Goal: Information Seeking & Learning: Learn about a topic

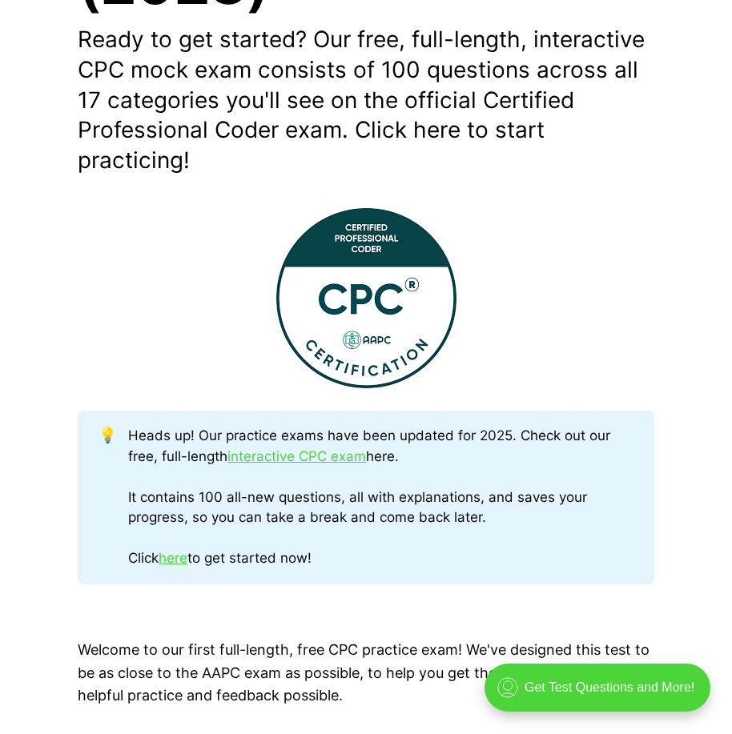
scroll to position [481, 0]
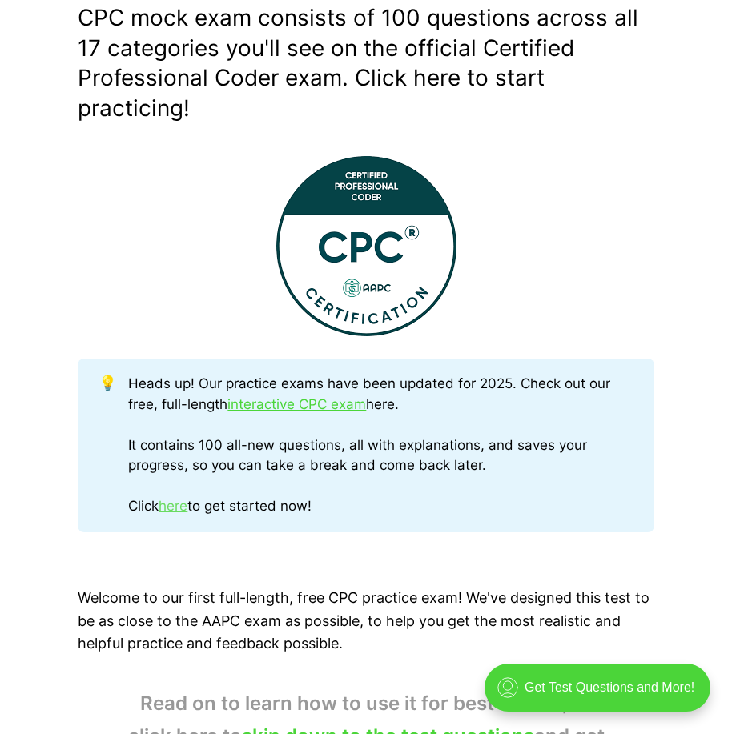
click at [179, 511] on link "here" at bounding box center [173, 506] width 29 height 16
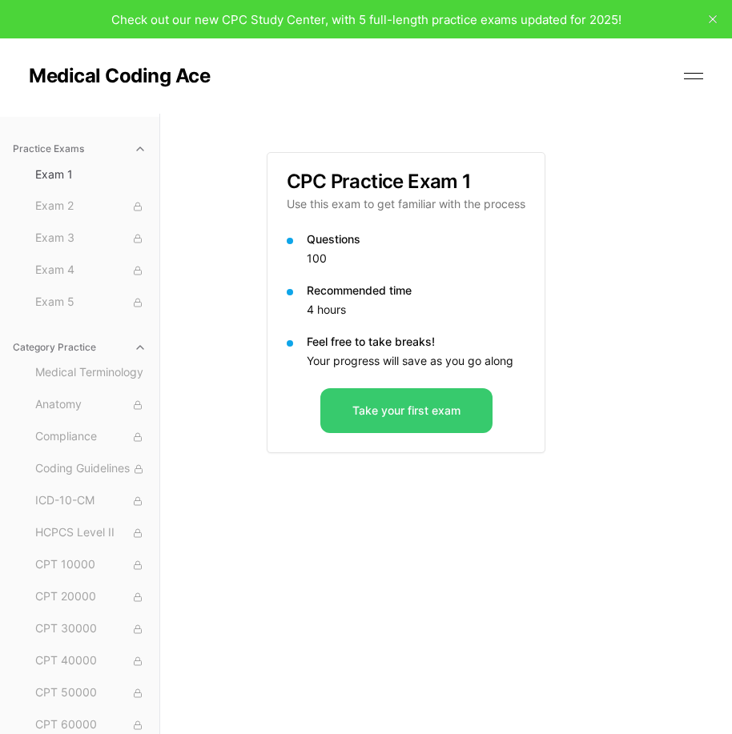
click at [407, 410] on button "Take your first exam" at bounding box center [406, 410] width 172 height 45
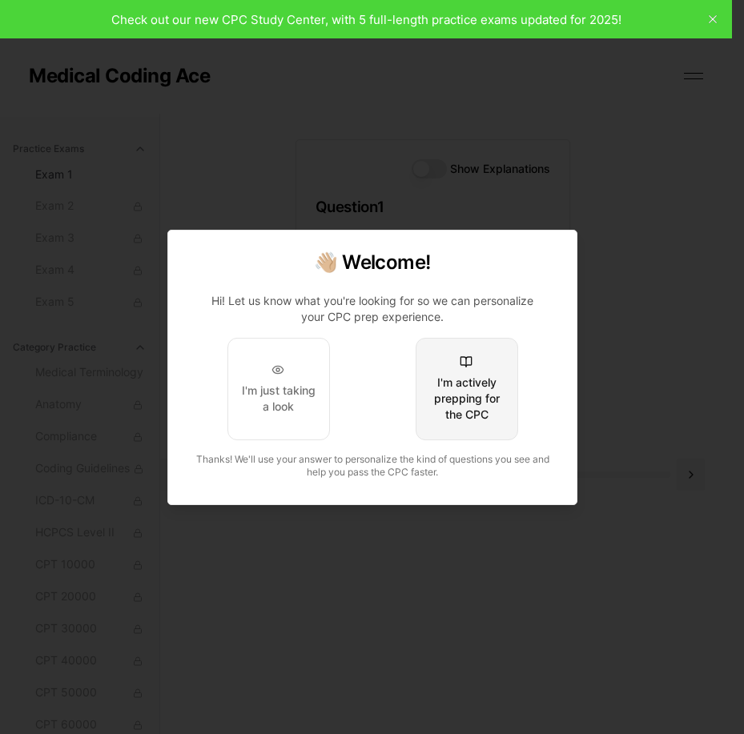
click at [485, 380] on div "I'm actively prepping for the CPC" at bounding box center [465, 399] width 75 height 48
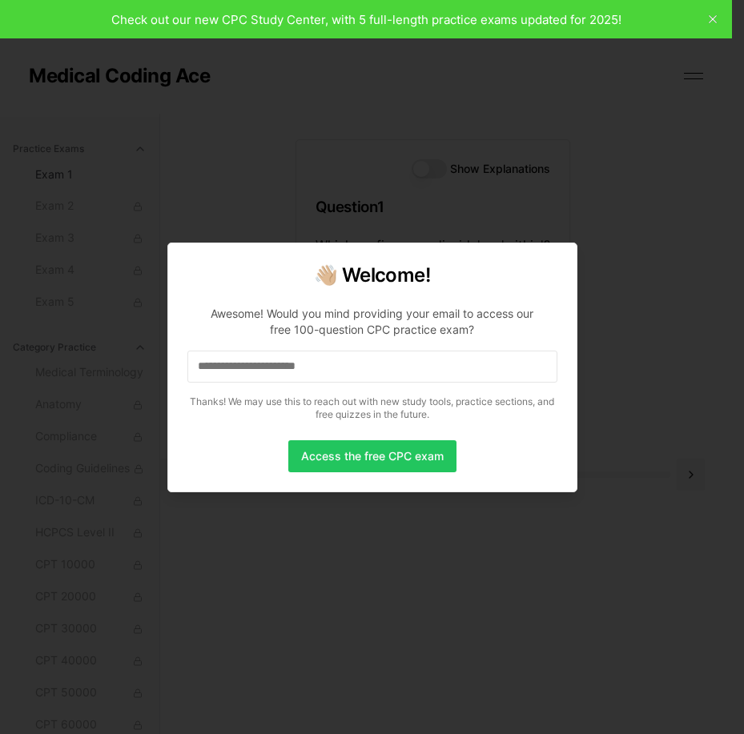
click at [367, 357] on input at bounding box center [372, 367] width 370 height 32
click at [372, 359] on input "*" at bounding box center [372, 367] width 370 height 32
click at [371, 360] on input "***" at bounding box center [372, 367] width 370 height 32
click at [371, 360] on input "****" at bounding box center [372, 367] width 370 height 32
click at [371, 360] on input "*****" at bounding box center [372, 367] width 370 height 32
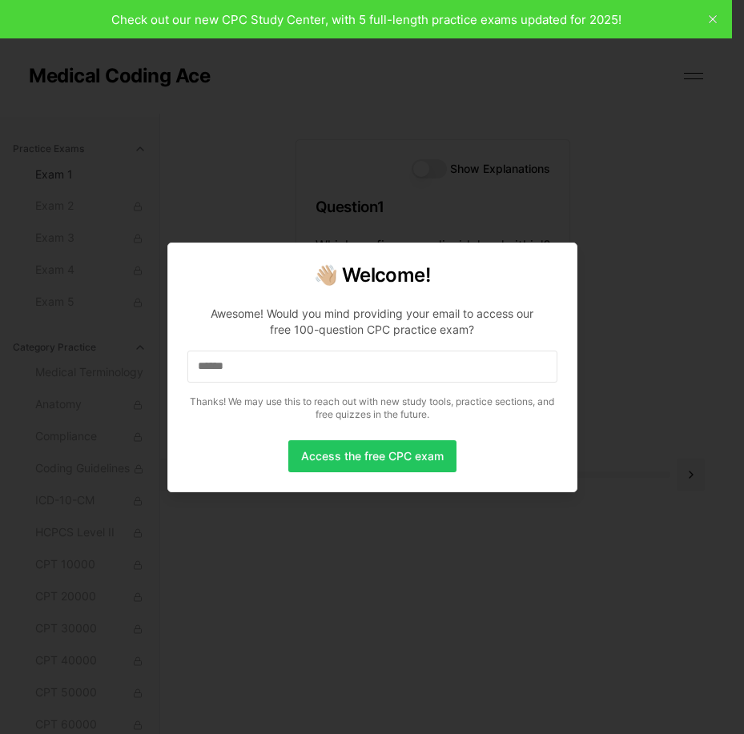
click at [371, 360] on input "******" at bounding box center [372, 367] width 370 height 32
click at [371, 360] on input "*******" at bounding box center [372, 367] width 370 height 32
click at [371, 360] on input "********" at bounding box center [372, 367] width 370 height 32
click at [371, 360] on input "*********" at bounding box center [372, 367] width 370 height 32
click at [371, 360] on input "**********" at bounding box center [372, 367] width 370 height 32
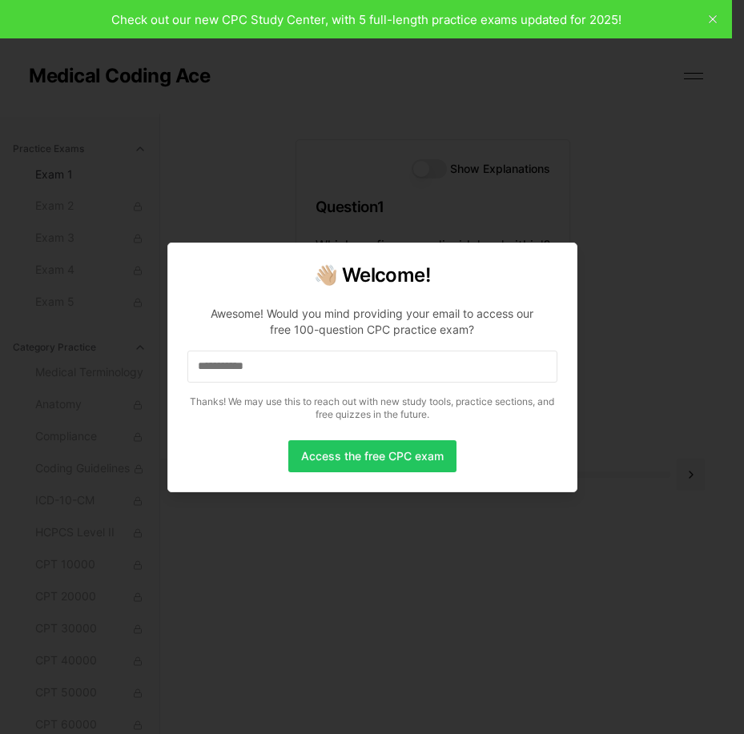
click at [371, 360] on input "**********" at bounding box center [372, 367] width 370 height 32
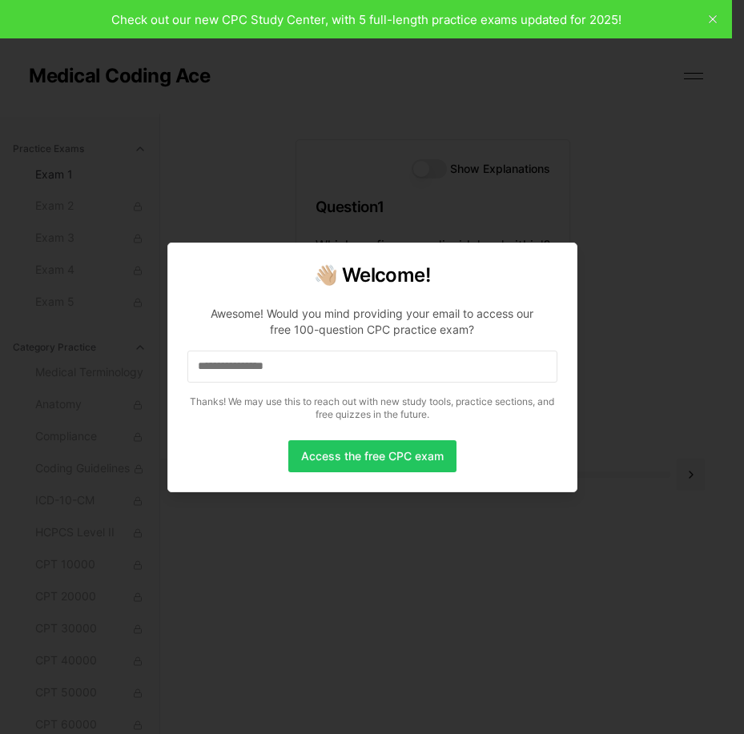
click at [371, 360] on input "**********" at bounding box center [372, 367] width 370 height 32
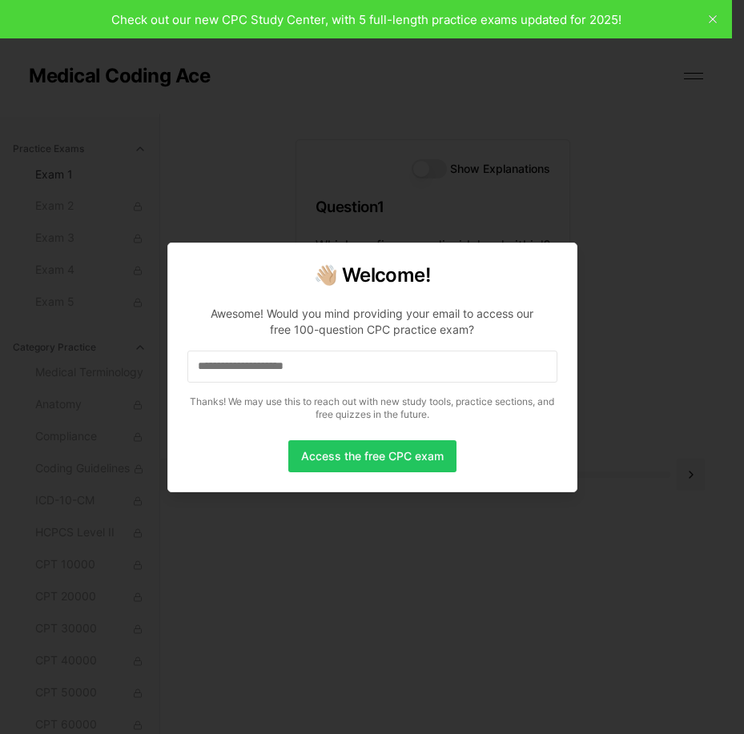
click at [371, 360] on input "**********" at bounding box center [372, 367] width 370 height 32
click at [381, 464] on button "Access the free CPC exam" at bounding box center [372, 456] width 168 height 32
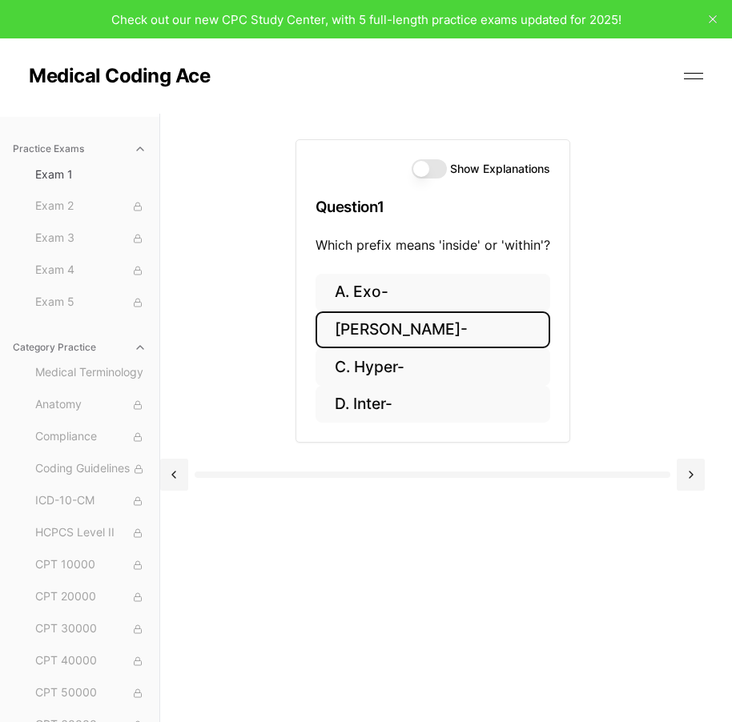
click at [428, 333] on button "[PERSON_NAME]-" at bounding box center [433, 331] width 235 height 38
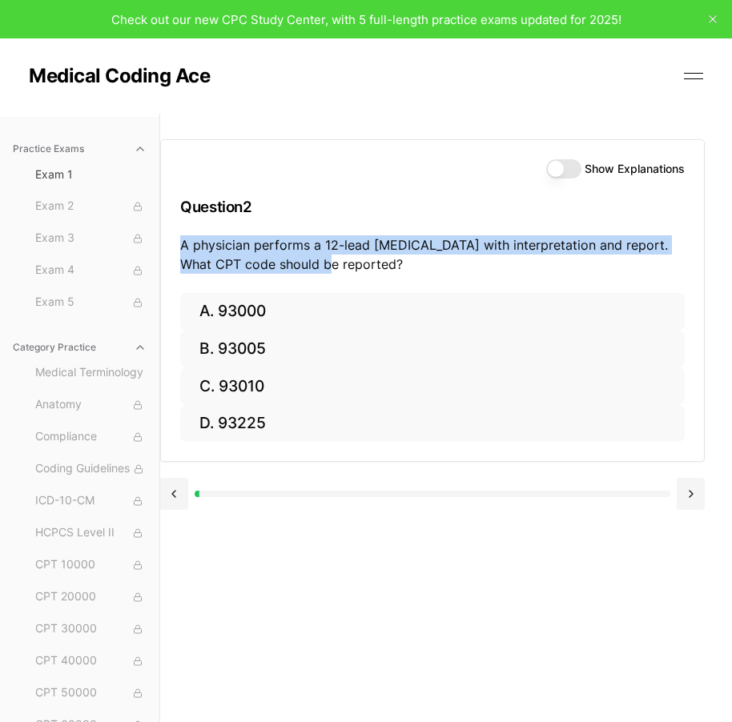
scroll to position [0, 53]
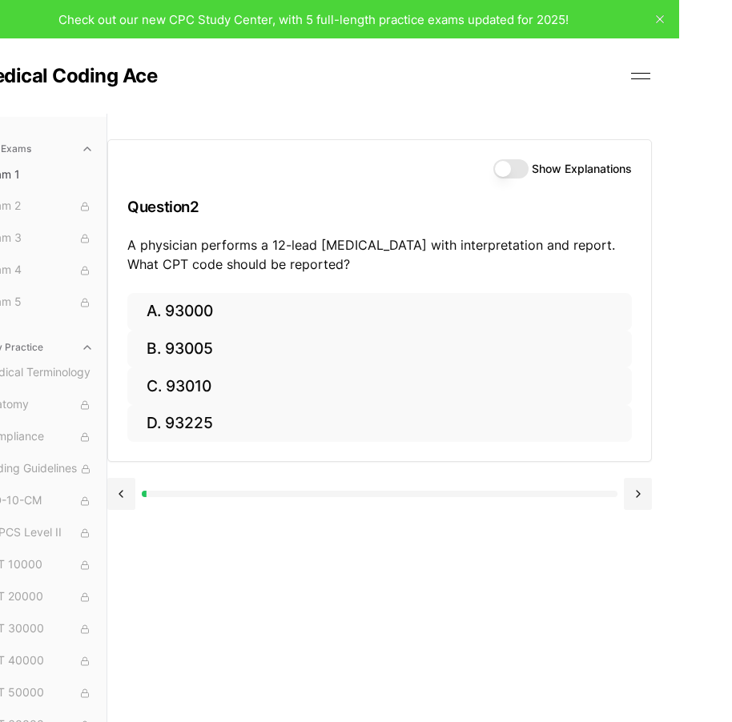
drag, startPoint x: 182, startPoint y: 245, endPoint x: 620, endPoint y: 200, distance: 440.4
click at [620, 200] on div "Show Explanations Question 2 A physician performs a 12-lead [MEDICAL_DATA] with…" at bounding box center [379, 216] width 543 height 153
click at [513, 172] on button "Show Explanations" at bounding box center [510, 168] width 35 height 19
drag, startPoint x: 184, startPoint y: 264, endPoint x: 237, endPoint y: 272, distance: 53.3
click at [237, 272] on p "A physician performs a 12-lead [MEDICAL_DATA] with interpretation and report. W…" at bounding box center [379, 254] width 505 height 38
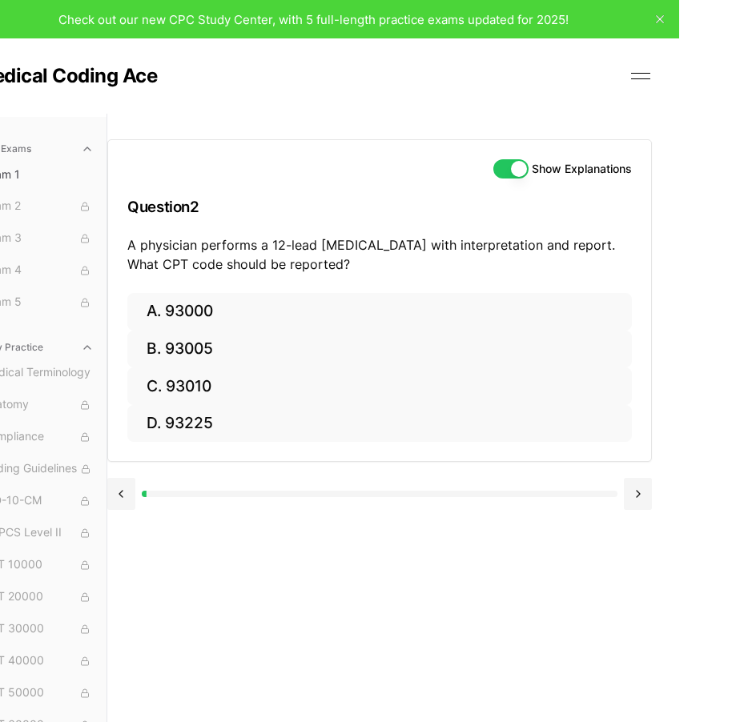
click at [224, 231] on div "Show Explanations Question 2 A physician performs a 12-lead [MEDICAL_DATA] with…" at bounding box center [379, 216] width 543 height 153
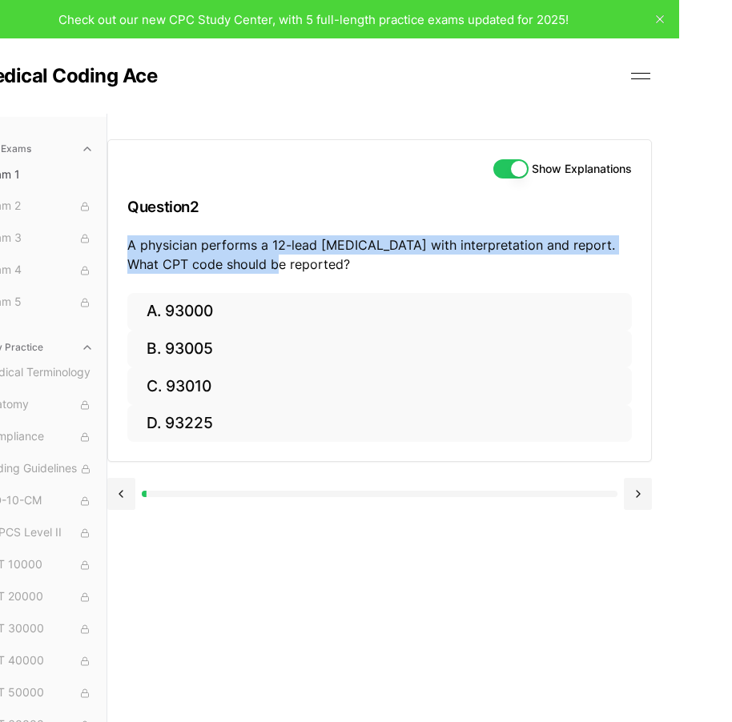
drag, startPoint x: 130, startPoint y: 244, endPoint x: 670, endPoint y: 272, distance: 540.5
click at [670, 272] on div "Show Explanations Question 2 A physician performs a 12-lead [MEDICAL_DATA] with…" at bounding box center [419, 475] width 625 height 722
copy p "A physician performs a 12-lead [MEDICAL_DATA] with interpretation and report. W…"
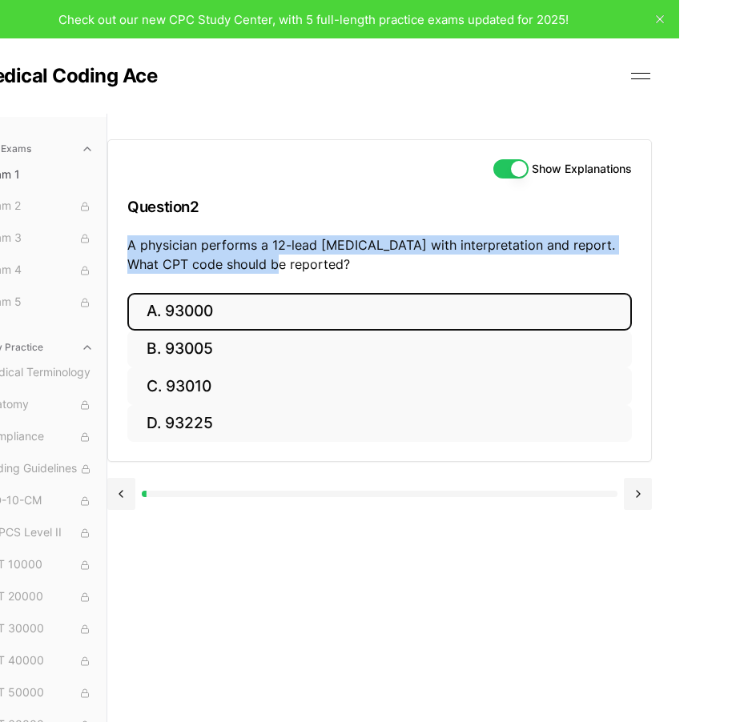
click at [249, 296] on button "A. 93000" at bounding box center [379, 312] width 505 height 38
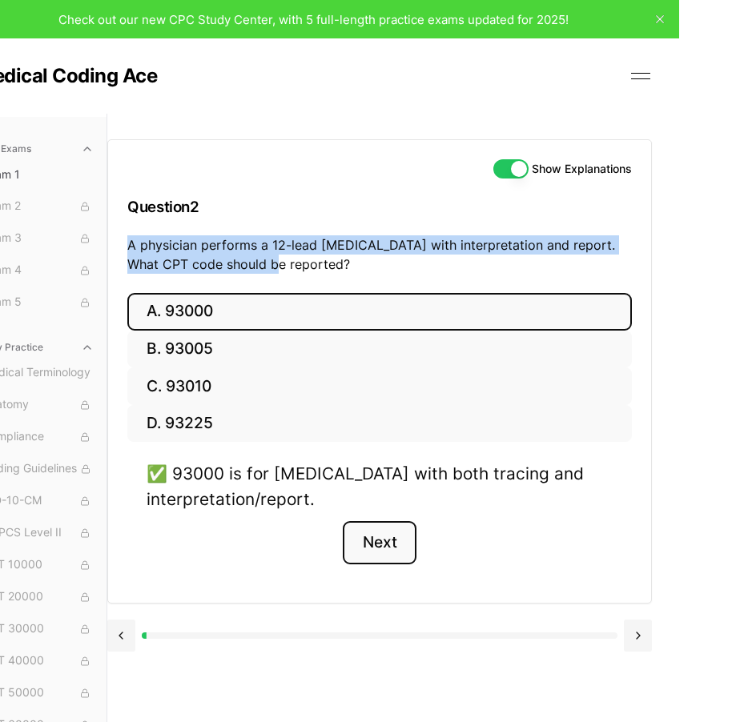
click at [367, 535] on button "Next" at bounding box center [379, 542] width 73 height 43
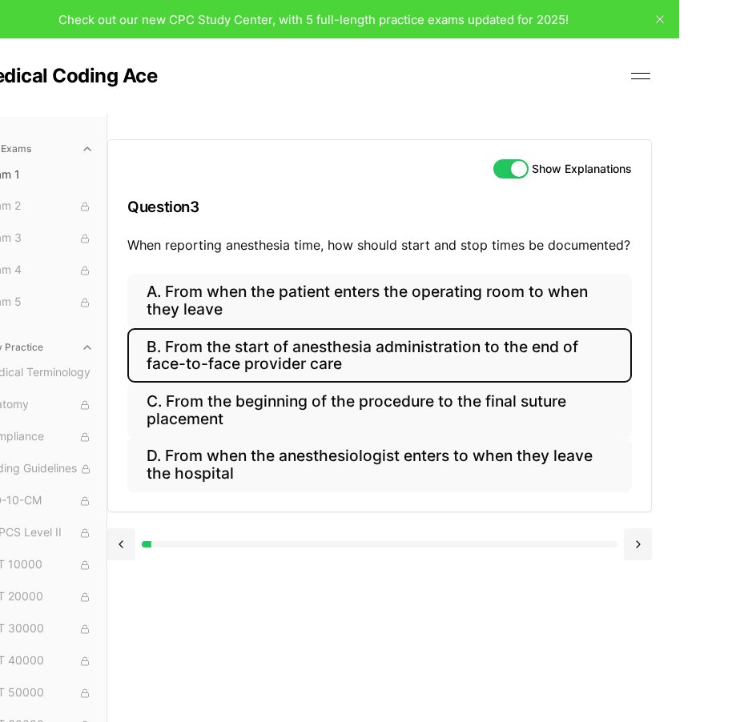
click at [557, 366] on button "B. From the start of anesthesia administration to the end of face-to-face provi…" at bounding box center [379, 355] width 505 height 54
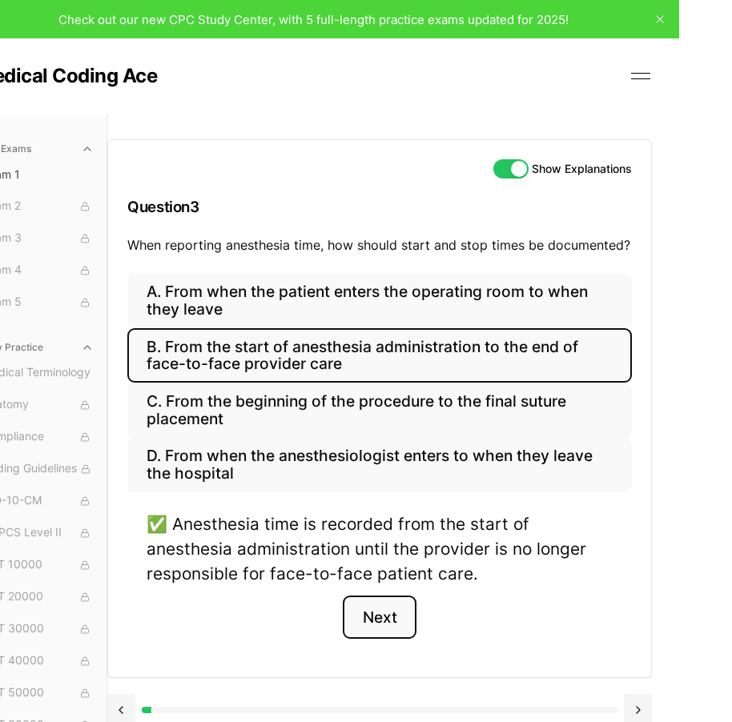
click at [404, 600] on button "Next" at bounding box center [379, 617] width 73 height 43
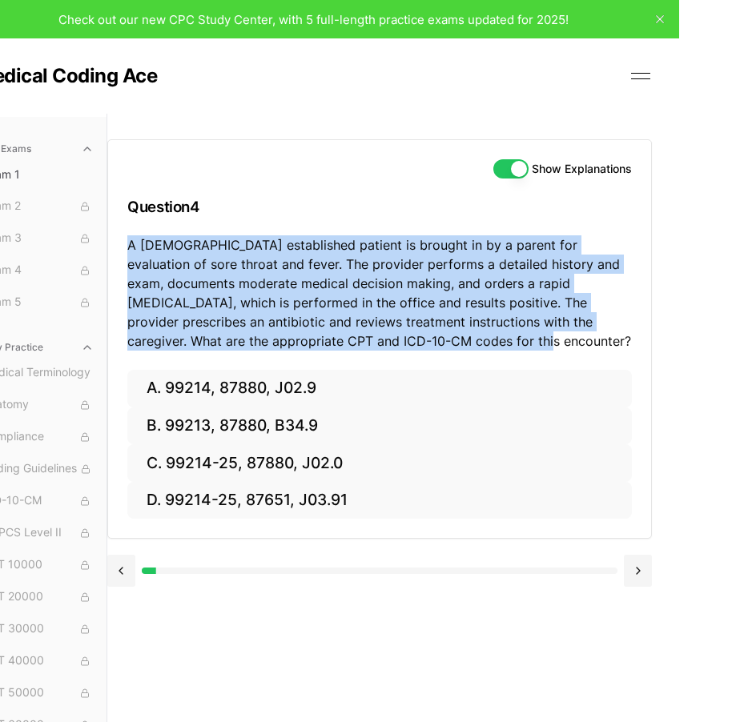
drag, startPoint x: 129, startPoint y: 247, endPoint x: 643, endPoint y: 361, distance: 526.6
click at [643, 361] on div "Show Explanations Question 4 A [DEMOGRAPHIC_DATA] established patient is brough…" at bounding box center [379, 255] width 543 height 230
copy p "A [DEMOGRAPHIC_DATA] established patient is brought in by a parent for evaluati…"
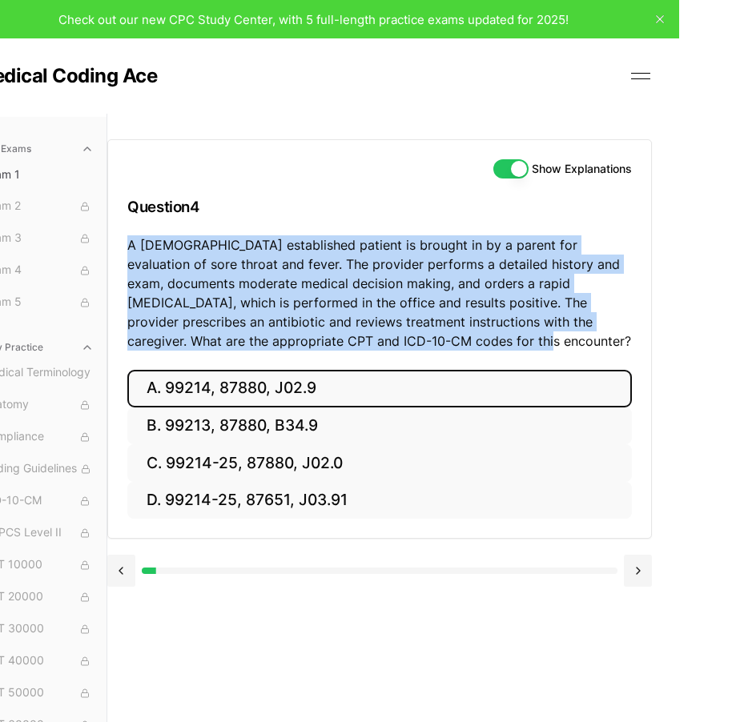
click at [388, 388] on button "A. 99214, 87880, J02.9" at bounding box center [379, 389] width 505 height 38
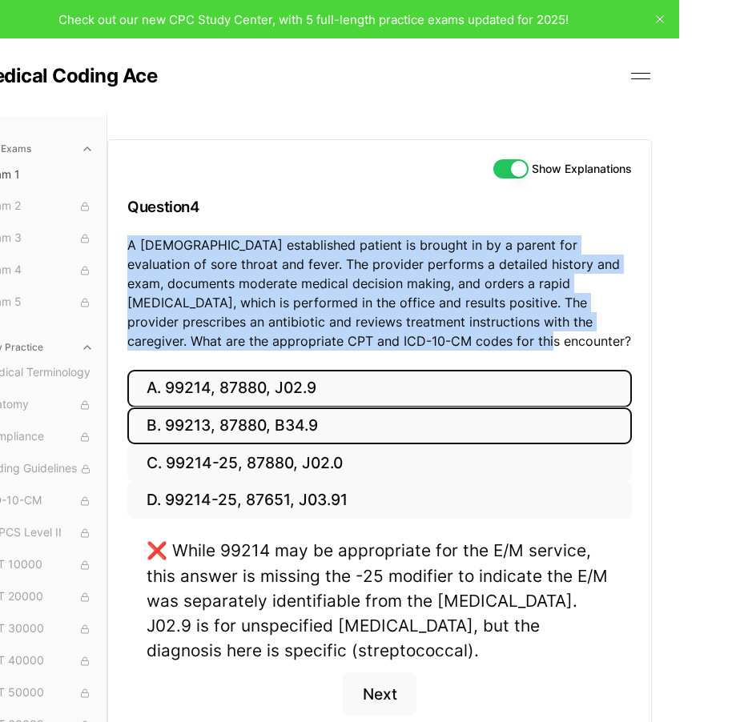
click at [332, 421] on button "B. 99213, 87880, B34.9" at bounding box center [379, 427] width 505 height 38
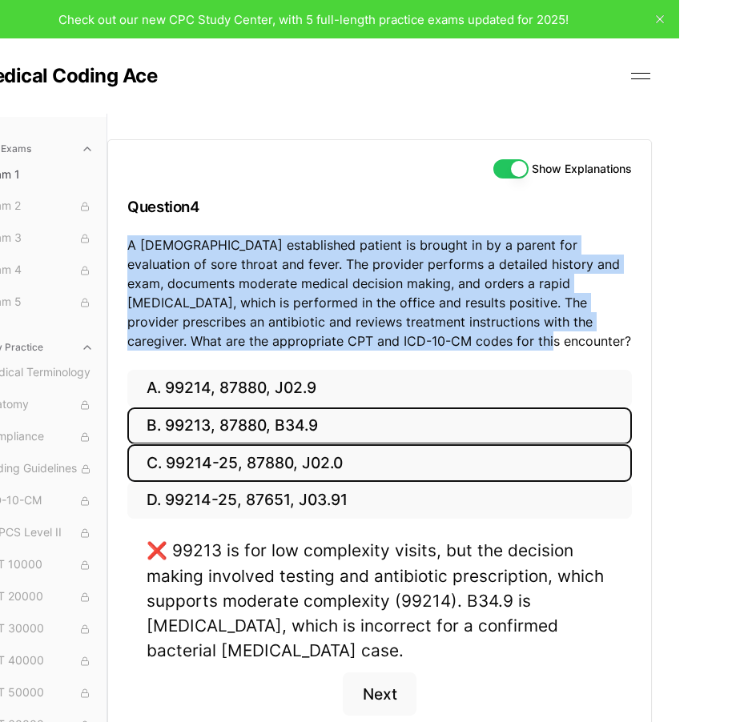
click at [314, 460] on button "C. 99214-25, 87880, J02.0" at bounding box center [379, 463] width 505 height 38
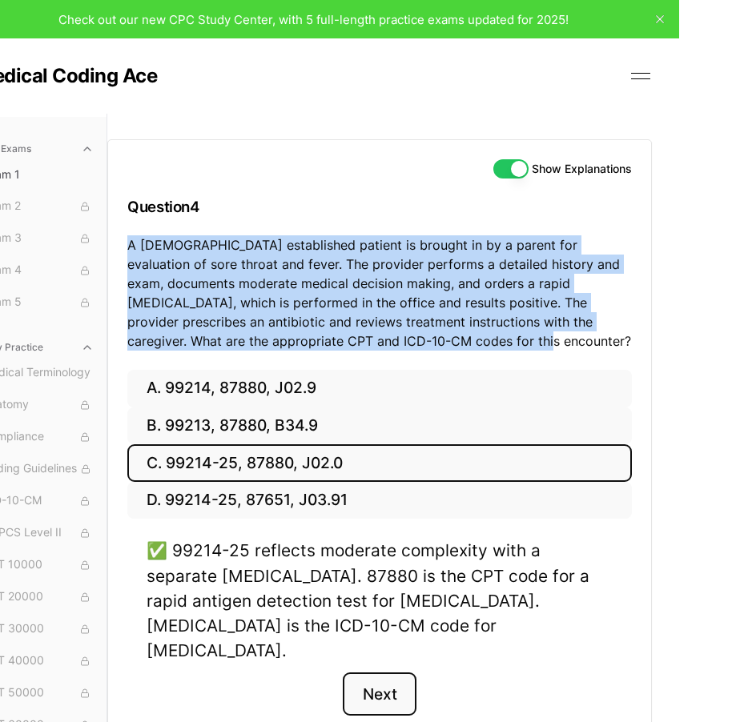
click at [385, 673] on button "Next" at bounding box center [379, 694] width 73 height 43
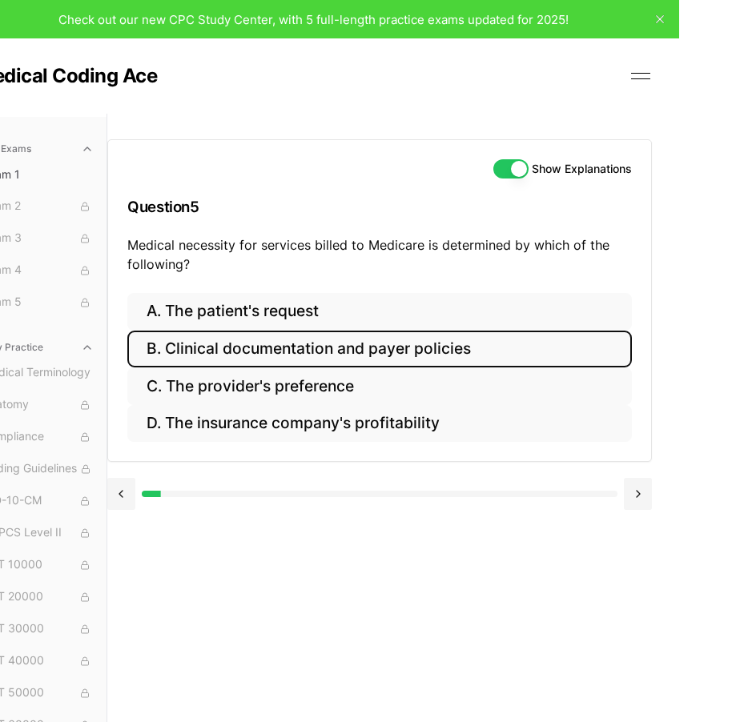
click at [493, 345] on button "B. Clinical documentation and payer policies" at bounding box center [379, 350] width 505 height 38
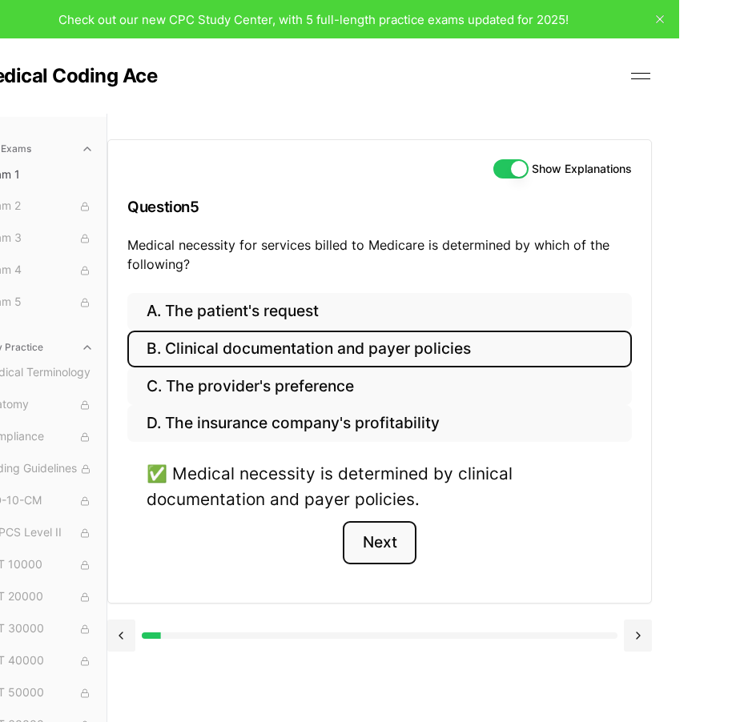
click at [385, 537] on button "Next" at bounding box center [379, 542] width 73 height 43
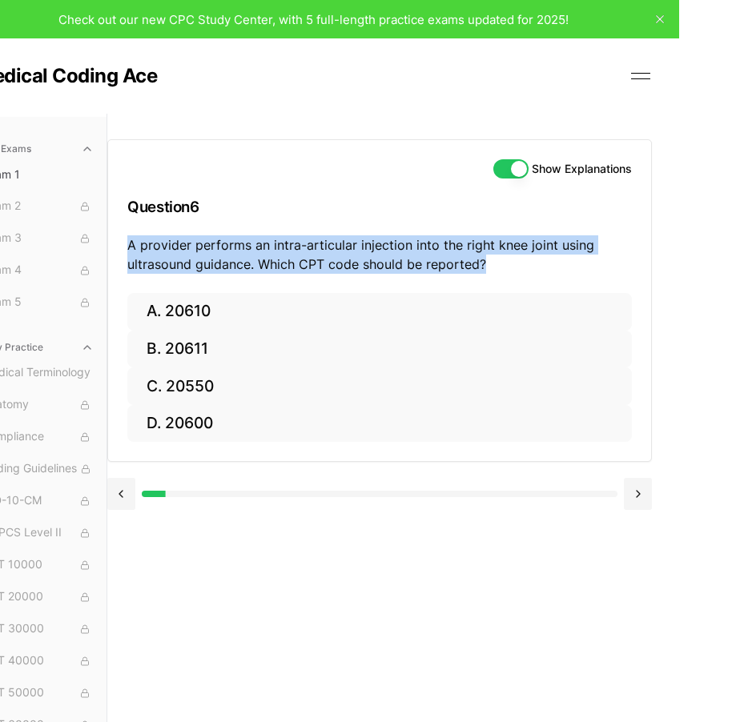
drag, startPoint x: 128, startPoint y: 244, endPoint x: 585, endPoint y: 256, distance: 456.7
click at [585, 256] on p "A provider performs an intra-articular injection into the right knee joint usin…" at bounding box center [379, 254] width 505 height 38
copy p "A provider performs an intra-articular injection into the right knee joint usin…"
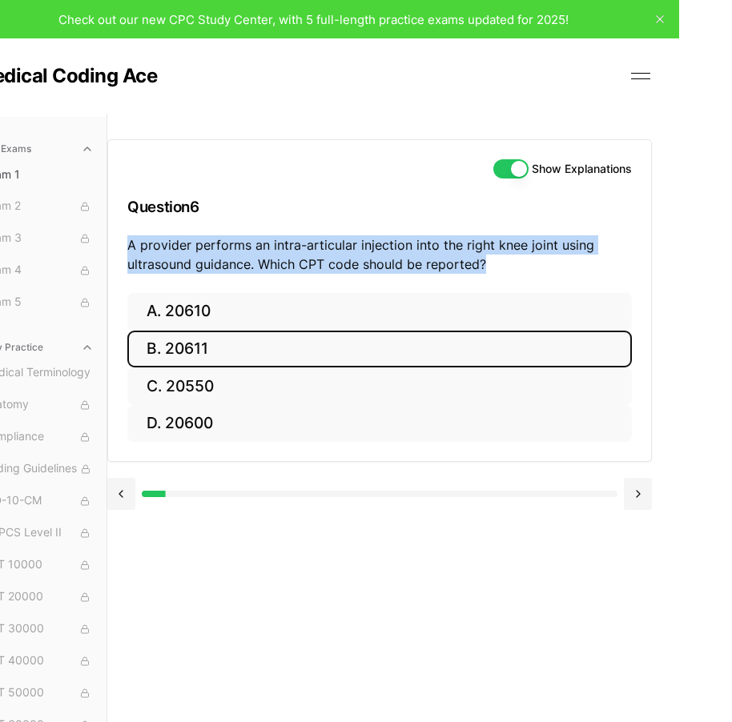
click at [229, 363] on button "B. 20611" at bounding box center [379, 350] width 505 height 38
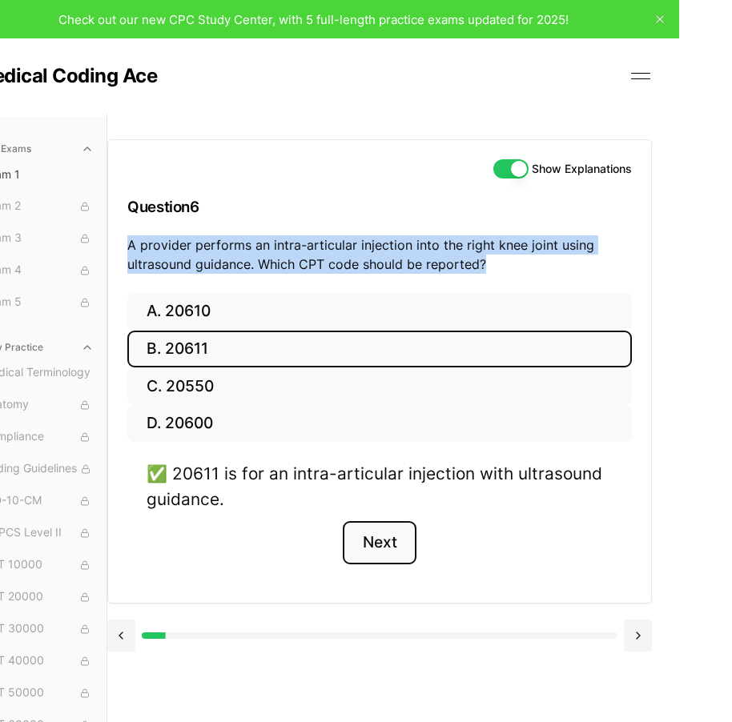
click at [394, 545] on button "Next" at bounding box center [379, 542] width 73 height 43
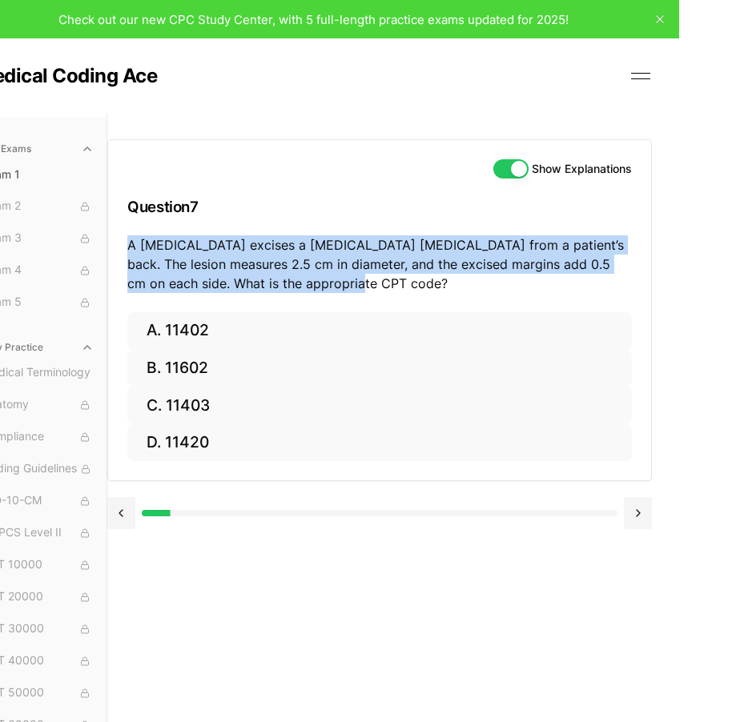
drag, startPoint x: 126, startPoint y: 239, endPoint x: 390, endPoint y: 285, distance: 268.2
click at [390, 285] on div "Show Explanations Question 7 A [MEDICAL_DATA] excises a [MEDICAL_DATA] [MEDICAL…" at bounding box center [379, 226] width 543 height 172
copy p "A [MEDICAL_DATA] excises a [MEDICAL_DATA] [MEDICAL_DATA] from a patient’s back.…"
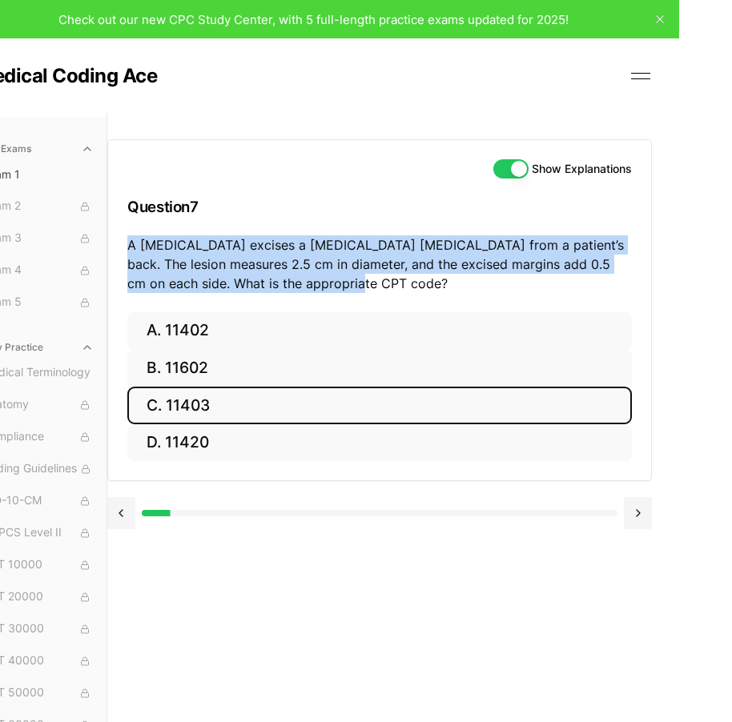
click at [256, 392] on button "C. 11403" at bounding box center [379, 406] width 505 height 38
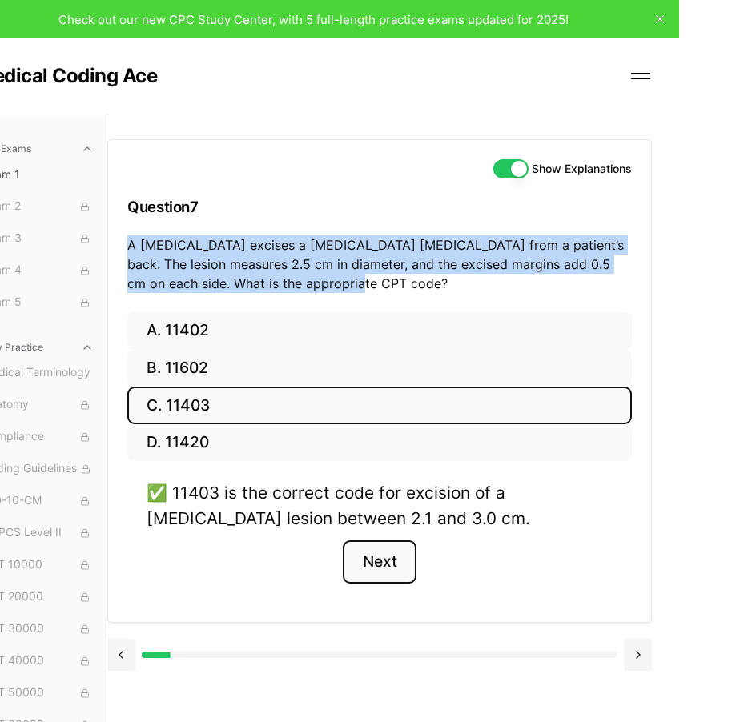
click at [382, 555] on button "Next" at bounding box center [379, 562] width 73 height 43
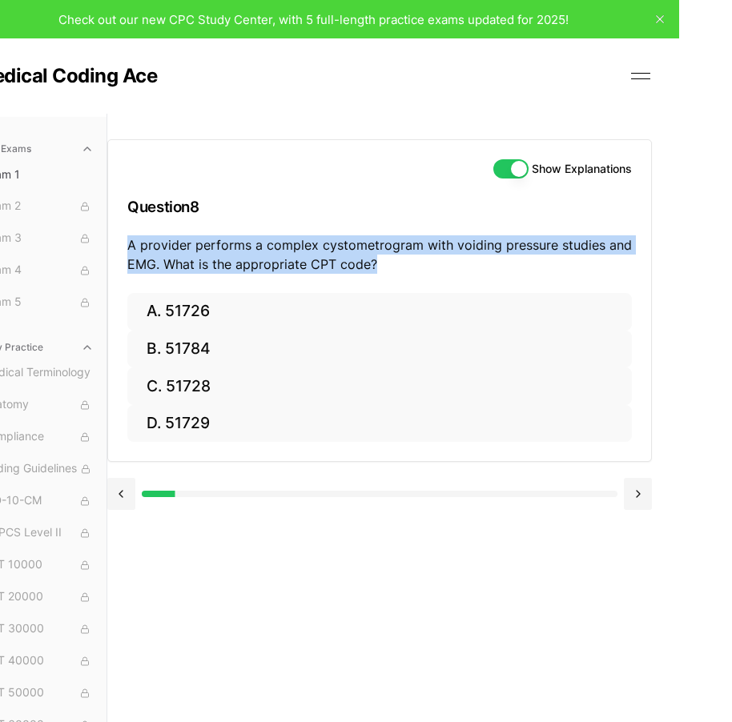
drag, startPoint x: 127, startPoint y: 245, endPoint x: 376, endPoint y: 282, distance: 252.6
click at [376, 282] on div "Show Explanations Question 8 A provider performs a complex cystometrogram with …" at bounding box center [379, 216] width 543 height 153
copy p "A provider performs a complex cystometrogram with voiding pressure studies and …"
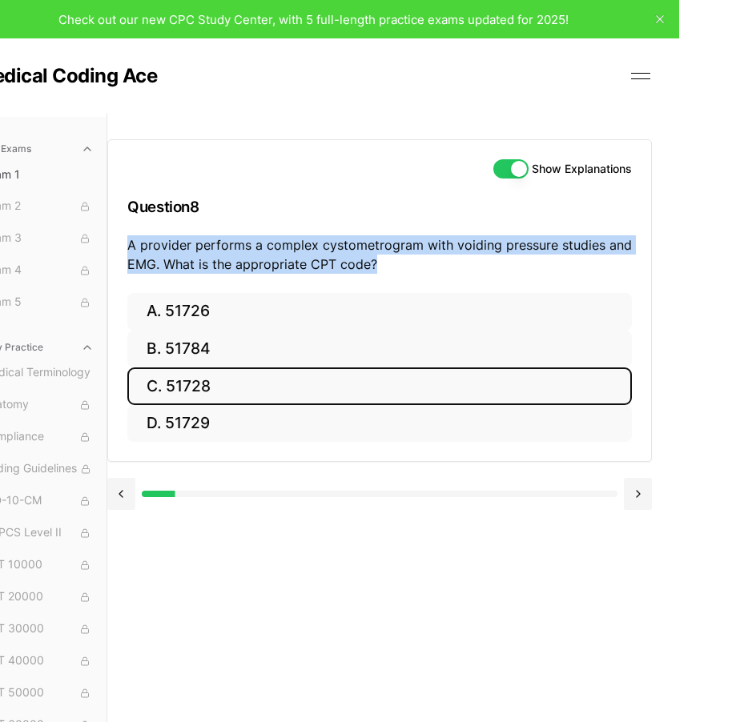
click at [243, 385] on button "C. 51728" at bounding box center [379, 387] width 505 height 38
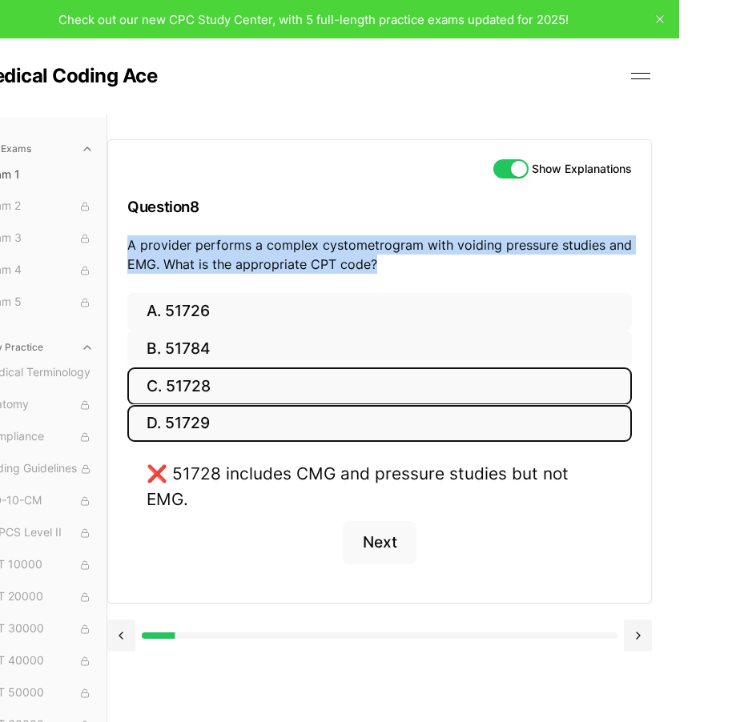
click at [213, 429] on button "D. 51729" at bounding box center [379, 424] width 505 height 38
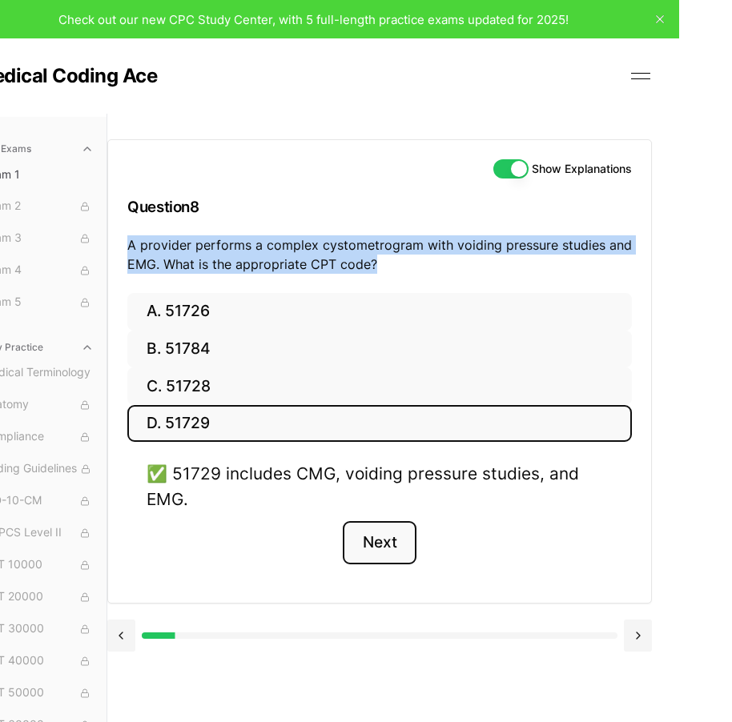
click at [384, 537] on button "Next" at bounding box center [379, 542] width 73 height 43
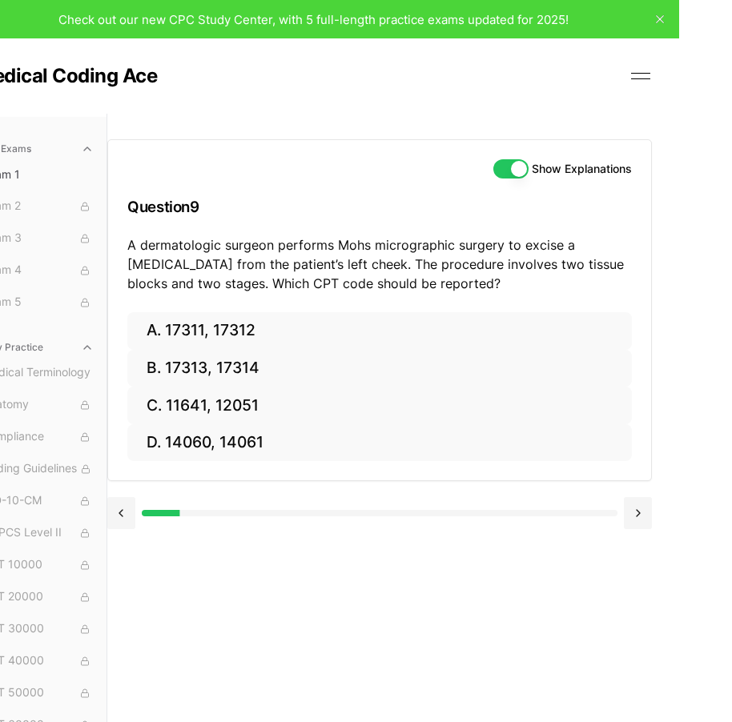
drag, startPoint x: 131, startPoint y: 242, endPoint x: 533, endPoint y: 281, distance: 404.0
click at [533, 281] on p "A dermatologic surgeon performs Mohs micrographic surgery to excise a [MEDICAL_…" at bounding box center [379, 264] width 505 height 58
copy p "A dermatologic surgeon performs Mohs micrographic surgery to excise a [MEDICAL_…"
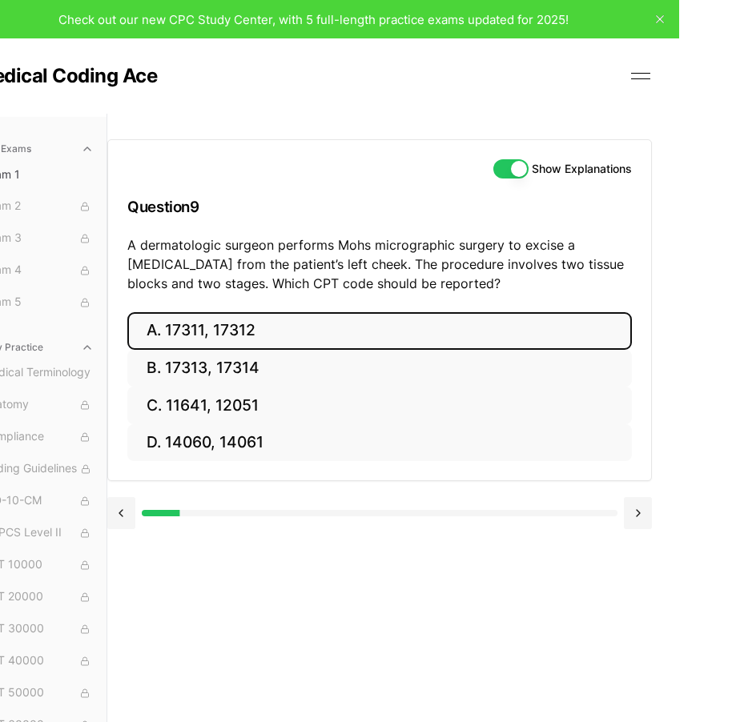
click at [288, 332] on button "A. 17311, 17312" at bounding box center [379, 331] width 505 height 38
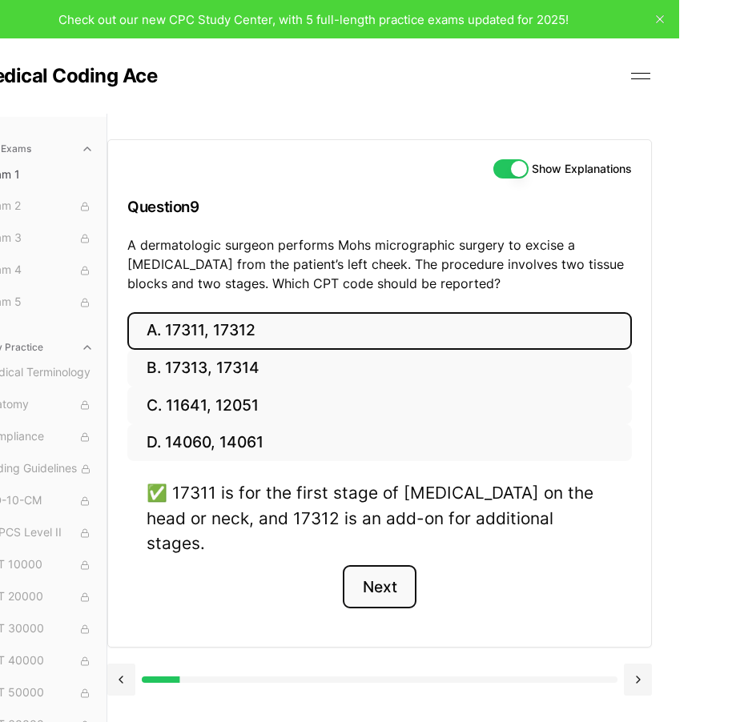
click at [393, 565] on button "Next" at bounding box center [379, 586] width 73 height 43
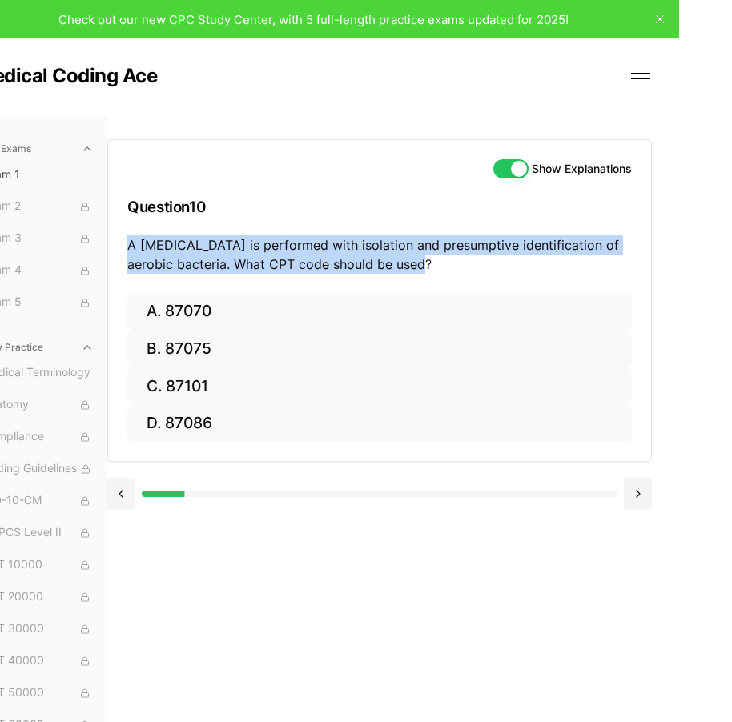
drag, startPoint x: 128, startPoint y: 239, endPoint x: 495, endPoint y: 280, distance: 369.2
click at [495, 280] on div "Show Explanations Question 10 A [MEDICAL_DATA] is performed with isolation and …" at bounding box center [379, 216] width 543 height 153
copy p "A [MEDICAL_DATA] is performed with isolation and presumptive identification of …"
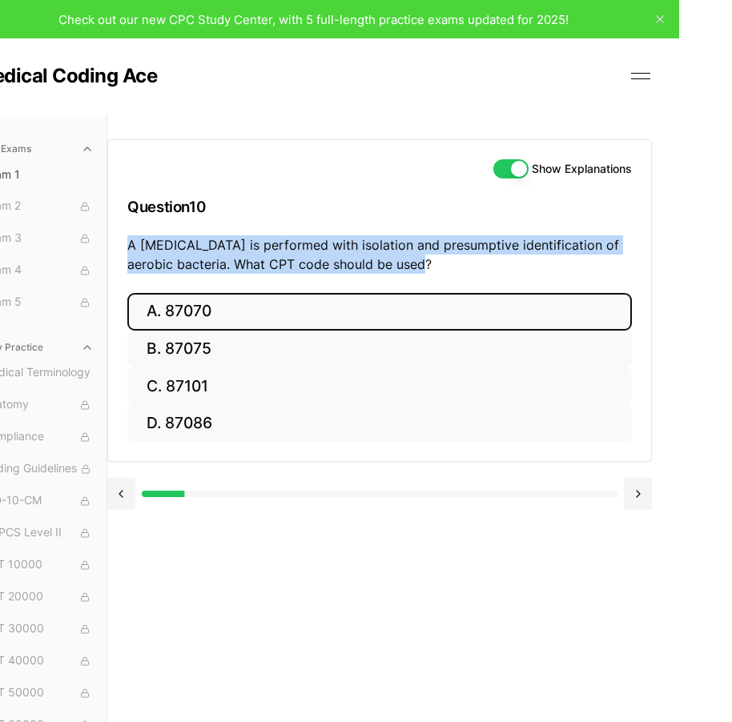
click at [309, 307] on button "A. 87070" at bounding box center [379, 312] width 505 height 38
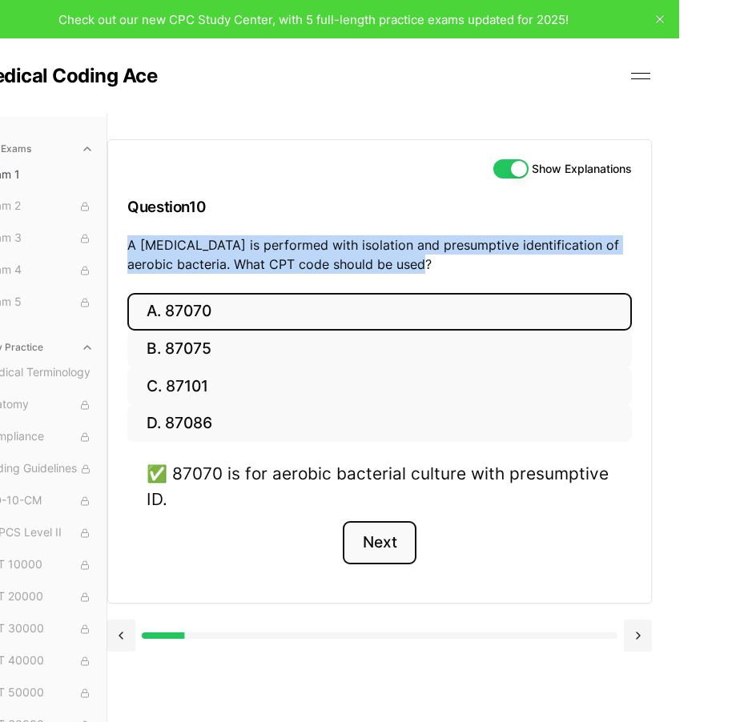
click at [401, 542] on button "Next" at bounding box center [379, 542] width 73 height 43
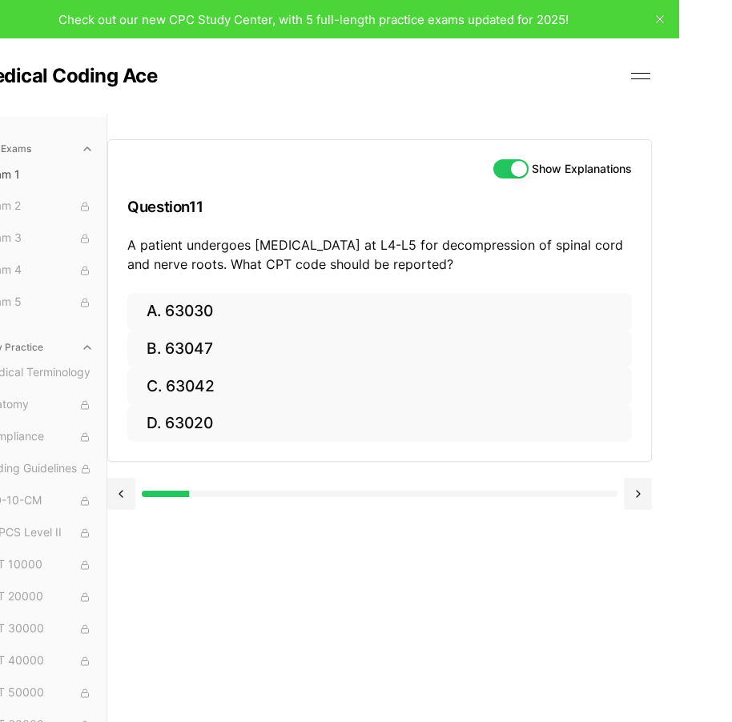
click at [138, 247] on p "A patient undergoes [MEDICAL_DATA] at L4-L5 for decompression of spinal cord an…" at bounding box center [379, 254] width 505 height 38
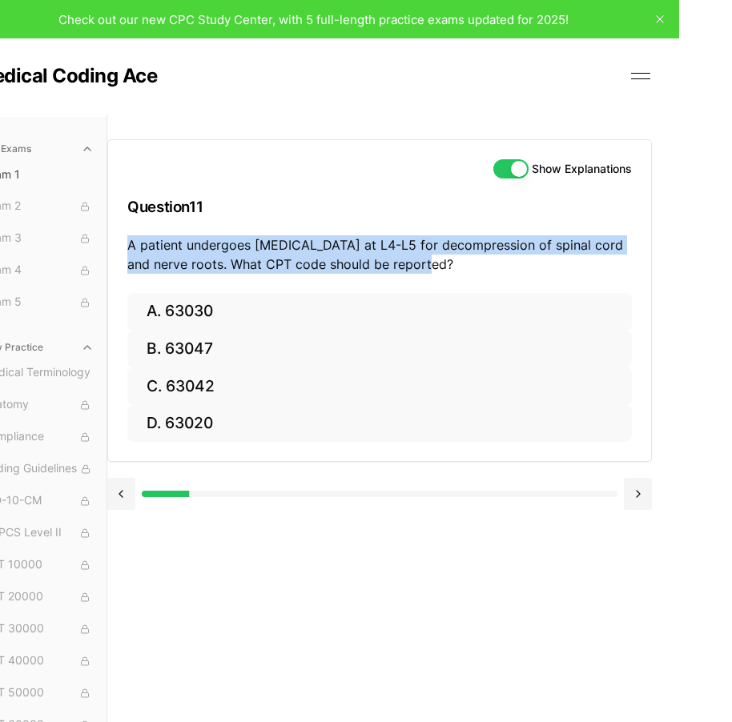
drag, startPoint x: 131, startPoint y: 241, endPoint x: 446, endPoint y: 276, distance: 316.6
click at [446, 276] on div "Show Explanations Question 11 A patient undergoes [MEDICAL_DATA] at L4-L5 for d…" at bounding box center [379, 216] width 543 height 153
copy p "A patient undergoes [MEDICAL_DATA] at L4-L5 for decompression of spinal cord an…"
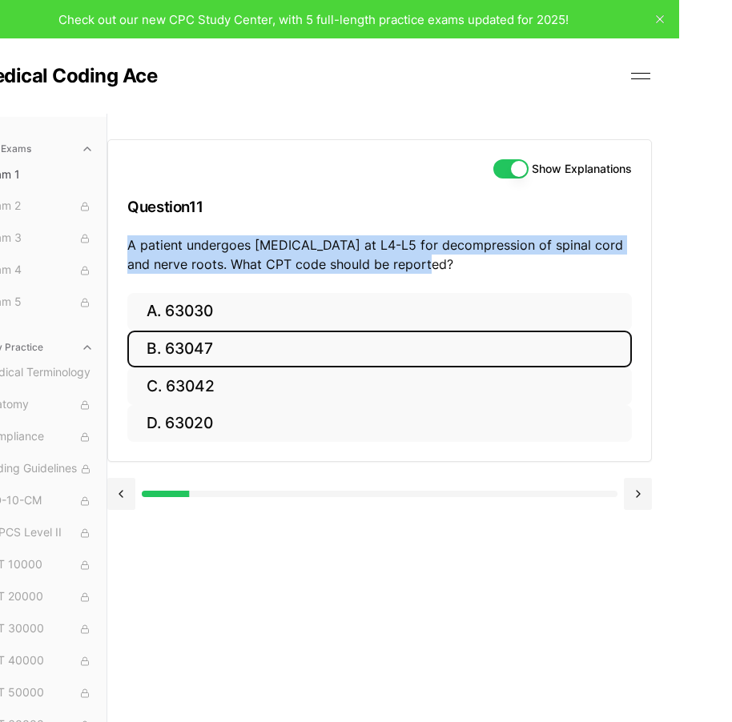
click at [316, 340] on button "B. 63047" at bounding box center [379, 350] width 505 height 38
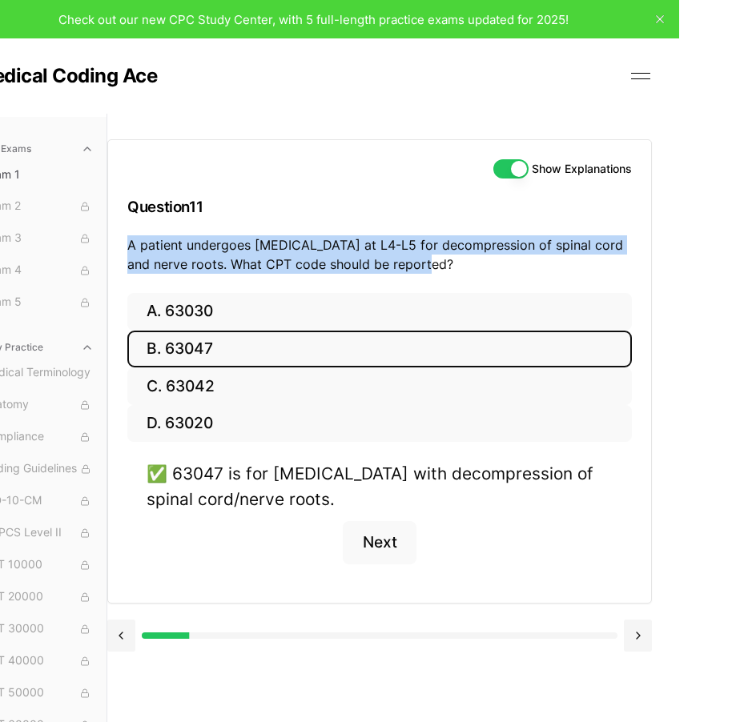
click at [127, 331] on button "B. 63047" at bounding box center [379, 350] width 505 height 38
click at [386, 535] on button "Next" at bounding box center [379, 542] width 73 height 43
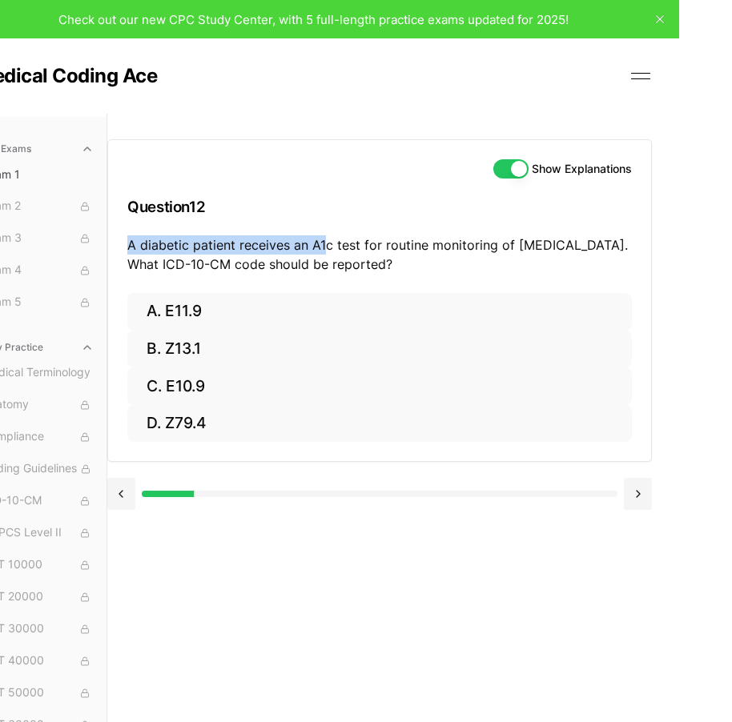
drag, startPoint x: 130, startPoint y: 243, endPoint x: 497, endPoint y: 245, distance: 367.6
click at [401, 245] on p "A diabetic patient receives an A1c test for routine monitoring of [MEDICAL_DATA…" at bounding box center [379, 254] width 505 height 38
drag, startPoint x: 585, startPoint y: 255, endPoint x: 594, endPoint y: 255, distance: 8.8
click at [594, 255] on p "A diabetic patient receives an A1c test for routine monitoring of [MEDICAL_DATA…" at bounding box center [379, 254] width 505 height 38
click at [470, 270] on p "A diabetic patient receives an A1c test for routine monitoring of [MEDICAL_DATA…" at bounding box center [379, 254] width 505 height 38
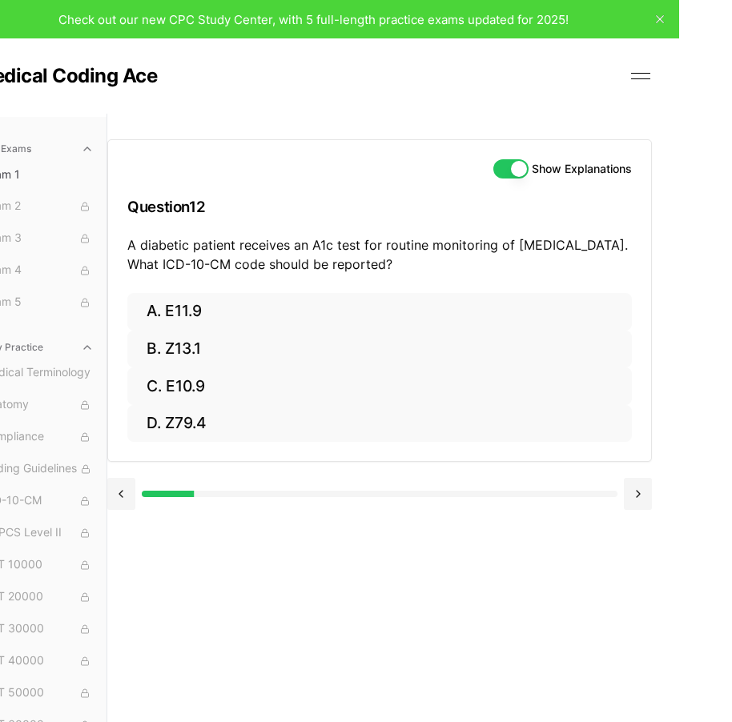
click at [208, 247] on p "A diabetic patient receives an A1c test for routine monitoring of [MEDICAL_DATA…" at bounding box center [379, 254] width 505 height 38
drag, startPoint x: 123, startPoint y: 244, endPoint x: 490, endPoint y: 272, distance: 367.9
click at [490, 272] on div "Show Explanations Question 12 A diabetic patient receives an A1c test for routi…" at bounding box center [379, 216] width 543 height 153
copy p "A diabetic patient receives an A1c test for routine monitoring of [MEDICAL_DATA…"
click at [359, 163] on div "Show Explanations" at bounding box center [379, 168] width 505 height 19
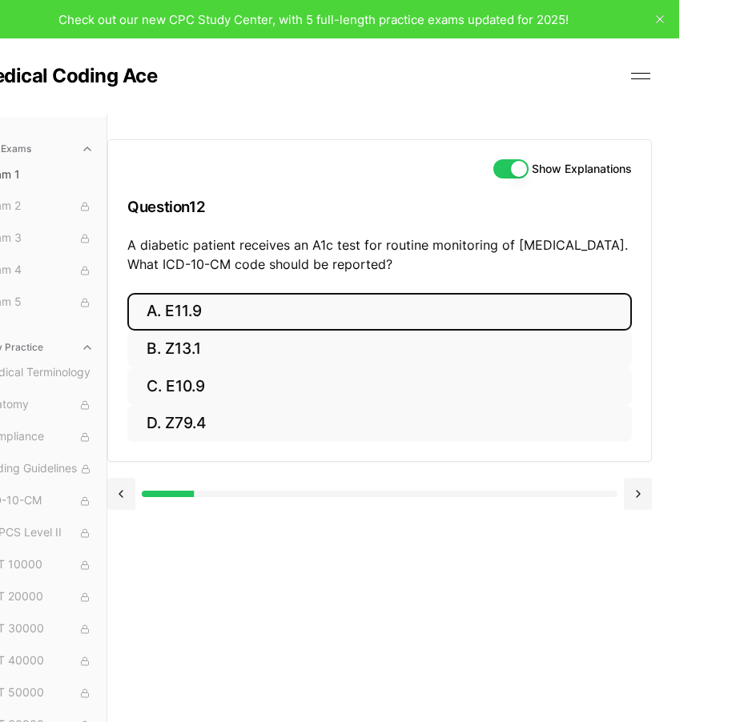
click at [198, 306] on button "A. E11.9" at bounding box center [379, 312] width 505 height 38
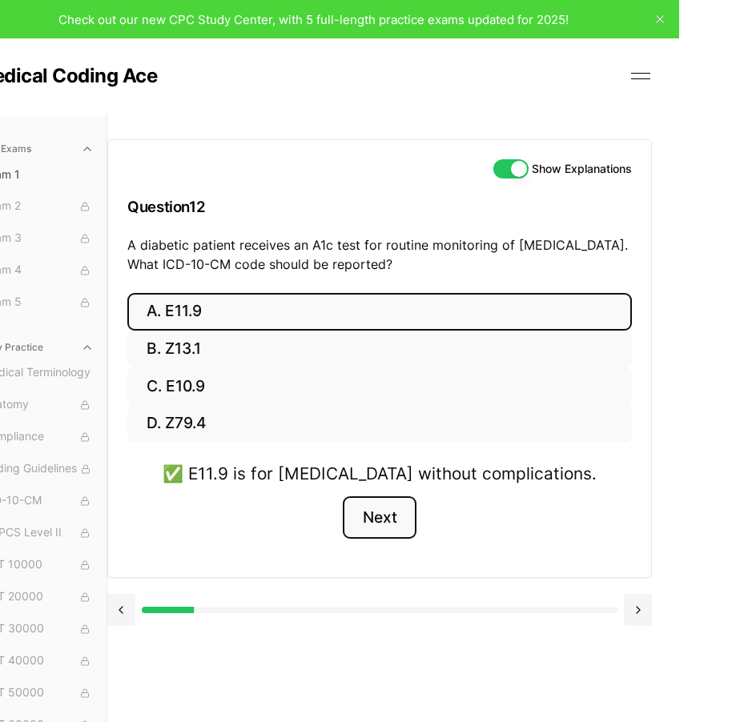
click at [396, 510] on button "Next" at bounding box center [379, 518] width 73 height 43
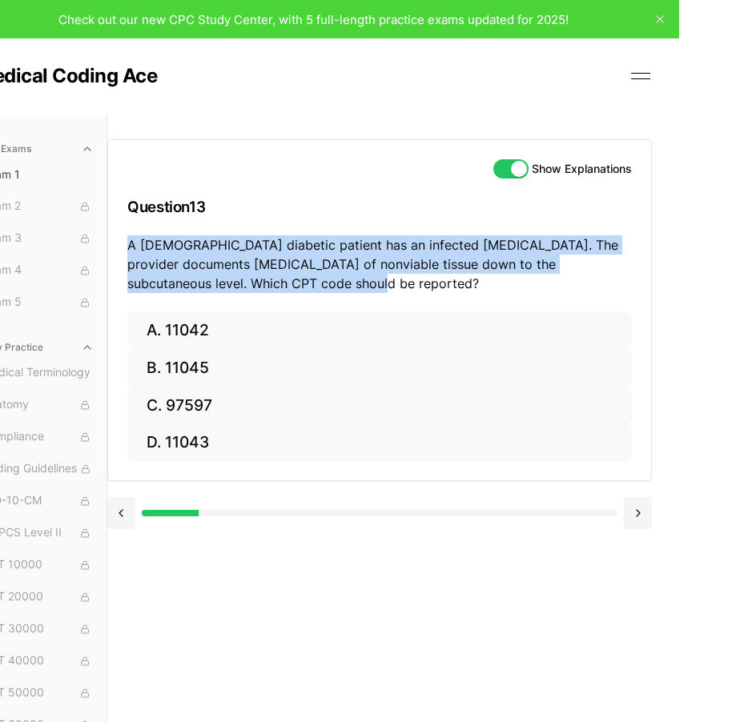
drag, startPoint x: 125, startPoint y: 247, endPoint x: 655, endPoint y: 298, distance: 532.6
click at [655, 298] on div "Show Explanations Question 13 A [DEMOGRAPHIC_DATA] diabetic patient has an infe…" at bounding box center [419, 475] width 625 height 722
copy p "A [DEMOGRAPHIC_DATA] diabetic patient has an infected [MEDICAL_DATA]. The provi…"
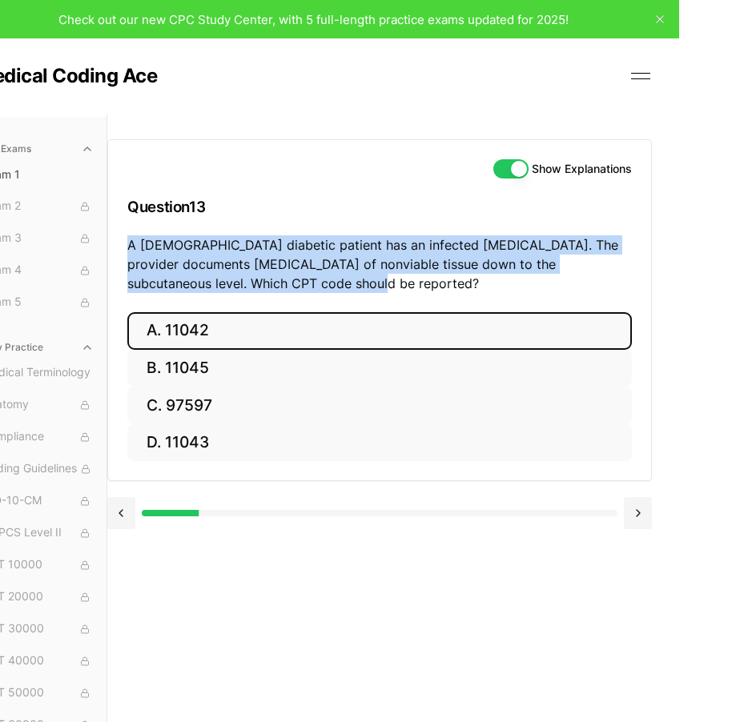
click at [251, 334] on button "A. 11042" at bounding box center [379, 331] width 505 height 38
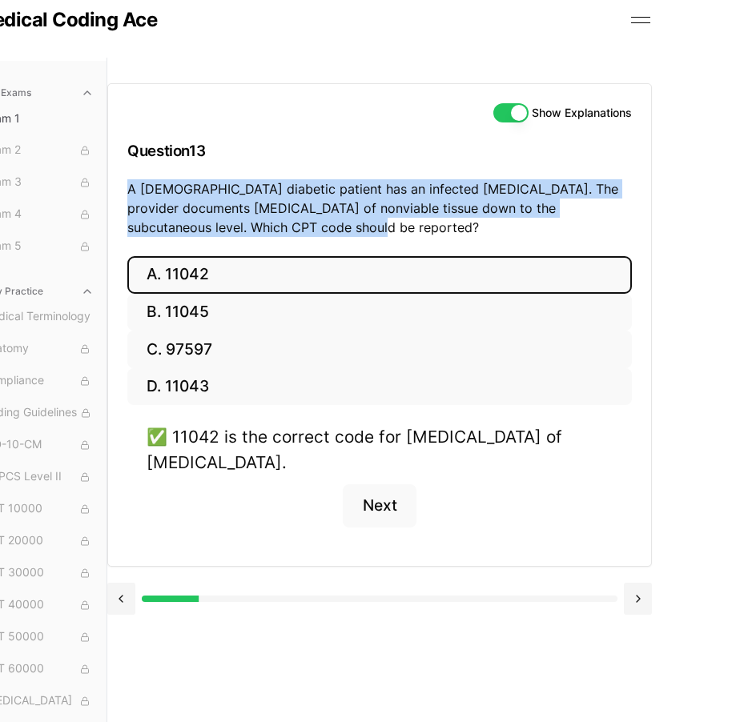
scroll to position [80, 53]
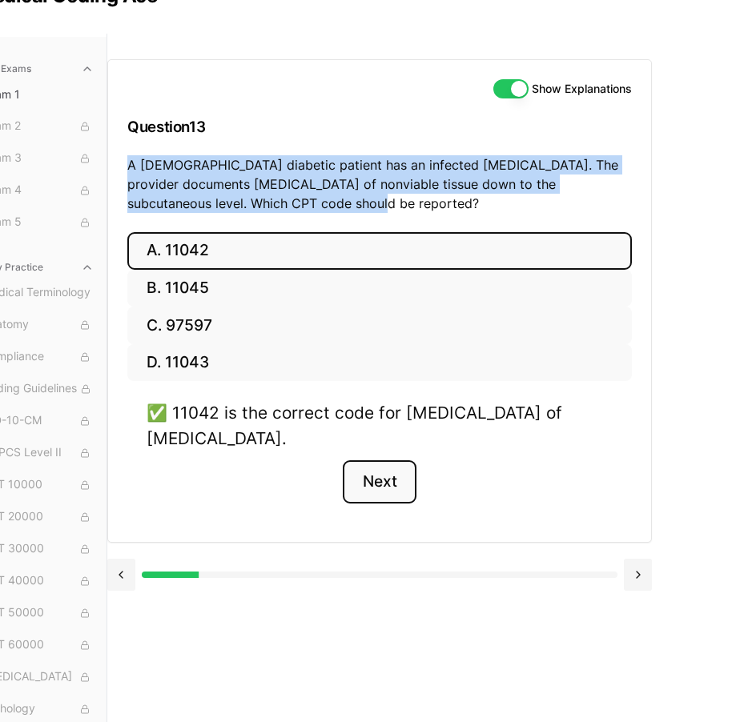
click at [394, 492] on button "Next" at bounding box center [379, 482] width 73 height 43
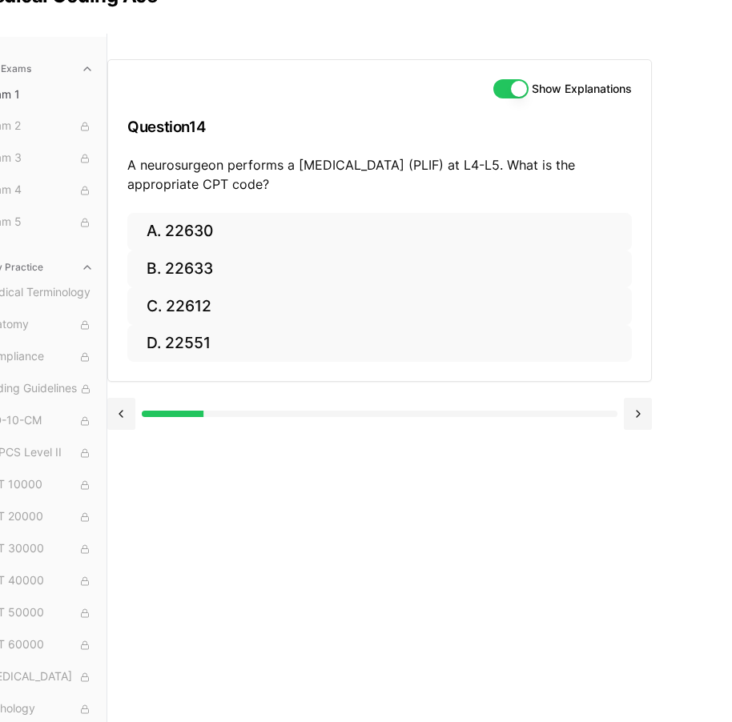
drag, startPoint x: 128, startPoint y: 167, endPoint x: 469, endPoint y: 199, distance: 342.8
click at [469, 199] on div "Show Explanations Question 14 A neurosurgeon performs a [MEDICAL_DATA] (PLIF) a…" at bounding box center [379, 136] width 543 height 153
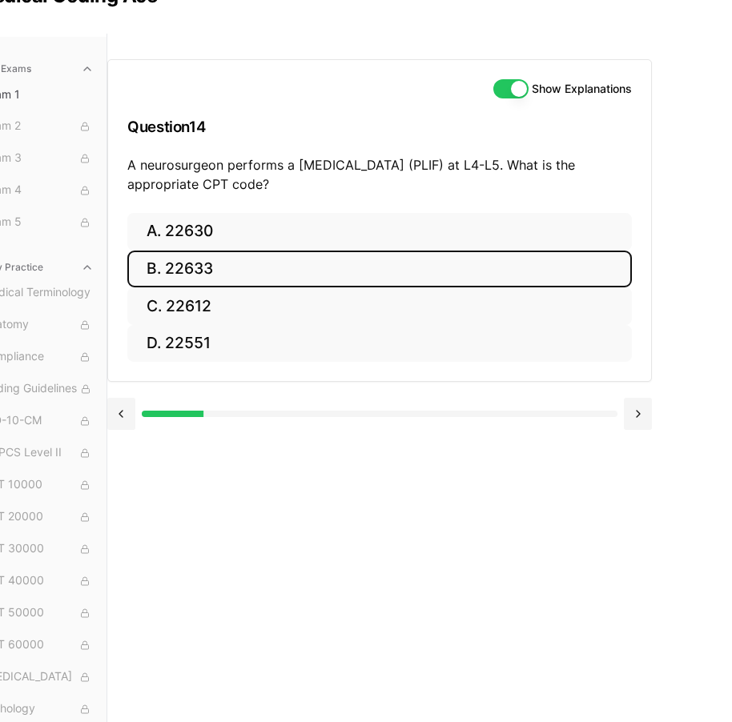
click at [300, 263] on button "B. 22633" at bounding box center [379, 270] width 505 height 38
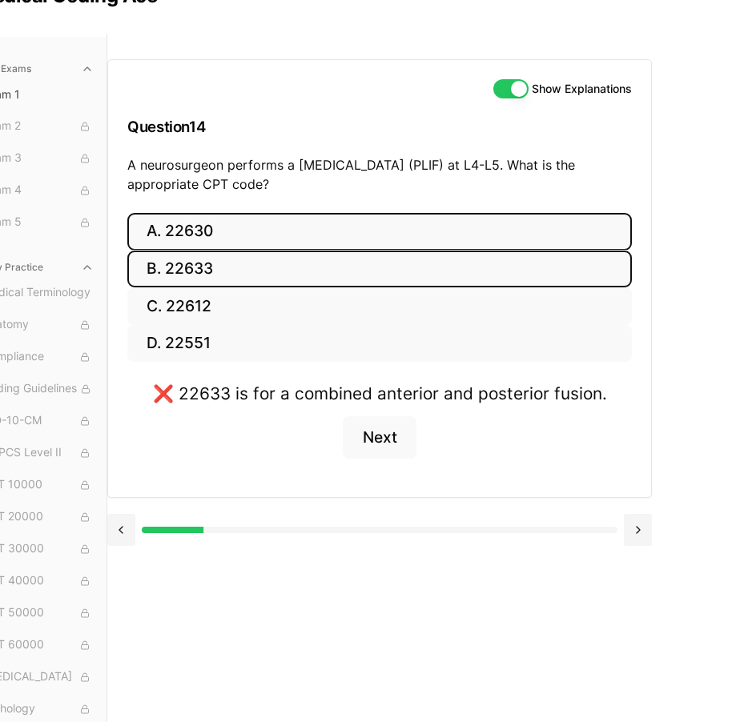
click at [347, 239] on button "A. 22630" at bounding box center [379, 232] width 505 height 38
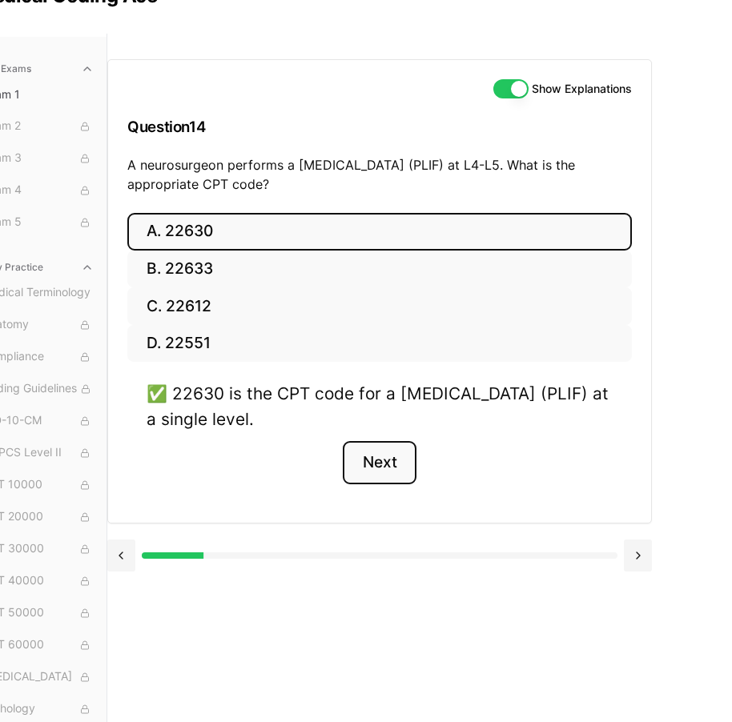
click at [396, 448] on button "Next" at bounding box center [379, 462] width 73 height 43
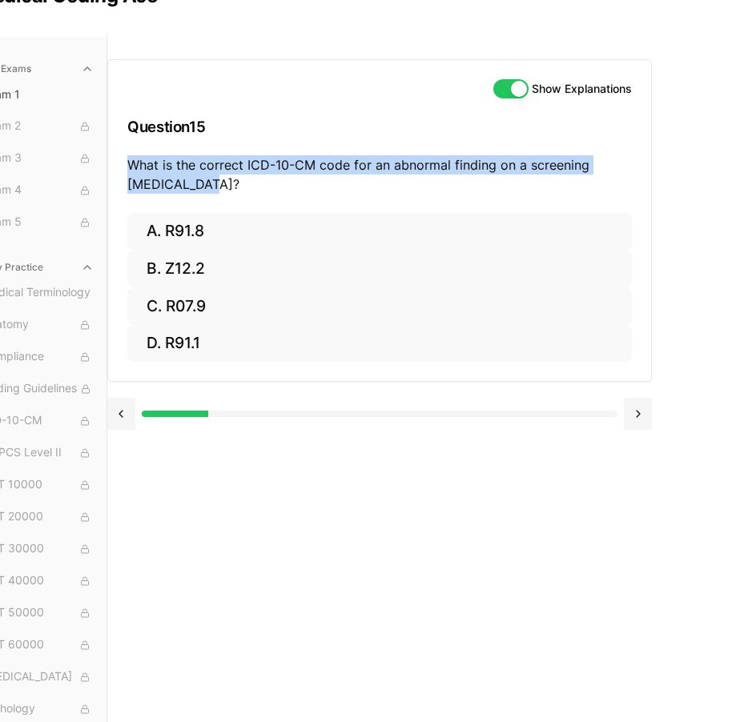
drag, startPoint x: 124, startPoint y: 165, endPoint x: 575, endPoint y: 184, distance: 451.3
click at [575, 184] on div "Show Explanations Question 15 What is the correct ICD-10-CM code for an abnorma…" at bounding box center [379, 136] width 543 height 153
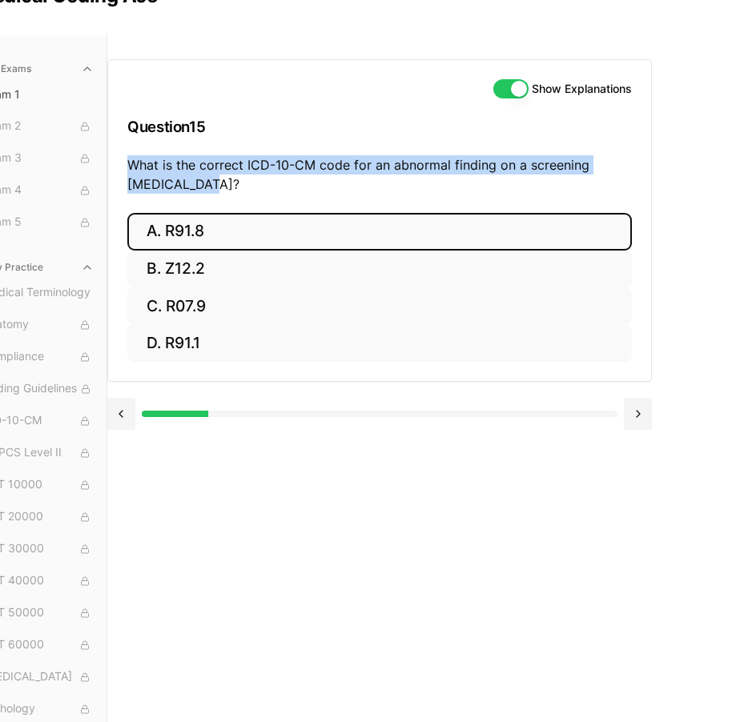
click at [263, 235] on button "A. R91.8" at bounding box center [379, 232] width 505 height 38
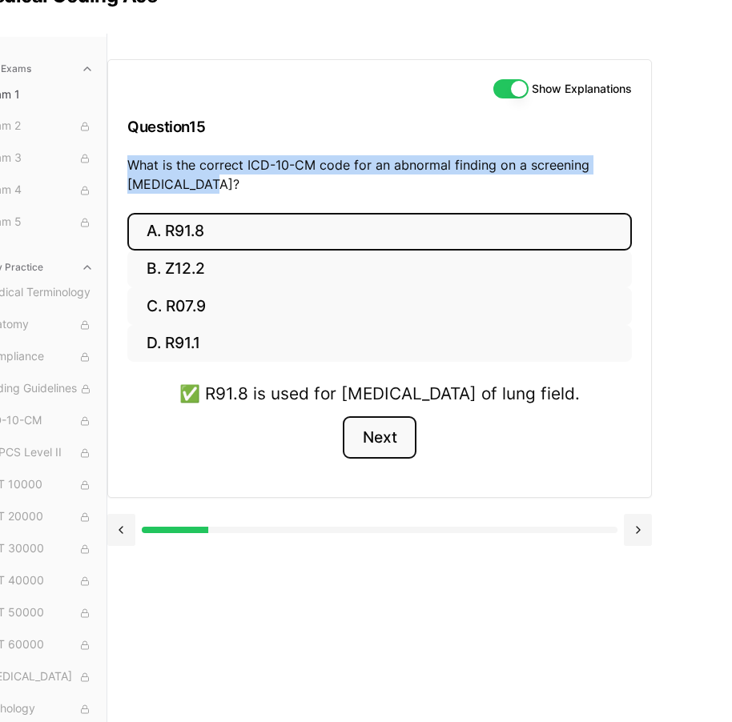
click at [376, 460] on button "Next" at bounding box center [379, 437] width 73 height 43
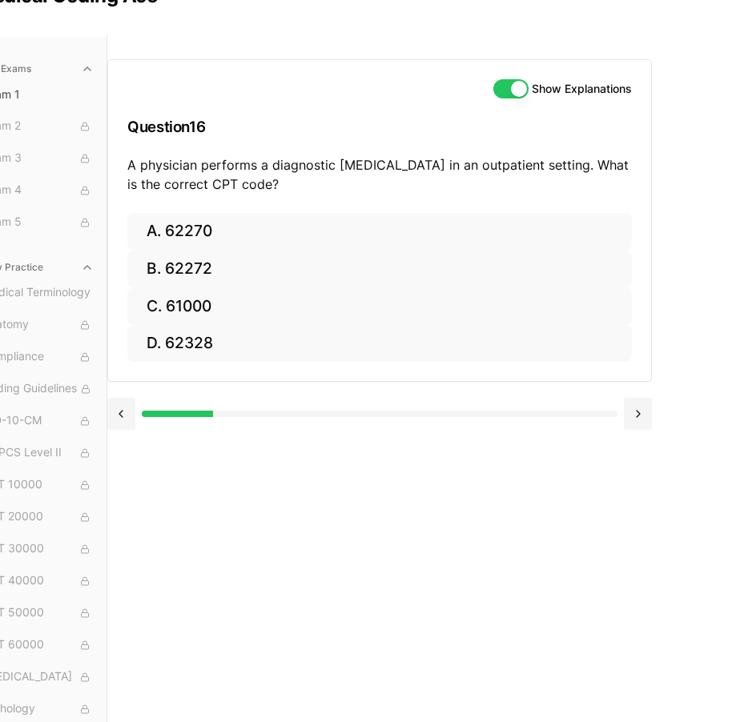
click at [129, 174] on p "A physician performs a diagnostic [MEDICAL_DATA] in an outpatient setting. What…" at bounding box center [379, 174] width 505 height 38
drag, startPoint x: 124, startPoint y: 167, endPoint x: 619, endPoint y: 205, distance: 496.4
click at [619, 205] on div "Show Explanations Question 16 A physician performs a diagnostic [MEDICAL_DATA] …" at bounding box center [379, 136] width 543 height 153
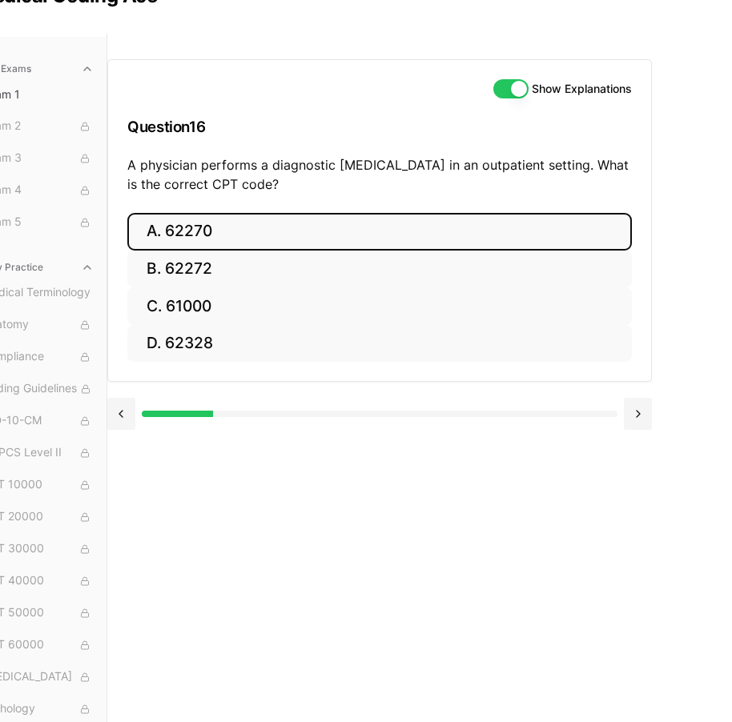
click at [276, 223] on button "A. 62270" at bounding box center [379, 232] width 505 height 38
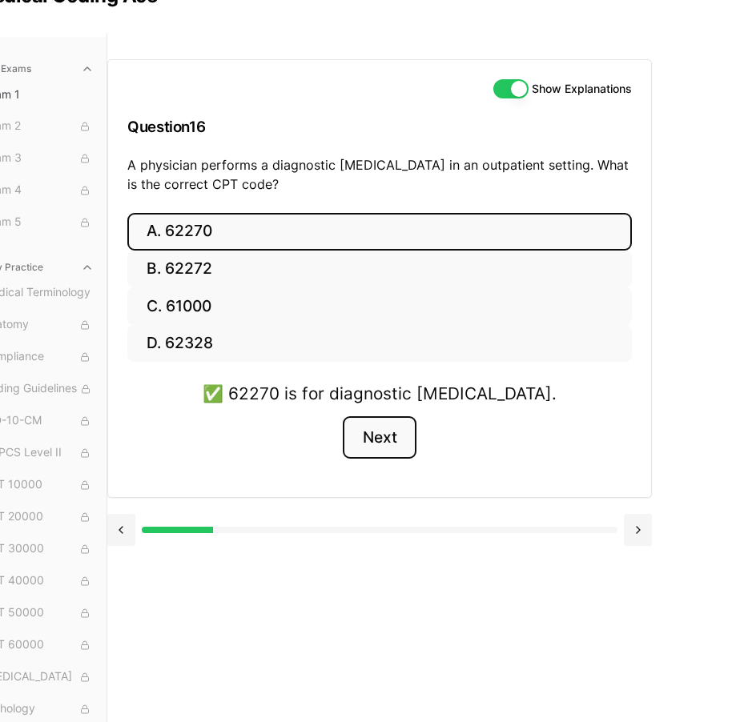
click at [407, 434] on button "Next" at bounding box center [379, 437] width 73 height 43
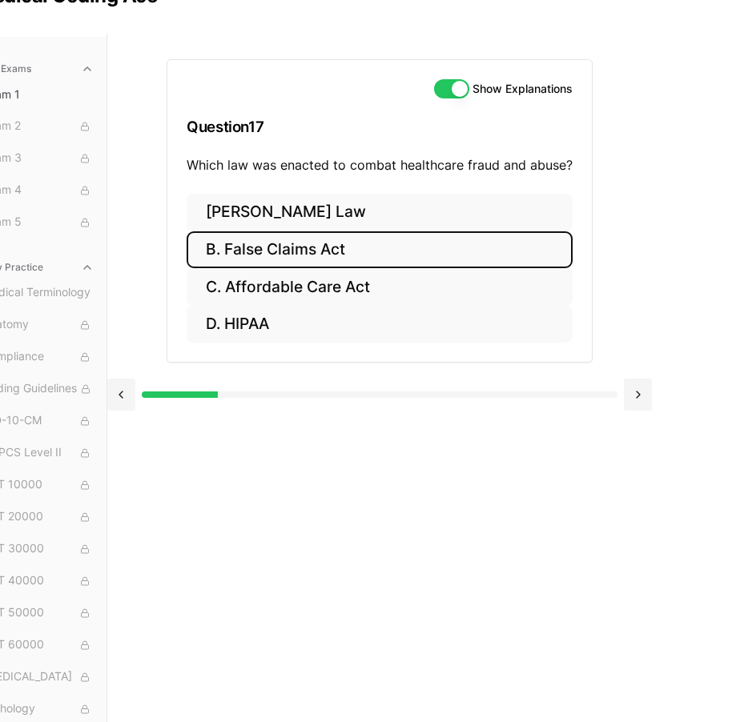
click at [359, 233] on button "B. False Claims Act" at bounding box center [380, 250] width 386 height 38
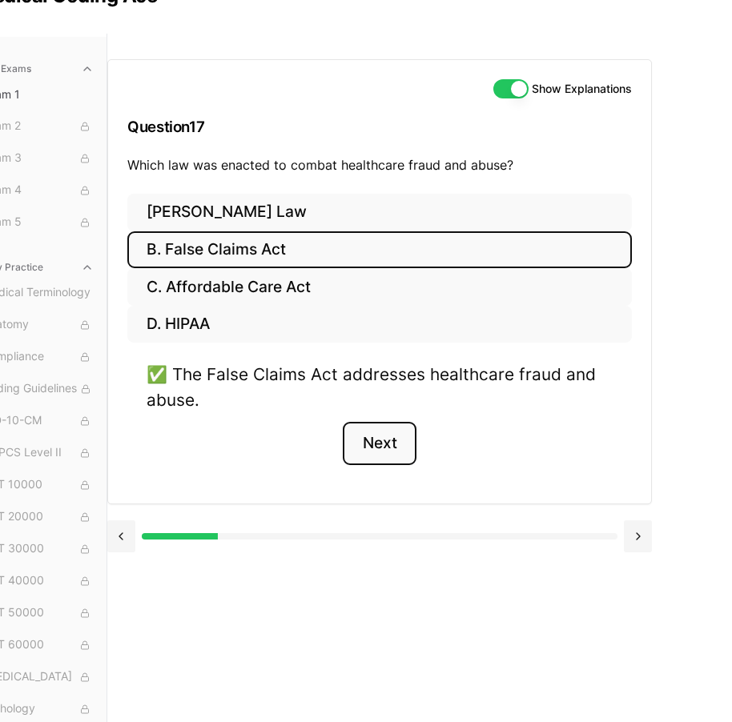
click at [388, 452] on button "Next" at bounding box center [379, 443] width 73 height 43
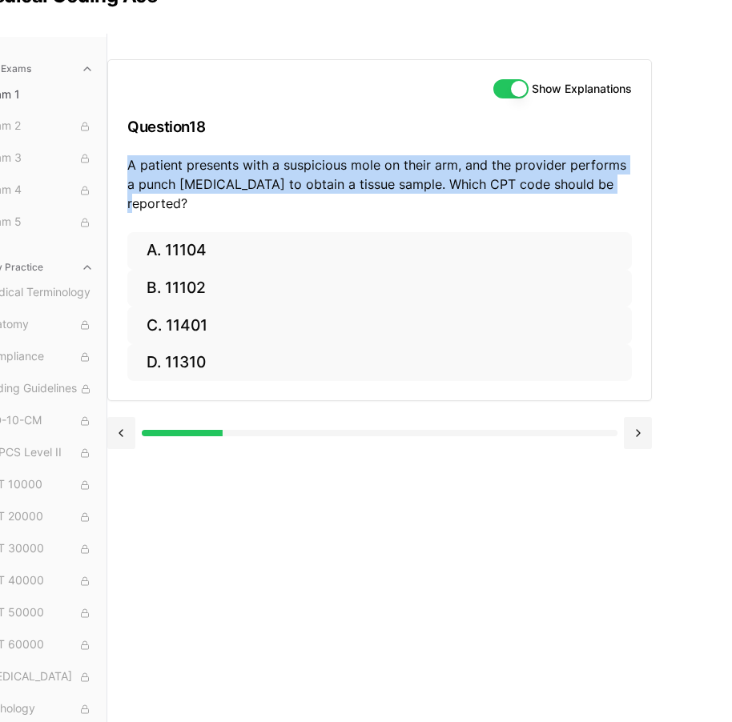
drag, startPoint x: 130, startPoint y: 167, endPoint x: 730, endPoint y: 201, distance: 600.9
click at [730, 201] on div "Show Explanations Question 18 A patient presents with a suspicious mole on thei…" at bounding box center [419, 395] width 625 height 722
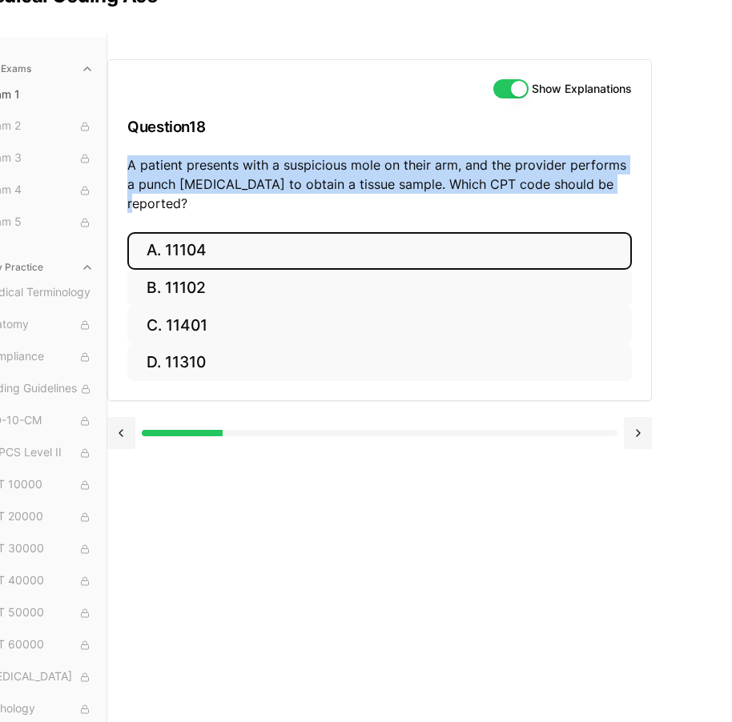
click at [254, 239] on button "A. 11104" at bounding box center [379, 251] width 505 height 38
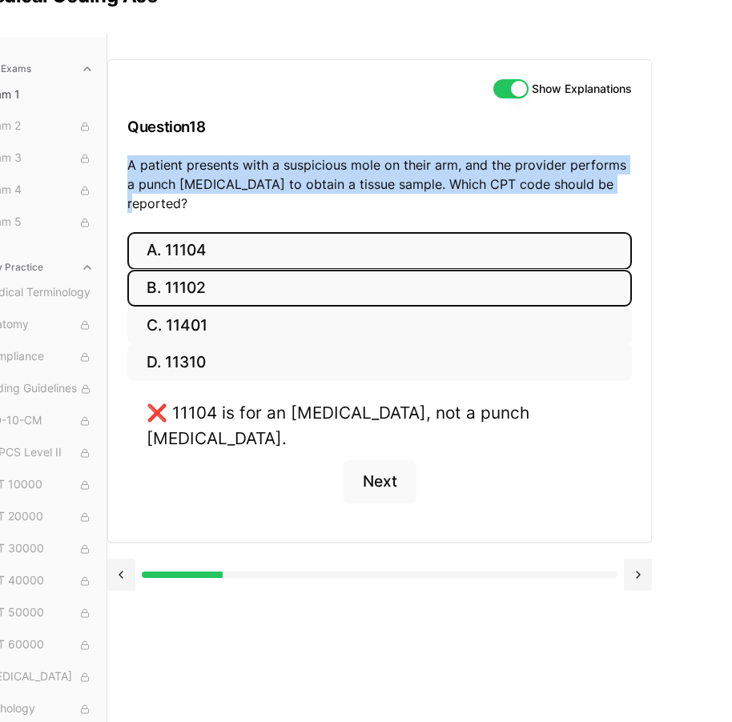
click at [184, 270] on button "B. 11102" at bounding box center [379, 289] width 505 height 38
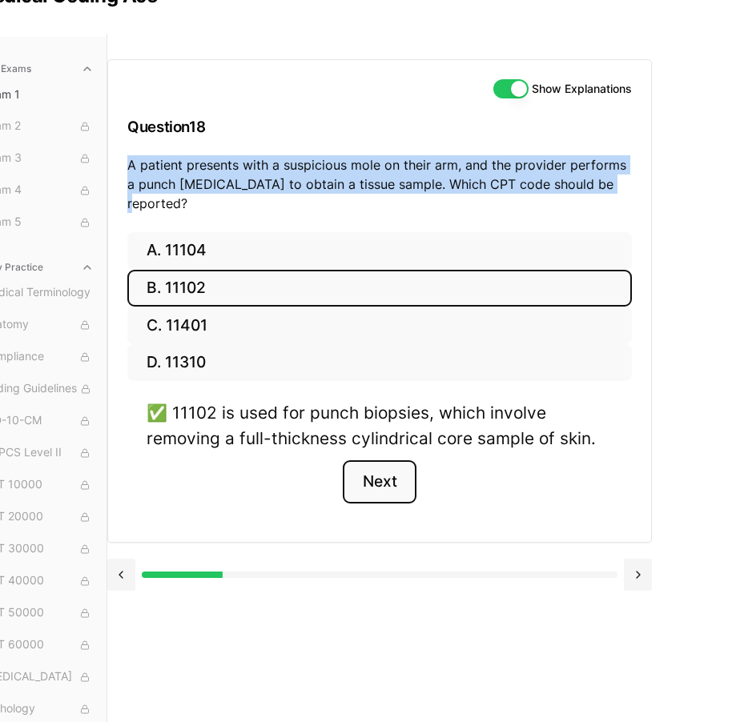
click at [381, 468] on button "Next" at bounding box center [379, 482] width 73 height 43
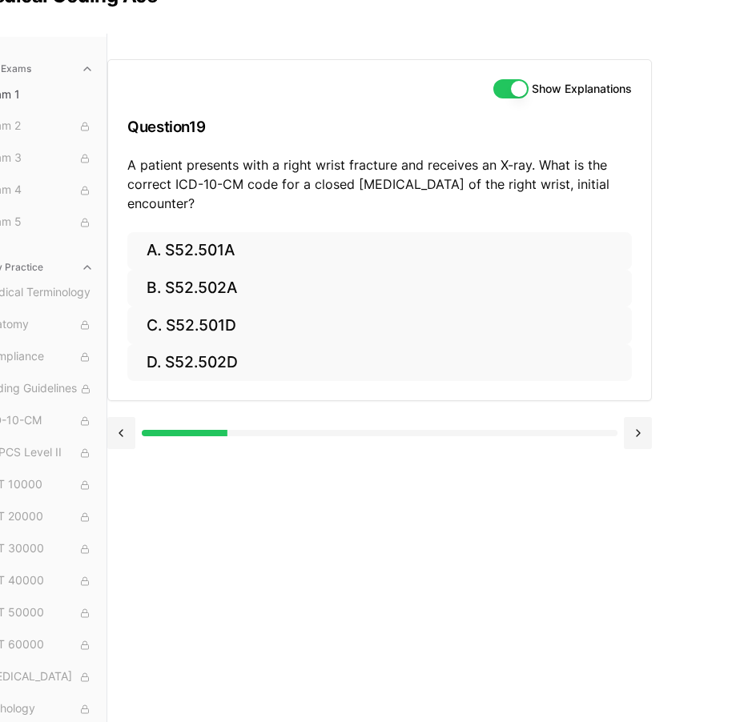
drag, startPoint x: 130, startPoint y: 164, endPoint x: 622, endPoint y: 195, distance: 493.5
click at [622, 195] on p "A patient presents with a right wrist fracture and receives an X-ray. What is t…" at bounding box center [379, 184] width 505 height 58
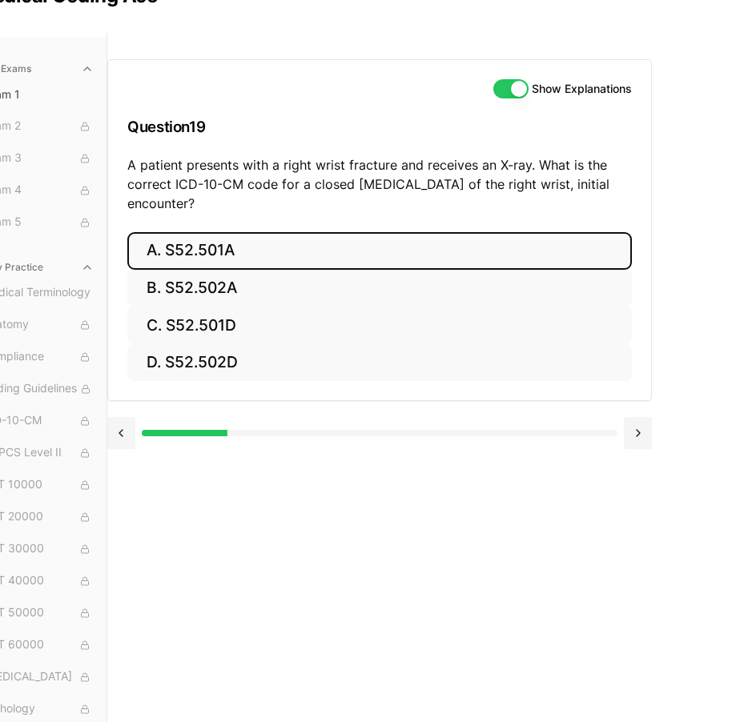
click at [211, 257] on button "A. S52.501A" at bounding box center [379, 251] width 505 height 38
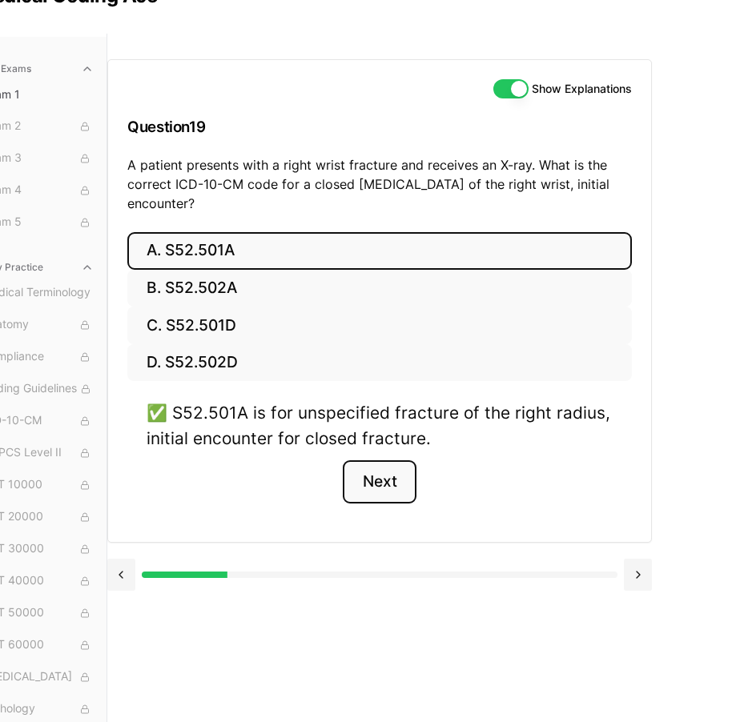
click at [385, 472] on button "Next" at bounding box center [379, 482] width 73 height 43
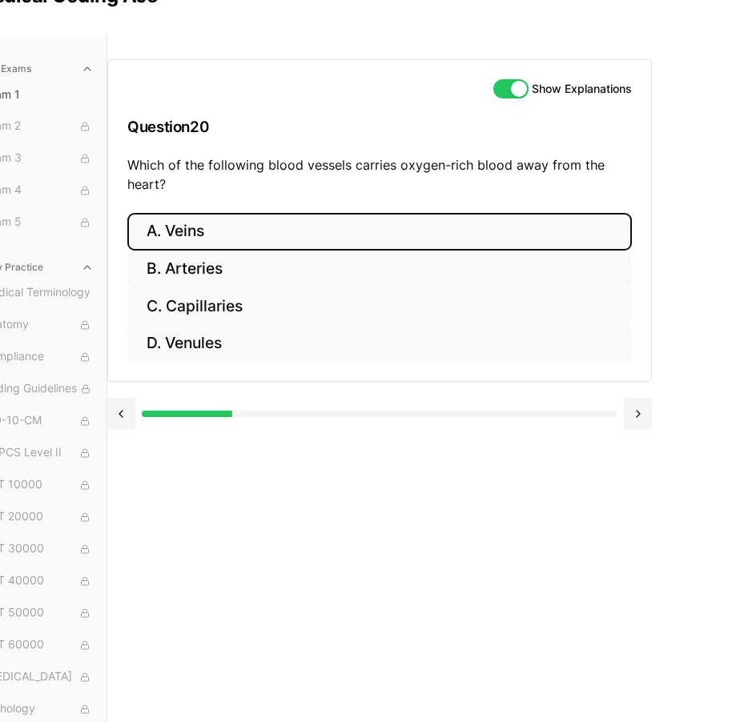
click at [178, 237] on button "A. Veins" at bounding box center [379, 232] width 505 height 38
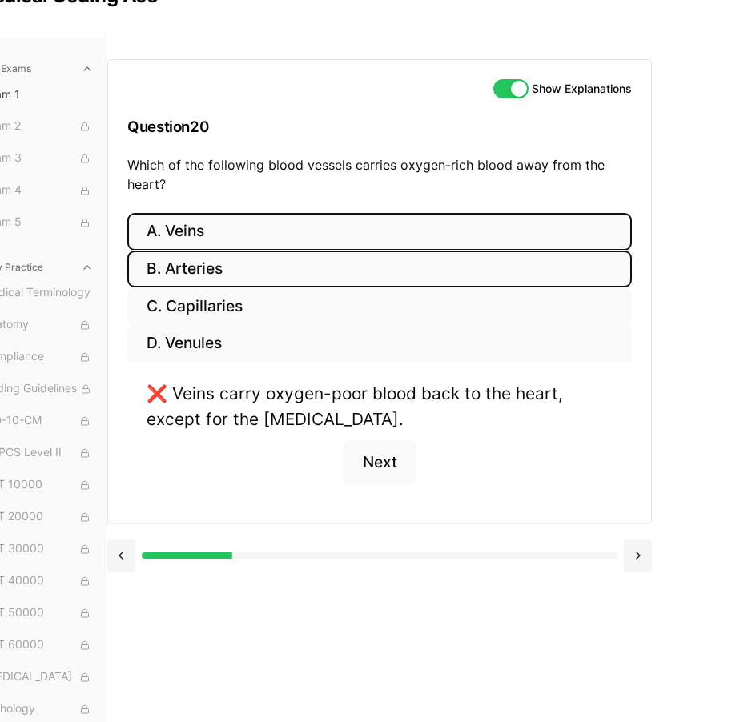
click at [234, 263] on button "B. Arteries" at bounding box center [379, 270] width 505 height 38
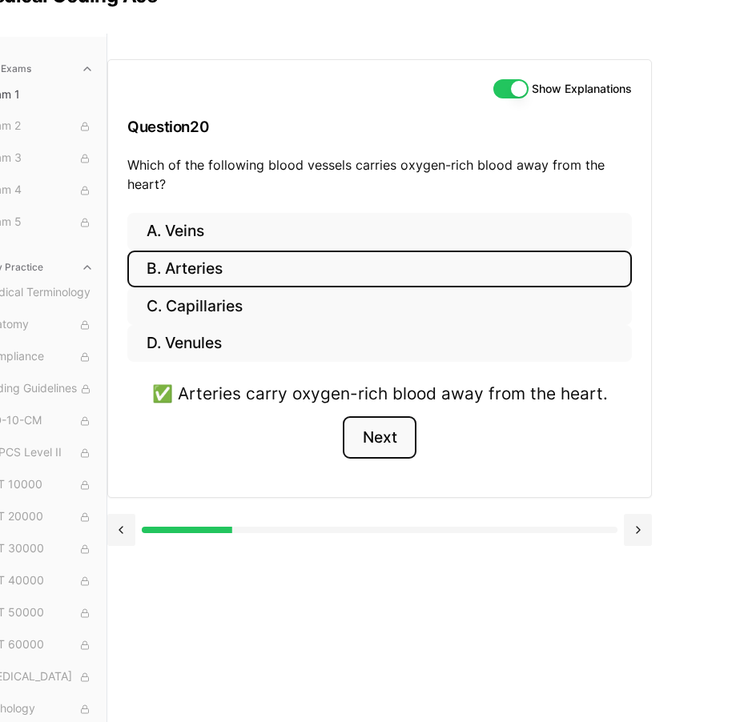
click at [388, 441] on button "Next" at bounding box center [379, 437] width 73 height 43
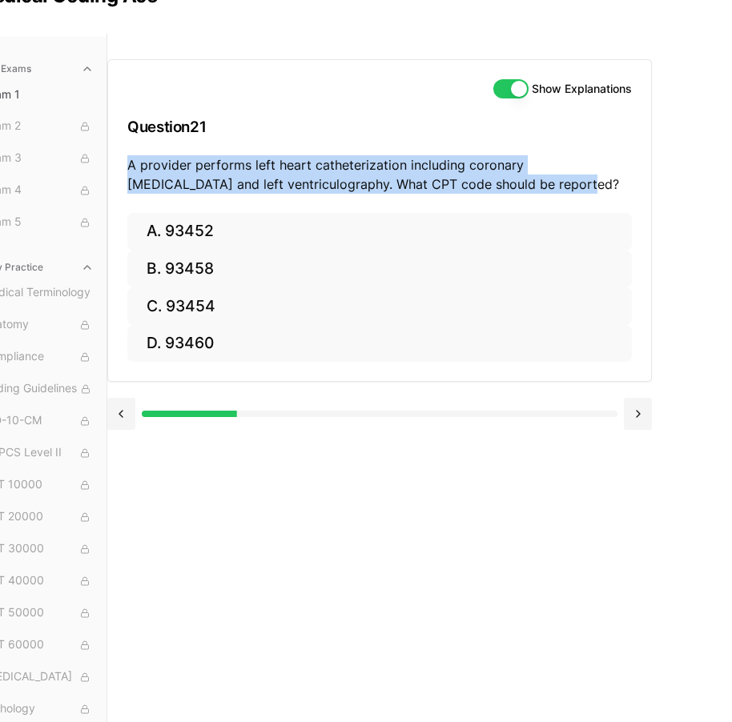
drag, startPoint x: 130, startPoint y: 166, endPoint x: 750, endPoint y: 189, distance: 621.1
click at [679, 189] on html "Check out our new CPC Study Center, with 5 full-length practice exams updated f…" at bounding box center [313, 338] width 732 height 836
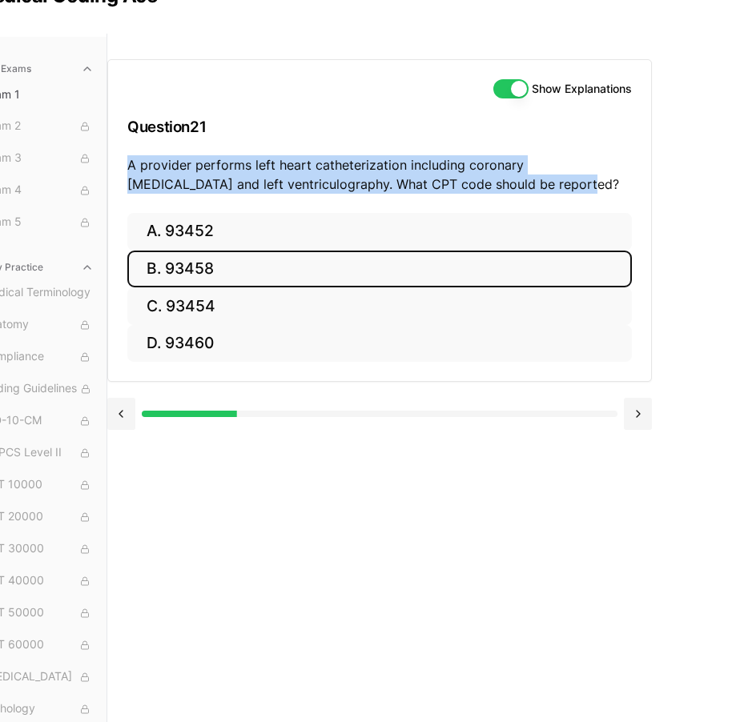
click at [187, 271] on button "B. 93458" at bounding box center [379, 270] width 505 height 38
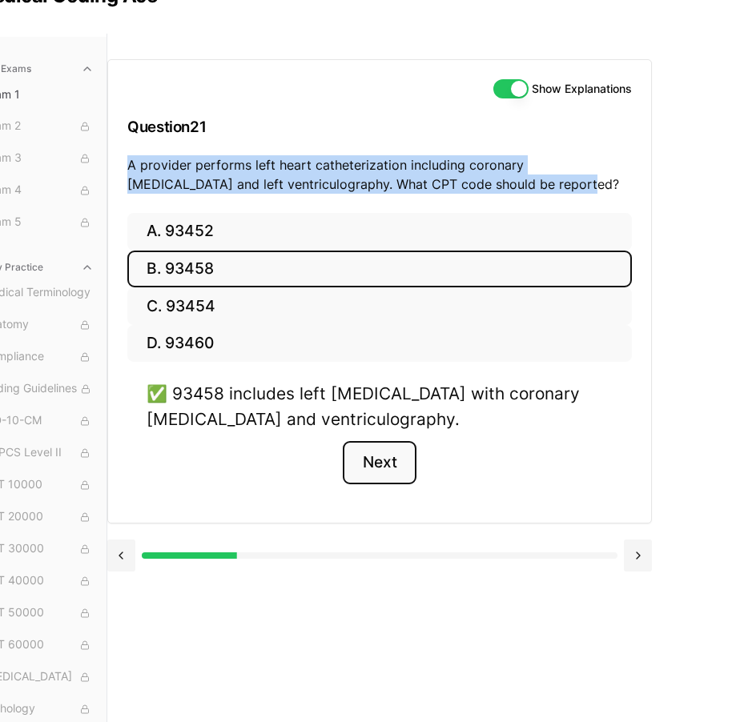
click at [400, 478] on button "Next" at bounding box center [379, 462] width 73 height 43
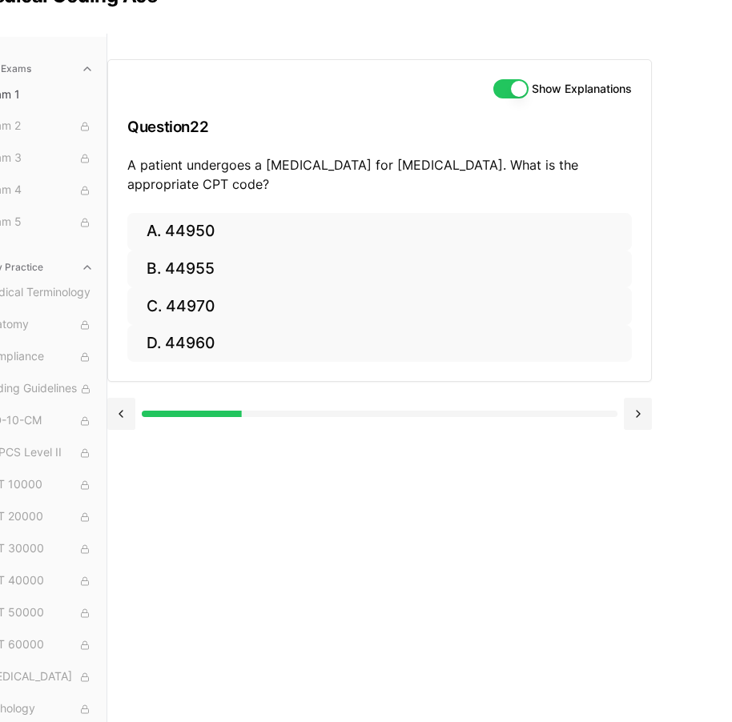
drag, startPoint x: 128, startPoint y: 161, endPoint x: 420, endPoint y: 175, distance: 291.9
click at [420, 175] on p "A patient undergoes a [MEDICAL_DATA] for [MEDICAL_DATA]. What is the appropriat…" at bounding box center [379, 174] width 505 height 38
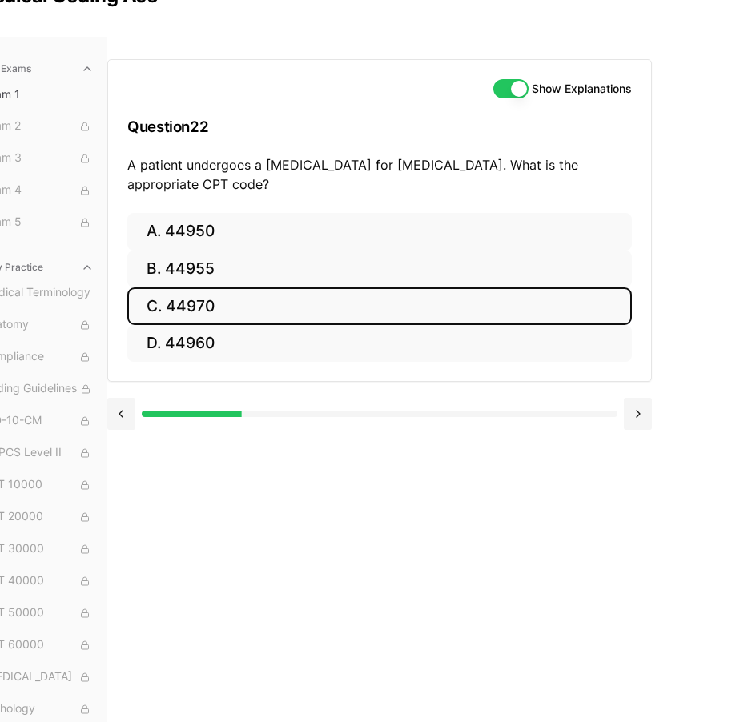
click at [219, 312] on button "C. 44970" at bounding box center [379, 307] width 505 height 38
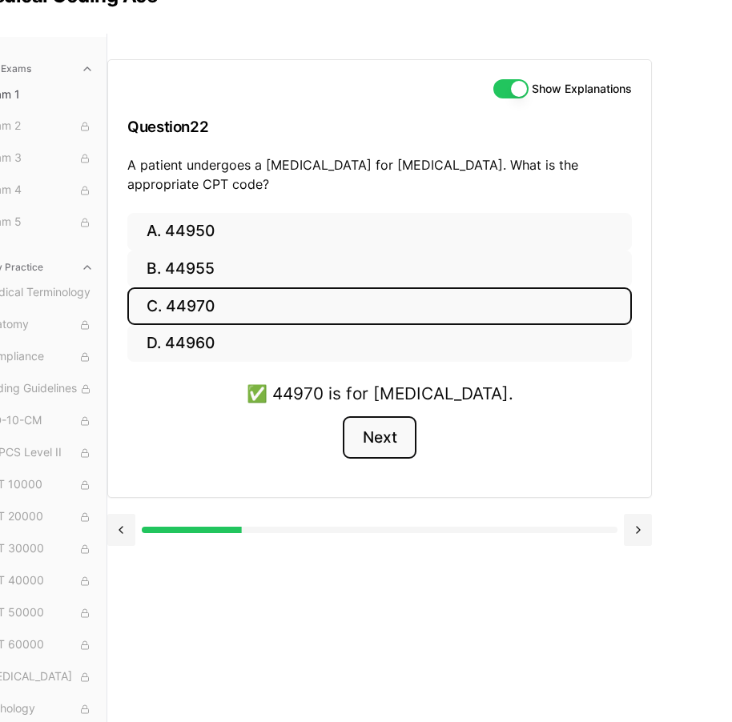
click at [404, 455] on button "Next" at bounding box center [379, 437] width 73 height 43
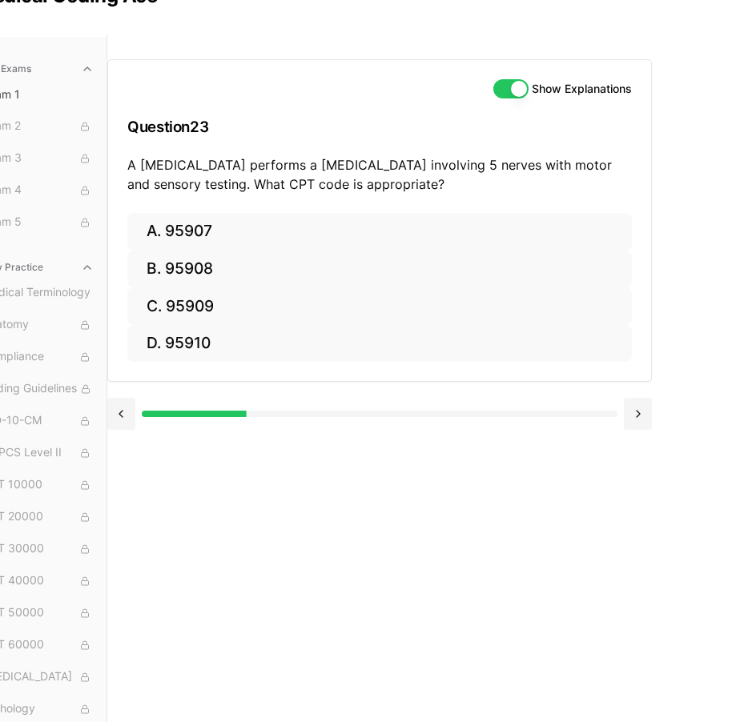
drag, startPoint x: 126, startPoint y: 159, endPoint x: 690, endPoint y: 208, distance: 566.8
click at [690, 208] on div "Show Explanations Question 23 A [MEDICAL_DATA] performs a [MEDICAL_DATA] involv…" at bounding box center [419, 395] width 625 height 722
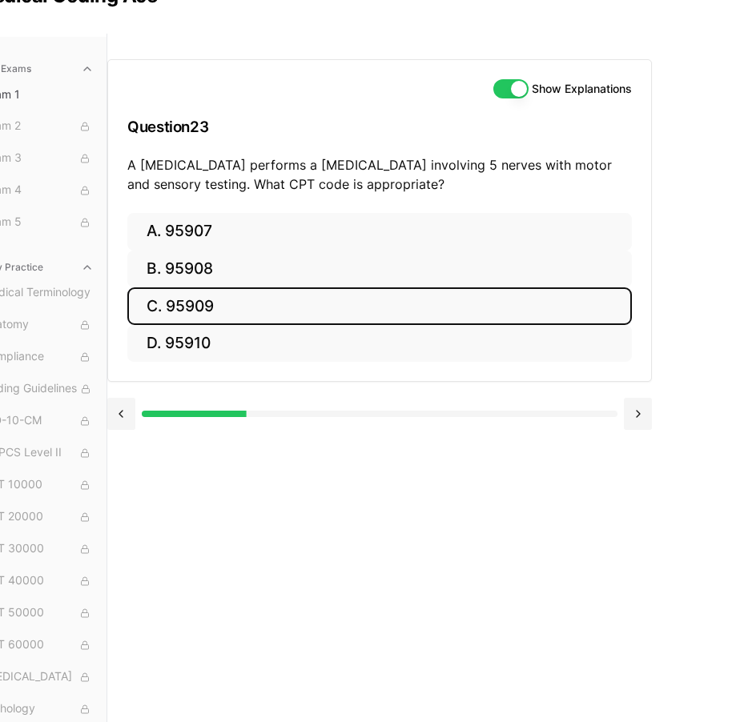
click at [276, 319] on button "C. 95909" at bounding box center [379, 307] width 505 height 38
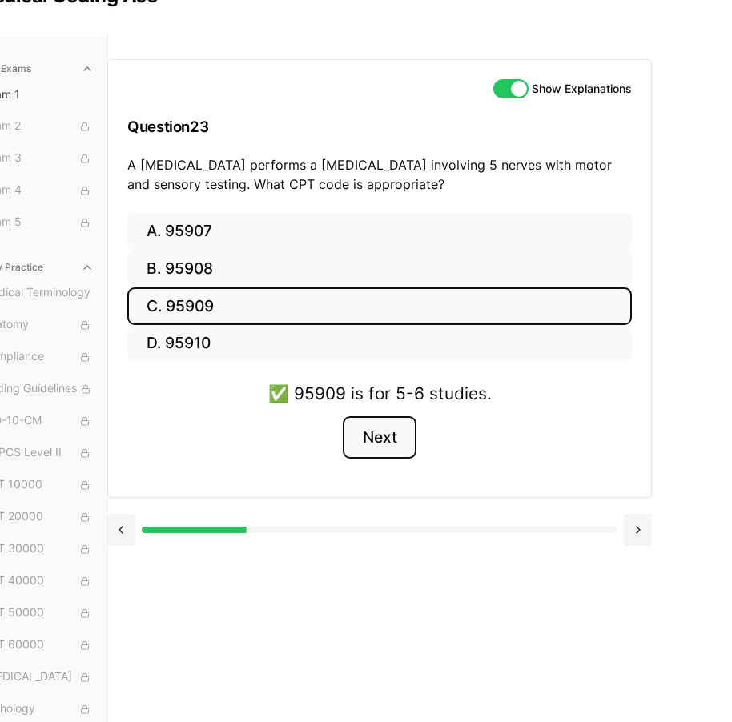
click at [385, 437] on button "Next" at bounding box center [379, 437] width 73 height 43
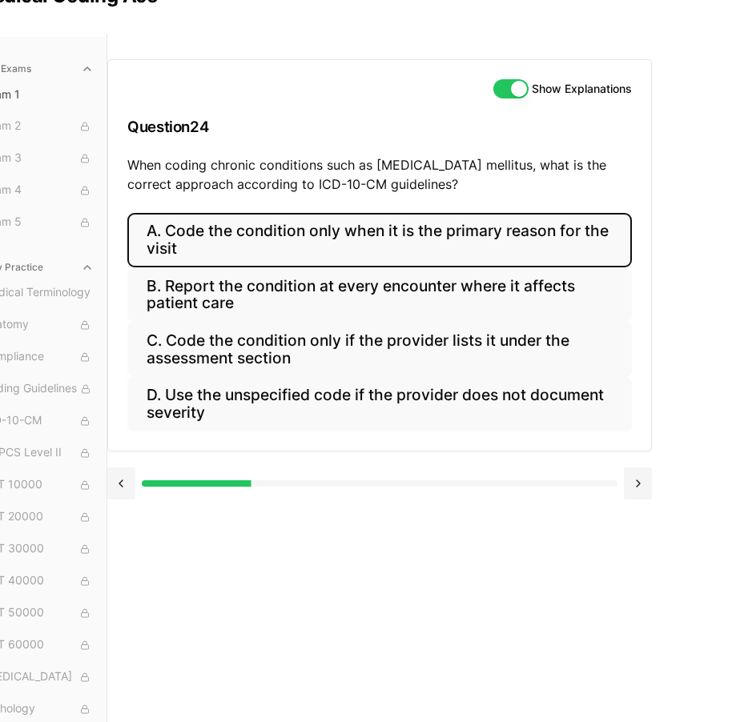
click at [388, 233] on button "A. Code the condition only when it is the primary reason for the visit" at bounding box center [379, 240] width 505 height 54
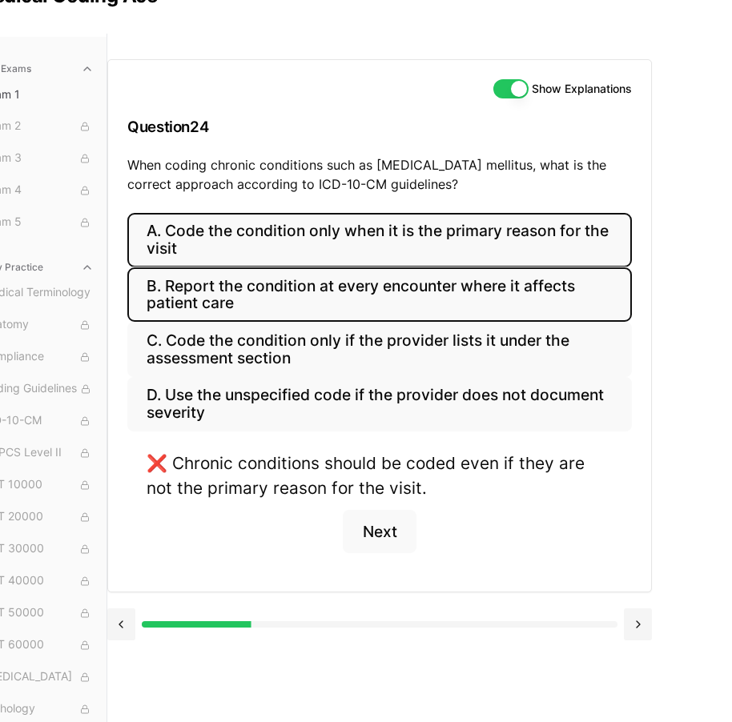
click at [441, 277] on button "B. Report the condition at every encounter where it affects patient care" at bounding box center [379, 294] width 505 height 54
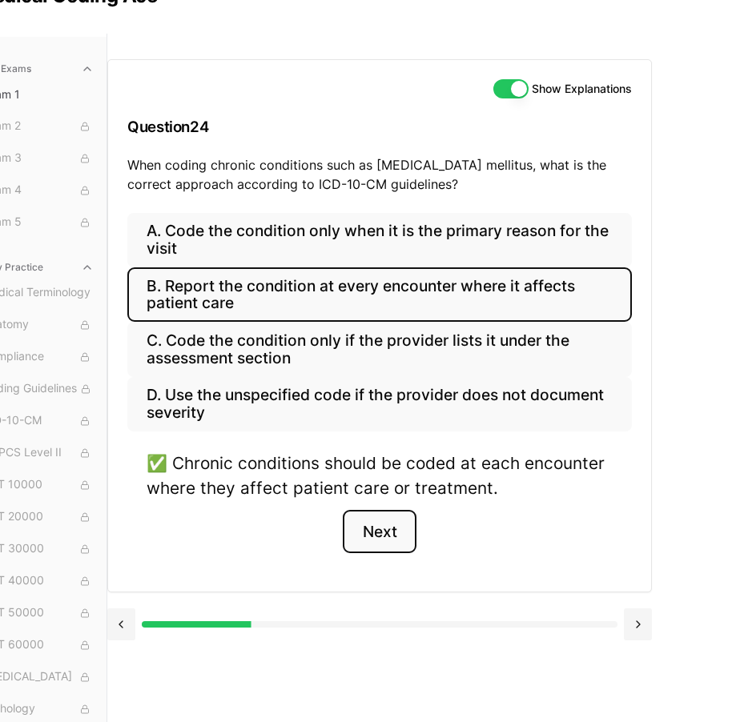
click at [396, 524] on button "Next" at bounding box center [379, 531] width 73 height 43
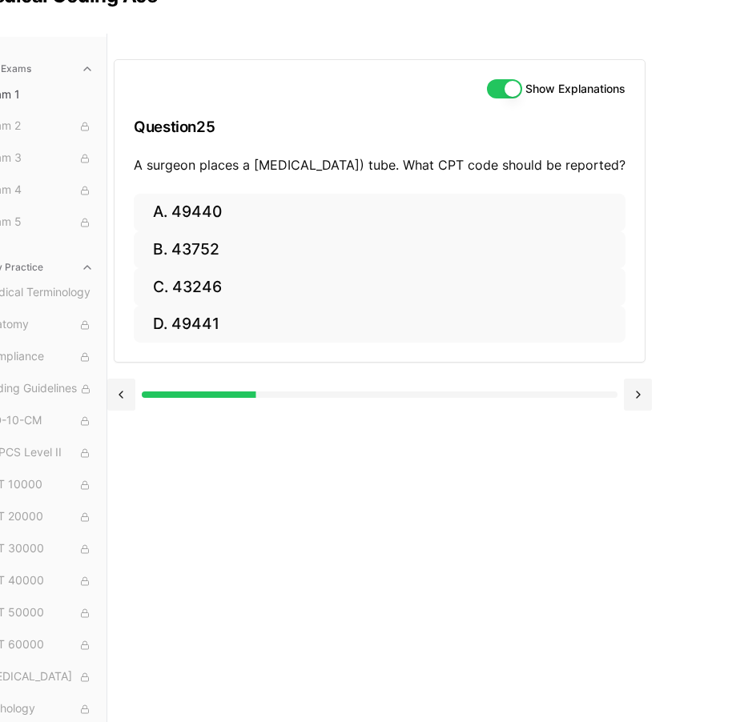
drag, startPoint x: 130, startPoint y: 167, endPoint x: 674, endPoint y: 180, distance: 544.0
click at [674, 180] on div "Show Explanations Question 25 A surgeon places a [MEDICAL_DATA]) tube. What CPT…" at bounding box center [419, 395] width 625 height 722
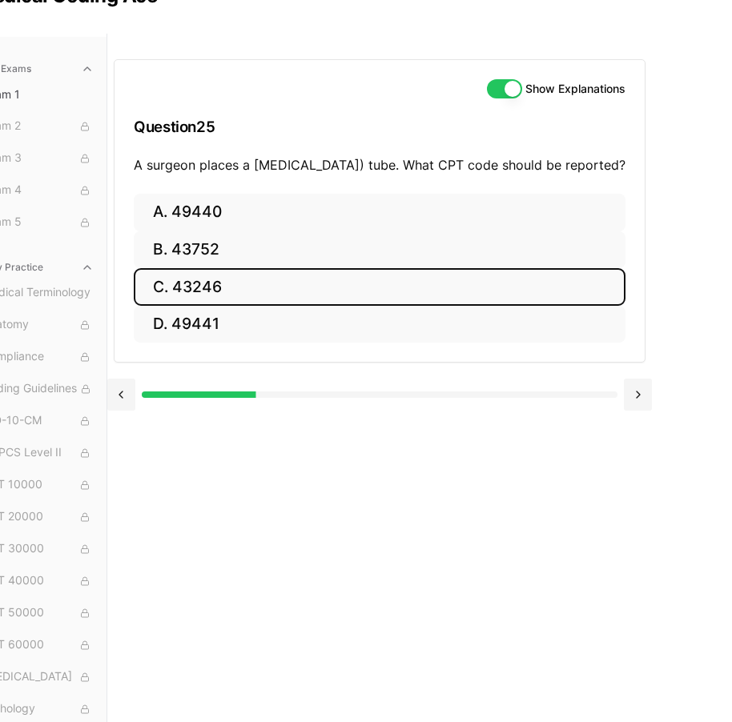
click at [265, 305] on button "C. 43246" at bounding box center [380, 287] width 492 height 38
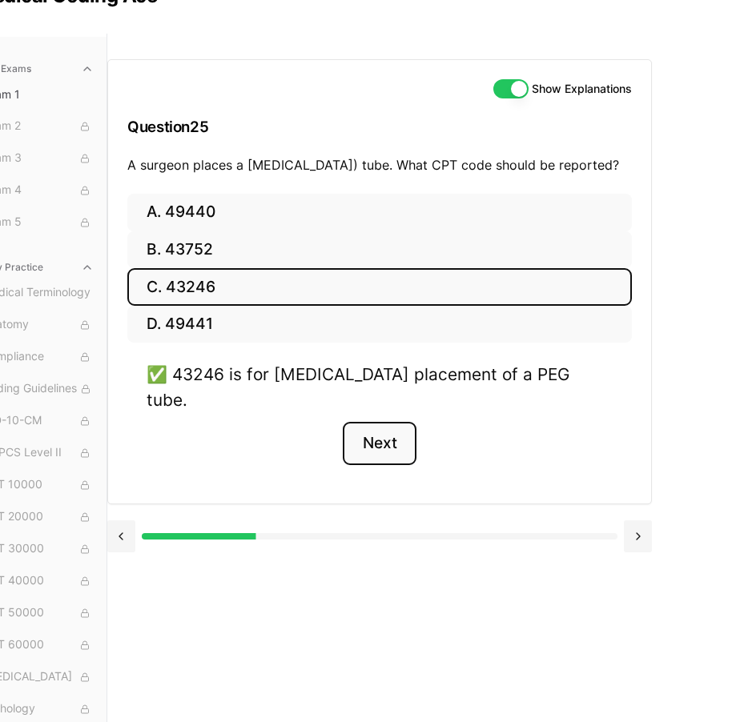
click at [364, 444] on button "Next" at bounding box center [379, 443] width 73 height 43
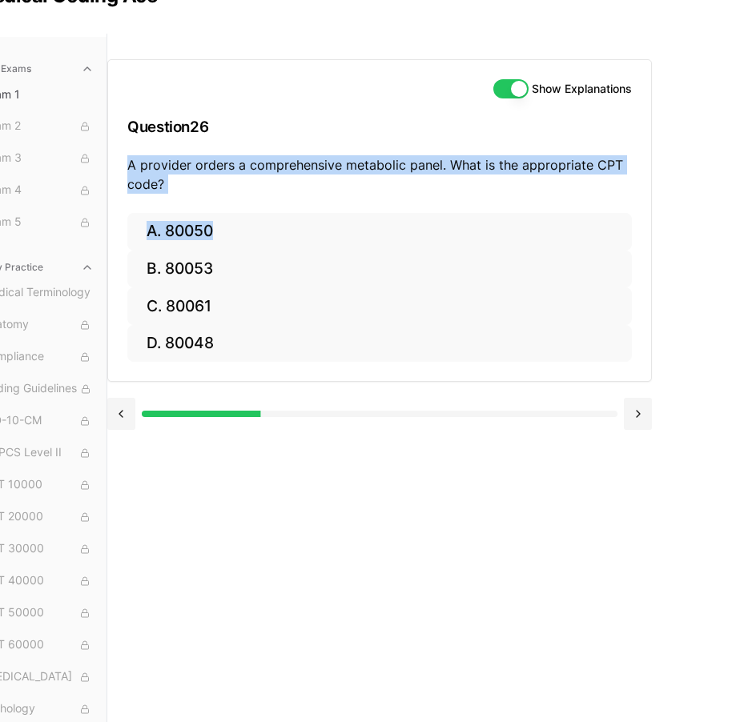
drag, startPoint x: 127, startPoint y: 169, endPoint x: 687, endPoint y: 227, distance: 562.8
click at [687, 227] on div "Show Explanations Question 26 A provider orders a comprehensive metabolic panel…" at bounding box center [419, 395] width 625 height 722
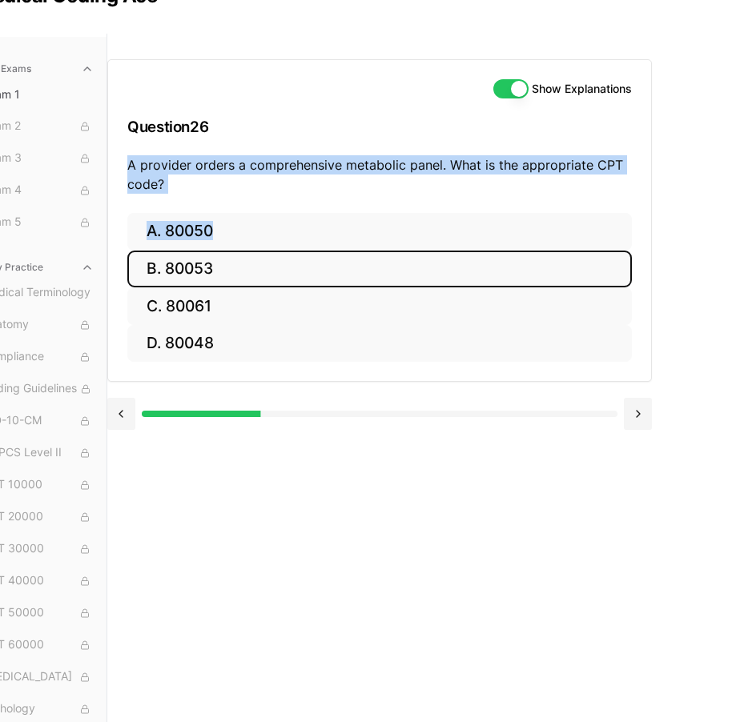
click at [280, 265] on button "B. 80053" at bounding box center [379, 270] width 505 height 38
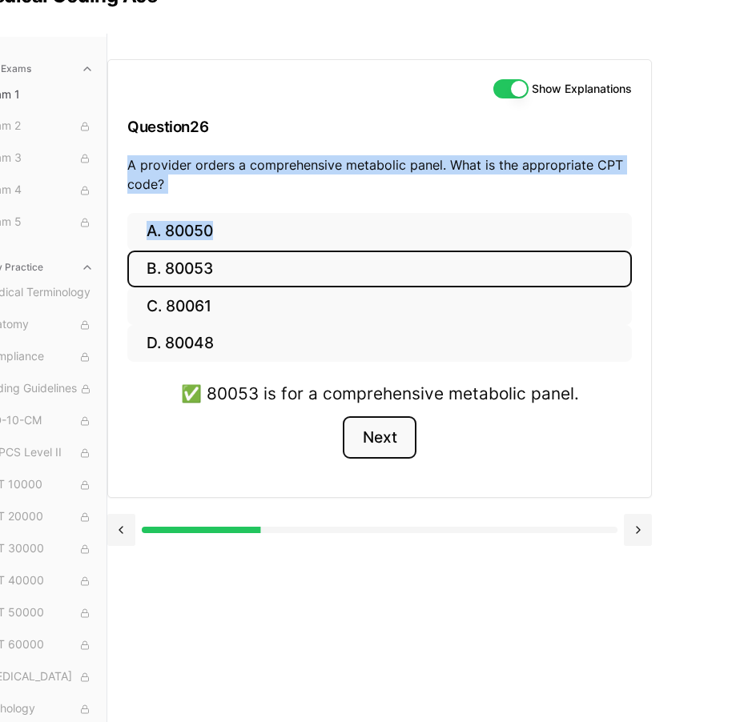
click at [404, 446] on button "Next" at bounding box center [379, 437] width 73 height 43
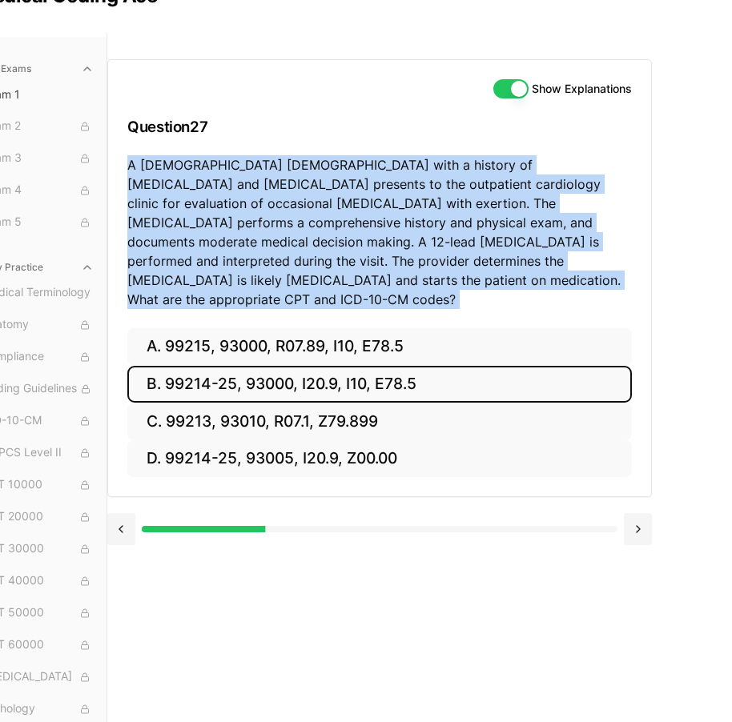
click at [388, 366] on button "B. 99214-25, 93000, I20.9, I10, E78.5" at bounding box center [379, 385] width 505 height 38
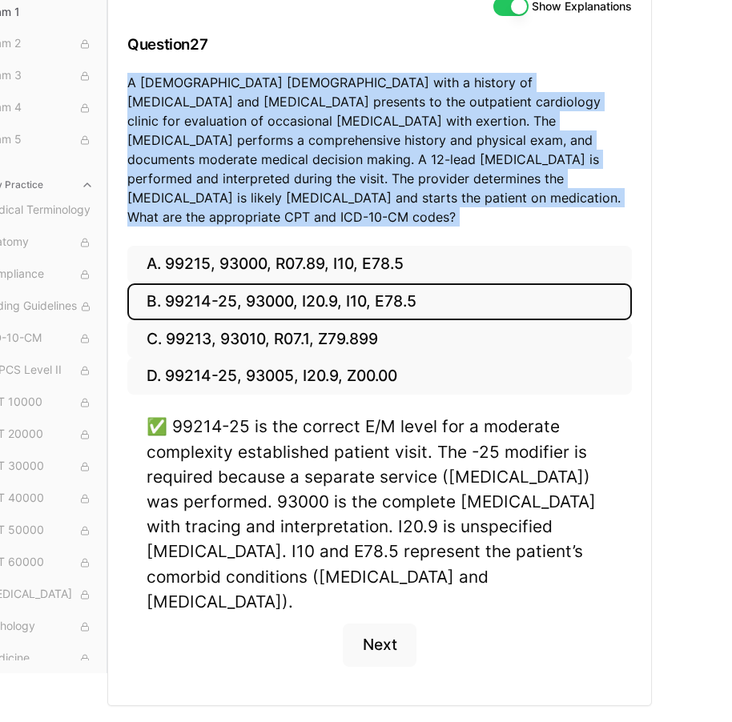
scroll to position [163, 53]
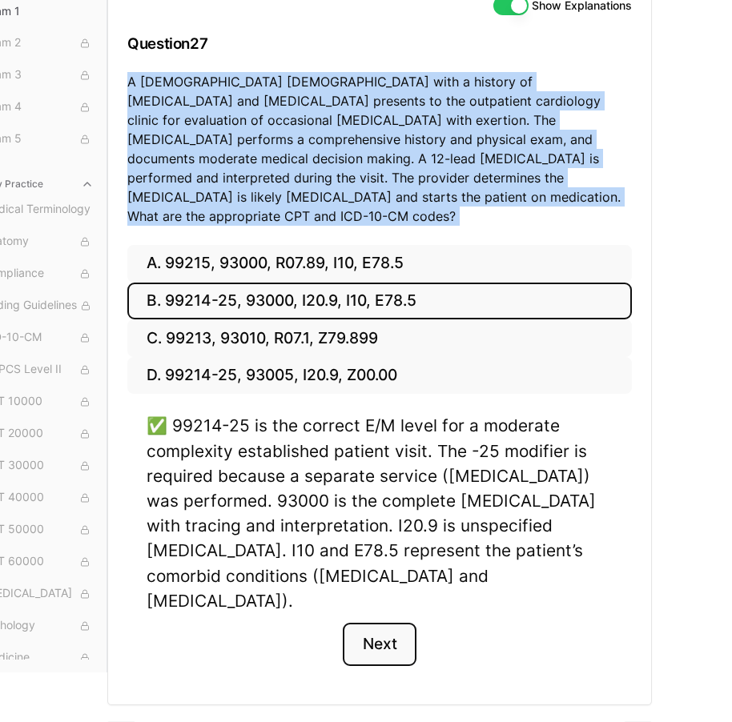
click at [365, 623] on button "Next" at bounding box center [379, 644] width 73 height 43
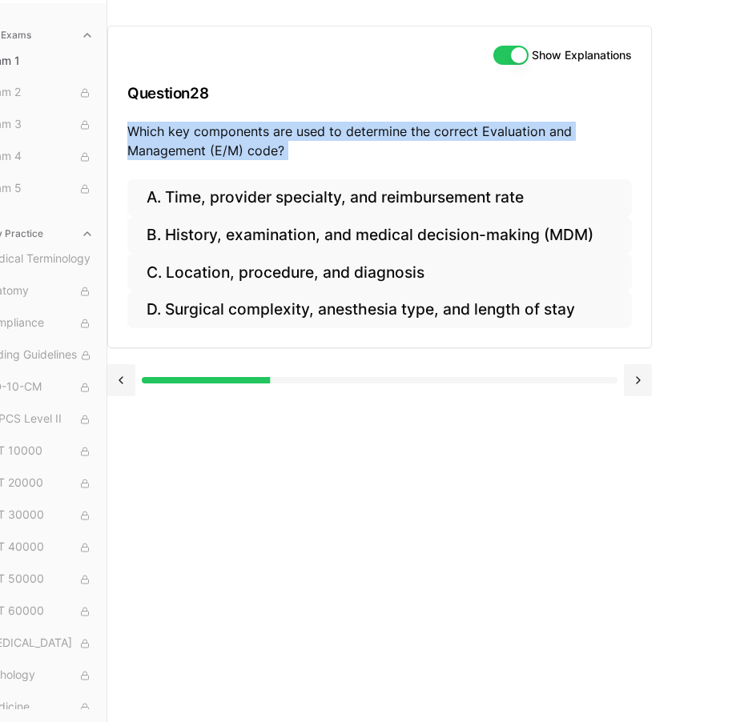
scroll to position [126, 53]
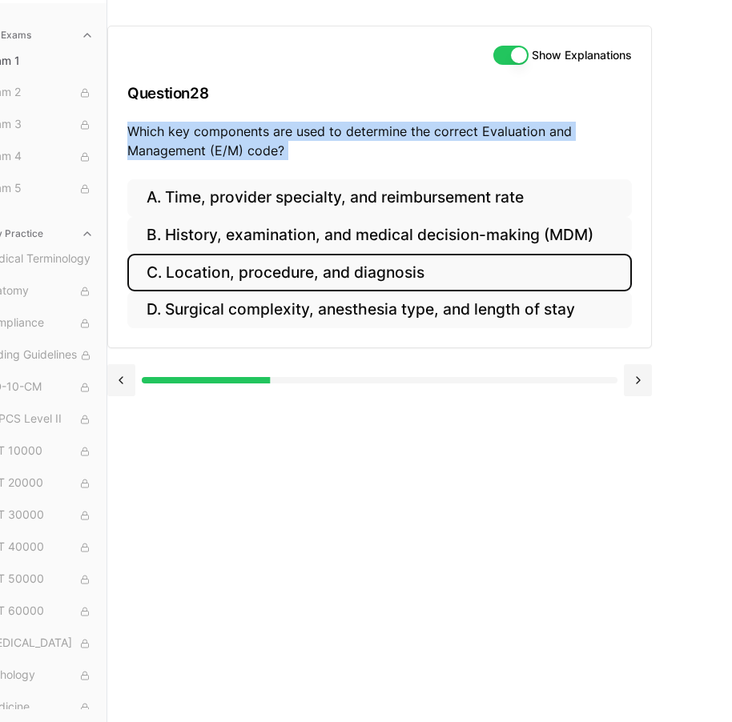
click at [418, 254] on button "C. Location, procedure, and diagnosis" at bounding box center [379, 273] width 505 height 38
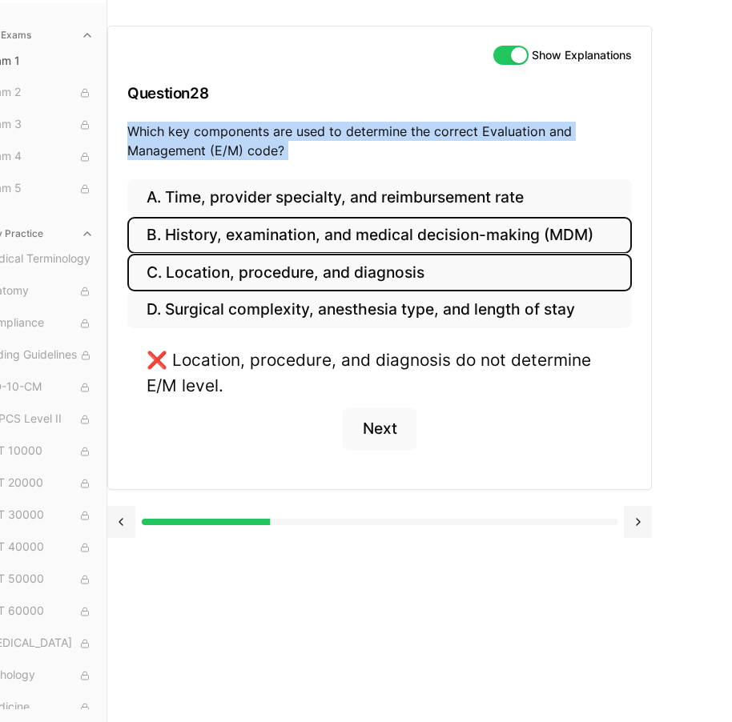
click at [438, 219] on button "B. History, examination, and medical decision-making (MDM)" at bounding box center [379, 236] width 505 height 38
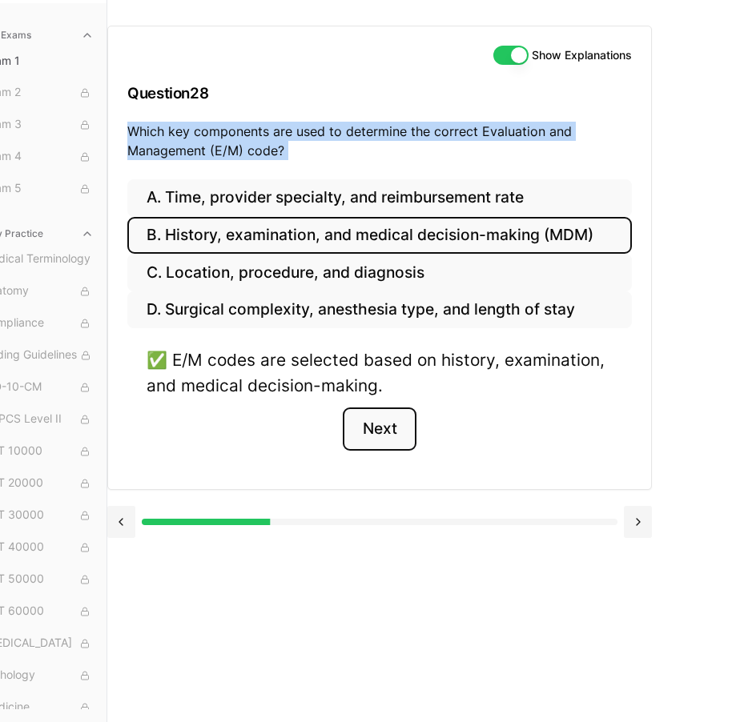
click at [382, 416] on button "Next" at bounding box center [379, 429] width 73 height 43
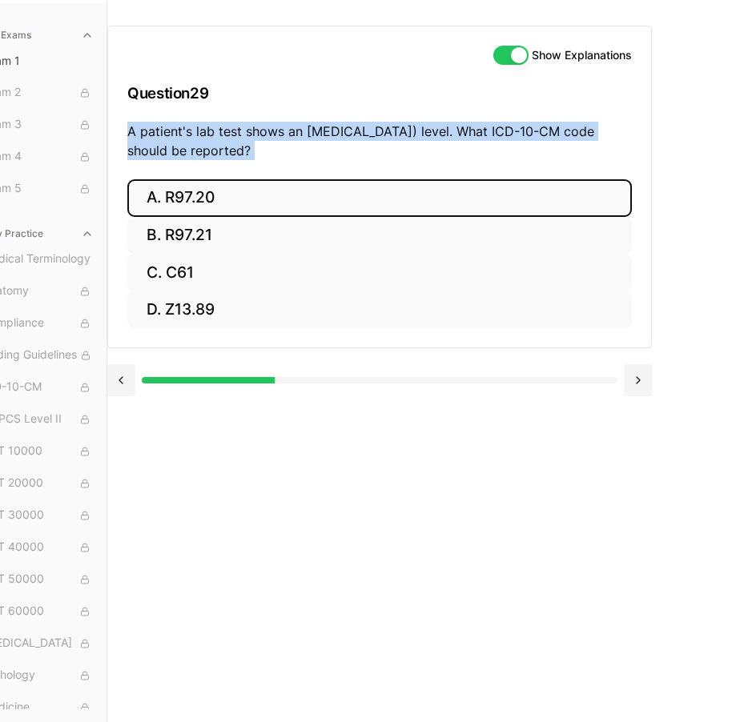
click at [212, 184] on button "A. R97.20" at bounding box center [379, 198] width 505 height 38
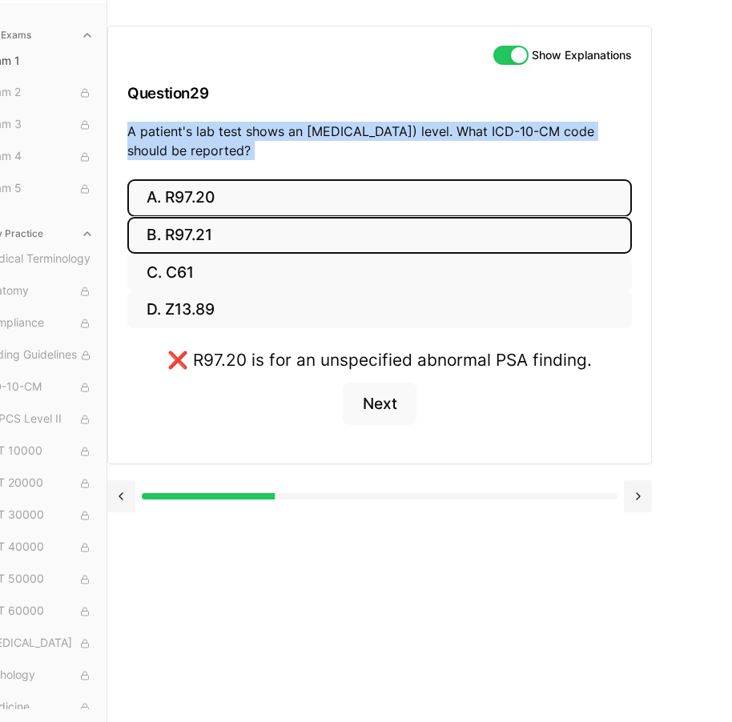
click at [321, 219] on button "B. R97.21" at bounding box center [379, 236] width 505 height 38
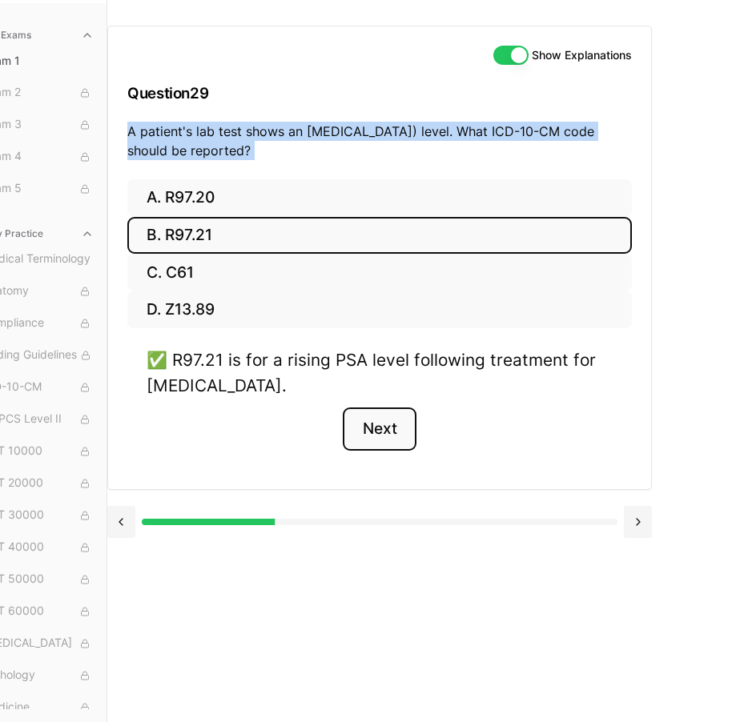
click at [384, 429] on button "Next" at bounding box center [379, 429] width 73 height 43
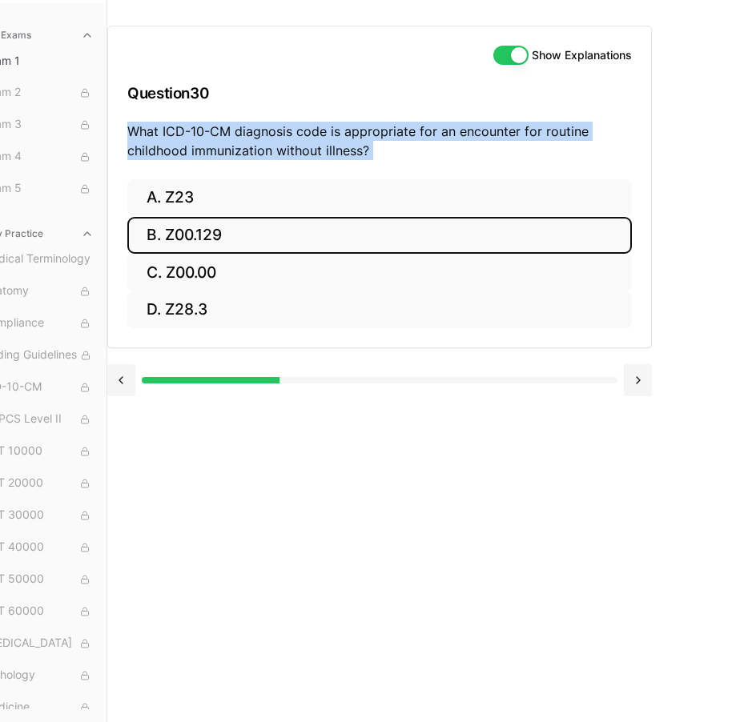
click at [294, 228] on button "B. Z00.129" at bounding box center [379, 236] width 505 height 38
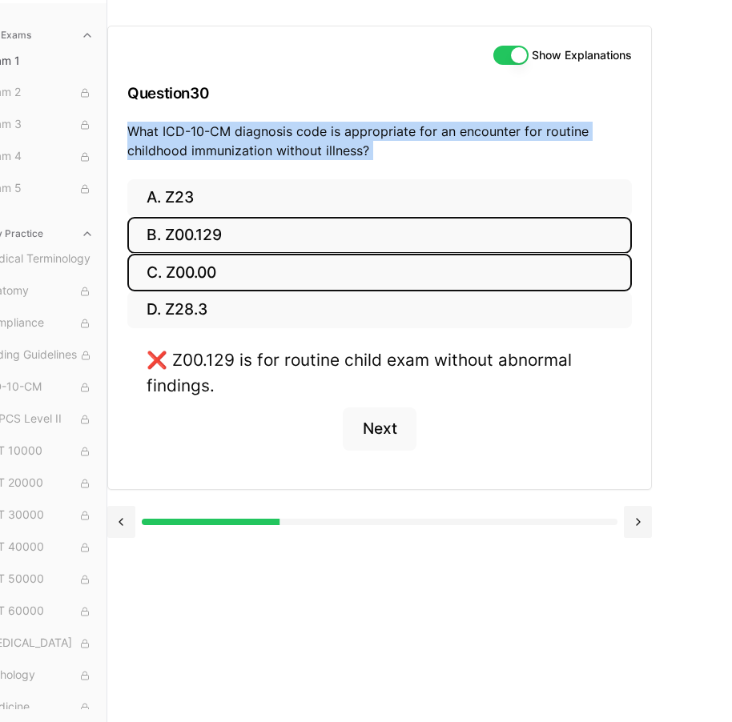
click at [279, 254] on button "C. Z00.00" at bounding box center [379, 273] width 505 height 38
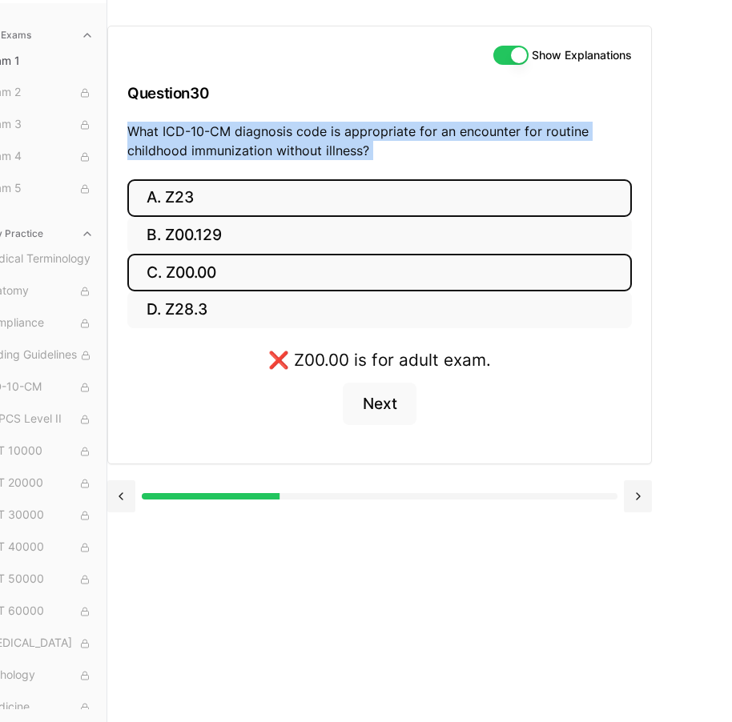
click at [319, 179] on button "A. Z23" at bounding box center [379, 198] width 505 height 38
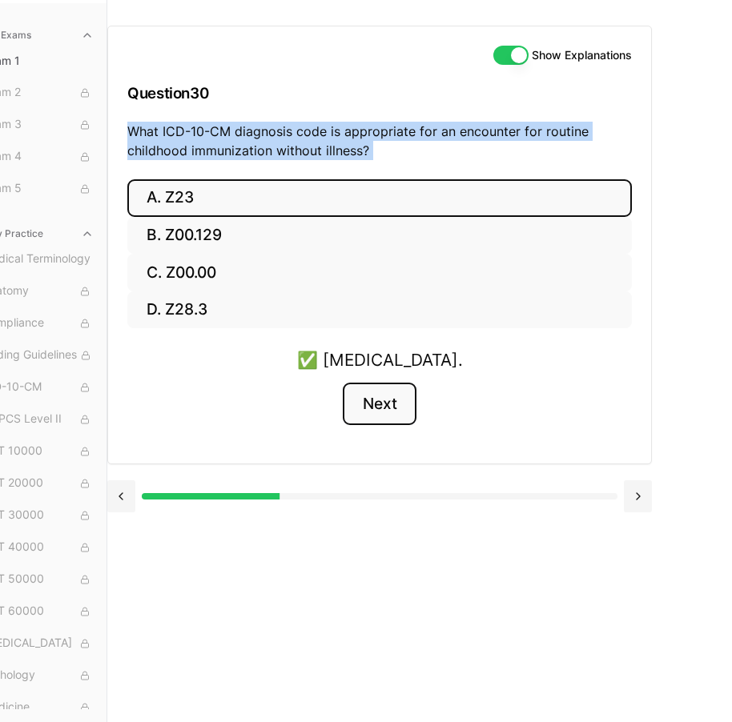
click at [362, 383] on button "Next" at bounding box center [379, 404] width 73 height 43
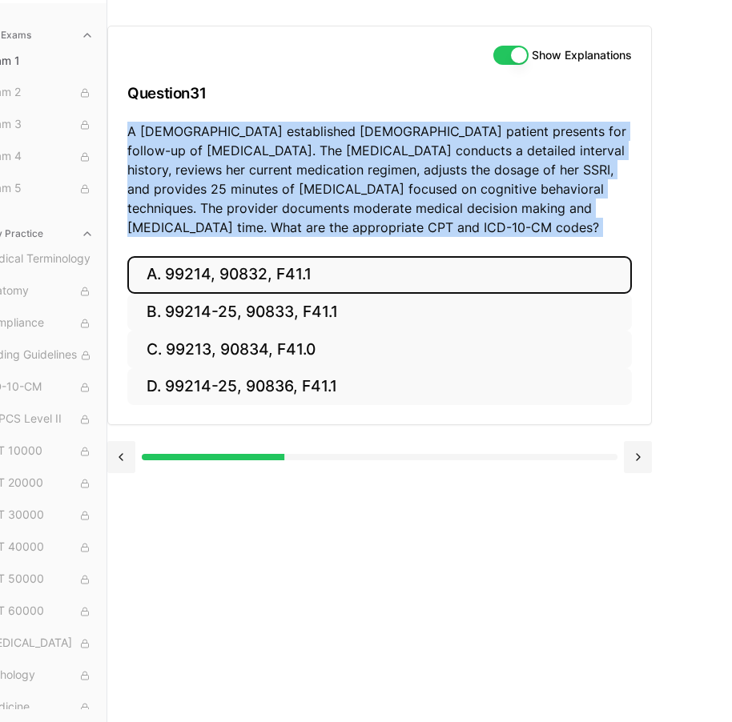
click at [275, 256] on button "A. 99214, 90832, F41.1" at bounding box center [379, 275] width 505 height 38
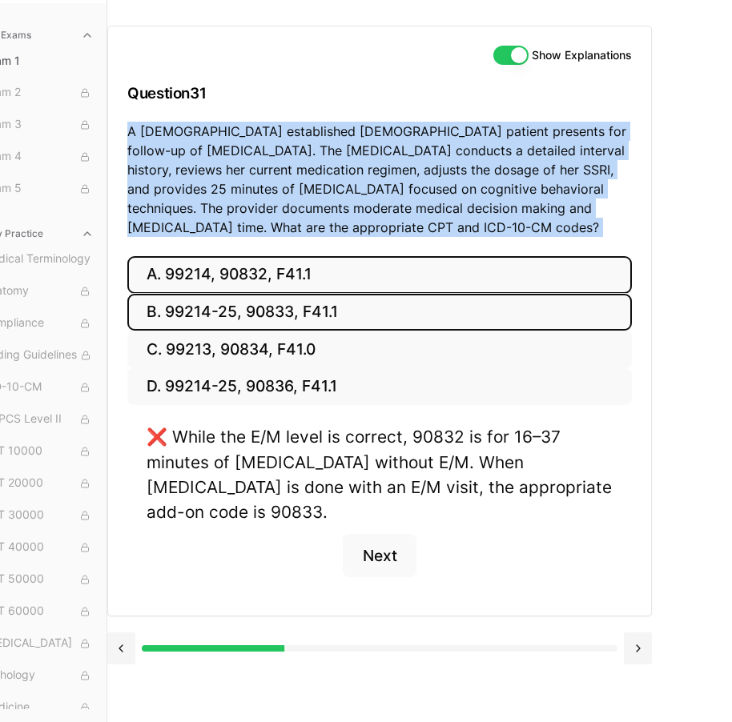
click at [289, 302] on button "B. 99214-25, 90833, F41.1" at bounding box center [379, 313] width 505 height 38
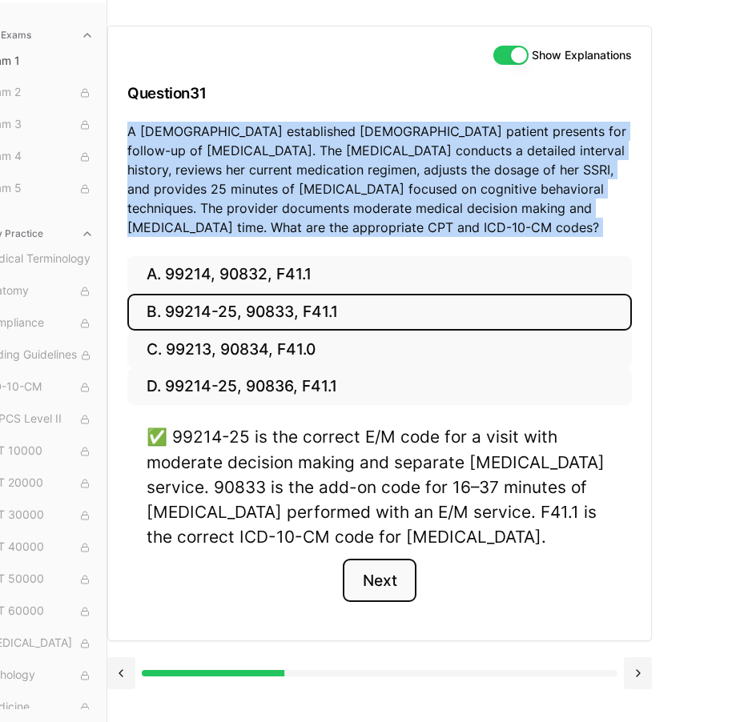
click at [392, 569] on button "Next" at bounding box center [379, 580] width 73 height 43
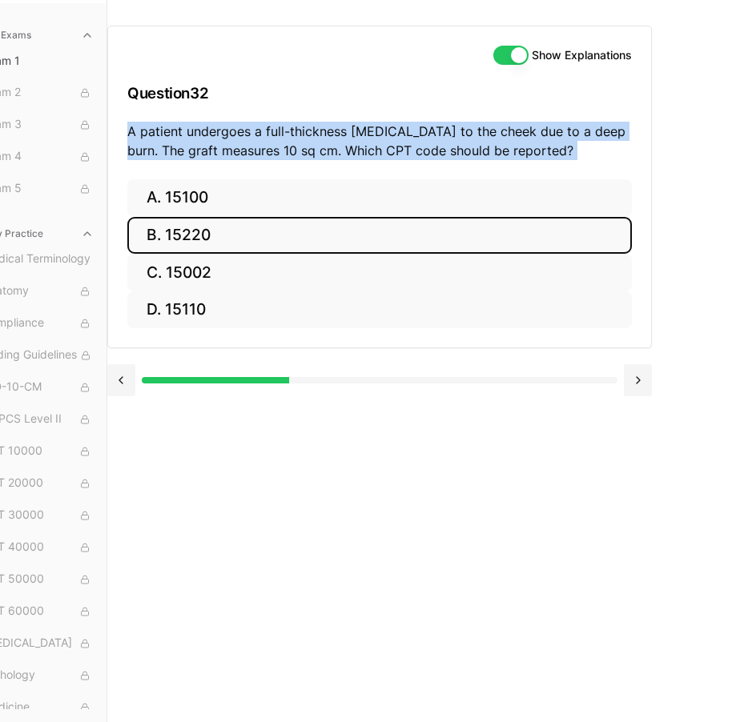
click at [288, 223] on button "B. 15220" at bounding box center [379, 236] width 505 height 38
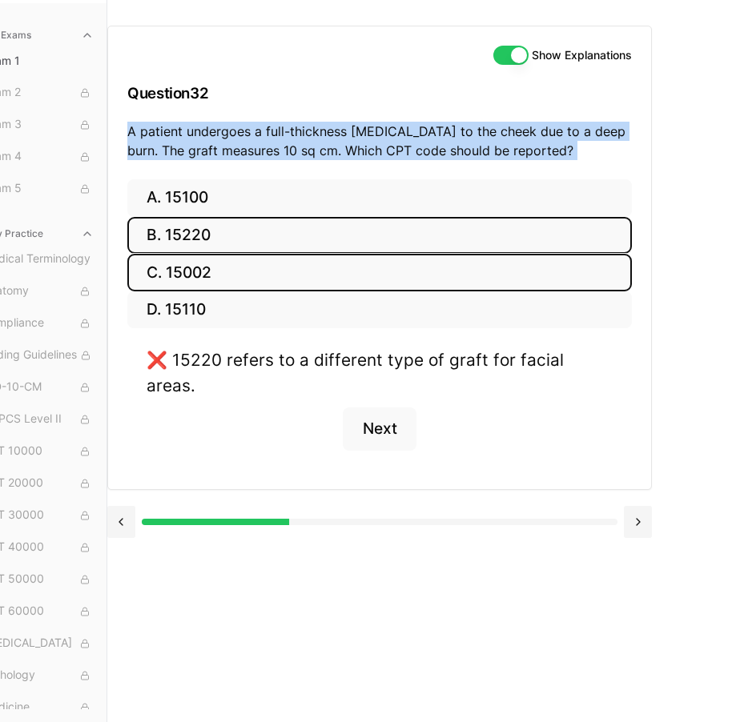
click at [288, 257] on button "C. 15002" at bounding box center [379, 273] width 505 height 38
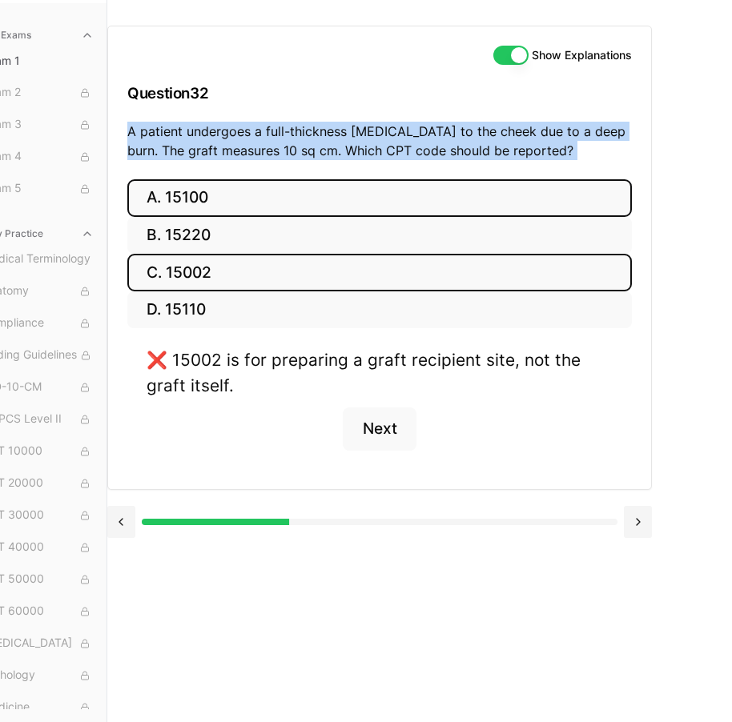
click at [292, 192] on button "A. 15100" at bounding box center [379, 198] width 505 height 38
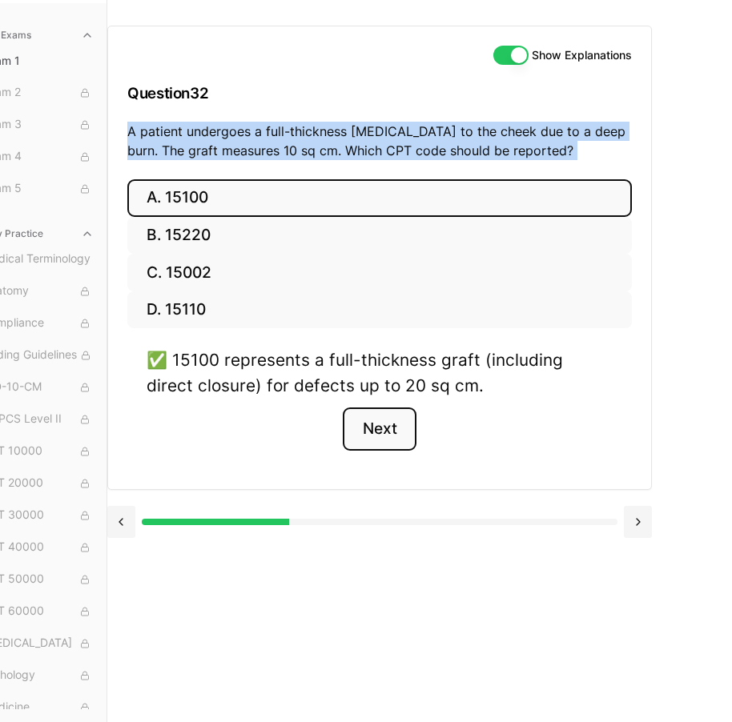
click at [344, 408] on button "Next" at bounding box center [379, 429] width 73 height 43
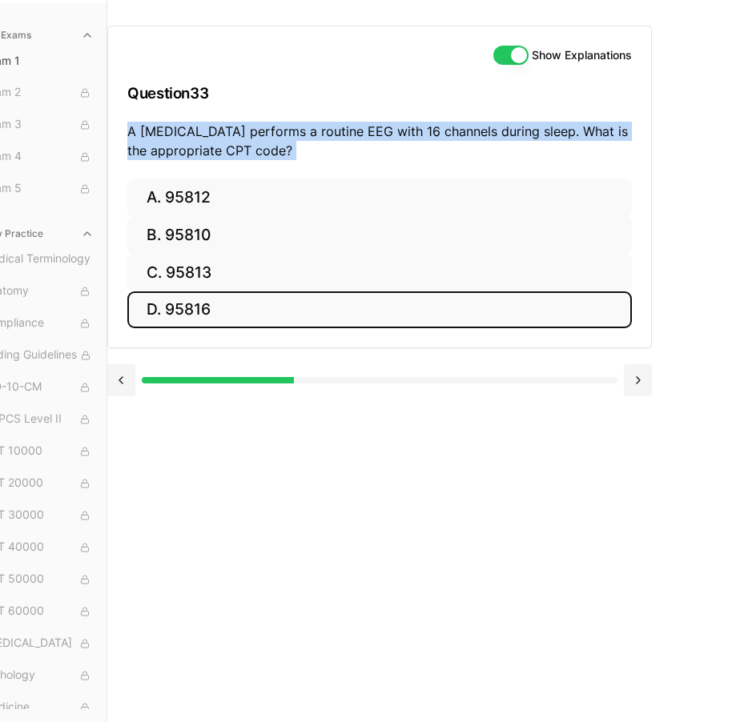
click at [253, 312] on button "D. 95816" at bounding box center [379, 311] width 505 height 38
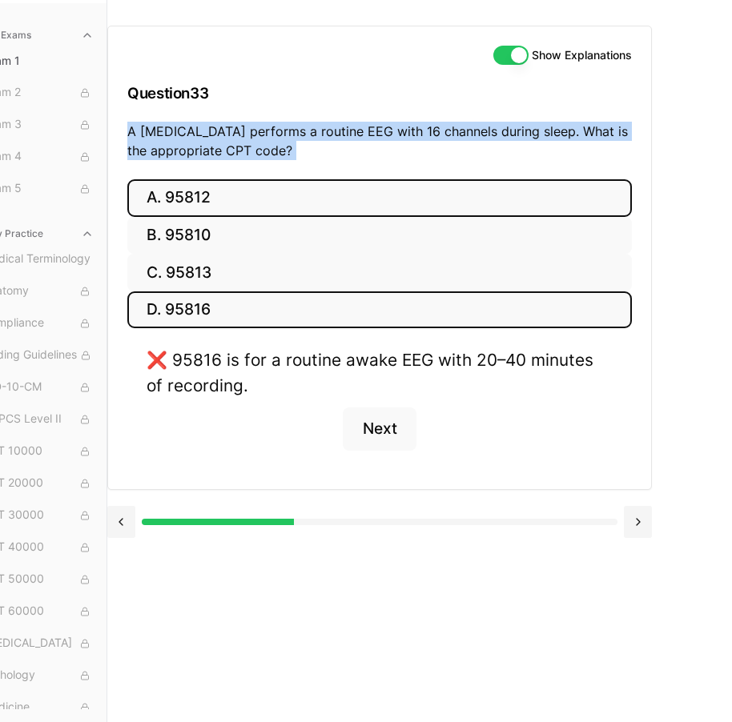
click at [292, 193] on button "A. 95812" at bounding box center [379, 198] width 505 height 38
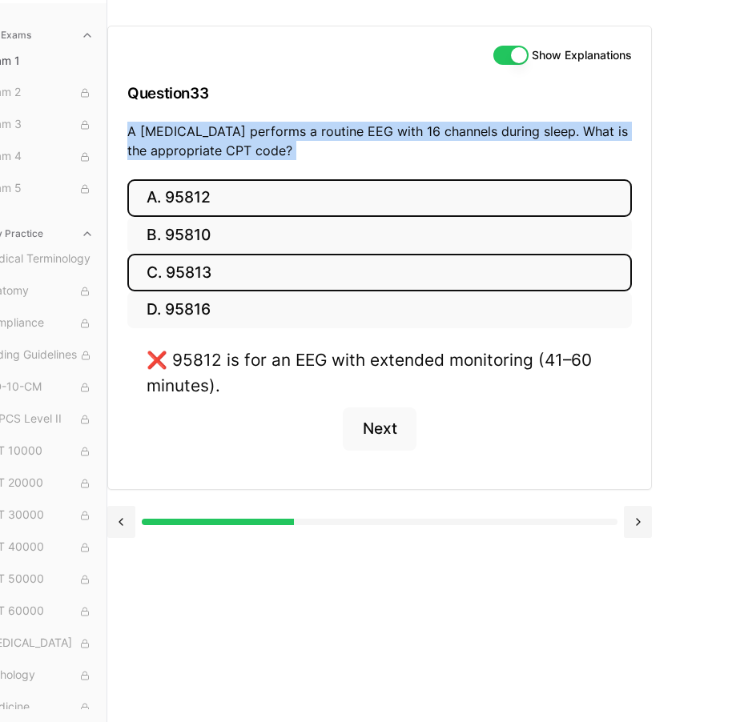
click at [288, 267] on button "C. 95813" at bounding box center [379, 273] width 505 height 38
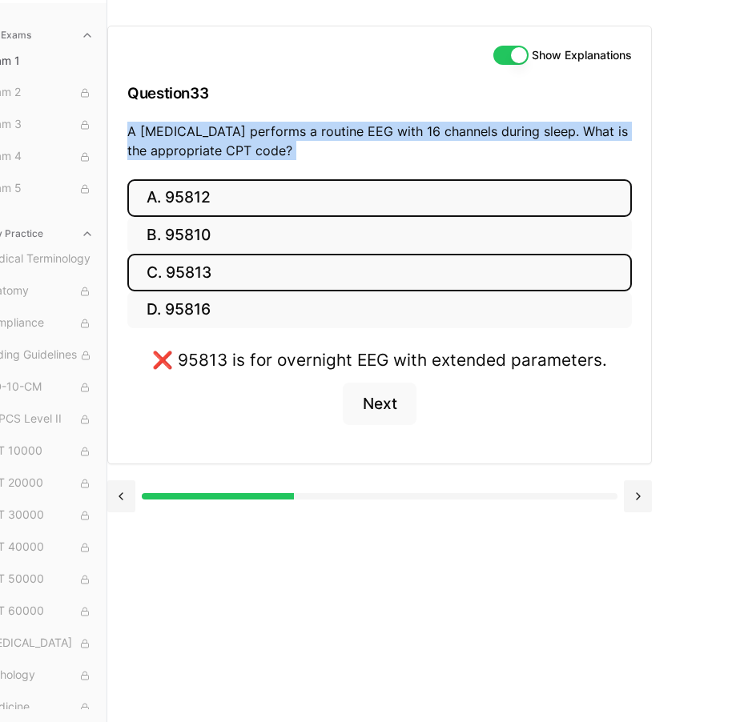
click at [306, 201] on button "A. 95812" at bounding box center [379, 198] width 505 height 38
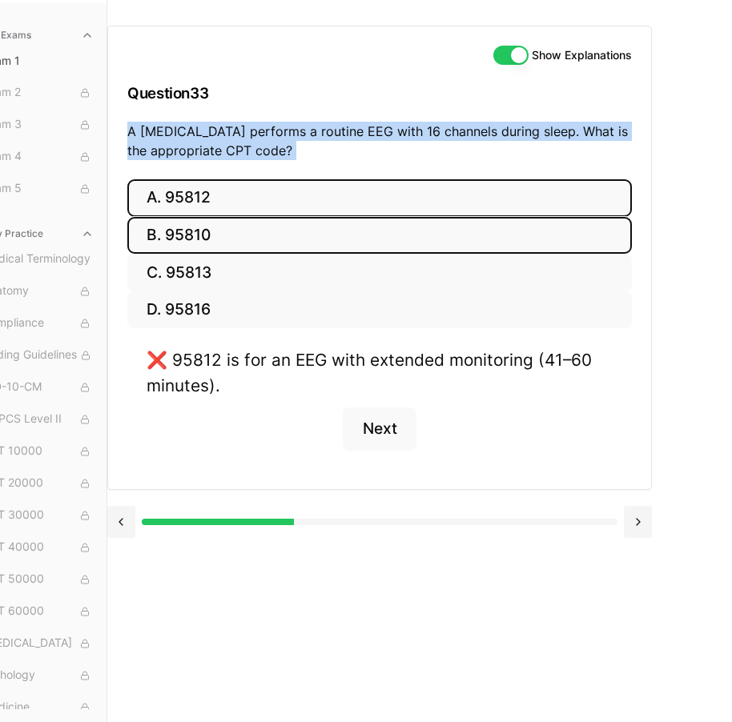
click at [303, 223] on button "B. 95810" at bounding box center [379, 236] width 505 height 38
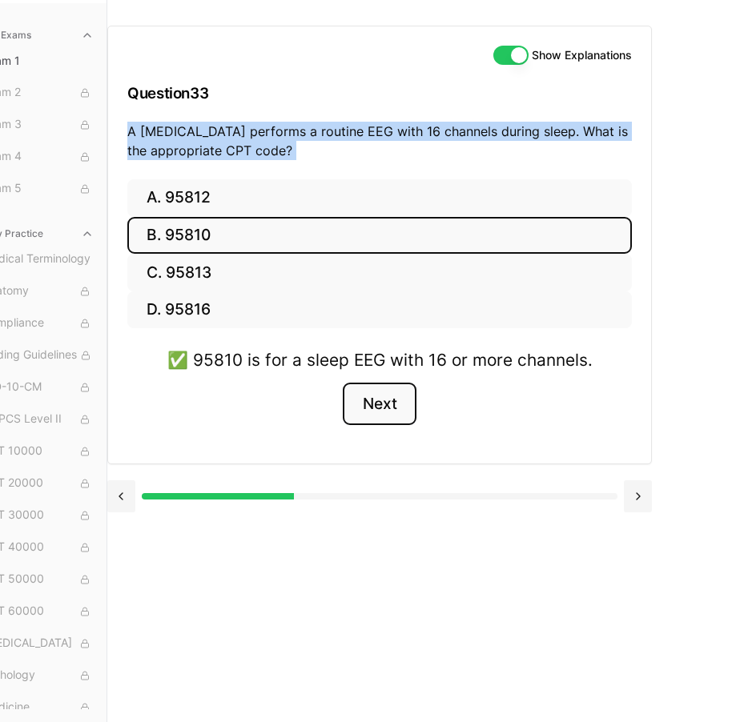
click at [368, 385] on button "Next" at bounding box center [379, 404] width 73 height 43
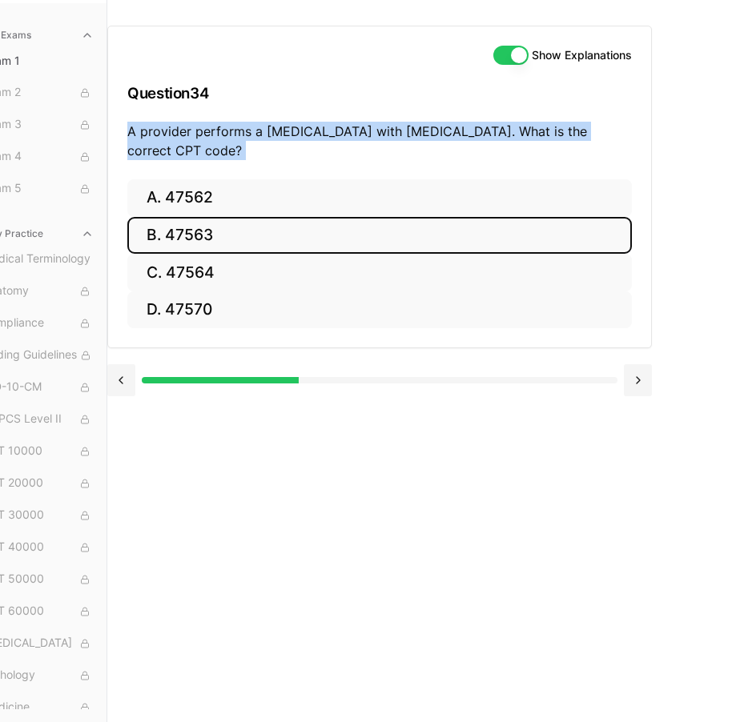
click at [258, 219] on button "B. 47563" at bounding box center [379, 236] width 505 height 38
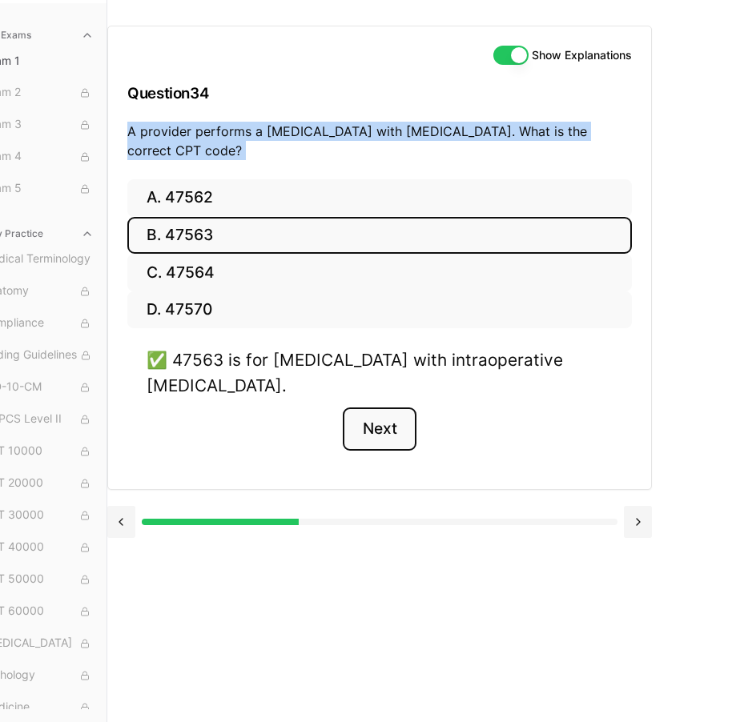
click at [396, 416] on button "Next" at bounding box center [379, 429] width 73 height 43
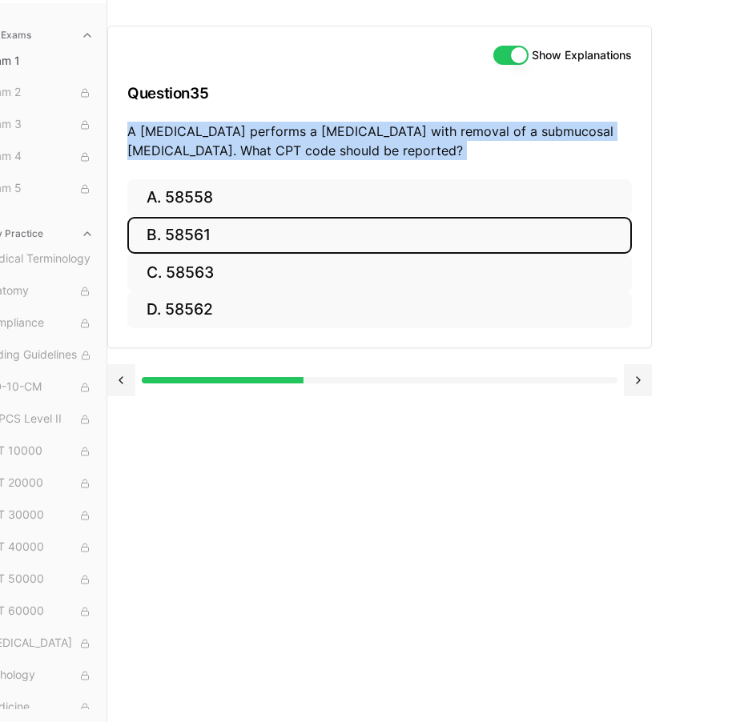
click at [297, 217] on button "B. 58561" at bounding box center [379, 236] width 505 height 38
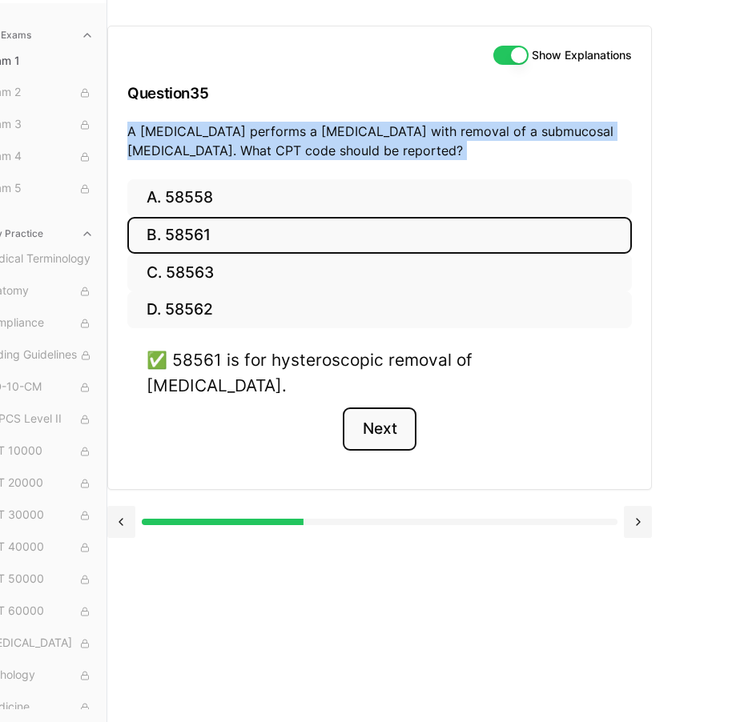
click at [400, 408] on button "Next" at bounding box center [379, 429] width 73 height 43
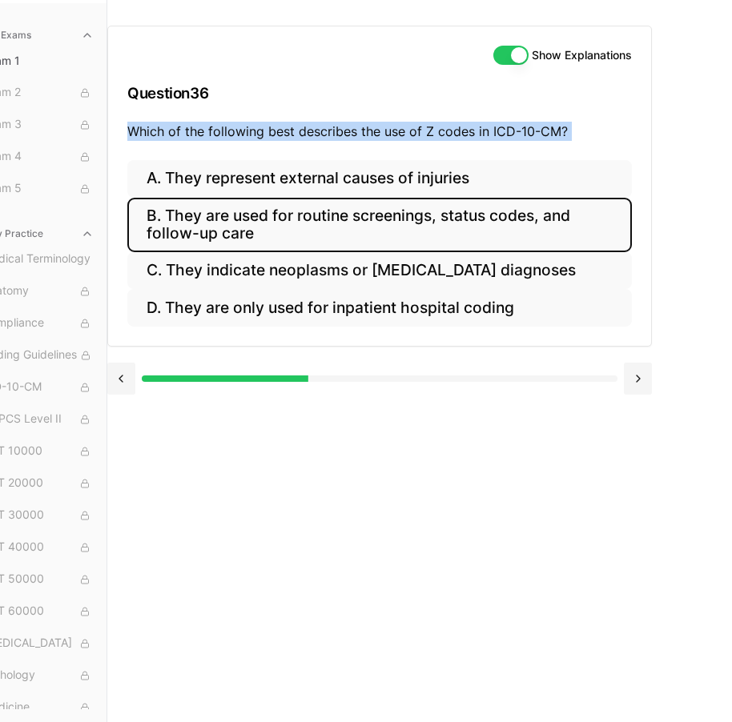
click at [231, 214] on button "B. They are used for routine screenings, status codes, and follow-up care" at bounding box center [379, 225] width 505 height 54
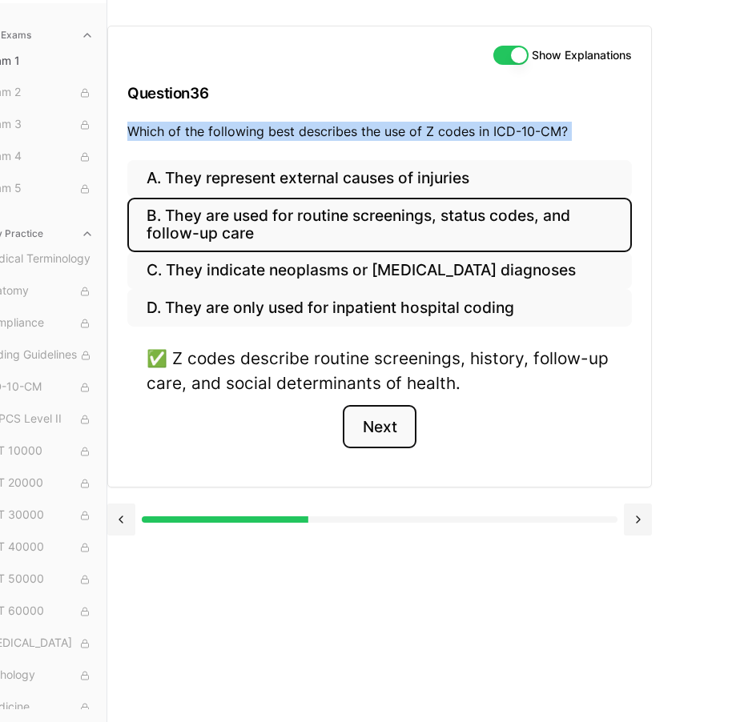
click at [377, 405] on button "Next" at bounding box center [379, 426] width 73 height 43
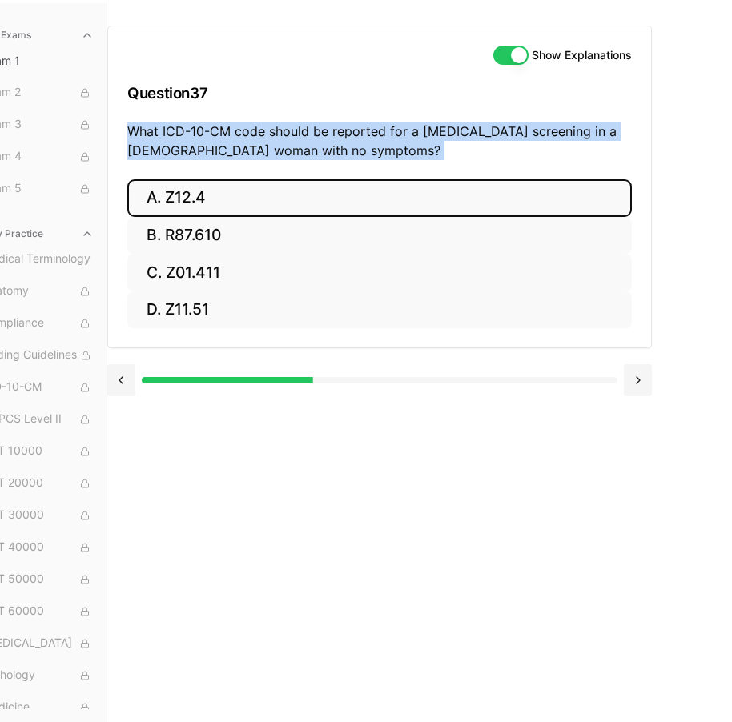
click at [362, 184] on button "A. Z12.4" at bounding box center [379, 198] width 505 height 38
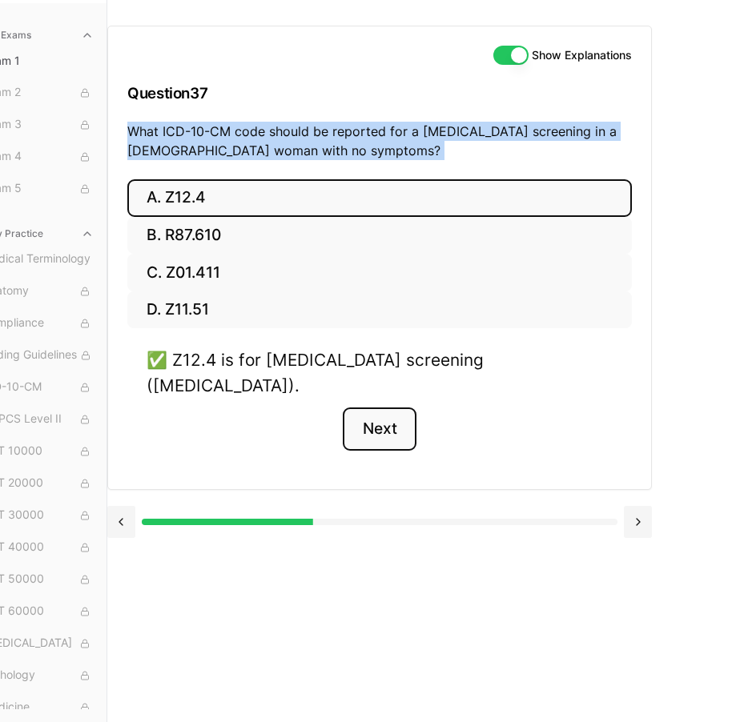
click at [389, 408] on button "Next" at bounding box center [379, 429] width 73 height 43
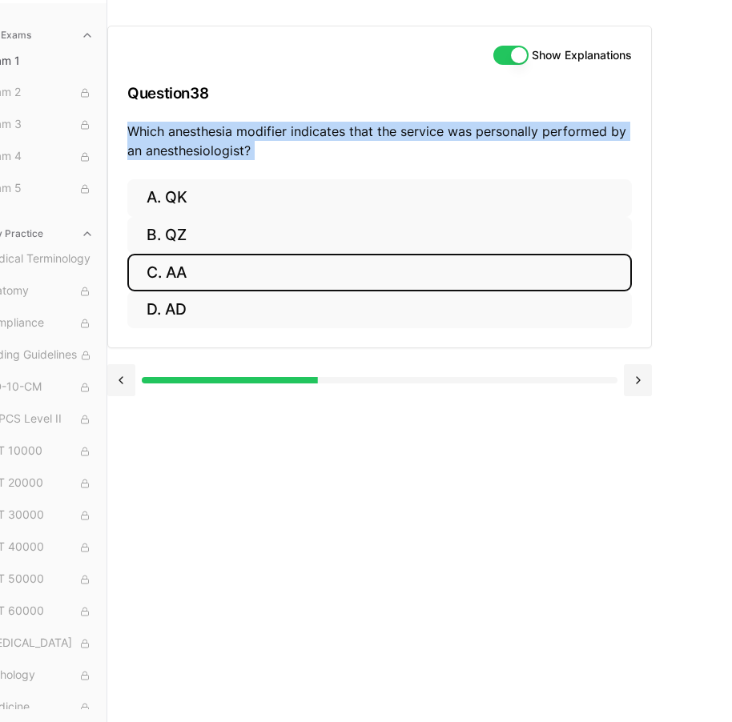
click at [277, 261] on button "C. AA" at bounding box center [379, 273] width 505 height 38
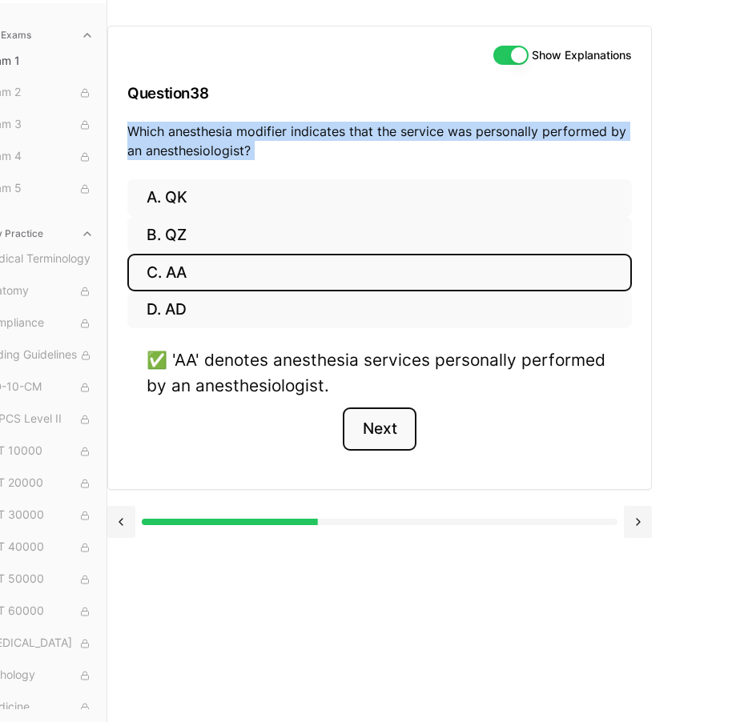
click at [355, 428] on button "Next" at bounding box center [379, 429] width 73 height 43
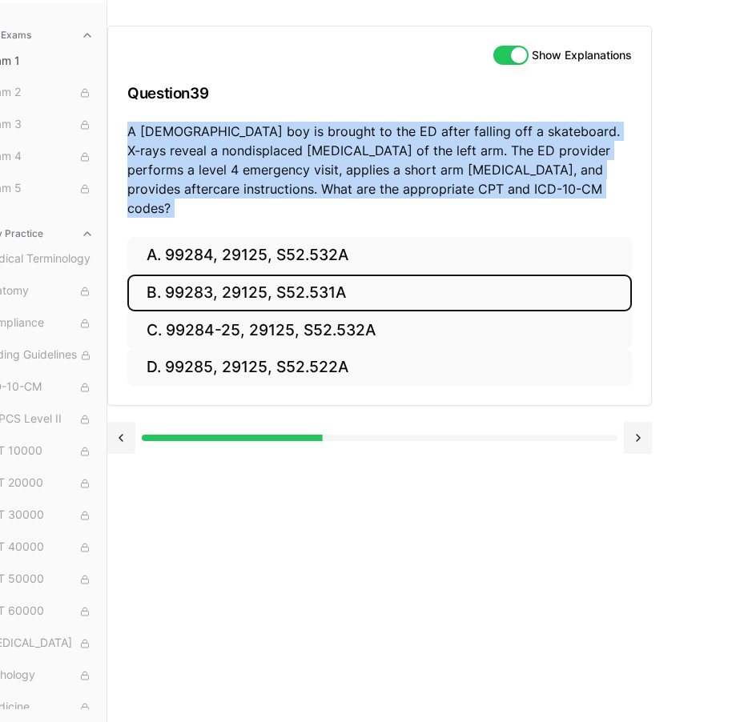
click at [300, 275] on button "B. 99283, 29125, S52.531A" at bounding box center [379, 294] width 505 height 38
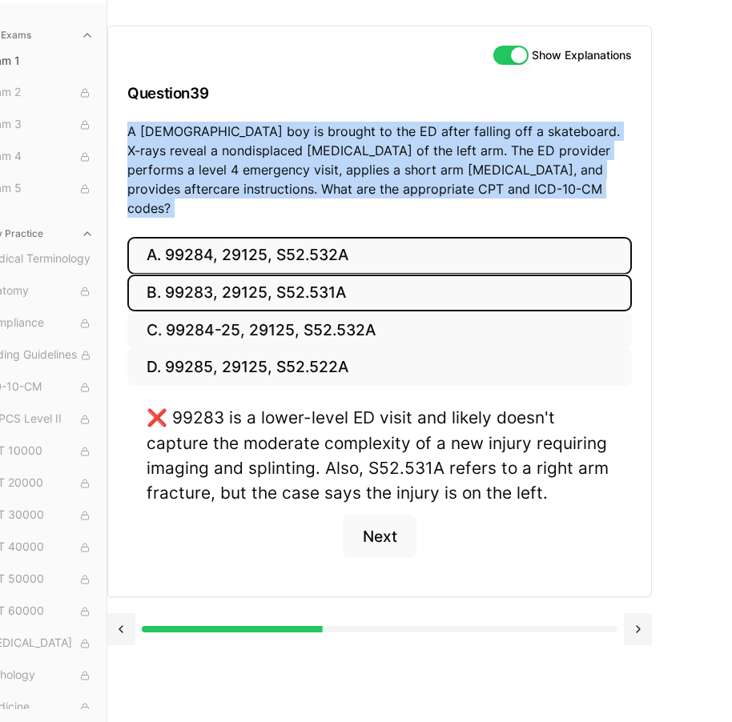
click at [340, 237] on button "A. 99284, 29125, S52.532A" at bounding box center [379, 256] width 505 height 38
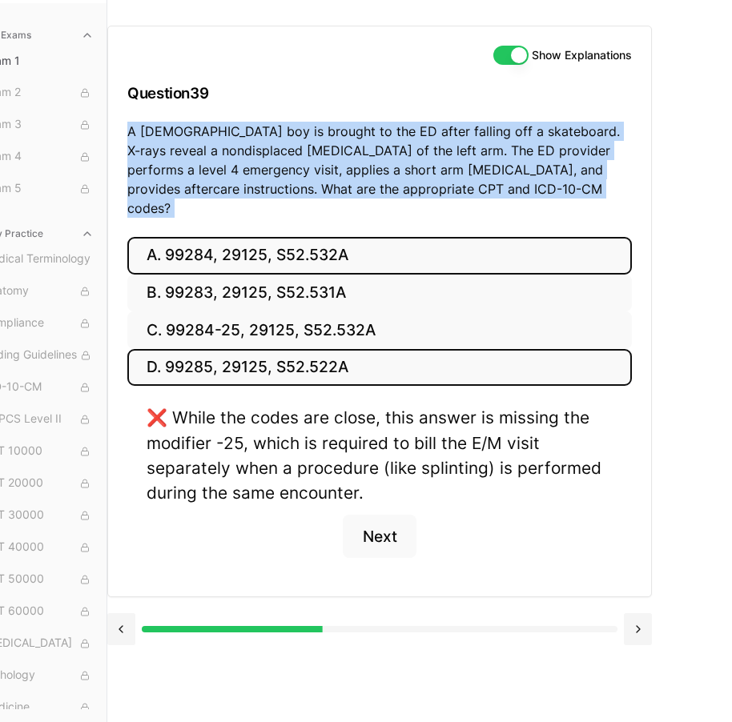
click at [348, 349] on button "D. 99285, 29125, S52.522A" at bounding box center [379, 368] width 505 height 38
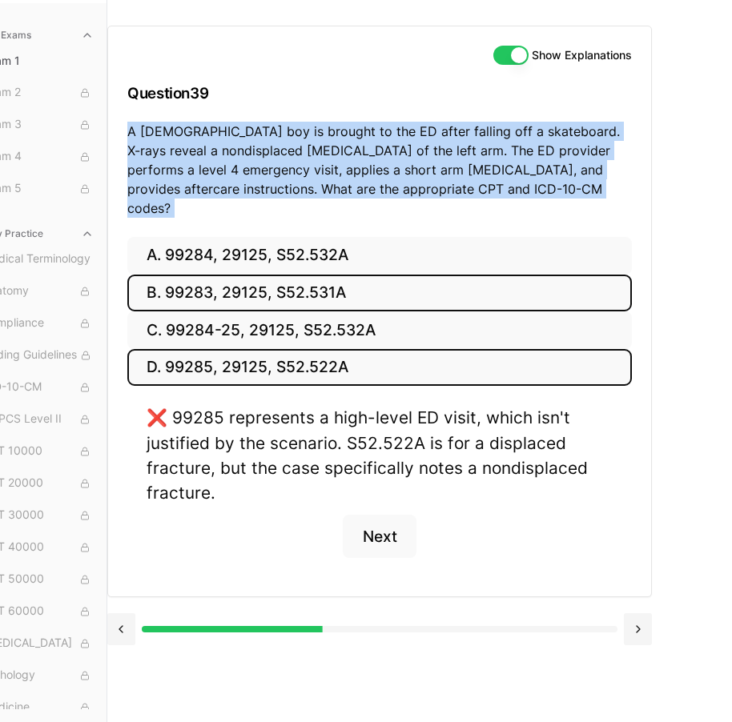
click at [368, 275] on button "B. 99283, 29125, S52.531A" at bounding box center [379, 294] width 505 height 38
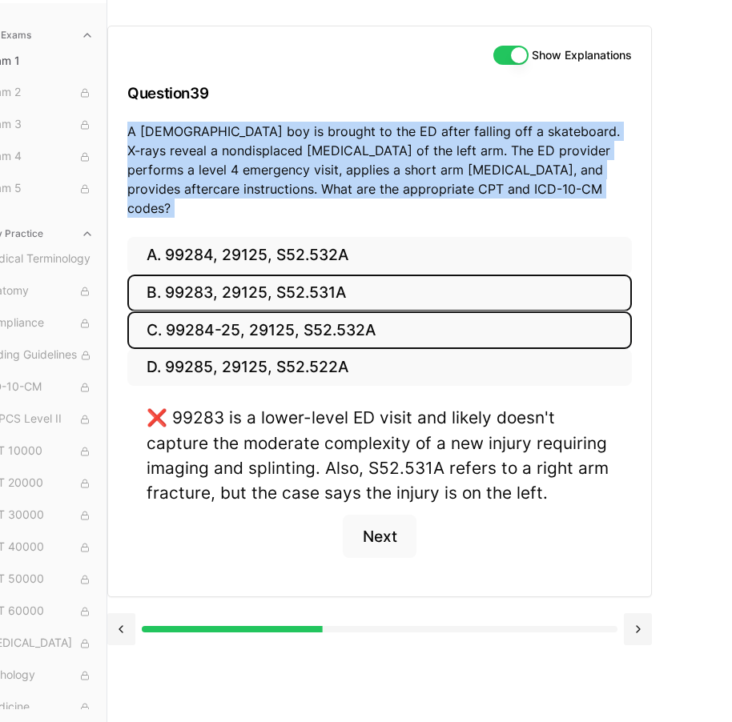
click at [368, 312] on button "C. 99284-25, 29125, S52.532A" at bounding box center [379, 331] width 505 height 38
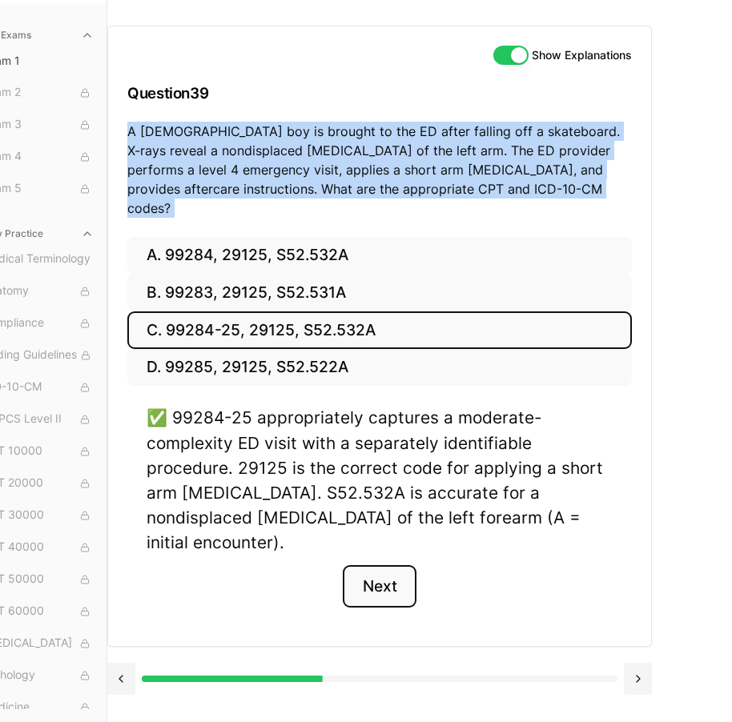
click at [400, 565] on button "Next" at bounding box center [379, 586] width 73 height 43
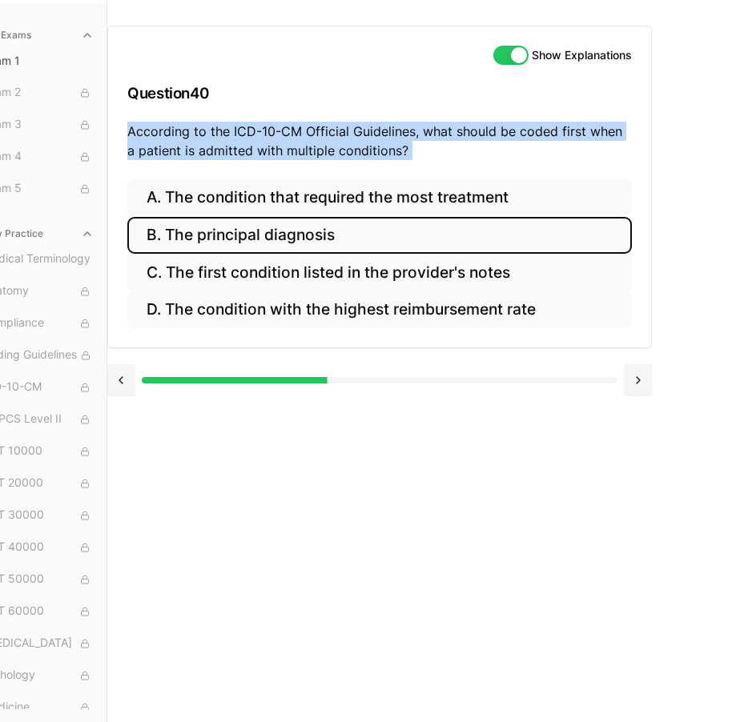
click at [318, 220] on button "B. The principal diagnosis" at bounding box center [379, 236] width 505 height 38
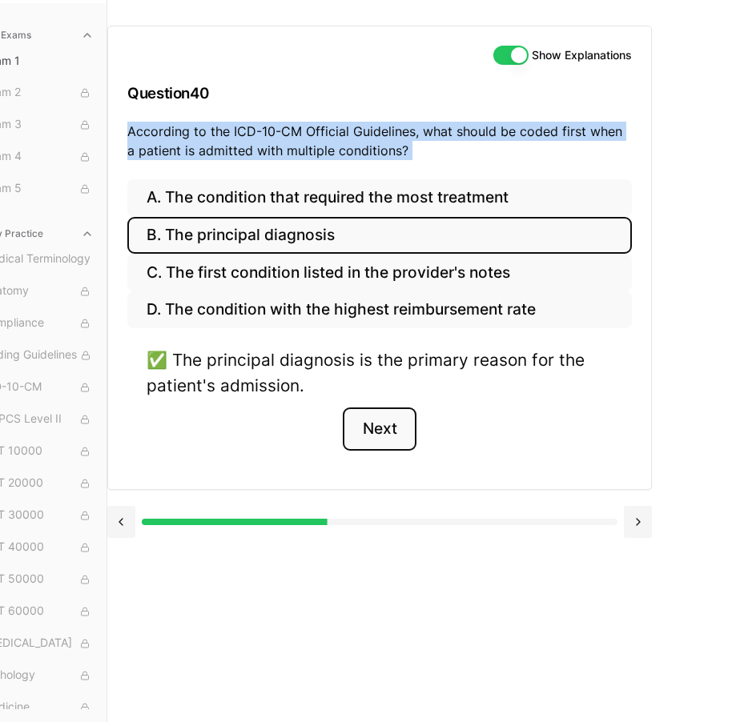
click at [387, 408] on button "Next" at bounding box center [379, 429] width 73 height 43
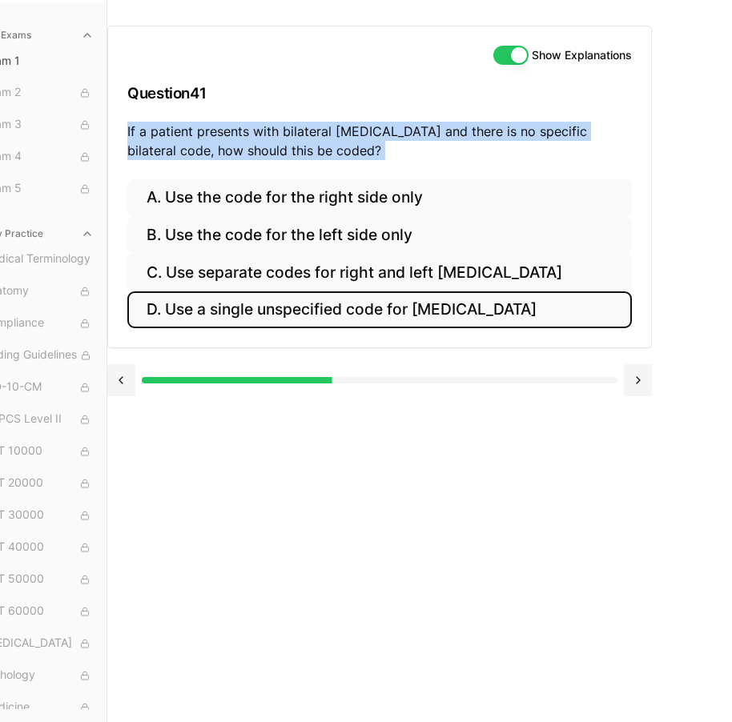
click at [365, 316] on button "D. Use a single unspecified code for [MEDICAL_DATA]" at bounding box center [379, 311] width 505 height 38
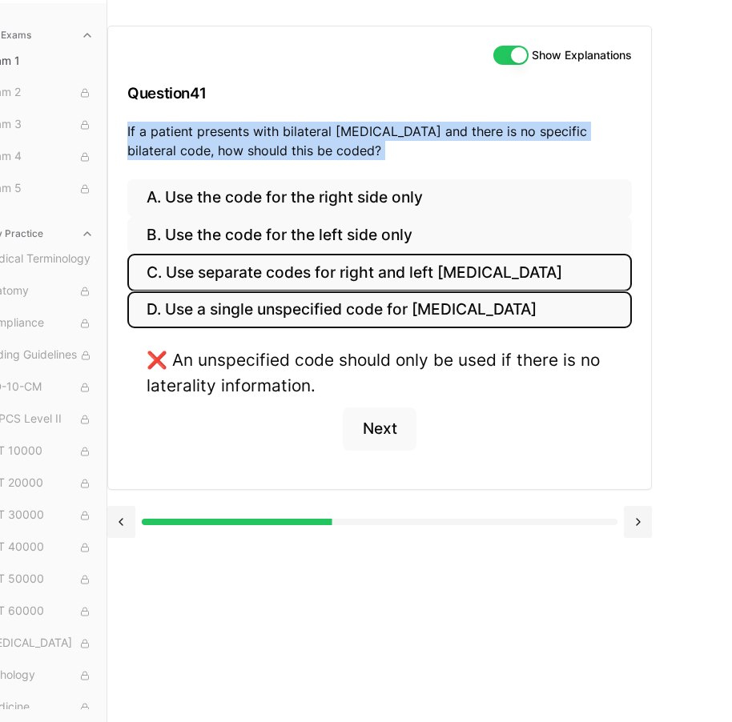
click at [384, 254] on button "C. Use separate codes for right and left [MEDICAL_DATA]" at bounding box center [379, 273] width 505 height 38
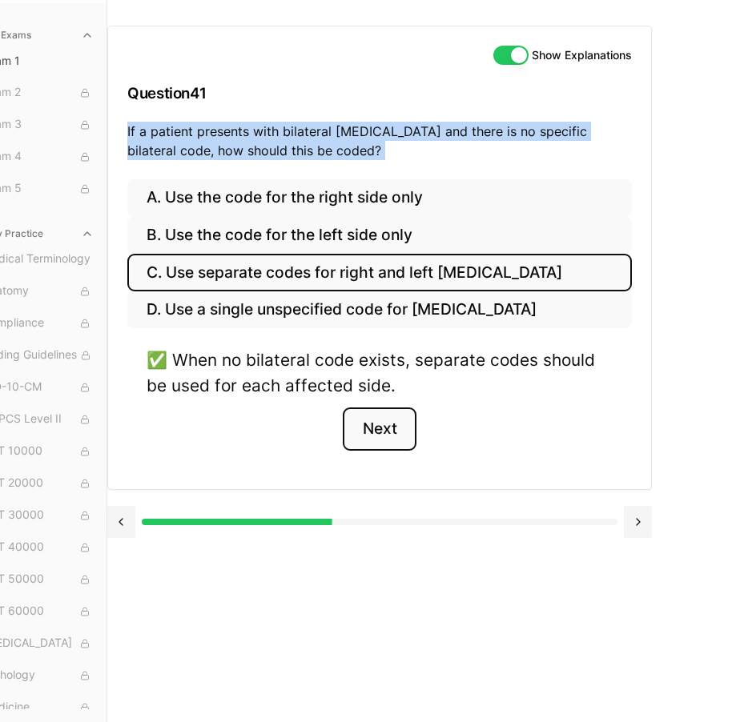
click at [388, 416] on button "Next" at bounding box center [379, 429] width 73 height 43
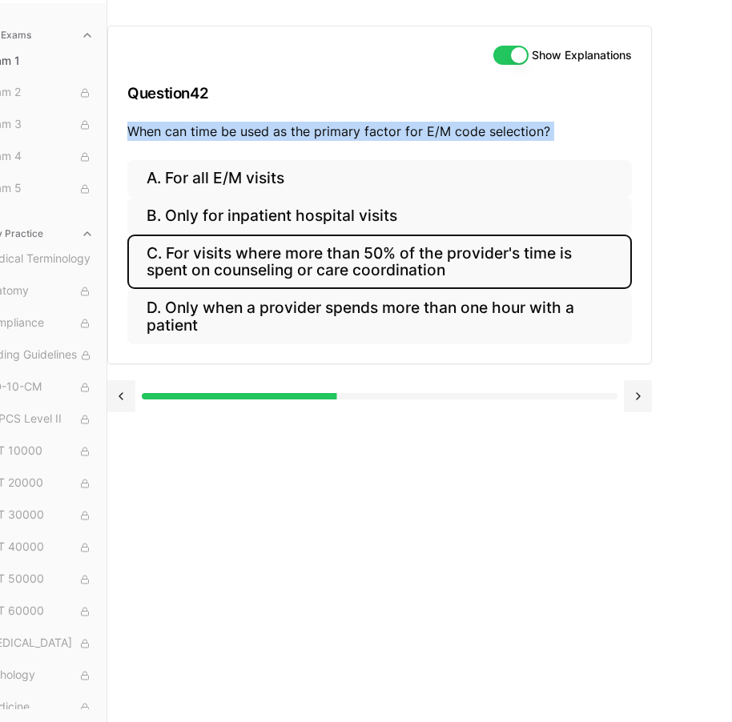
click at [395, 249] on button "C. For visits where more than 50% of the provider's time is spent on counseling…" at bounding box center [379, 262] width 505 height 54
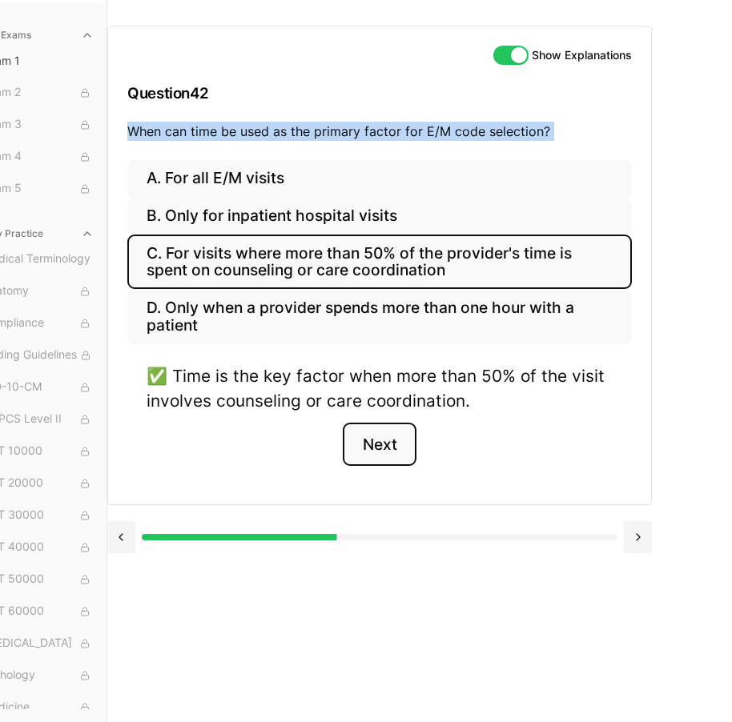
click at [404, 434] on button "Next" at bounding box center [379, 444] width 73 height 43
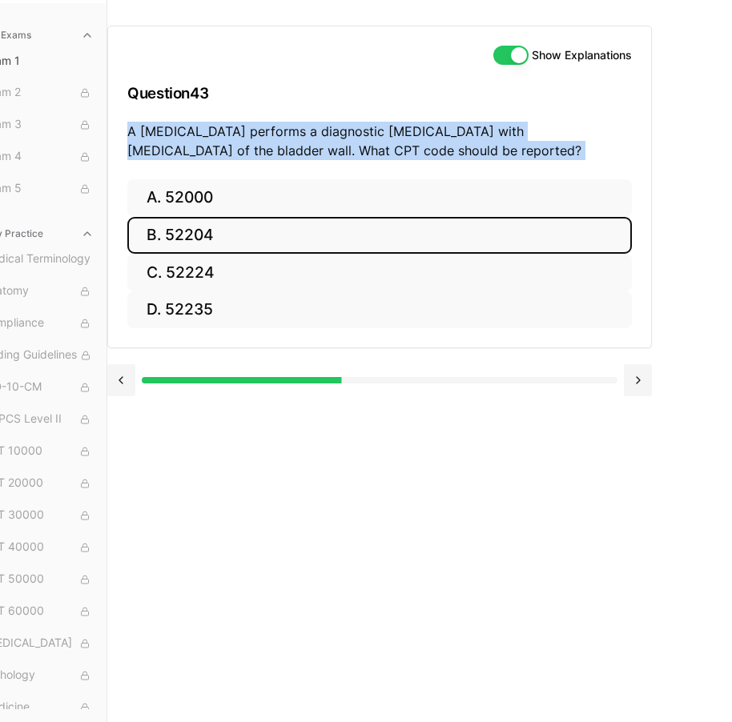
click at [197, 217] on button "B. 52204" at bounding box center [379, 236] width 505 height 38
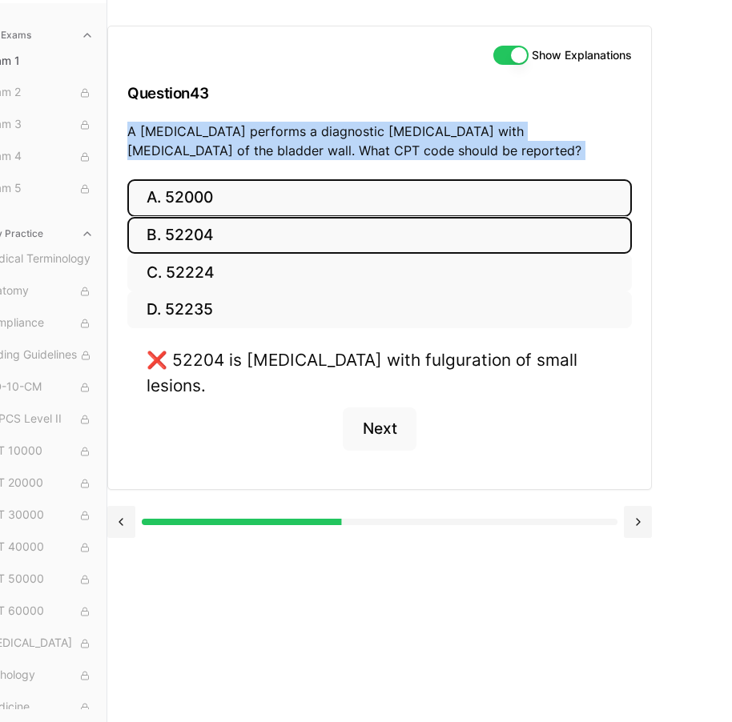
click at [254, 184] on button "A. 52000" at bounding box center [379, 198] width 505 height 38
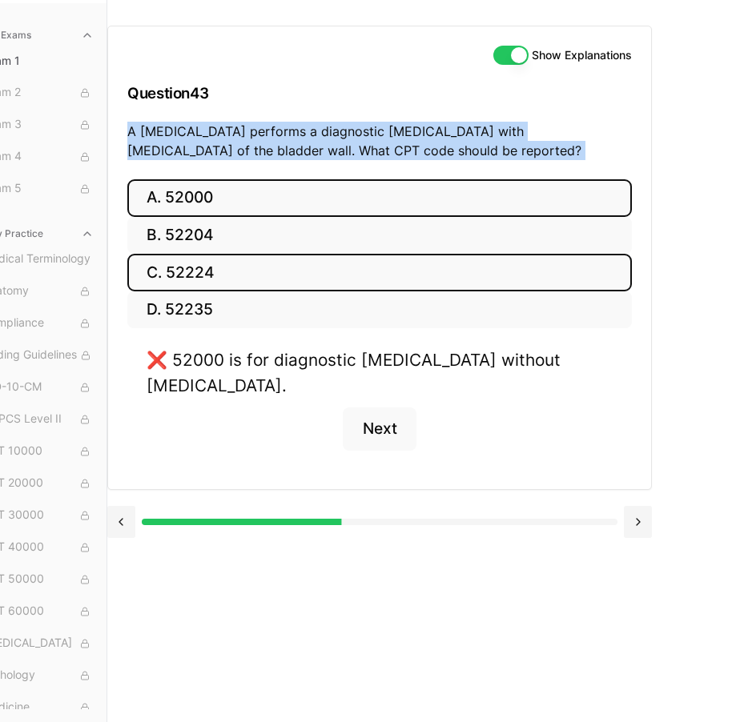
click at [297, 271] on button "C. 52224" at bounding box center [379, 273] width 505 height 38
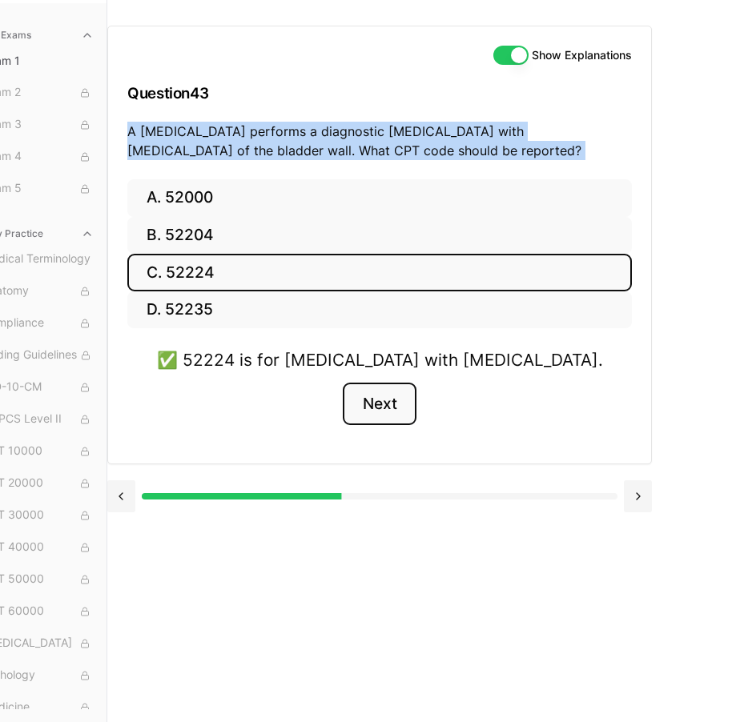
click at [384, 396] on button "Next" at bounding box center [379, 404] width 73 height 43
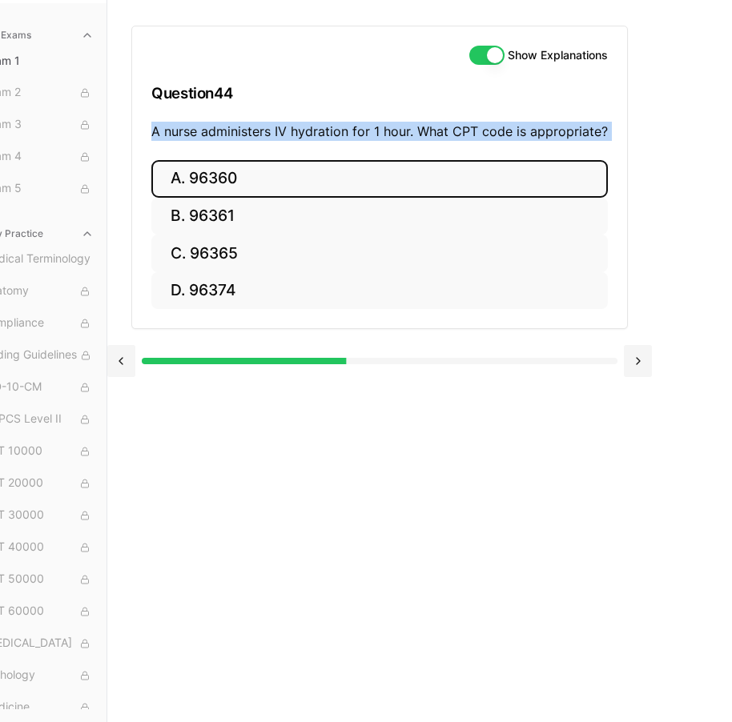
click at [246, 169] on button "A. 96360" at bounding box center [379, 179] width 457 height 38
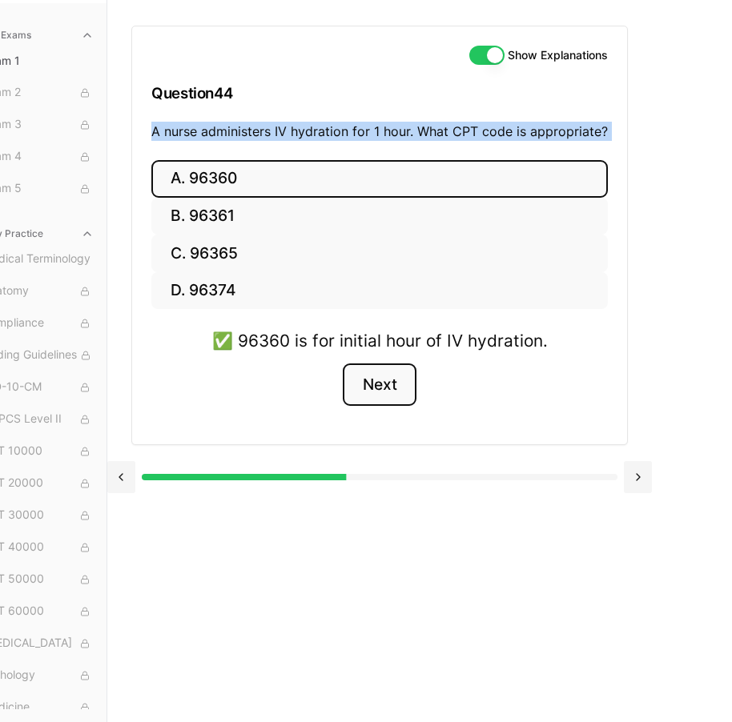
click at [380, 364] on button "Next" at bounding box center [379, 385] width 73 height 43
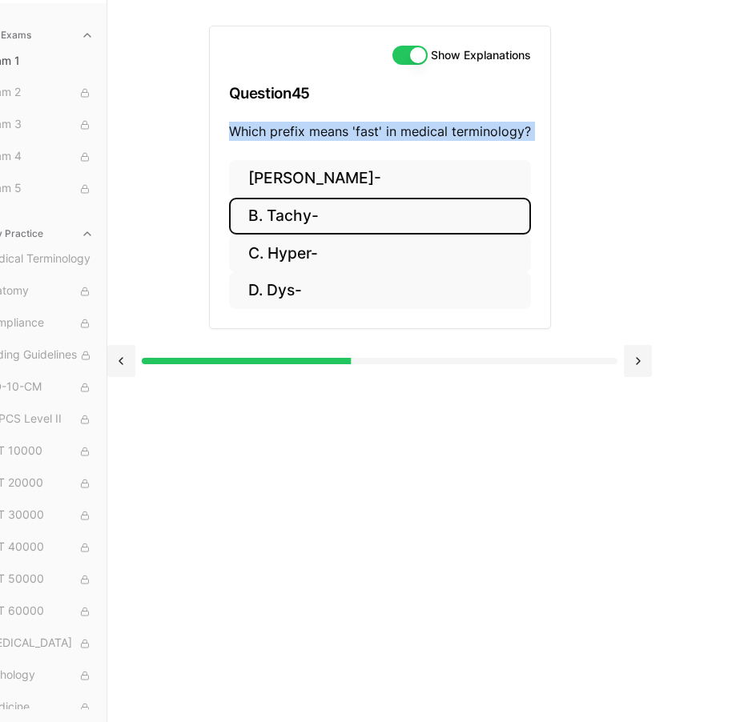
click at [345, 204] on button "B. Tachy-" at bounding box center [380, 217] width 302 height 38
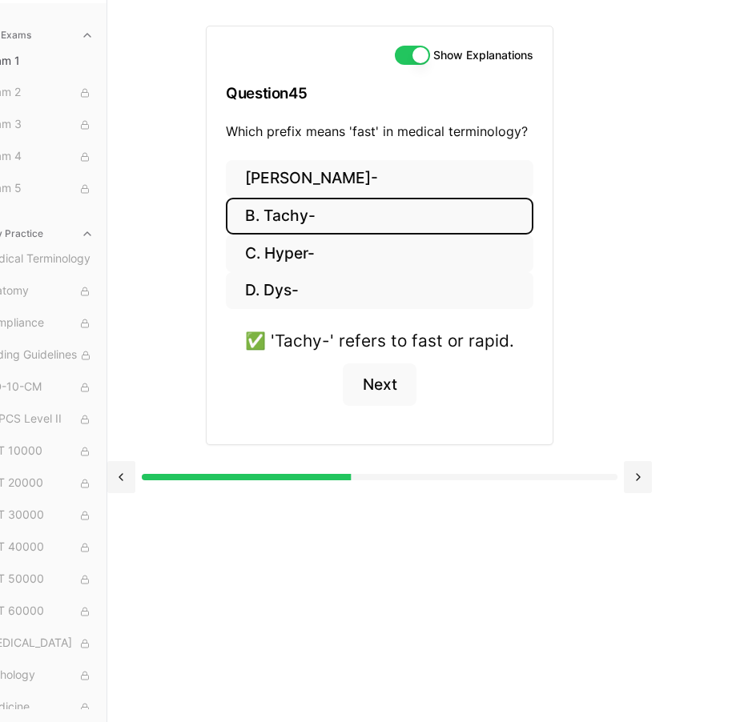
click at [420, 357] on div "✅ 'Tachy-' refers to fast or rapid. Next" at bounding box center [380, 376] width 308 height 97
click at [388, 384] on button "Next" at bounding box center [379, 385] width 73 height 43
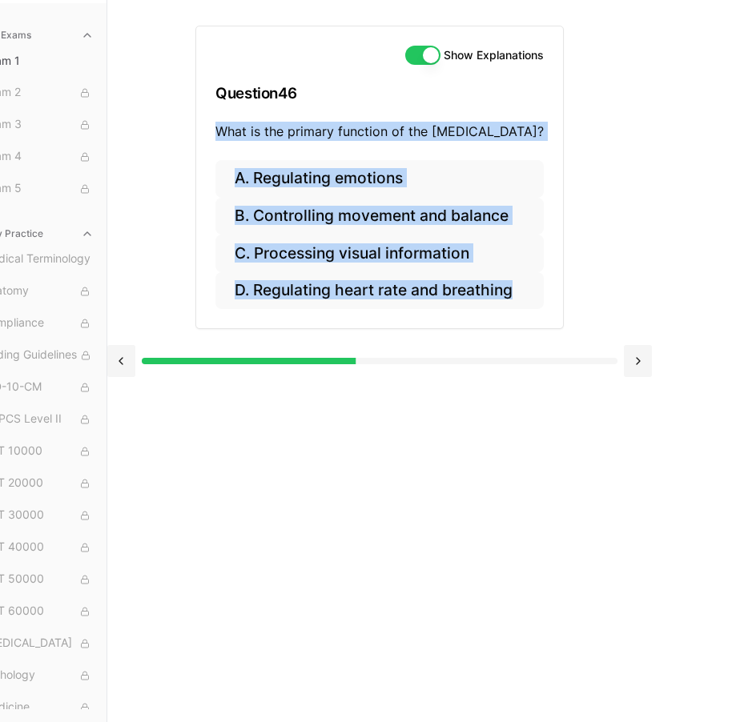
drag, startPoint x: 234, startPoint y: 119, endPoint x: 815, endPoint y: 125, distance: 581.5
click at [679, 125] on html "Check out our new CPC Study Center, with 5 full-length practice exams updated f…" at bounding box center [313, 304] width 732 height 836
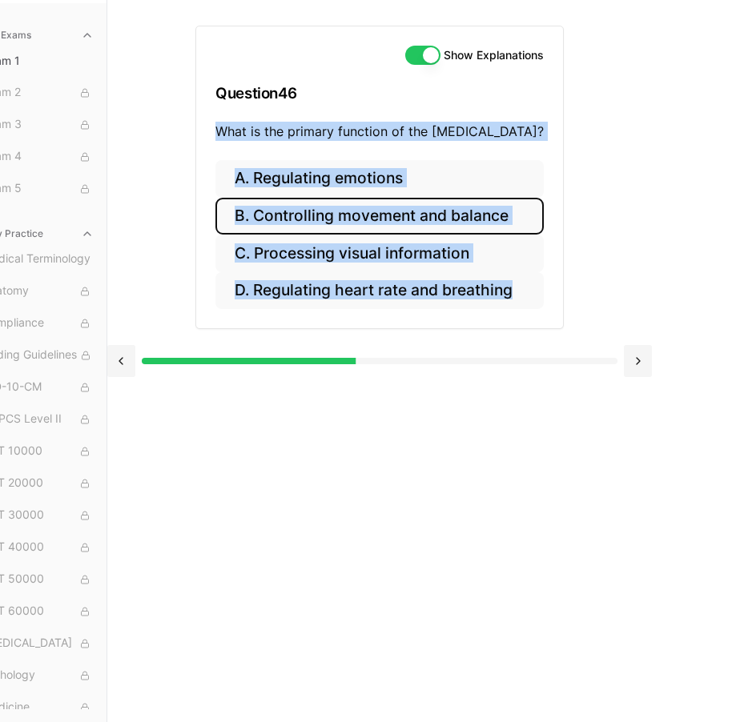
click at [408, 201] on button "B. Controlling movement and balance" at bounding box center [379, 217] width 328 height 38
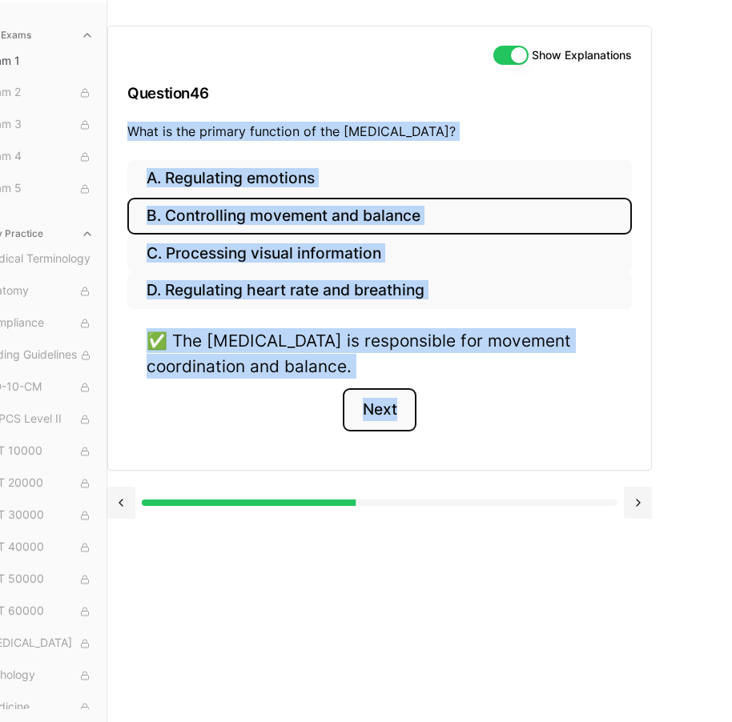
click at [396, 409] on button "Next" at bounding box center [379, 409] width 73 height 43
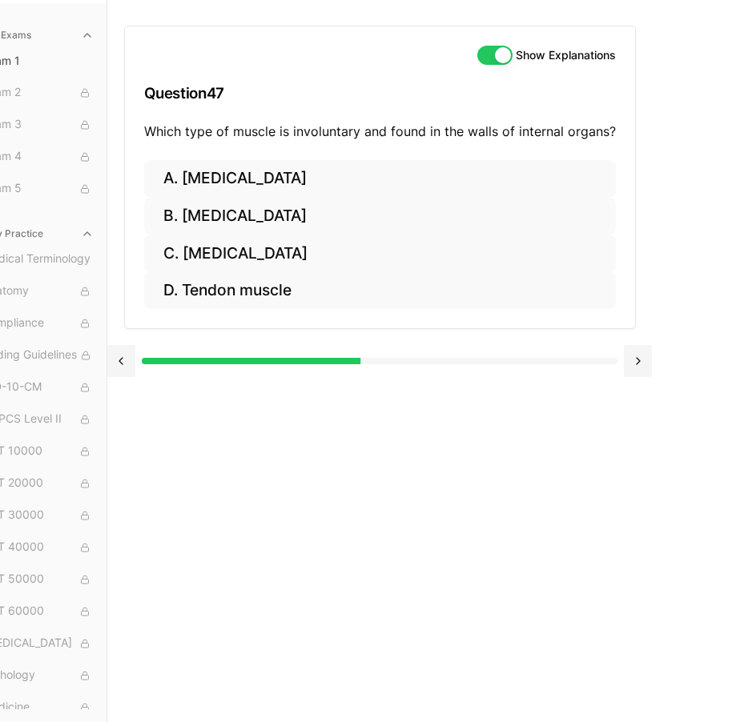
click at [356, 82] on h3 "Question 47" at bounding box center [380, 93] width 472 height 47
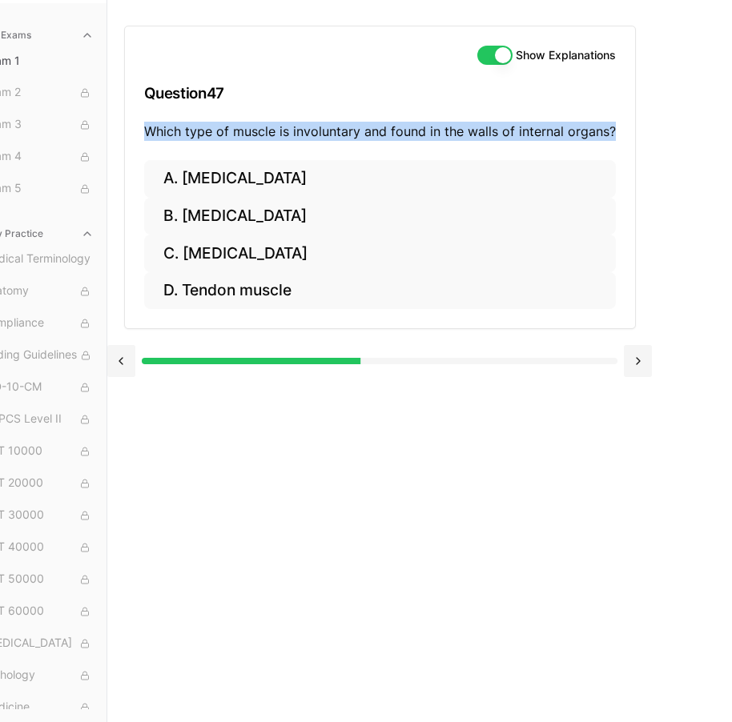
drag, startPoint x: 141, startPoint y: 115, endPoint x: 617, endPoint y: 123, distance: 475.8
click at [617, 123] on div "Show Explanations Question 47 Which type of muscle is involuntary and found in …" at bounding box center [380, 93] width 510 height 134
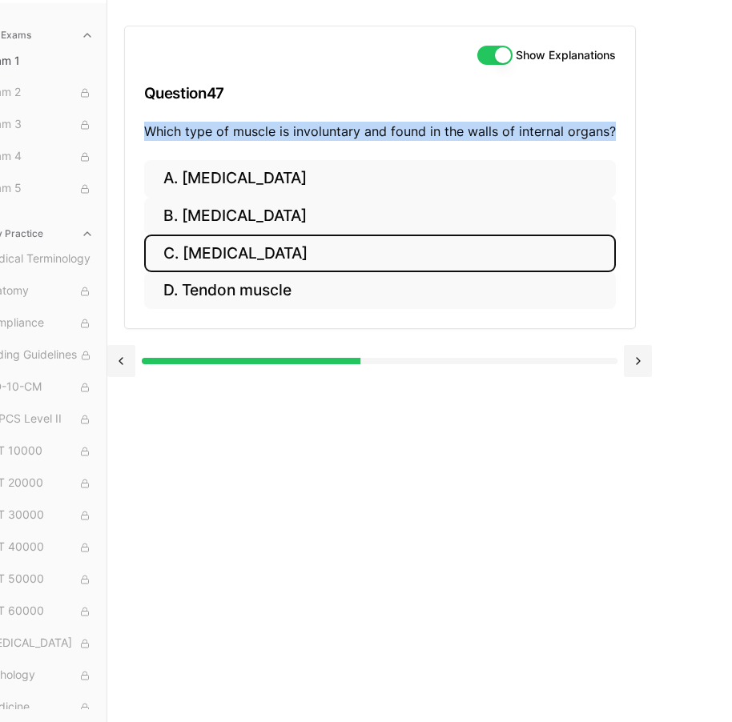
drag, startPoint x: 395, startPoint y: 247, endPoint x: 362, endPoint y: 232, distance: 35.9
click at [362, 235] on button "C. [MEDICAL_DATA]" at bounding box center [380, 254] width 472 height 38
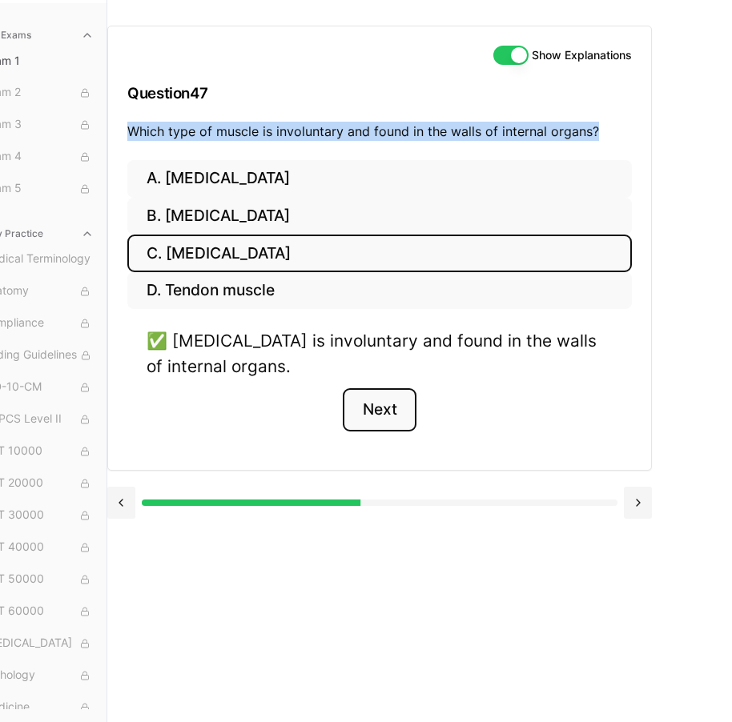
click at [352, 407] on button "Next" at bounding box center [379, 409] width 73 height 43
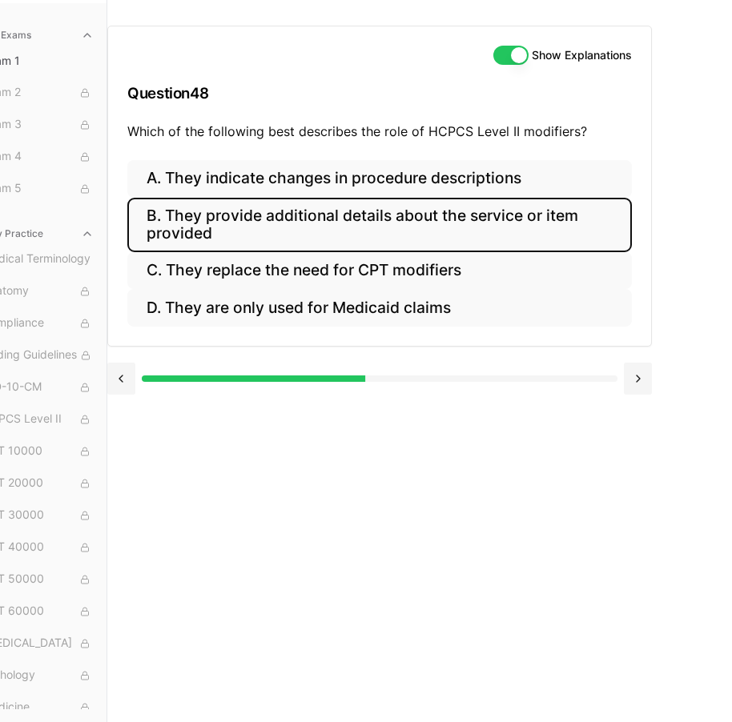
click at [298, 207] on button "B. They provide additional details about the service or item provided" at bounding box center [379, 225] width 505 height 54
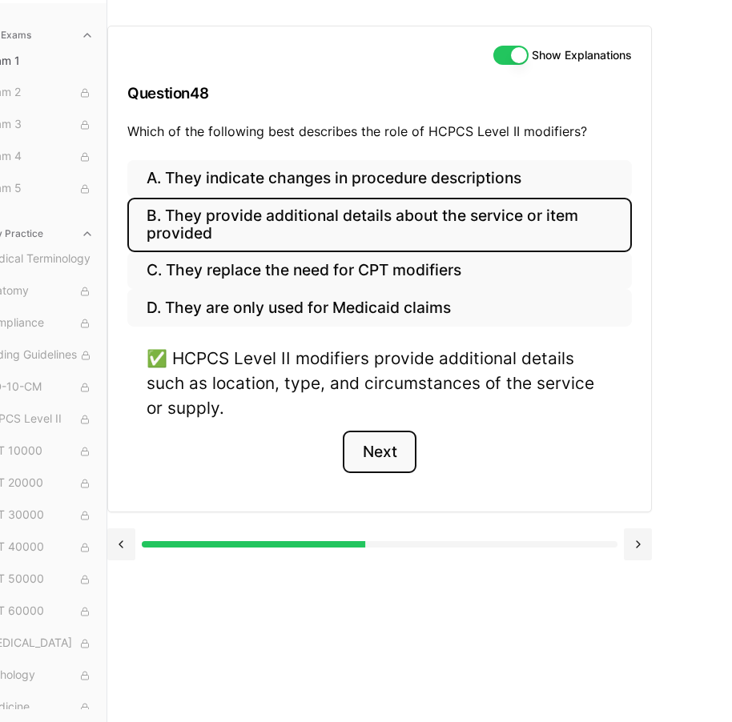
click at [403, 440] on button "Next" at bounding box center [379, 452] width 73 height 43
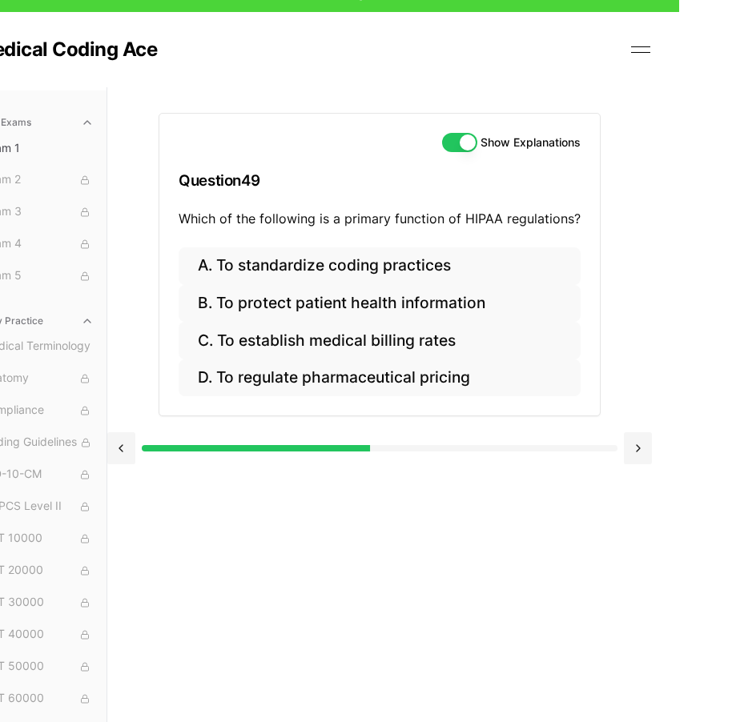
scroll to position [0, 53]
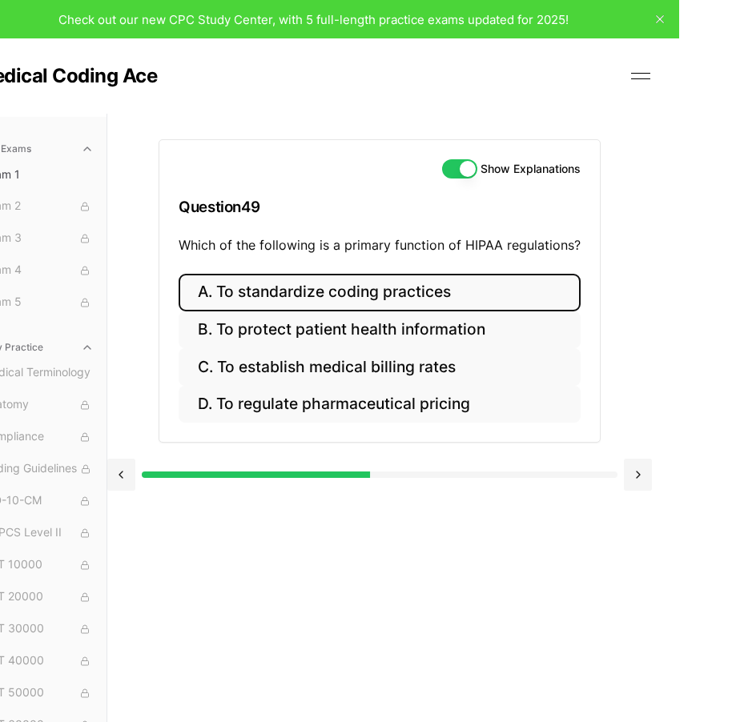
click at [517, 300] on button "A. To standardize coding practices" at bounding box center [380, 293] width 402 height 38
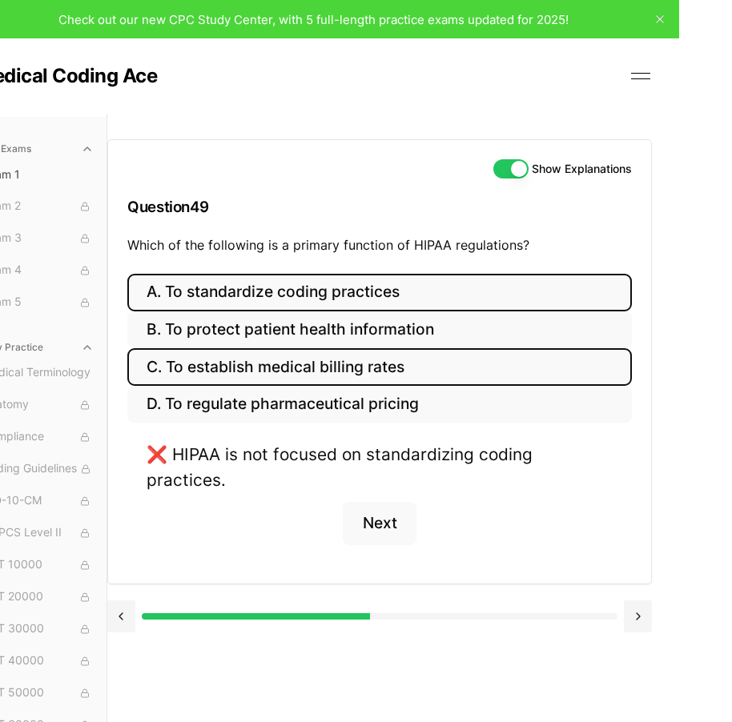
click at [507, 349] on button "C. To establish medical billing rates" at bounding box center [379, 367] width 505 height 38
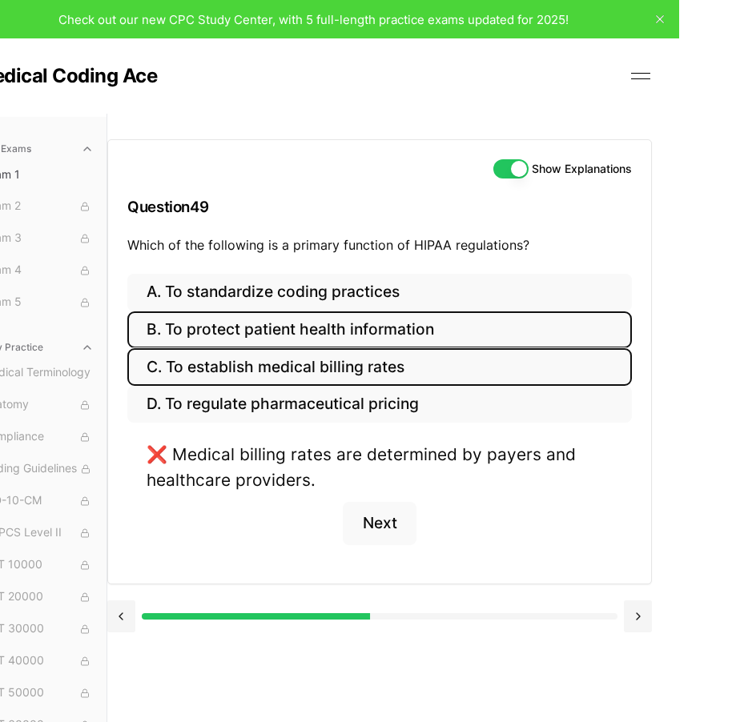
click at [539, 333] on button "B. To protect patient health information" at bounding box center [379, 331] width 505 height 38
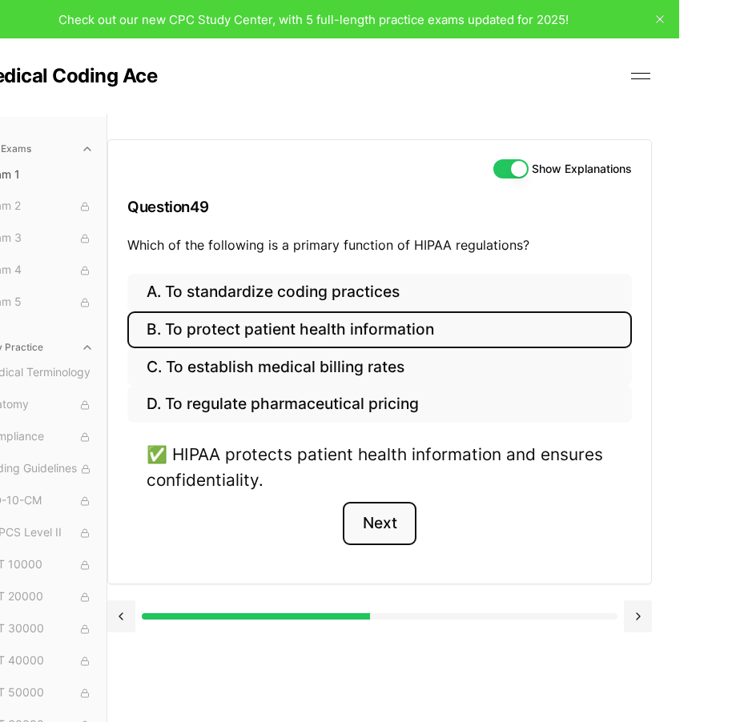
click at [369, 542] on button "Next" at bounding box center [379, 523] width 73 height 43
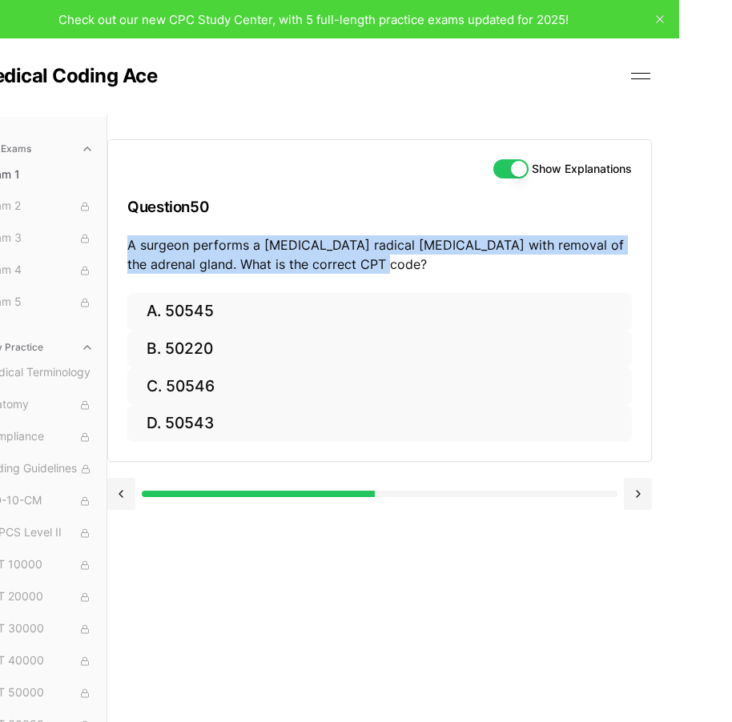
drag, startPoint x: 126, startPoint y: 244, endPoint x: 611, endPoint y: 280, distance: 486.6
click at [611, 280] on div "Show Explanations Question 50 A surgeon performs a [MEDICAL_DATA] radical [MEDI…" at bounding box center [379, 216] width 543 height 153
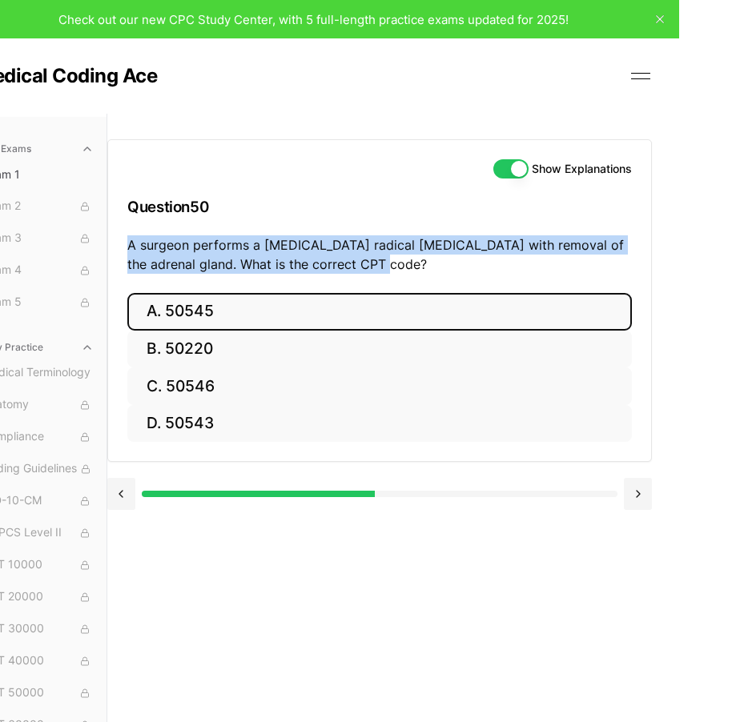
click at [238, 316] on button "A. 50545" at bounding box center [379, 312] width 505 height 38
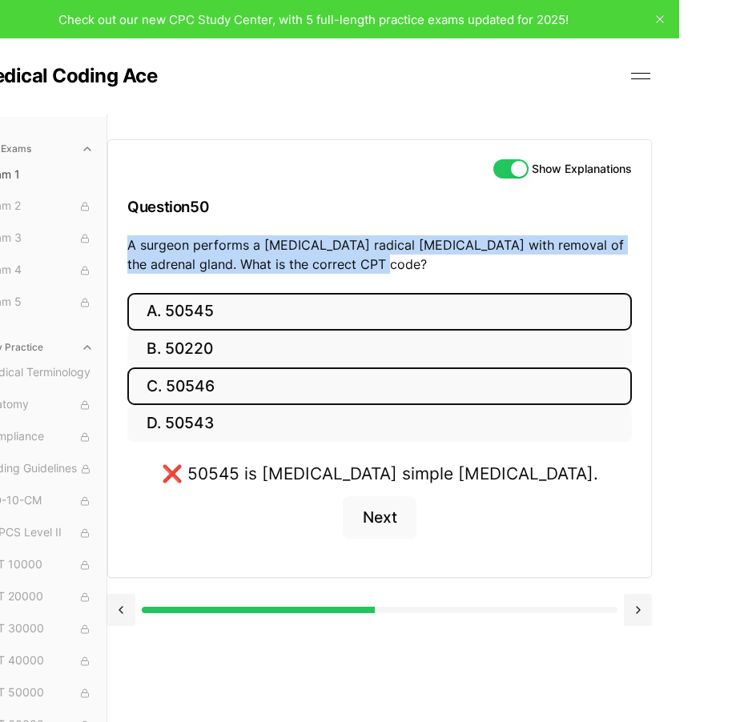
click at [361, 377] on button "C. 50546" at bounding box center [379, 387] width 505 height 38
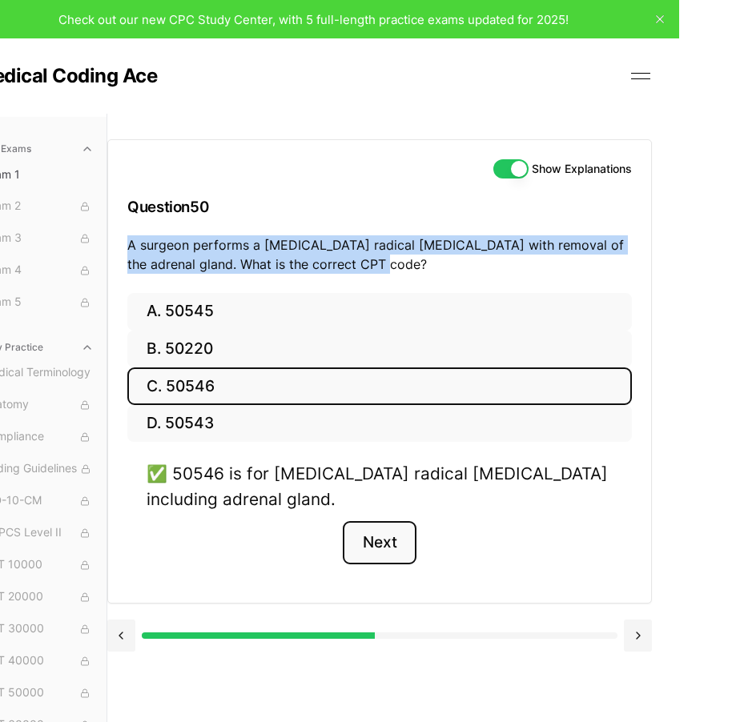
click at [408, 546] on button "Next" at bounding box center [379, 542] width 73 height 43
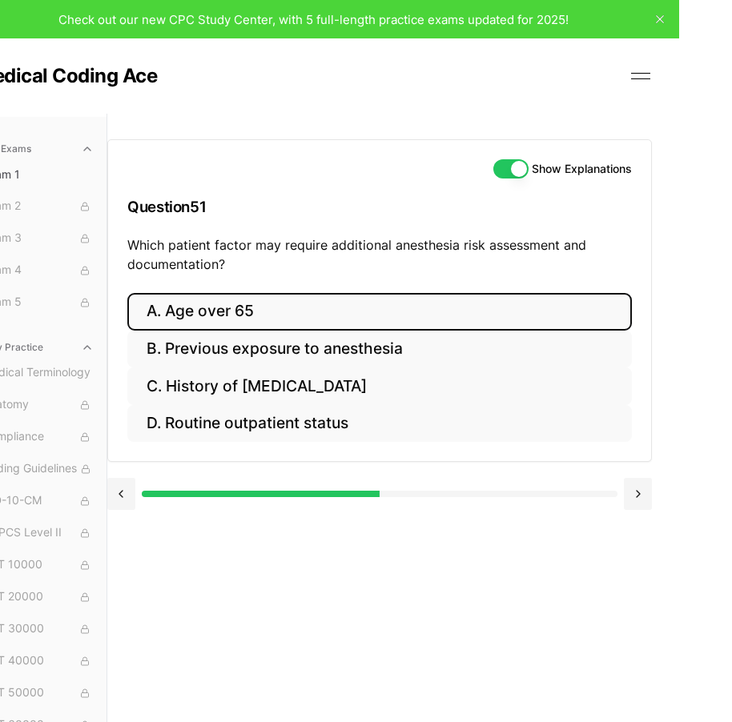
click at [310, 316] on button "A. Age over 65" at bounding box center [379, 312] width 505 height 38
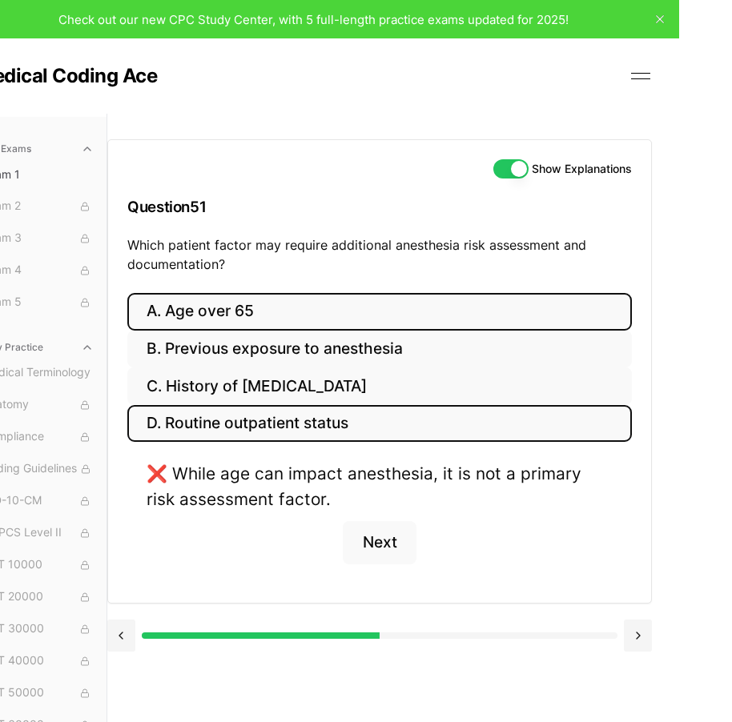
click at [340, 434] on button "D. Routine outpatient status" at bounding box center [379, 424] width 505 height 38
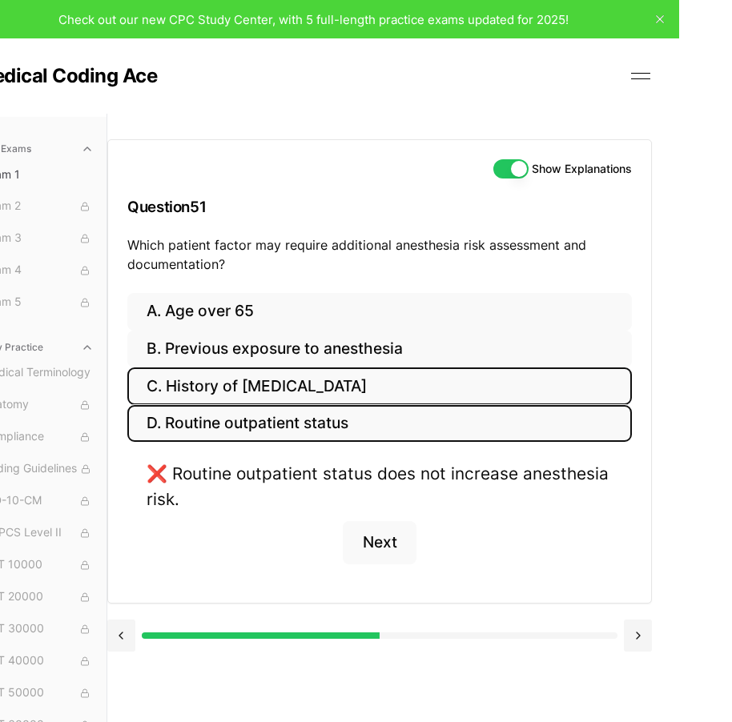
click at [348, 395] on button "C. History of [MEDICAL_DATA]" at bounding box center [379, 387] width 505 height 38
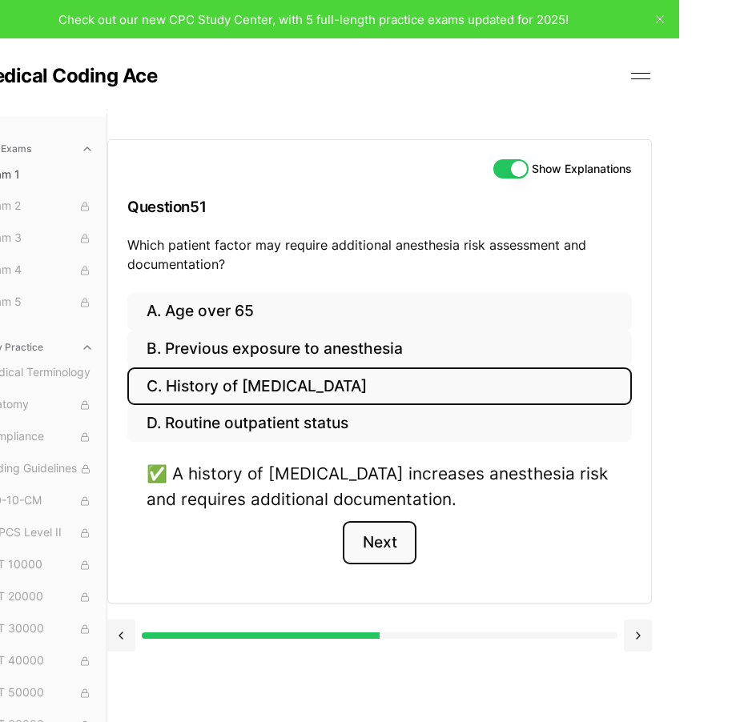
click at [392, 545] on button "Next" at bounding box center [379, 542] width 73 height 43
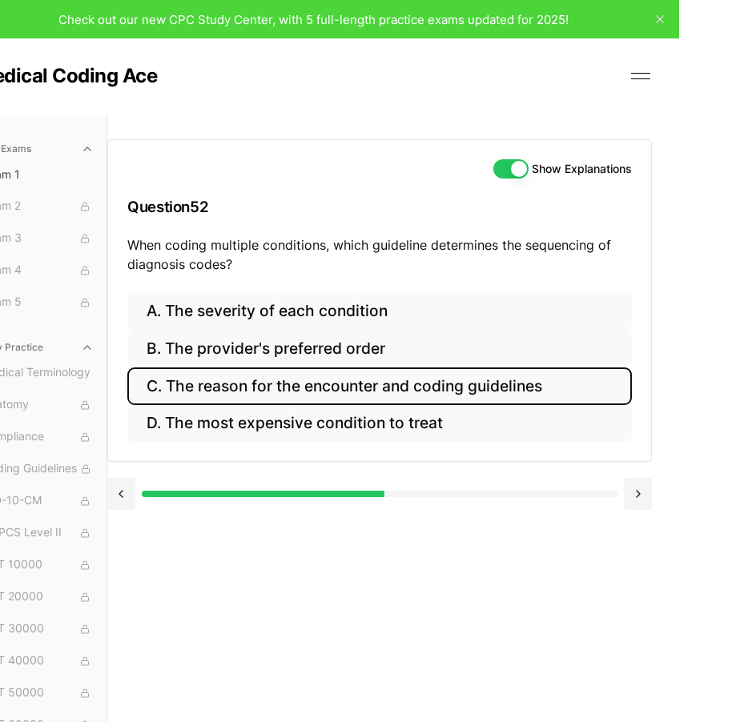
click at [540, 392] on button "C. The reason for the encounter and coding guidelines" at bounding box center [379, 387] width 505 height 38
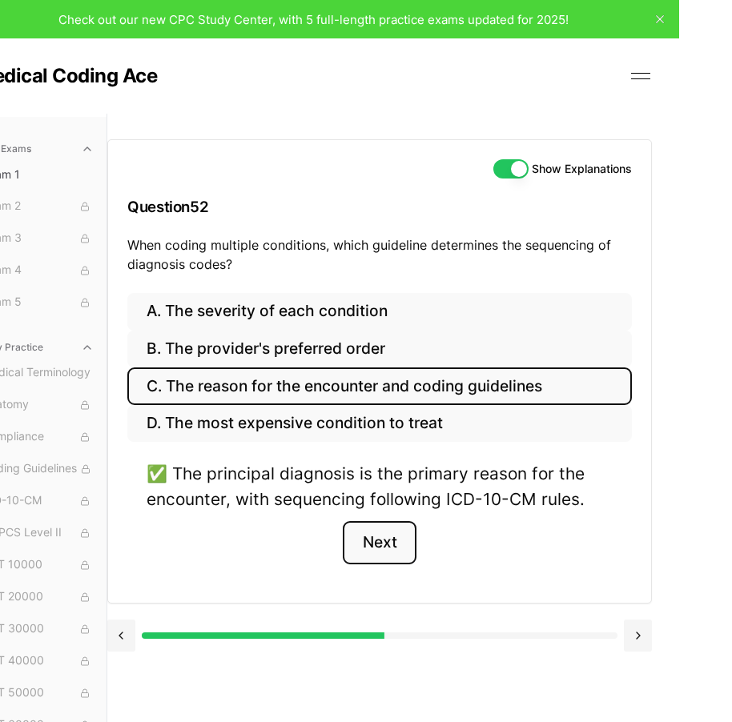
click at [404, 546] on button "Next" at bounding box center [379, 542] width 73 height 43
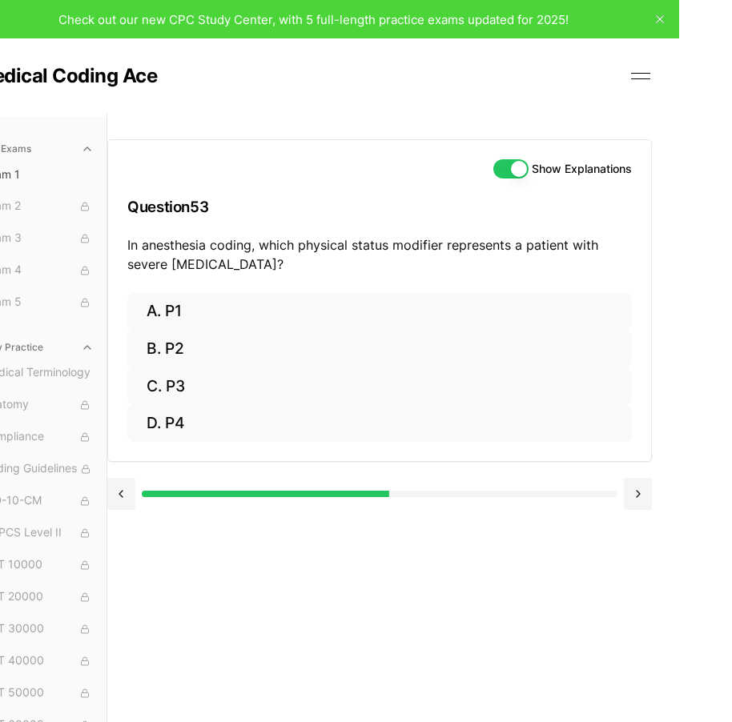
drag, startPoint x: 125, startPoint y: 251, endPoint x: 309, endPoint y: 277, distance: 186.0
click at [309, 277] on div "Show Explanations Question 53 In anesthesia coding, which physical status modif…" at bounding box center [379, 216] width 543 height 153
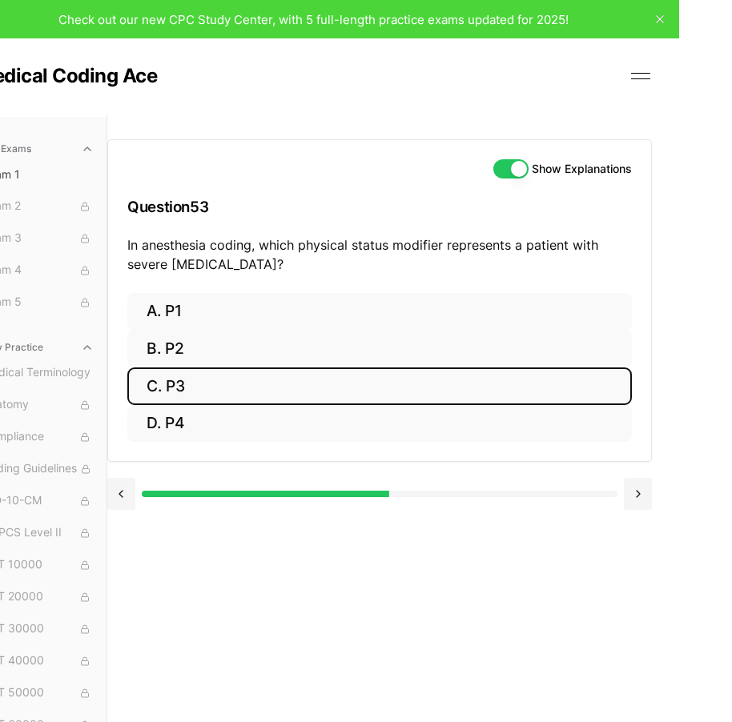
click at [247, 376] on button "C. P3" at bounding box center [379, 387] width 505 height 38
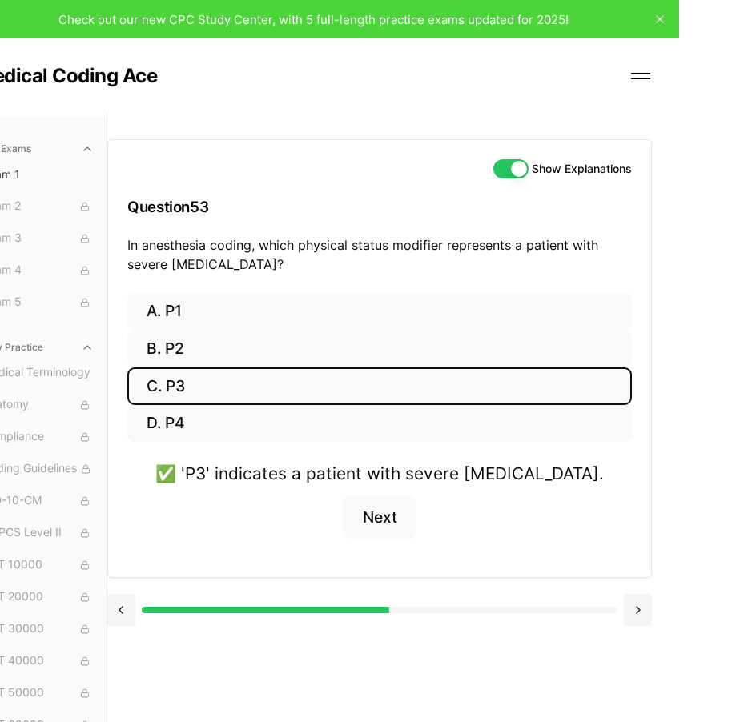
click at [392, 545] on div "✅ 'P3' indicates a patient with severe [MEDICAL_DATA]. Next" at bounding box center [379, 509] width 505 height 97
click at [393, 531] on button "Next" at bounding box center [379, 518] width 73 height 43
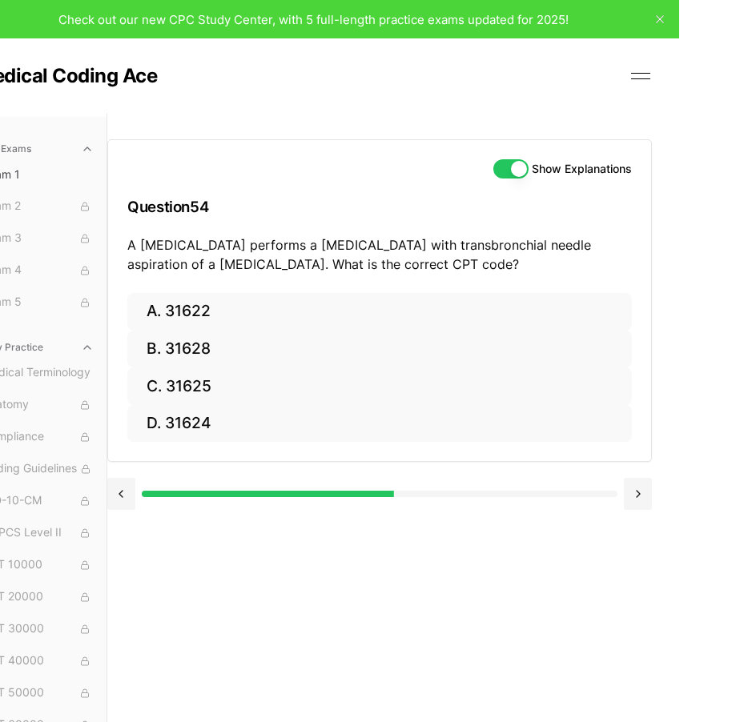
drag, startPoint x: 115, startPoint y: 241, endPoint x: 677, endPoint y: 259, distance: 562.5
click at [677, 259] on div "Show Explanations Question 54 A [MEDICAL_DATA] performs a [MEDICAL_DATA] with t…" at bounding box center [419, 475] width 625 height 722
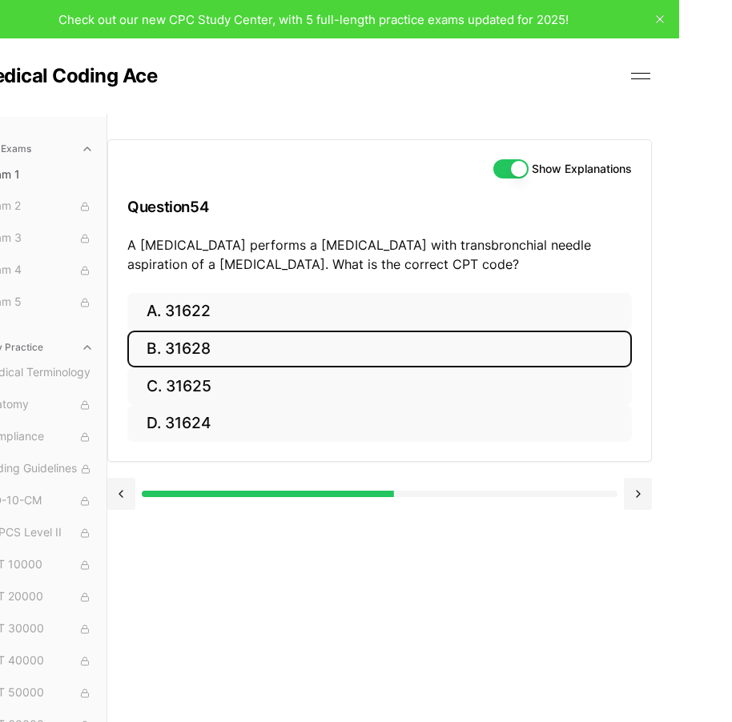
click at [256, 350] on button "B. 31628" at bounding box center [379, 350] width 505 height 38
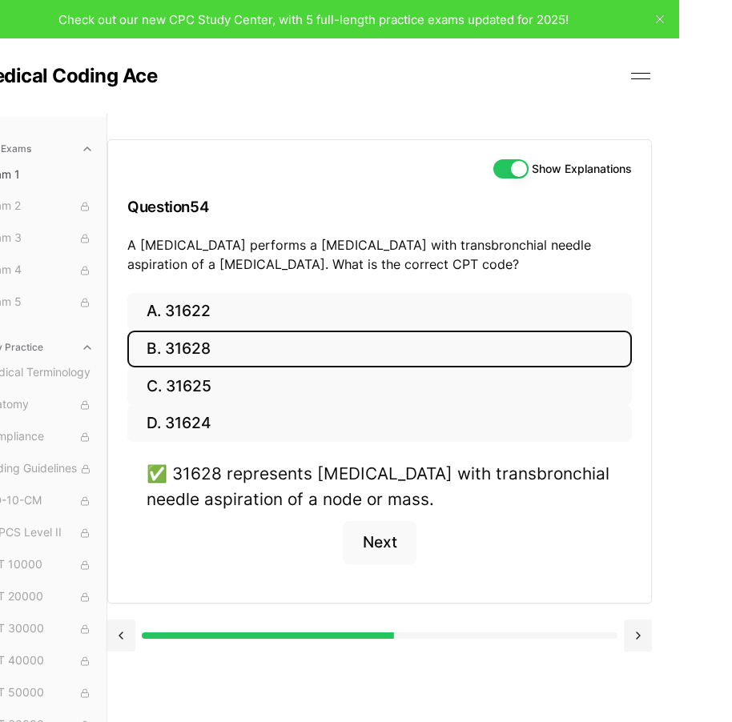
click at [430, 529] on div "✅ 31628 represents [MEDICAL_DATA] with transbronchial needle aspiration of a no…" at bounding box center [379, 522] width 505 height 122
click at [395, 549] on button "Next" at bounding box center [379, 542] width 73 height 43
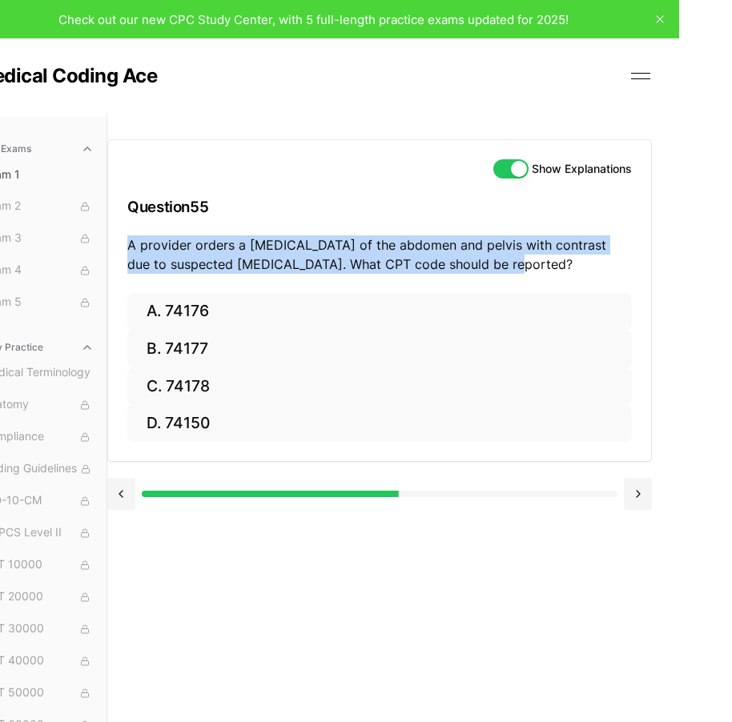
drag, startPoint x: 125, startPoint y: 247, endPoint x: 589, endPoint y: 280, distance: 465.7
click at [589, 280] on div "Show Explanations Question 55 A provider orders a [MEDICAL_DATA] of the abdomen…" at bounding box center [379, 216] width 543 height 153
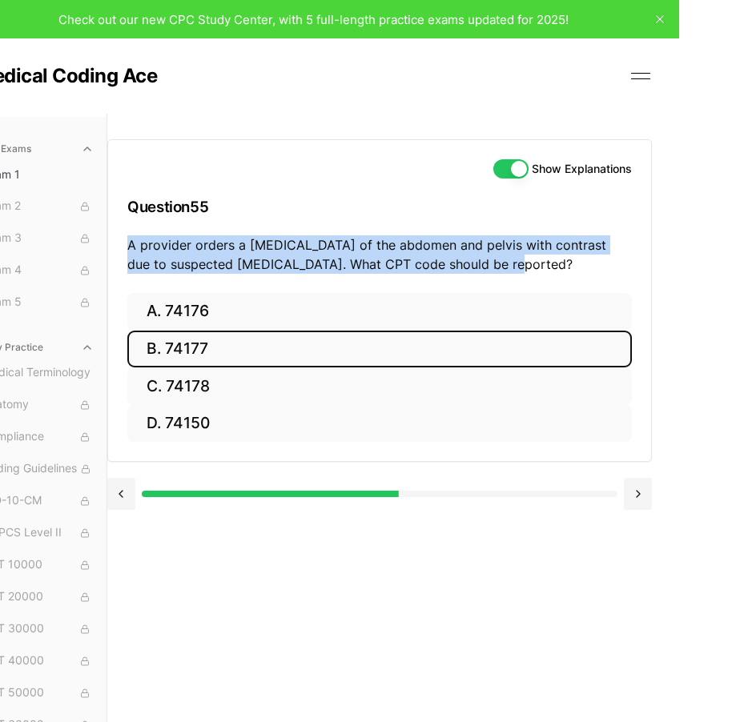
click at [235, 352] on button "B. 74177" at bounding box center [379, 350] width 505 height 38
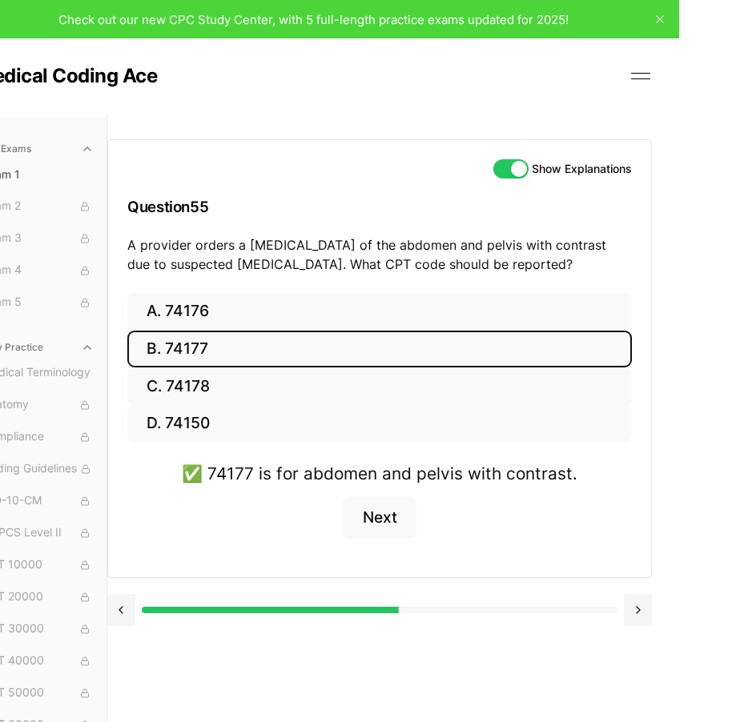
click at [400, 91] on div "Medical Coding Ace Home About How to Learn Medical Coding Free CPC Practice Exa…" at bounding box center [313, 75] width 674 height 75
click at [392, 513] on button "Next" at bounding box center [379, 518] width 73 height 43
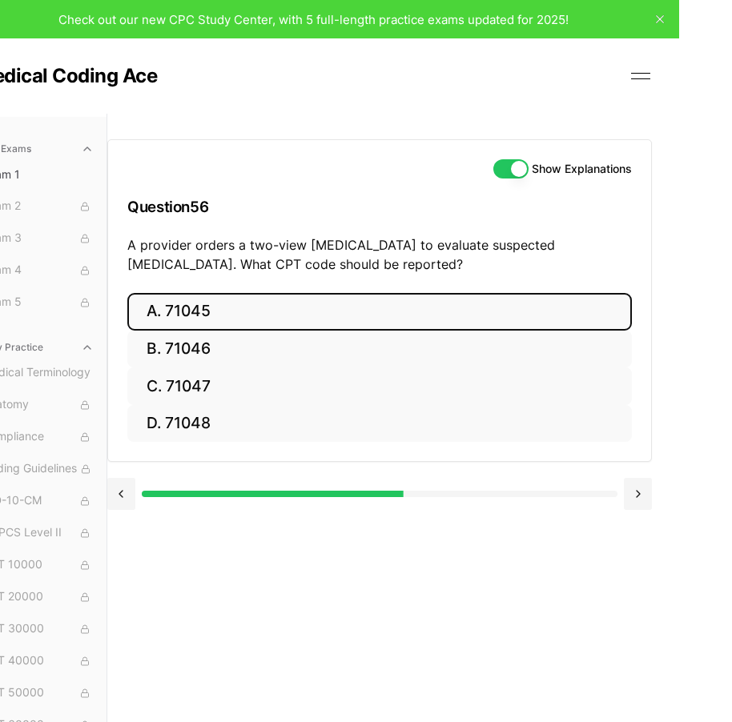
click at [311, 298] on button "A. 71045" at bounding box center [379, 312] width 505 height 38
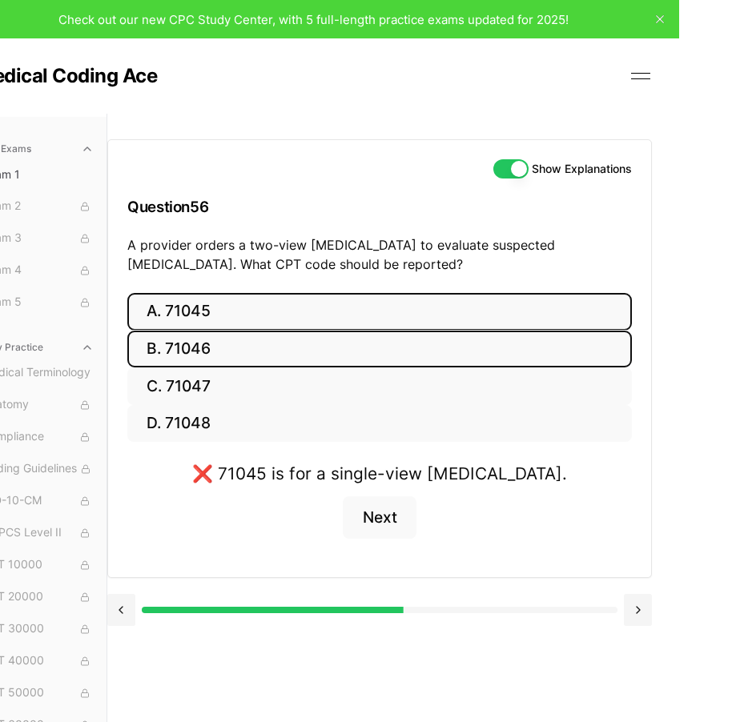
click at [310, 342] on button "B. 71046" at bounding box center [379, 350] width 505 height 38
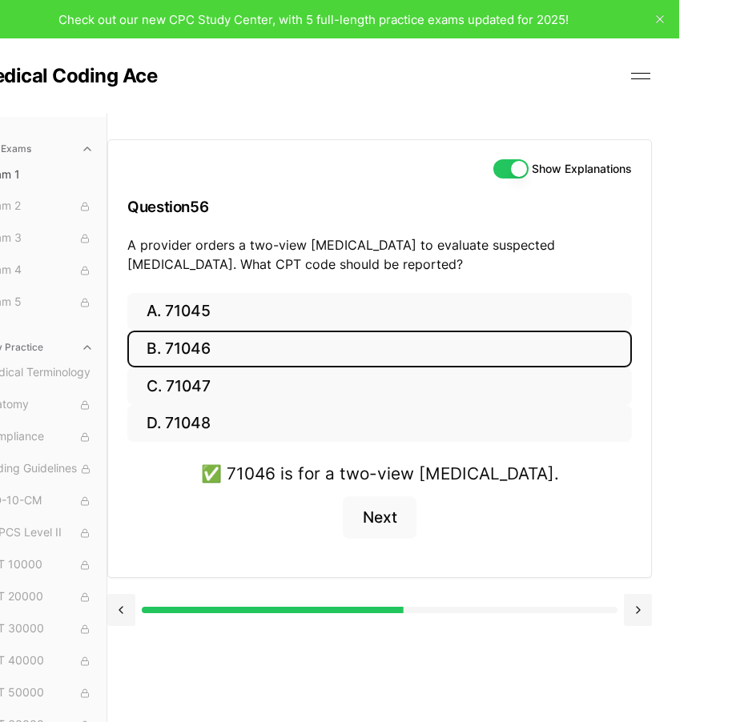
click at [179, 535] on div "✅ 71046 is for a two-view [MEDICAL_DATA]. Next" at bounding box center [379, 509] width 505 height 97
click at [388, 517] on button "Next" at bounding box center [379, 518] width 73 height 43
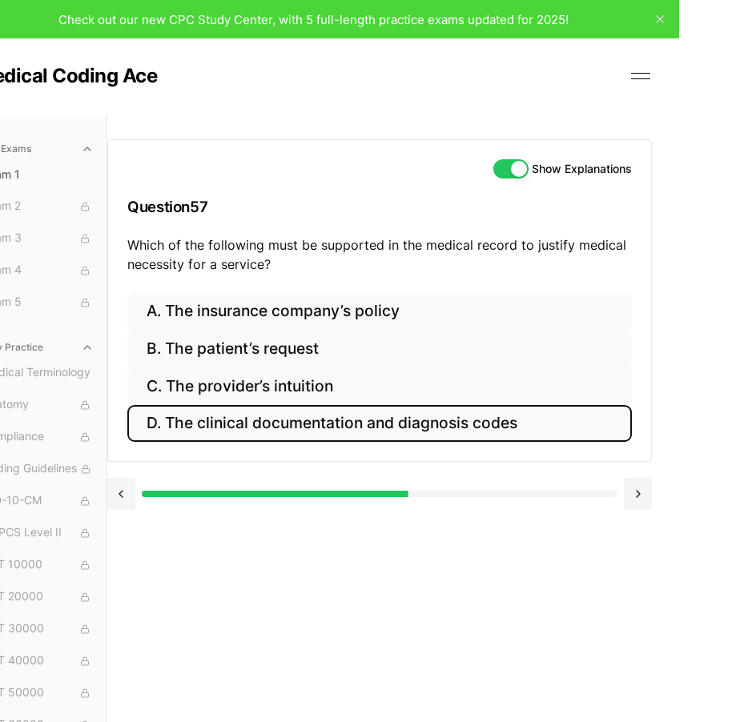
click at [305, 433] on button "D. The clinical documentation and diagnosis codes" at bounding box center [379, 424] width 505 height 38
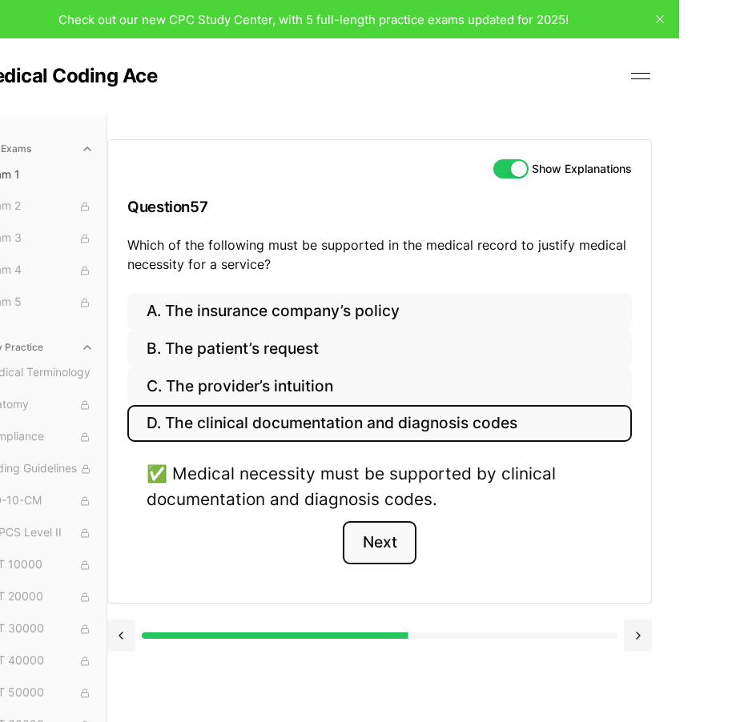
click at [384, 545] on button "Next" at bounding box center [379, 542] width 73 height 43
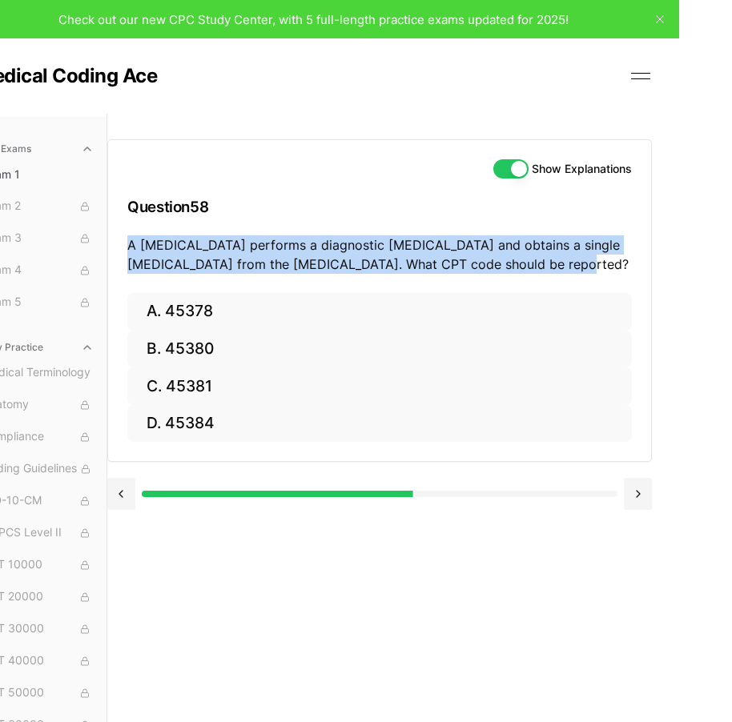
drag, startPoint x: 125, startPoint y: 242, endPoint x: 611, endPoint y: 266, distance: 486.7
click at [611, 266] on div "Show Explanations Question 58 A [MEDICAL_DATA] performs a diagnostic [MEDICAL_D…" at bounding box center [379, 216] width 543 height 153
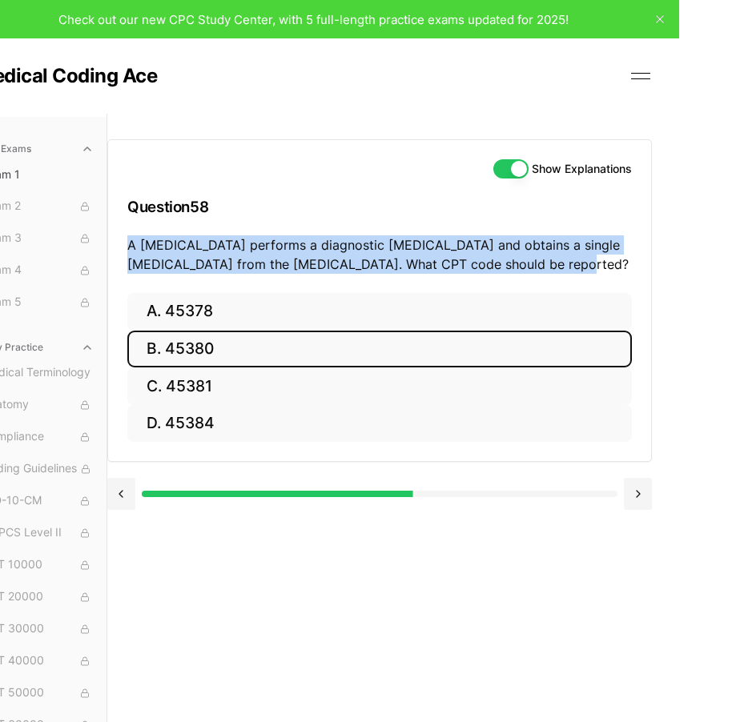
click at [302, 334] on button "B. 45380" at bounding box center [379, 350] width 505 height 38
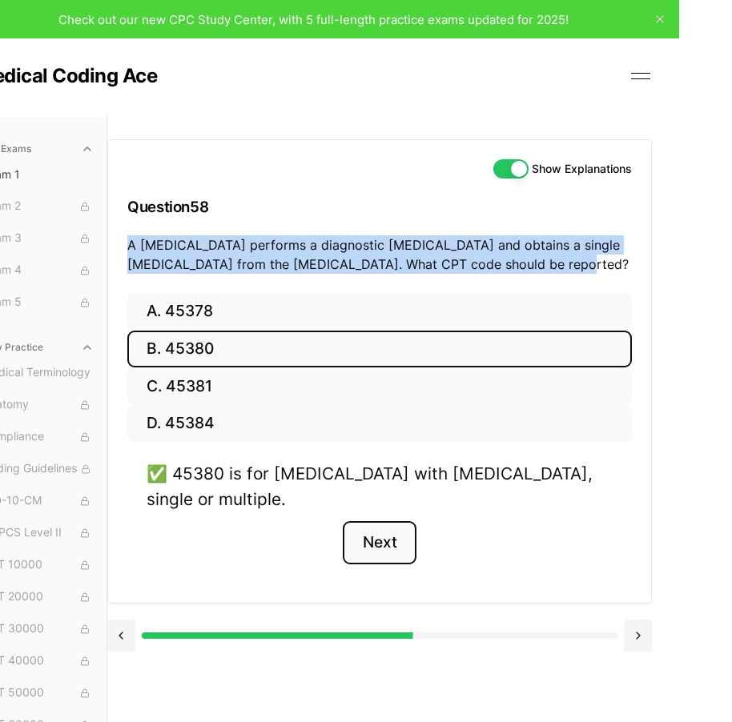
click at [389, 537] on button "Next" at bounding box center [379, 542] width 73 height 43
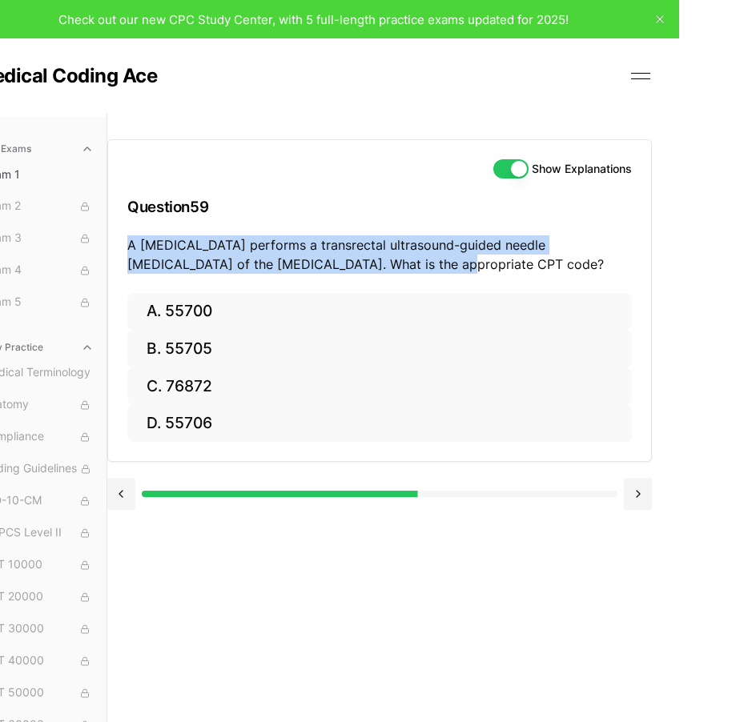
drag, startPoint x: 124, startPoint y: 246, endPoint x: 555, endPoint y: 255, distance: 431.0
click at [555, 255] on div "Show Explanations Question 59 A [MEDICAL_DATA] performs a transrectal ultrasoun…" at bounding box center [379, 216] width 543 height 153
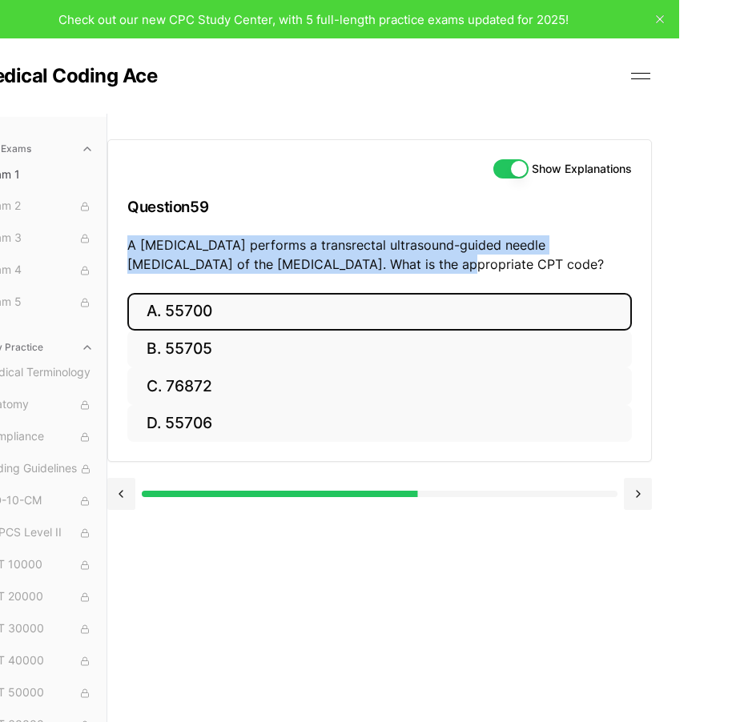
click at [259, 316] on button "A. 55700" at bounding box center [379, 312] width 505 height 38
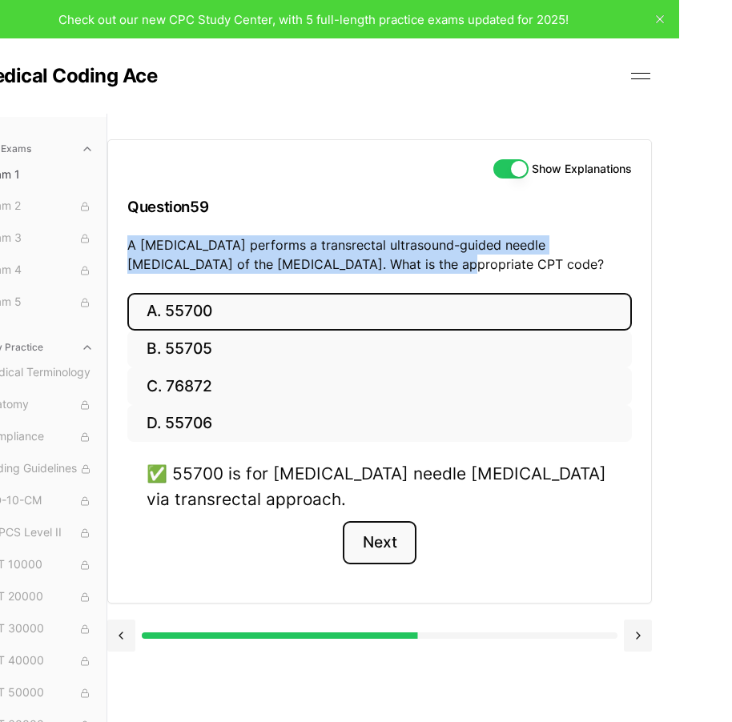
click at [396, 543] on button "Next" at bounding box center [379, 542] width 73 height 43
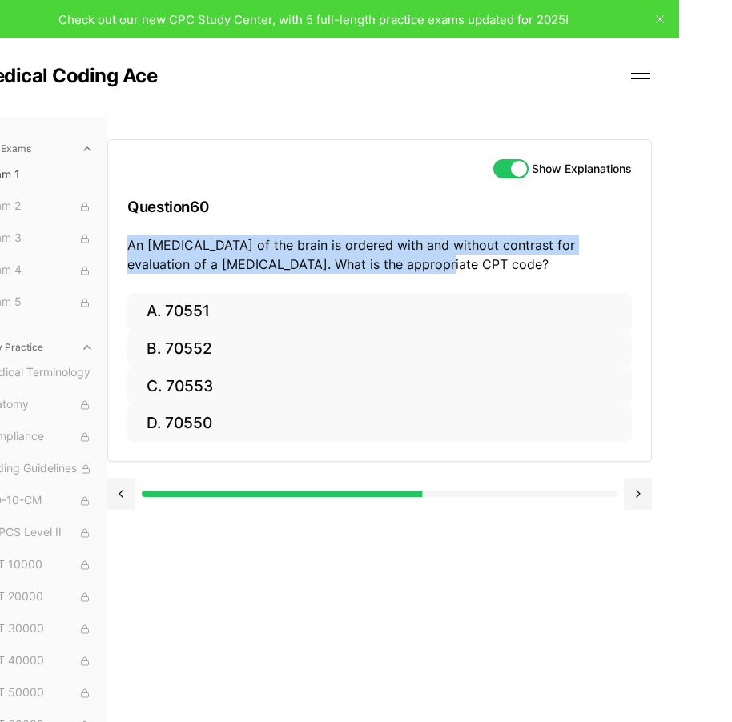
drag, startPoint x: 114, startPoint y: 251, endPoint x: 608, endPoint y: 262, distance: 494.3
click at [608, 262] on div "Show Explanations Question 60 An [MEDICAL_DATA] of the brain is ordered with an…" at bounding box center [379, 216] width 543 height 153
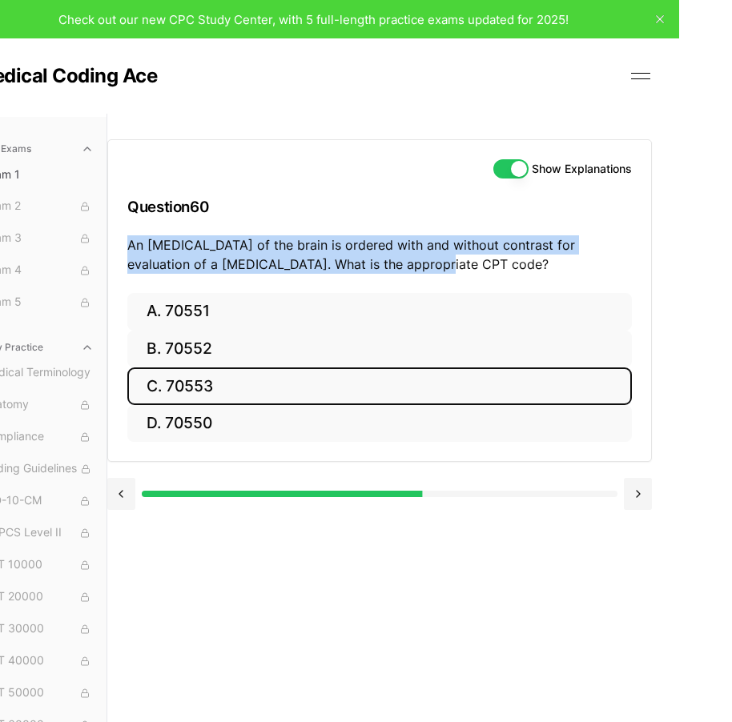
click at [220, 391] on button "C. 70553" at bounding box center [379, 387] width 505 height 38
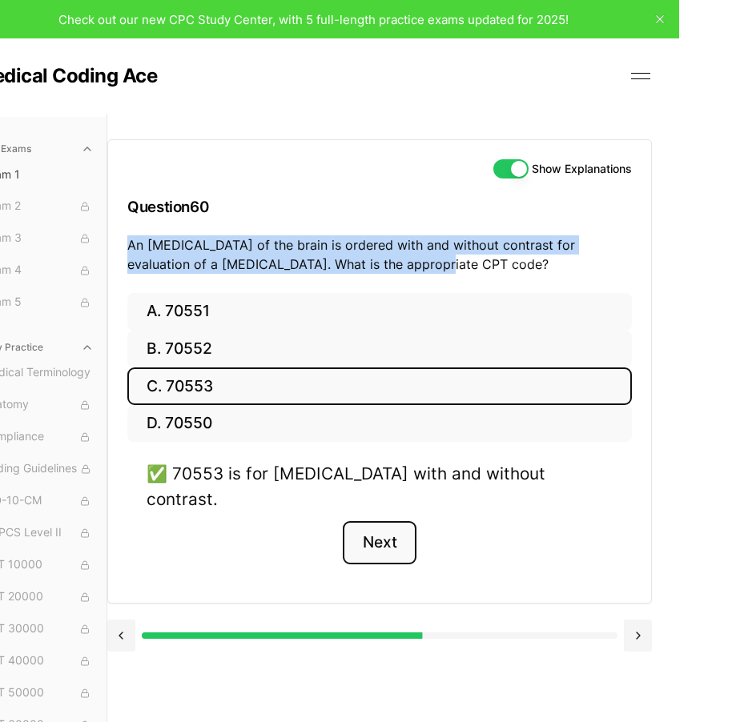
click at [404, 521] on button "Next" at bounding box center [379, 542] width 73 height 43
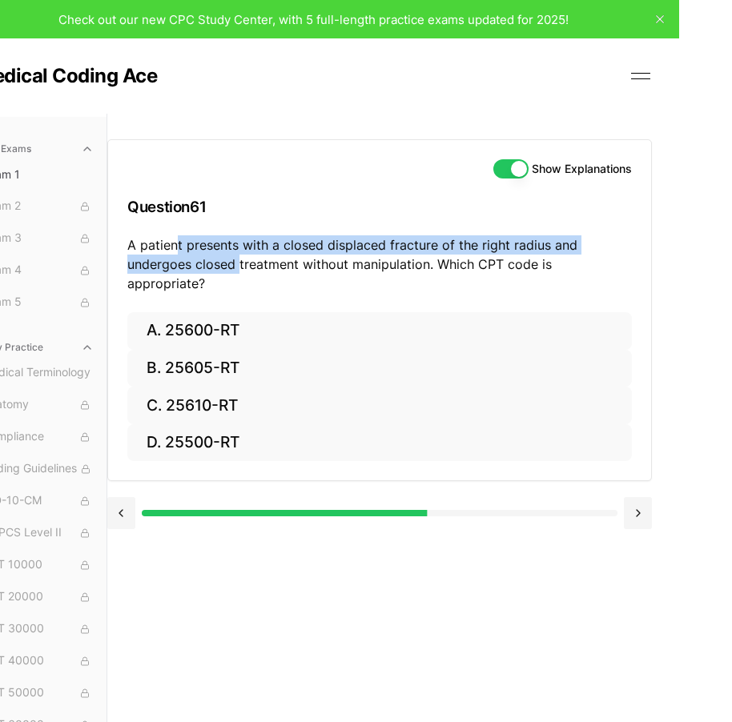
drag, startPoint x: 196, startPoint y: 247, endPoint x: 239, endPoint y: 255, distance: 44.1
click at [239, 255] on p "A patient presents with a closed displaced fracture of the right radius and und…" at bounding box center [379, 264] width 505 height 58
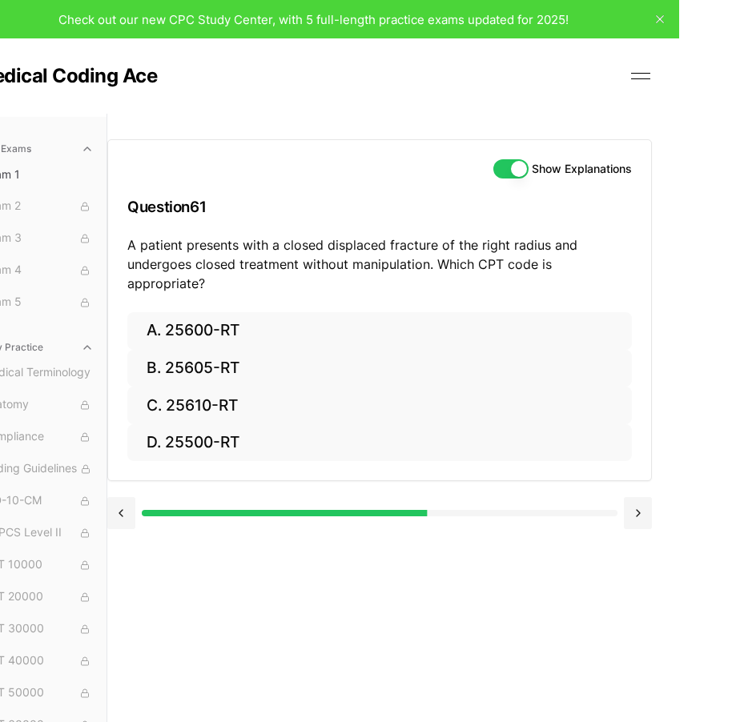
click at [296, 199] on h3 "Question 61" at bounding box center [379, 206] width 505 height 47
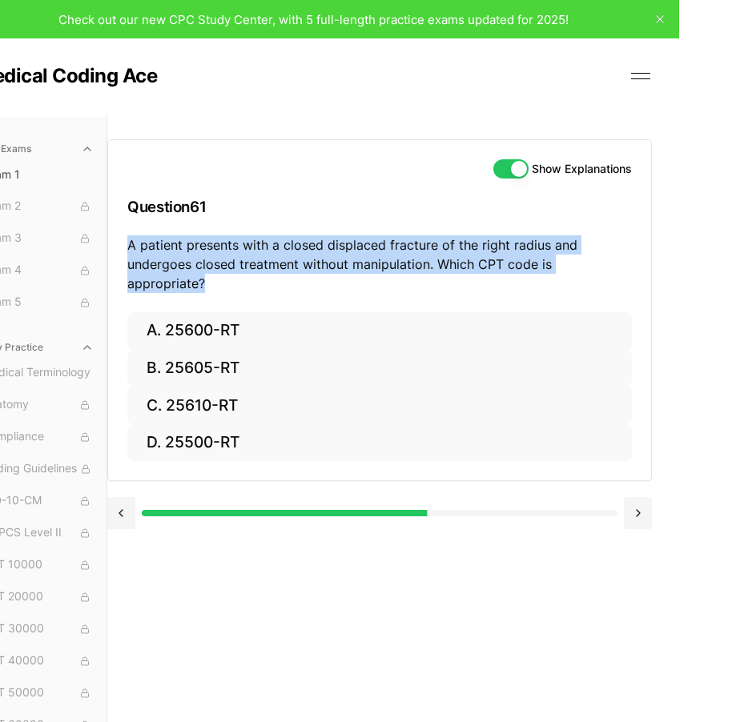
drag, startPoint x: 129, startPoint y: 238, endPoint x: 755, endPoint y: 258, distance: 626.6
click at [679, 258] on html "Check out our new CPC Study Center, with 5 full-length practice exams updated f…" at bounding box center [313, 418] width 732 height 836
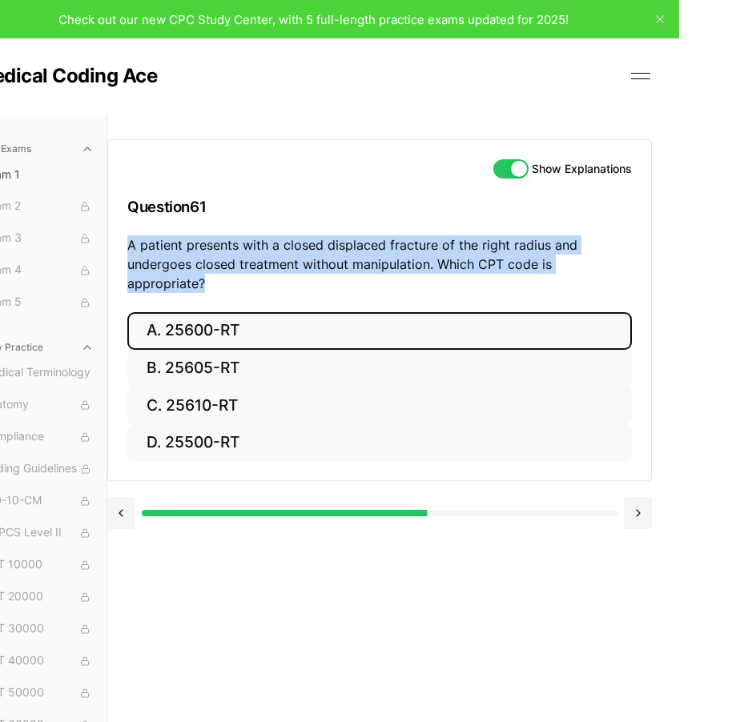
click at [318, 312] on button "A. 25600-RT" at bounding box center [379, 331] width 505 height 38
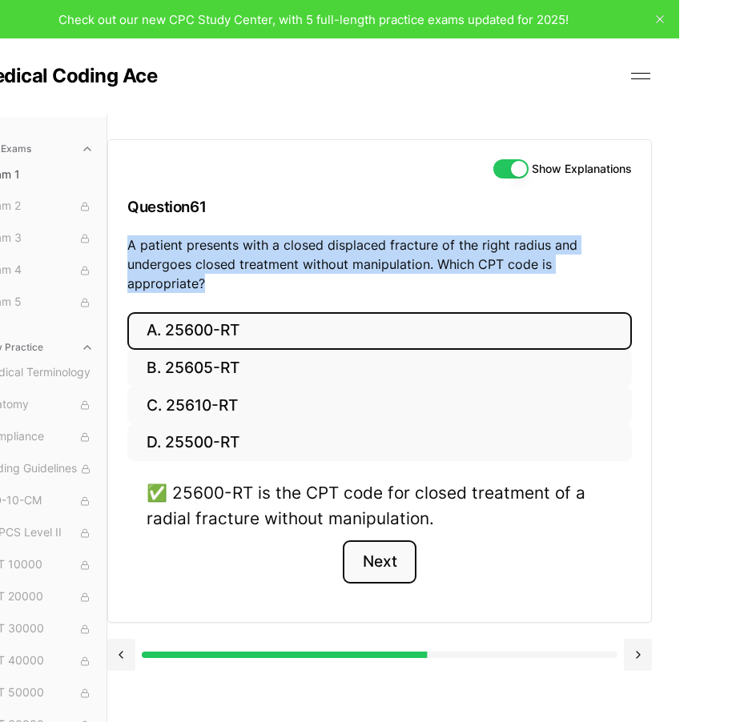
click at [385, 541] on button "Next" at bounding box center [379, 562] width 73 height 43
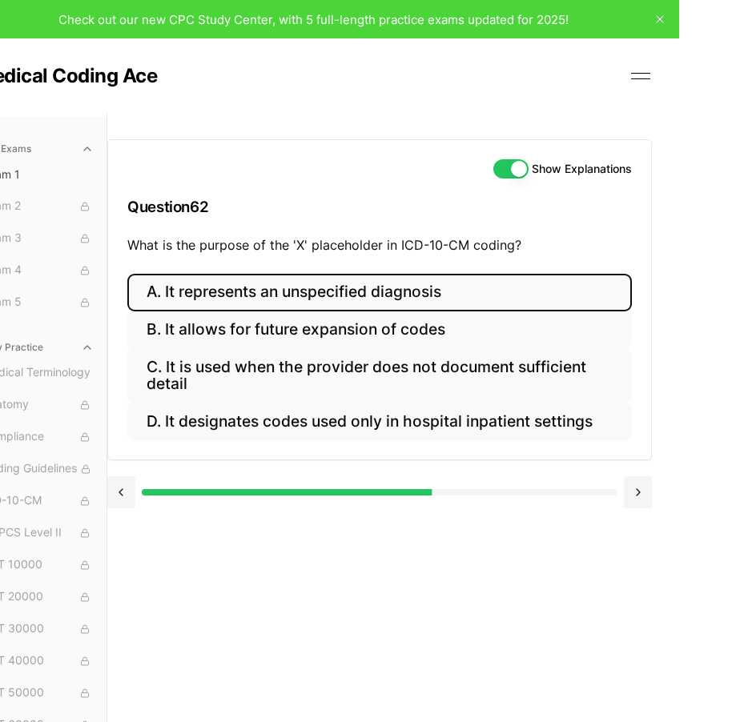
click at [372, 280] on button "A. It represents an unspecified diagnosis" at bounding box center [379, 293] width 505 height 38
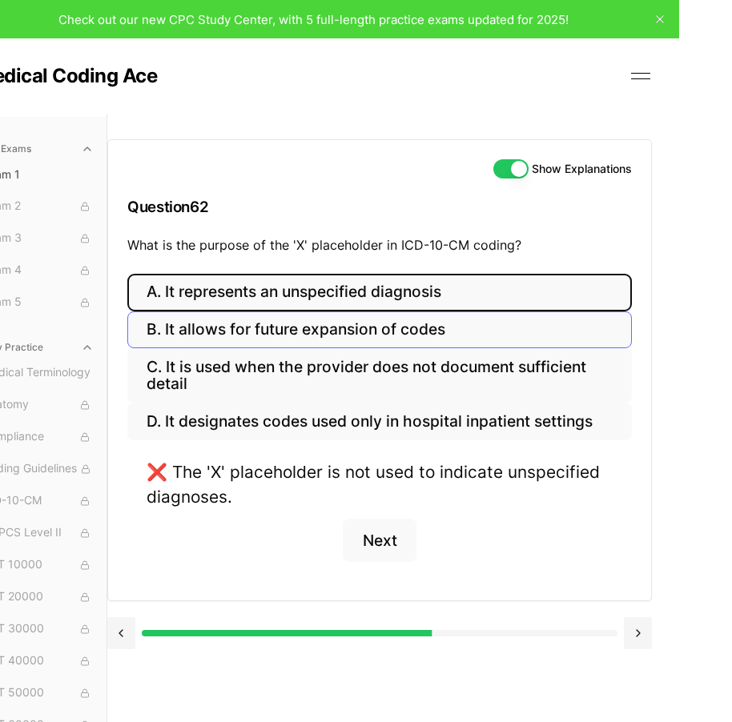
drag, startPoint x: 368, startPoint y: 303, endPoint x: 370, endPoint y: 320, distance: 17.7
click at [368, 308] on button "A. It represents an unspecified diagnosis" at bounding box center [379, 293] width 505 height 38
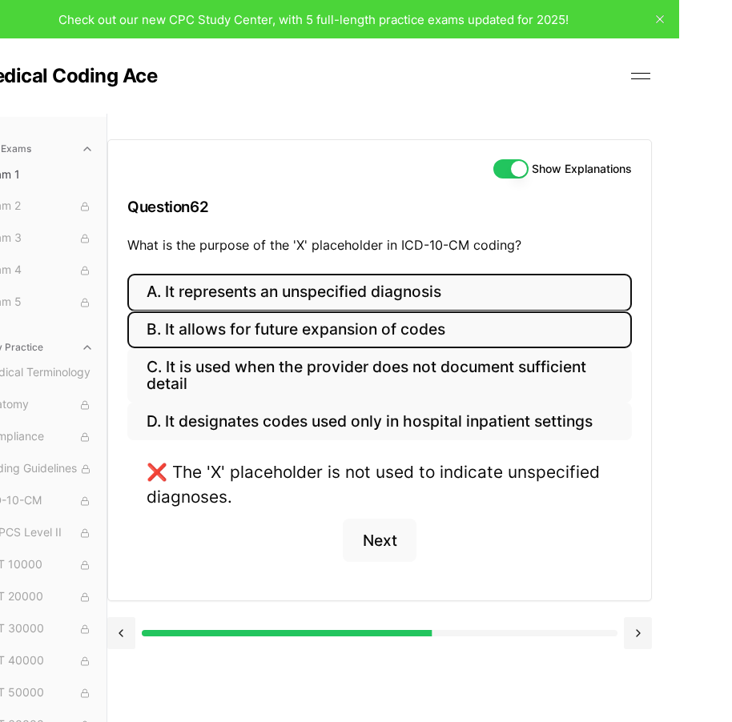
click at [370, 322] on button "B. It allows for future expansion of codes" at bounding box center [379, 331] width 505 height 38
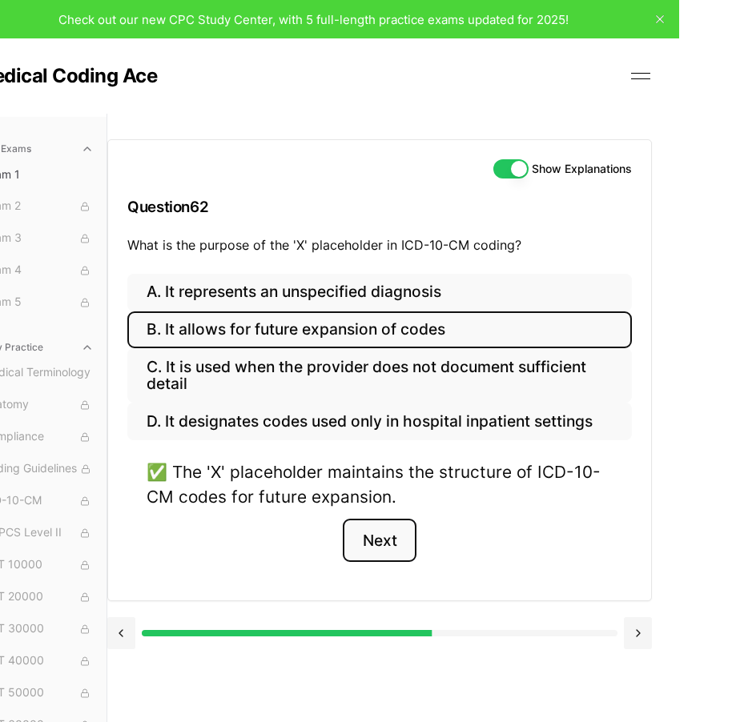
click at [365, 548] on button "Next" at bounding box center [379, 540] width 73 height 43
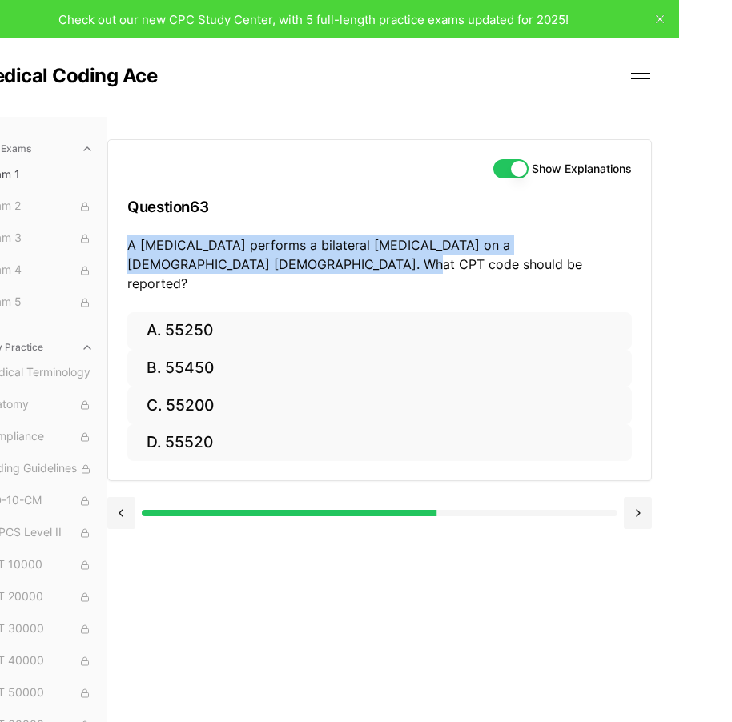
drag, startPoint x: 129, startPoint y: 246, endPoint x: 650, endPoint y: 264, distance: 521.7
click at [650, 264] on div "Show Explanations Question 63 A [MEDICAL_DATA] performs a bilateral [MEDICAL_DA…" at bounding box center [379, 226] width 543 height 172
click at [520, 280] on div "Show Explanations Question 63 A [MEDICAL_DATA] performs a bilateral [MEDICAL_DA…" at bounding box center [379, 226] width 543 height 172
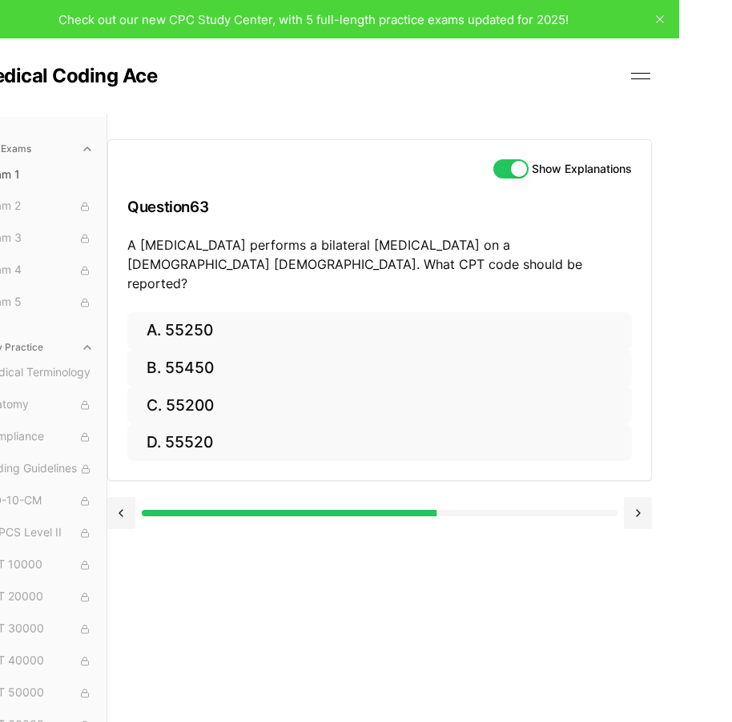
click at [459, 206] on h3 "Question 63" at bounding box center [379, 206] width 505 height 47
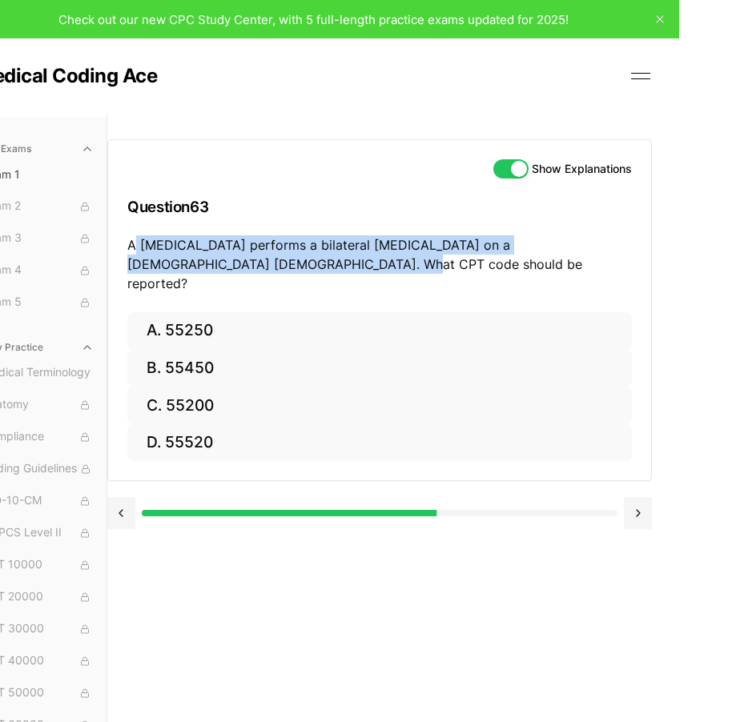
drag, startPoint x: 132, startPoint y: 239, endPoint x: 399, endPoint y: 255, distance: 267.1
click at [399, 255] on p "A [MEDICAL_DATA] performs a bilateral [MEDICAL_DATA] on a [DEMOGRAPHIC_DATA] [D…" at bounding box center [379, 264] width 505 height 58
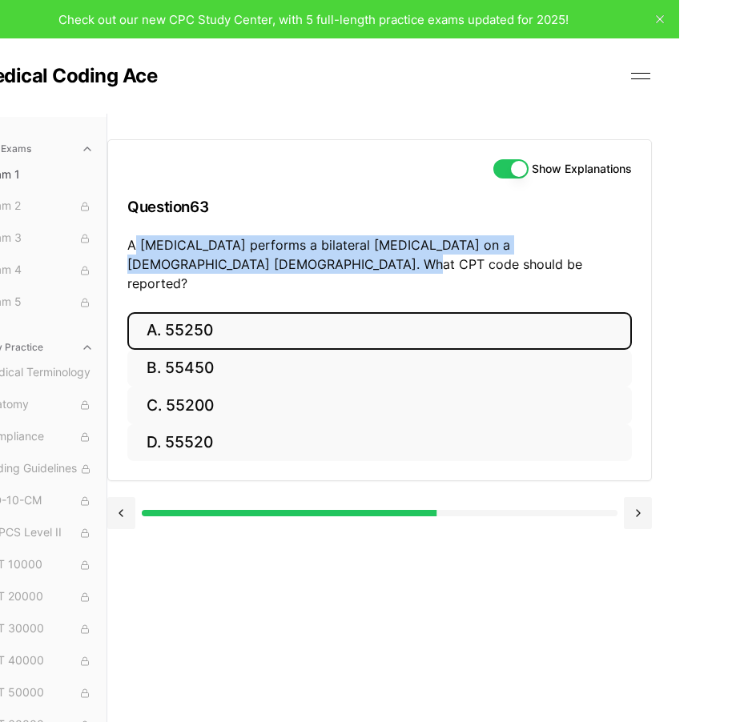
drag, startPoint x: 424, startPoint y: 322, endPoint x: 384, endPoint y: 264, distance: 70.7
click at [420, 318] on button "A. 55250" at bounding box center [379, 331] width 505 height 38
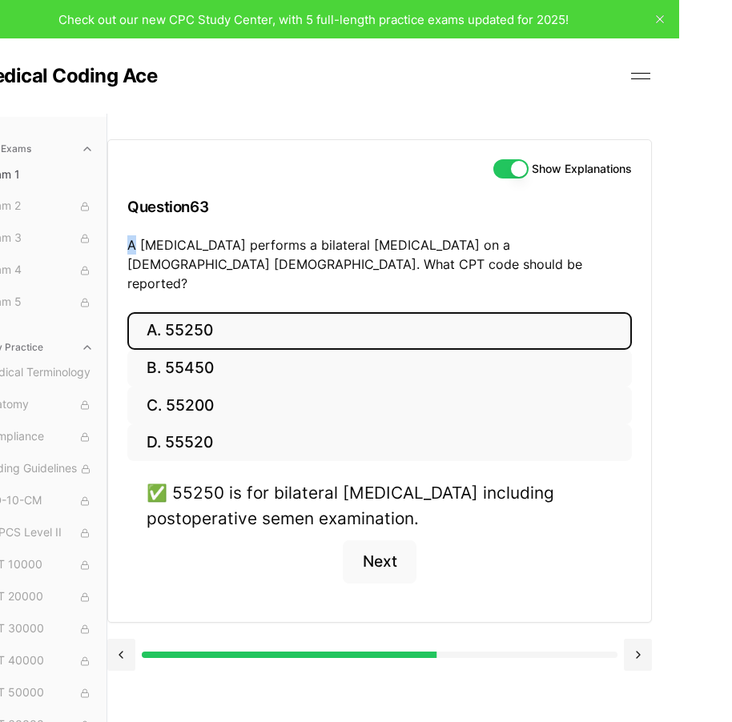
click at [132, 252] on p "A [MEDICAL_DATA] performs a bilateral [MEDICAL_DATA] on a [DEMOGRAPHIC_DATA] [D…" at bounding box center [379, 264] width 505 height 58
click at [456, 179] on div "Show Explanations Question 63 A [MEDICAL_DATA] performs a bilateral [MEDICAL_DA…" at bounding box center [379, 226] width 543 height 172
click at [406, 541] on button "Next" at bounding box center [379, 562] width 73 height 43
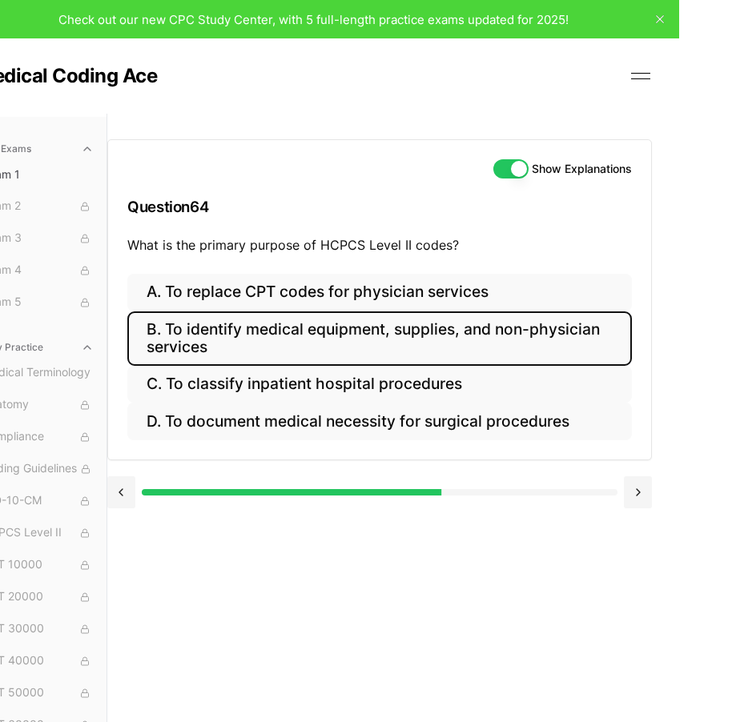
click at [246, 350] on button "B. To identify medical equipment, supplies, and non-physician services" at bounding box center [379, 339] width 505 height 54
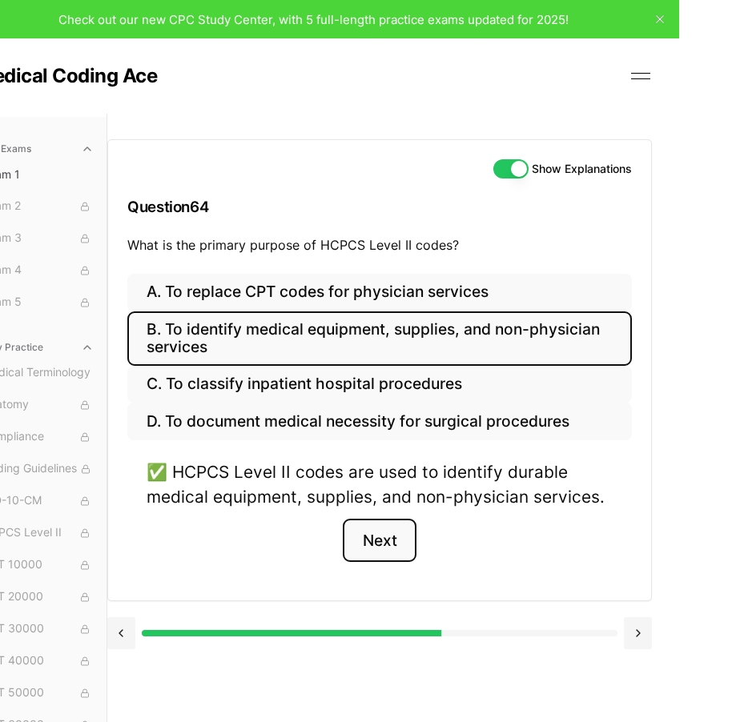
click at [370, 551] on button "Next" at bounding box center [379, 540] width 73 height 43
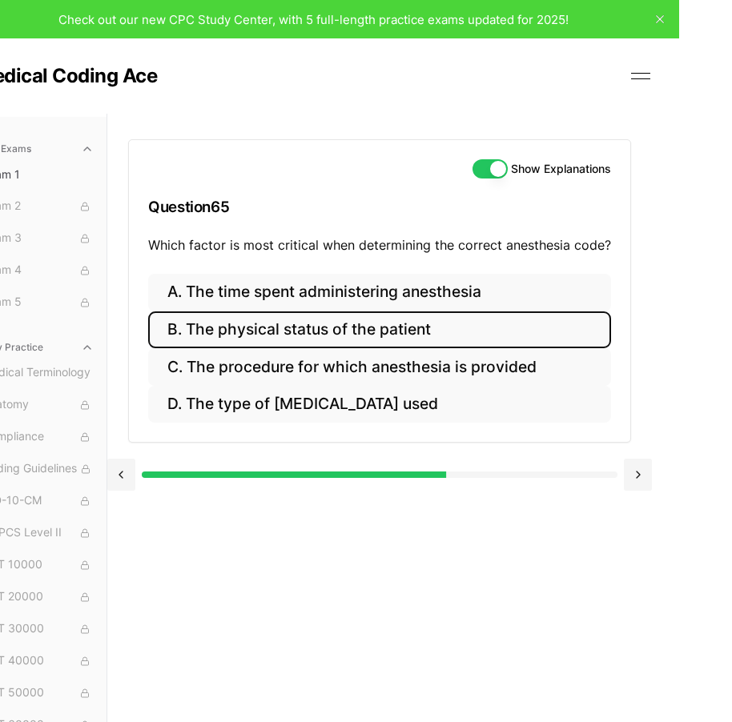
click at [449, 340] on button "B. The physical status of the patient" at bounding box center [379, 331] width 463 height 38
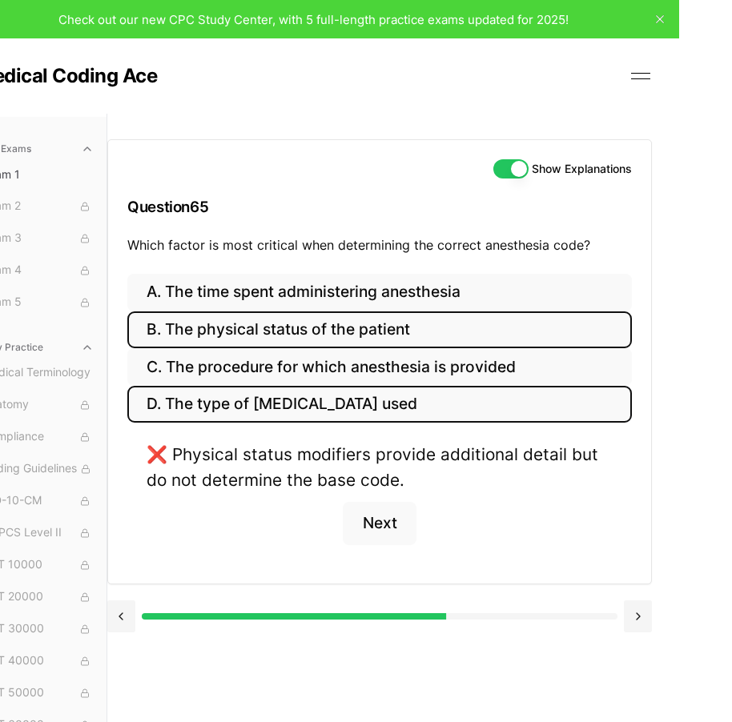
click at [461, 401] on button "D. The type of [MEDICAL_DATA] used" at bounding box center [379, 405] width 505 height 38
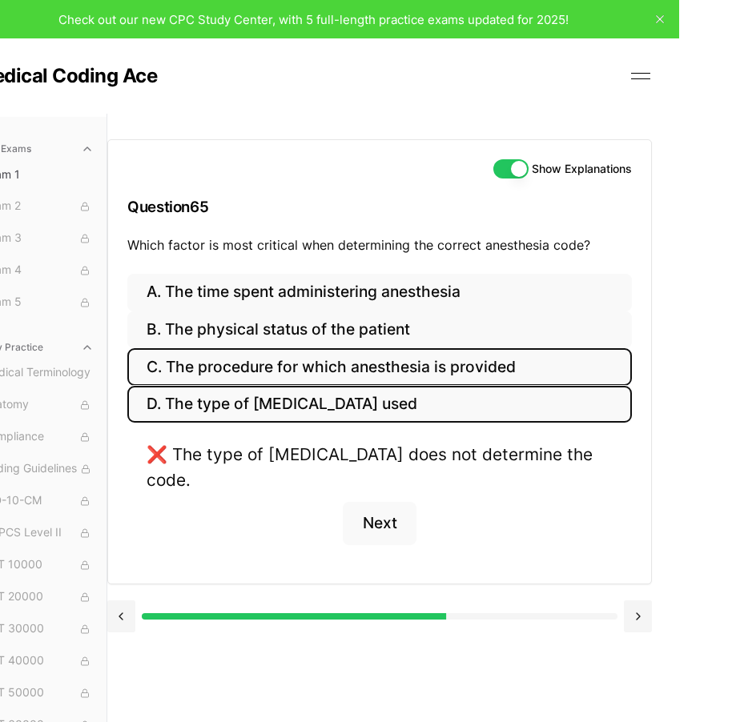
click at [448, 368] on button "C. The procedure for which anesthesia is provided" at bounding box center [379, 367] width 505 height 38
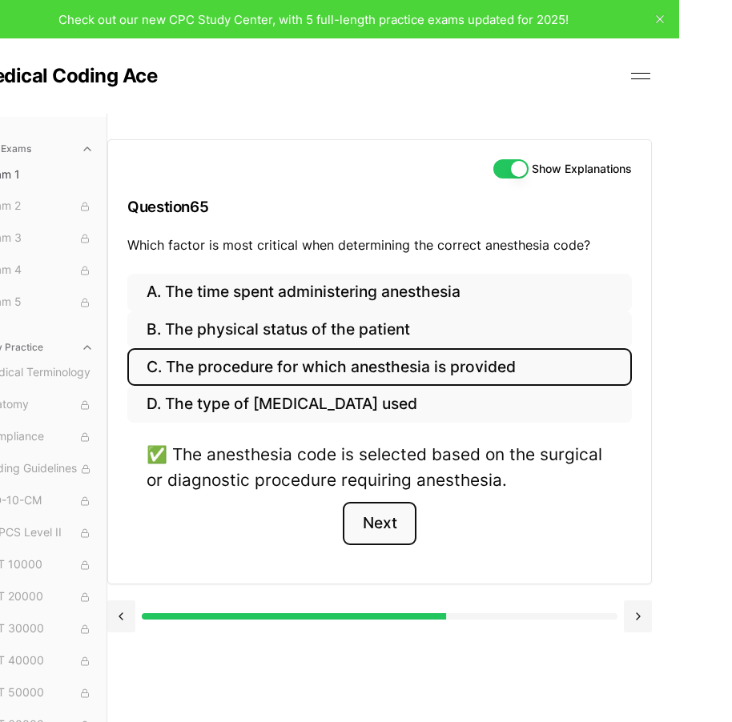
click at [368, 513] on button "Next" at bounding box center [379, 523] width 73 height 43
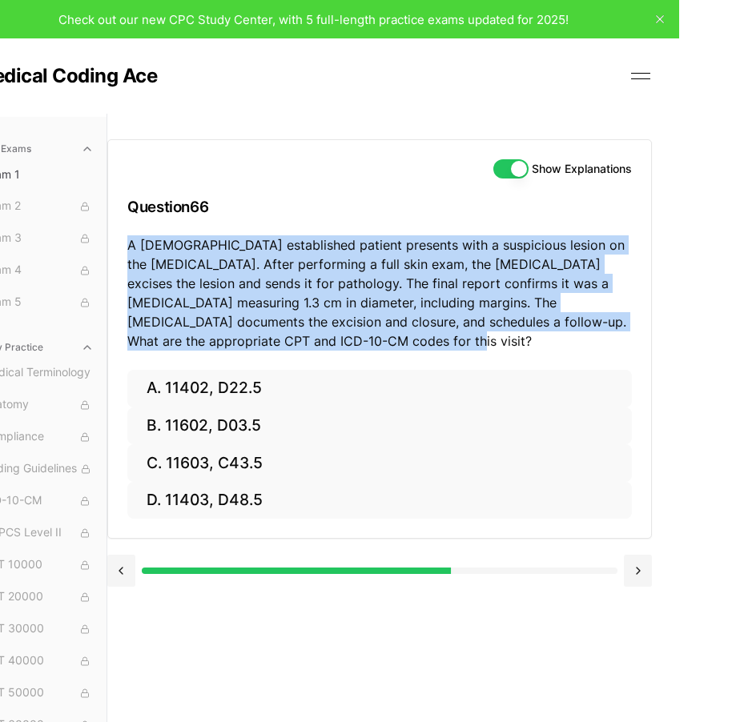
drag, startPoint x: 129, startPoint y: 242, endPoint x: 534, endPoint y: 340, distance: 417.0
click at [534, 340] on p "A [DEMOGRAPHIC_DATA] established patient presents with a suspicious lesion on t…" at bounding box center [379, 292] width 505 height 115
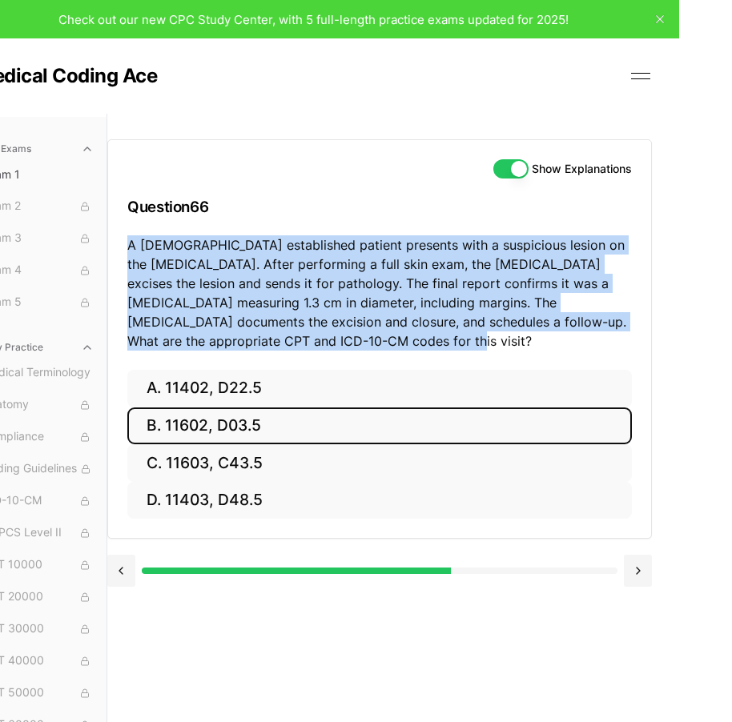
click at [281, 424] on button "B. 11602, D03.5" at bounding box center [379, 427] width 505 height 38
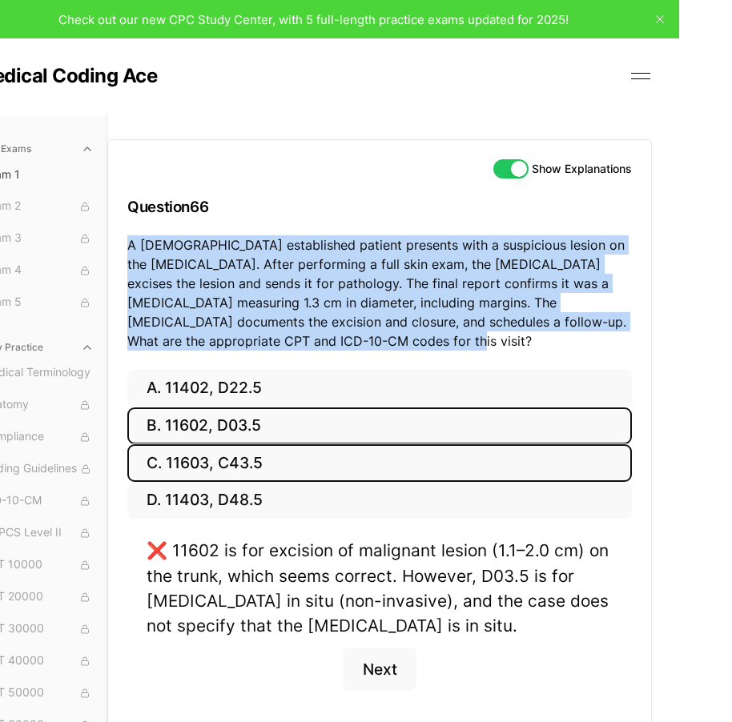
click at [281, 456] on button "C. 11603, C43.5" at bounding box center [379, 463] width 505 height 38
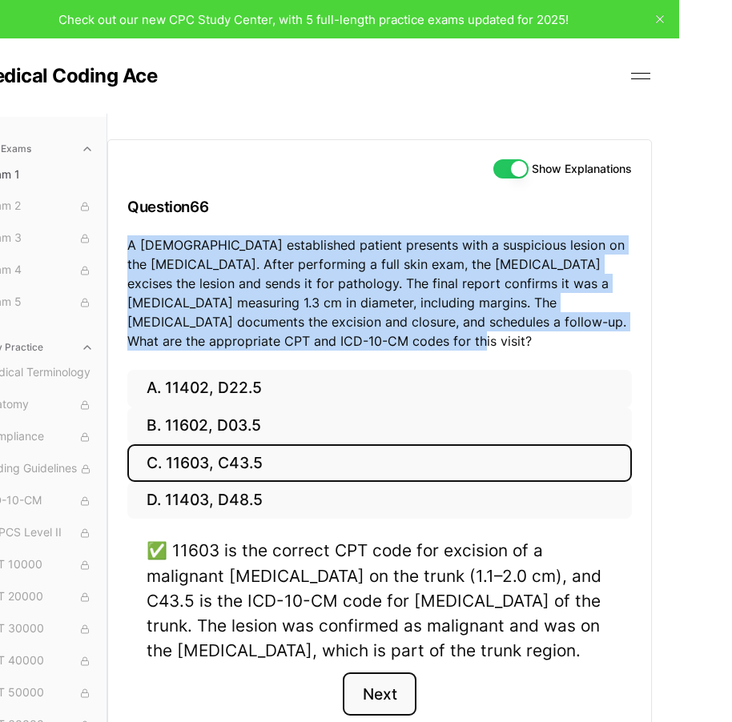
click at [388, 686] on button "Next" at bounding box center [379, 694] width 73 height 43
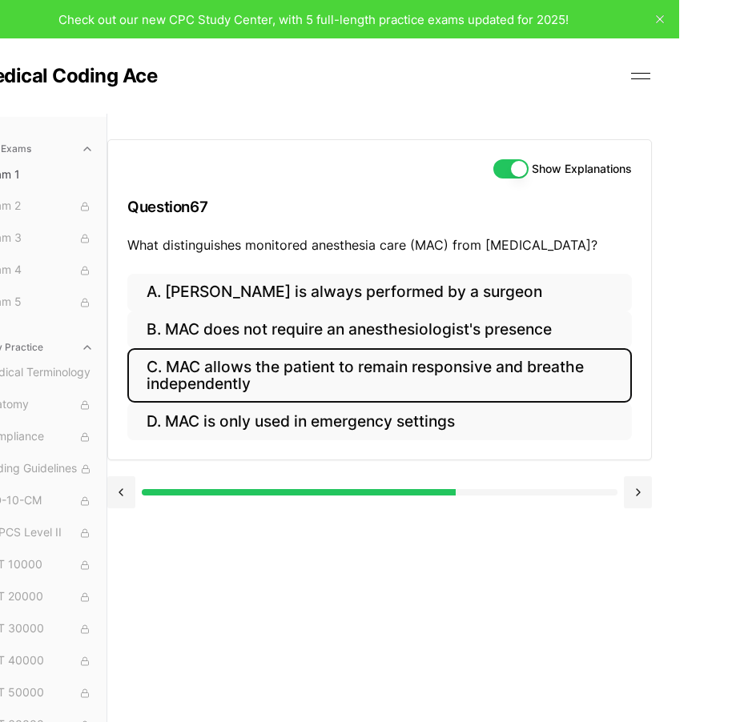
click at [336, 392] on button "C. MAC allows the patient to remain responsive and breathe independently" at bounding box center [379, 375] width 505 height 54
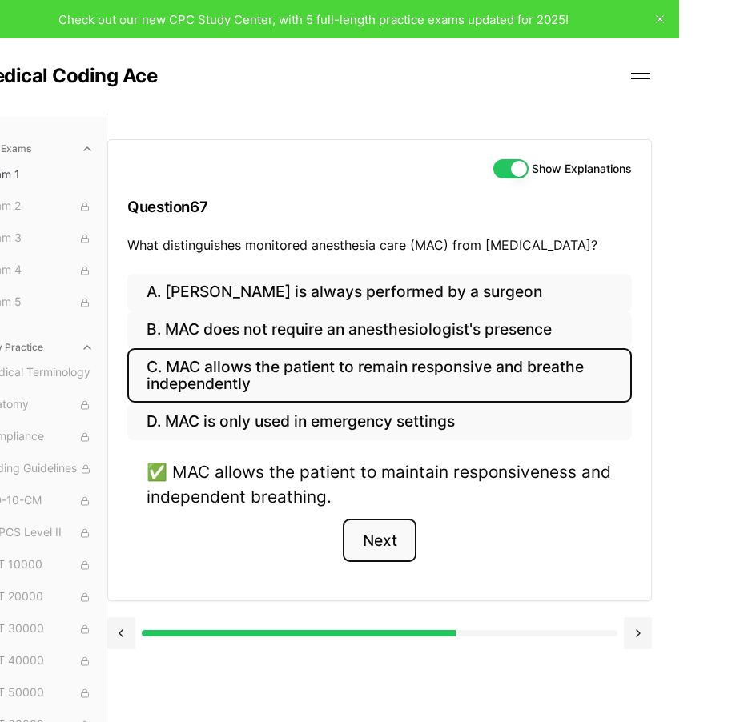
click at [372, 553] on button "Next" at bounding box center [379, 540] width 73 height 43
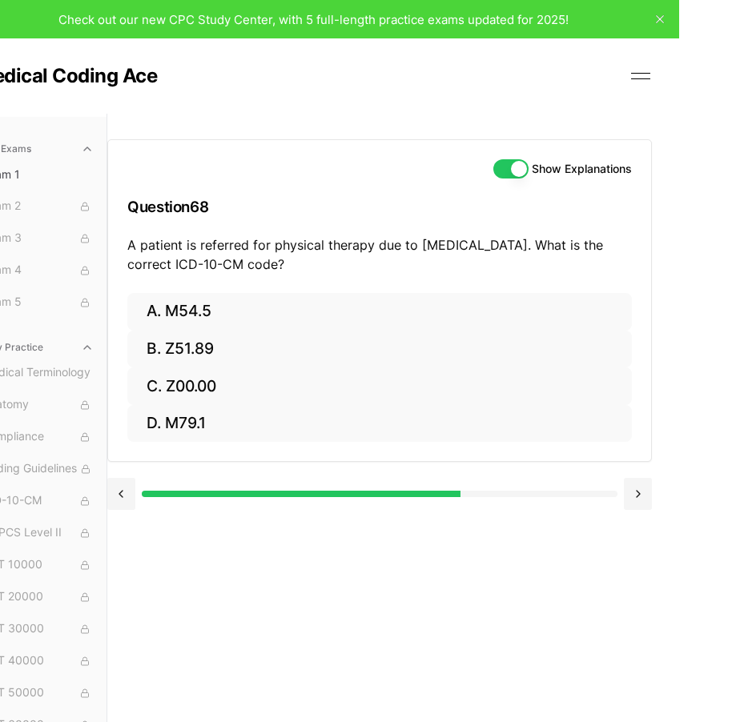
click at [134, 245] on p "A patient is referred for physical therapy due to [MEDICAL_DATA]. What is the c…" at bounding box center [379, 254] width 505 height 38
click at [134, 247] on p "A patient is referred for physical therapy due to [MEDICAL_DATA]. What is the c…" at bounding box center [379, 254] width 505 height 38
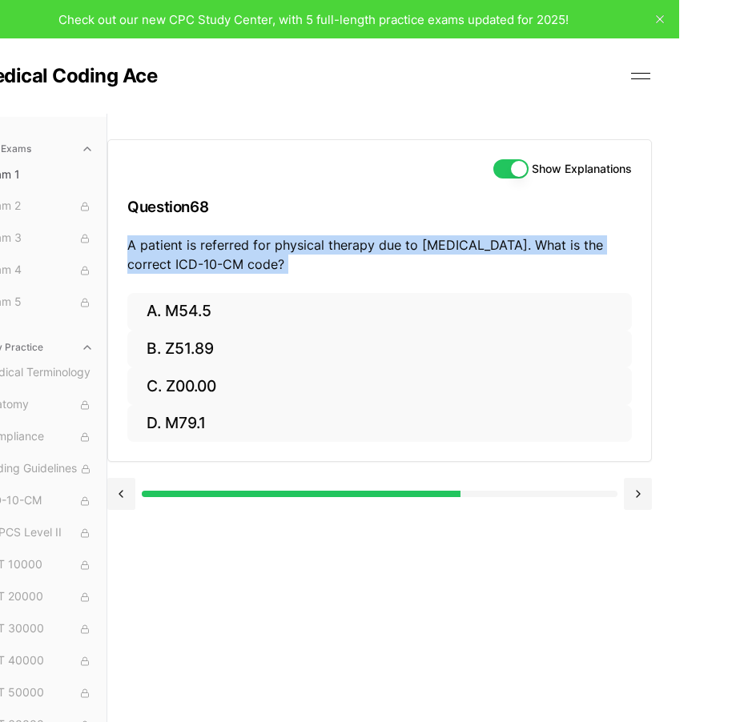
click at [134, 247] on p "A patient is referred for physical therapy due to [MEDICAL_DATA]. What is the c…" at bounding box center [379, 254] width 505 height 38
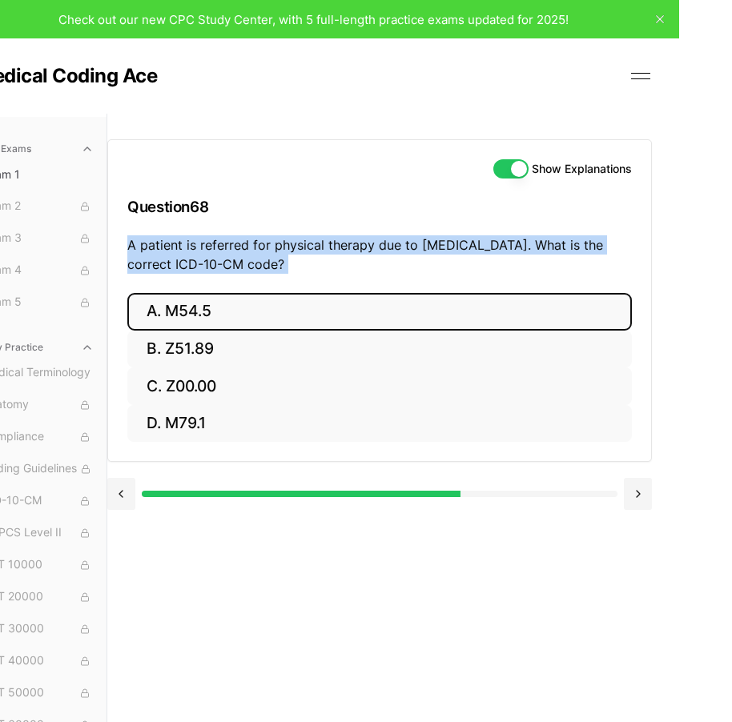
click at [316, 312] on button "A. M54.5" at bounding box center [379, 312] width 505 height 38
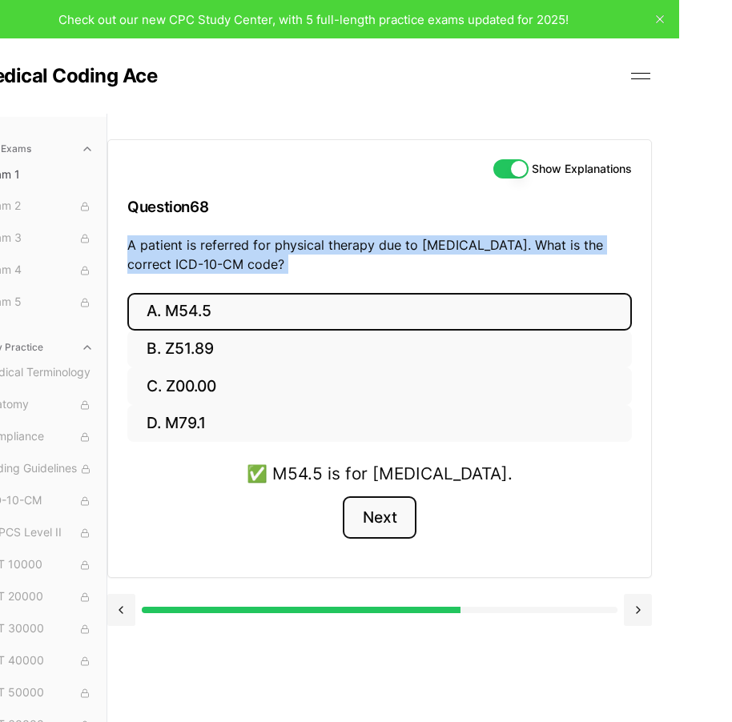
click at [383, 514] on button "Next" at bounding box center [379, 518] width 73 height 43
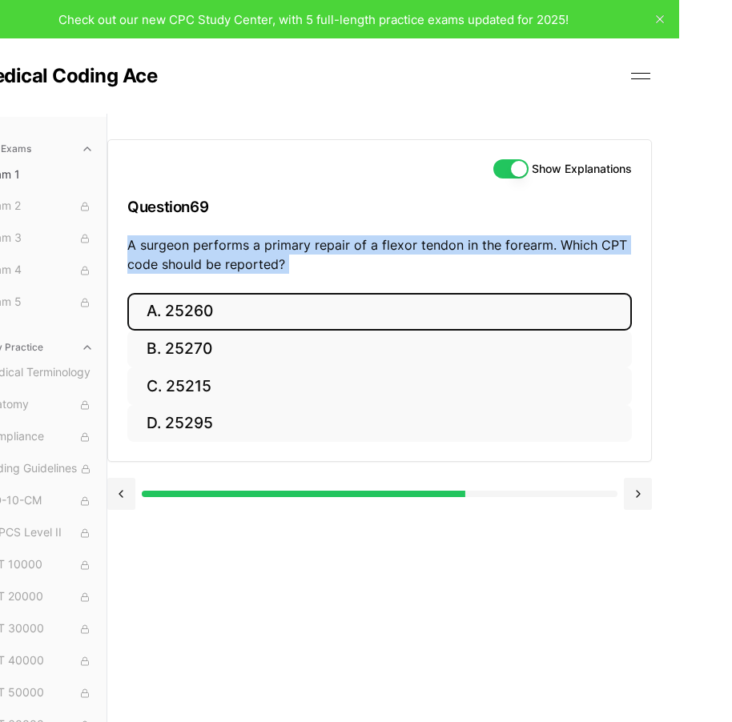
click at [348, 321] on button "A. 25260" at bounding box center [379, 312] width 505 height 38
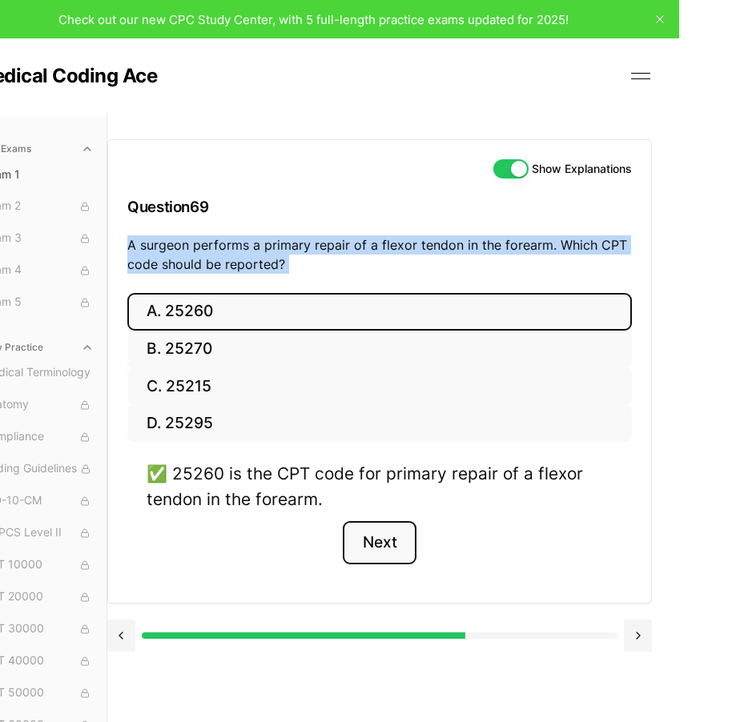
click at [378, 549] on button "Next" at bounding box center [379, 542] width 73 height 43
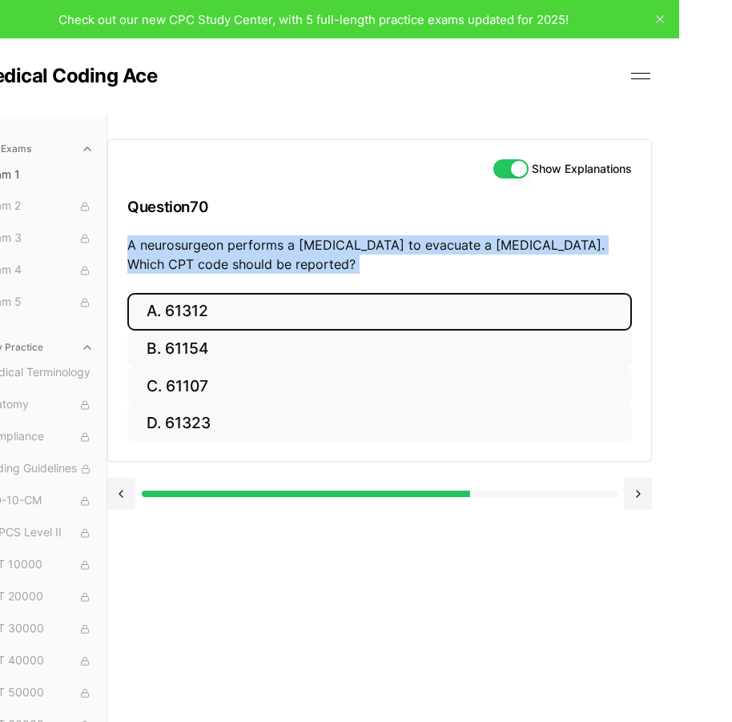
click at [266, 311] on button "A. 61312" at bounding box center [379, 312] width 505 height 38
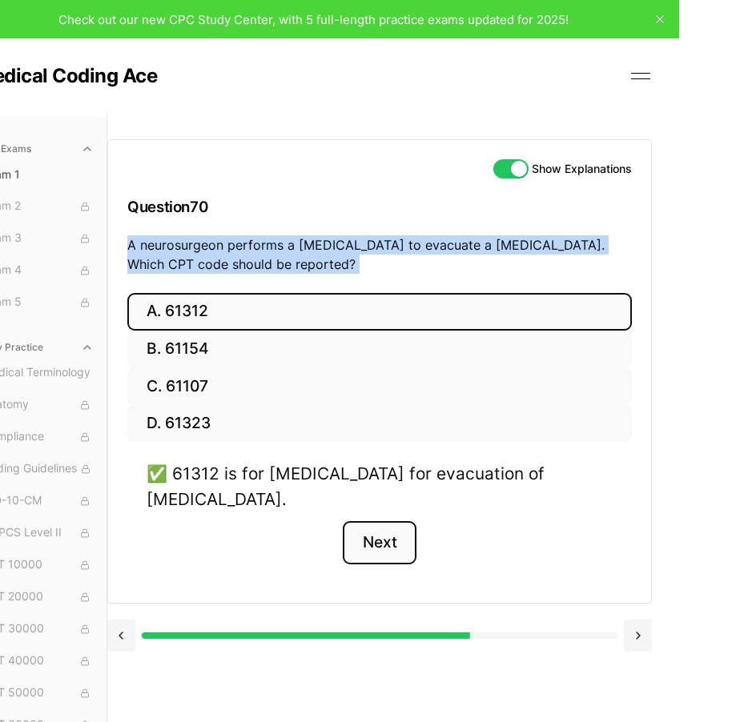
click at [413, 550] on button "Next" at bounding box center [379, 542] width 73 height 43
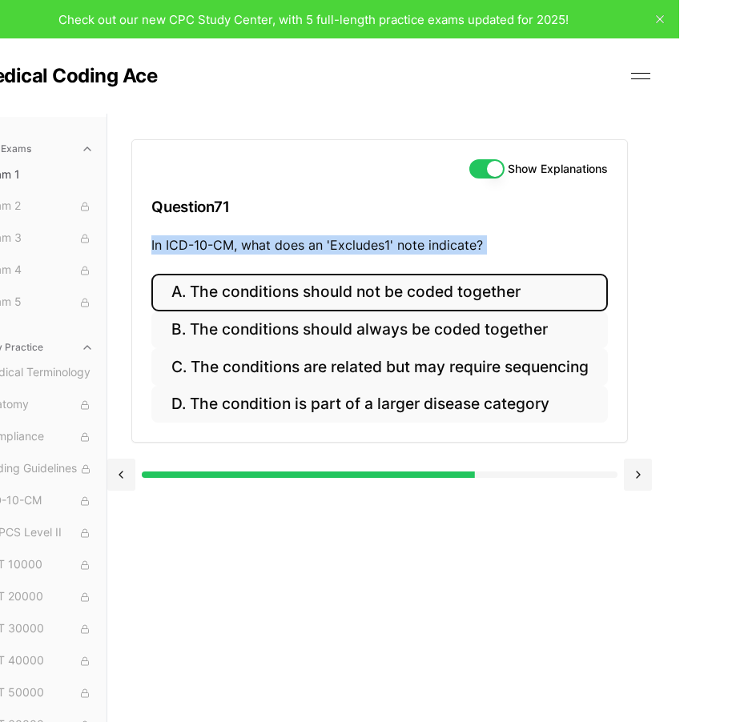
click at [412, 308] on button "A. The conditions should not be coded together" at bounding box center [379, 293] width 456 height 38
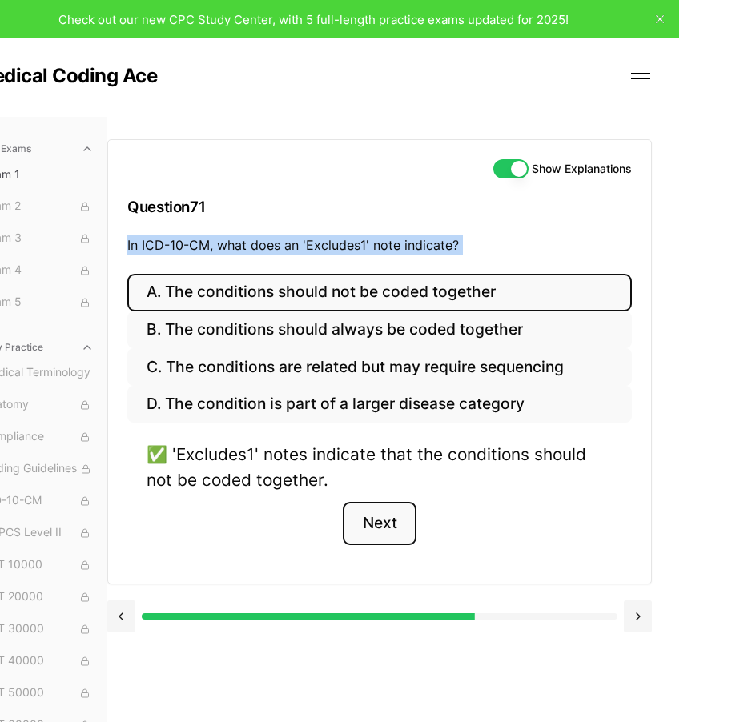
click at [405, 516] on button "Next" at bounding box center [379, 523] width 73 height 43
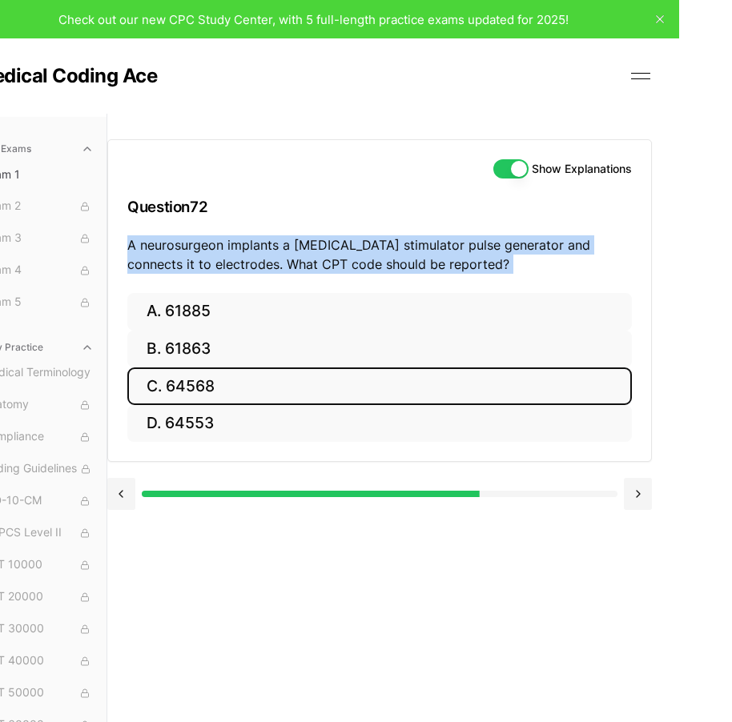
click at [320, 387] on button "C. 64568" at bounding box center [379, 387] width 505 height 38
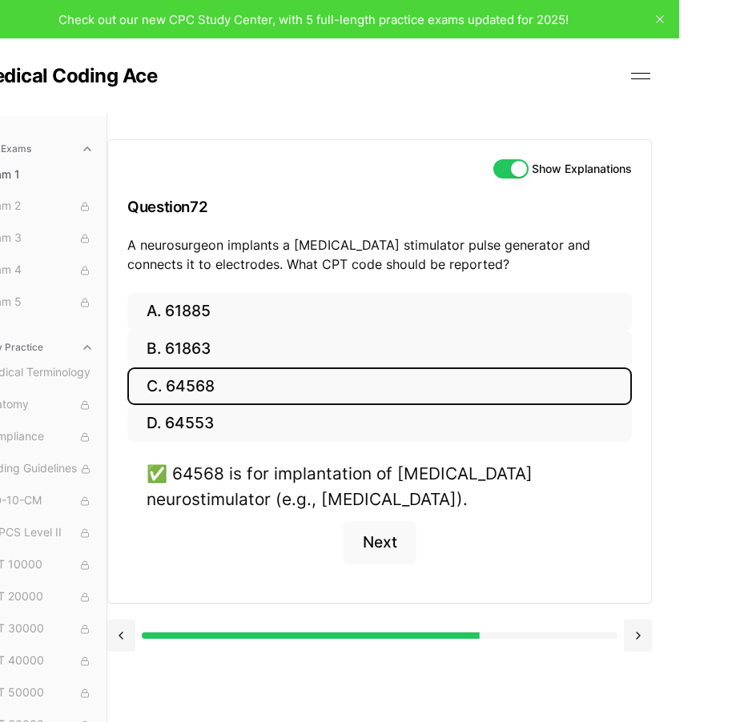
click at [384, 571] on div "✅ 64568 is for implantation of [MEDICAL_DATA] neurostimulator (e.g., [MEDICAL_D…" at bounding box center [379, 522] width 505 height 122
click at [398, 545] on button "Next" at bounding box center [379, 542] width 73 height 43
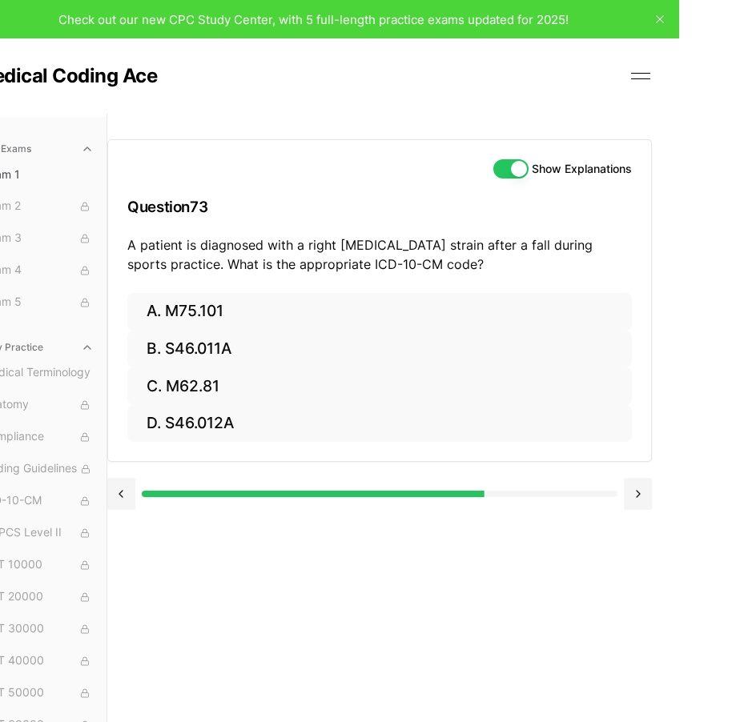
click at [130, 242] on p "A patient is diagnosed with a right [MEDICAL_DATA] strain after a fall during s…" at bounding box center [379, 254] width 505 height 38
click at [134, 251] on p "A patient is diagnosed with a right [MEDICAL_DATA] strain after a fall during s…" at bounding box center [379, 254] width 505 height 38
click at [135, 251] on p "A patient is diagnosed with a right [MEDICAL_DATA] strain after a fall during s…" at bounding box center [379, 254] width 505 height 38
click at [131, 241] on p "A patient is diagnosed with a right [MEDICAL_DATA] strain after a fall during s…" at bounding box center [379, 254] width 505 height 38
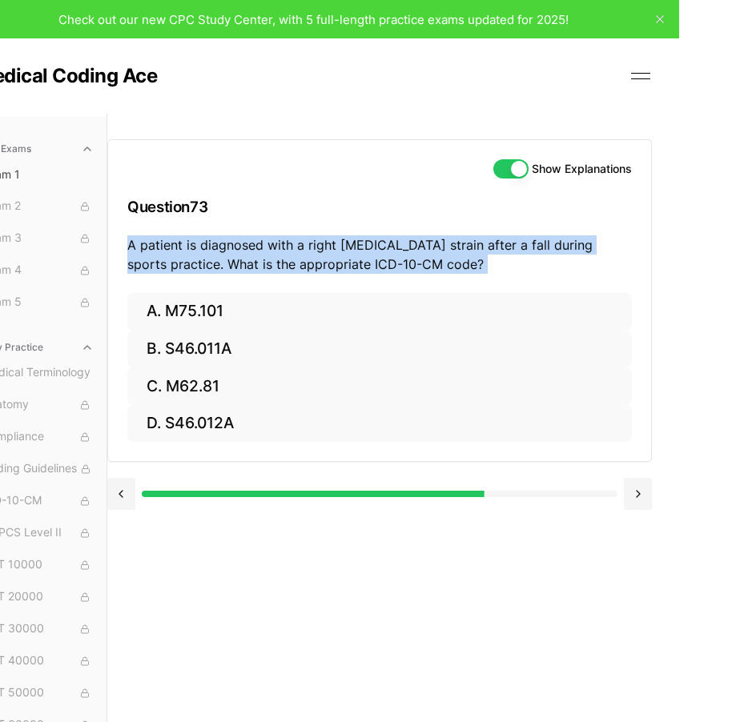
click at [131, 241] on p "A patient is diagnosed with a right [MEDICAL_DATA] strain after a fall during s…" at bounding box center [379, 254] width 505 height 38
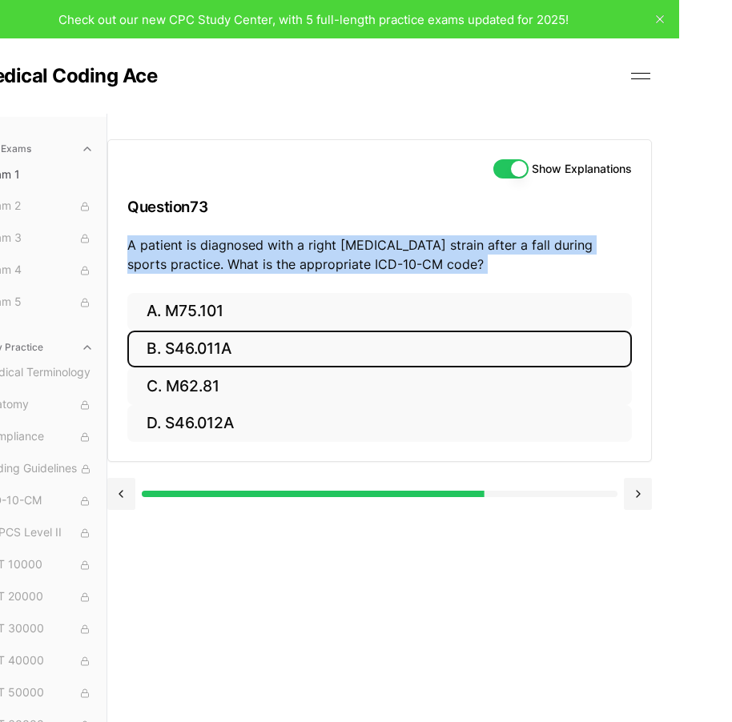
click at [284, 341] on button "B. S46.011A" at bounding box center [379, 350] width 505 height 38
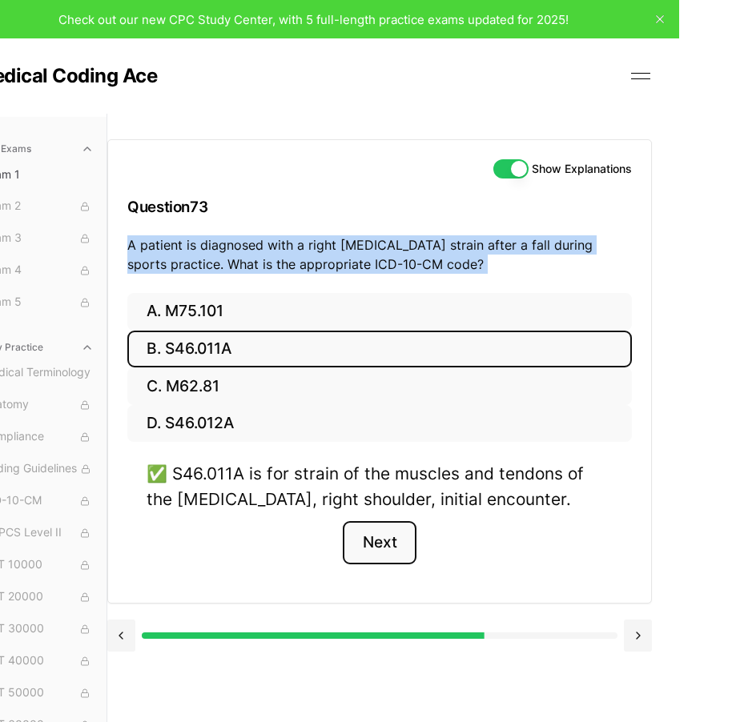
click at [371, 554] on button "Next" at bounding box center [379, 542] width 73 height 43
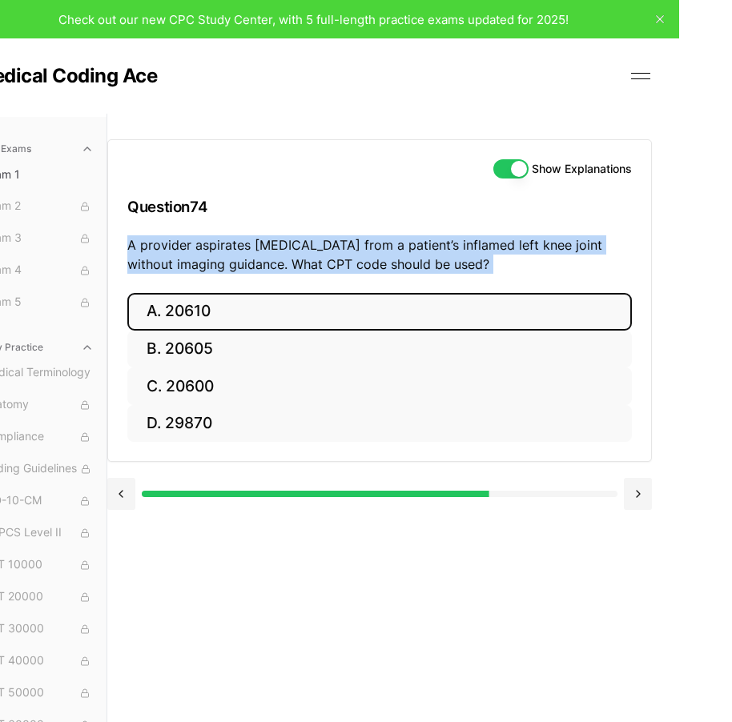
click at [225, 297] on button "A. 20610" at bounding box center [379, 312] width 505 height 38
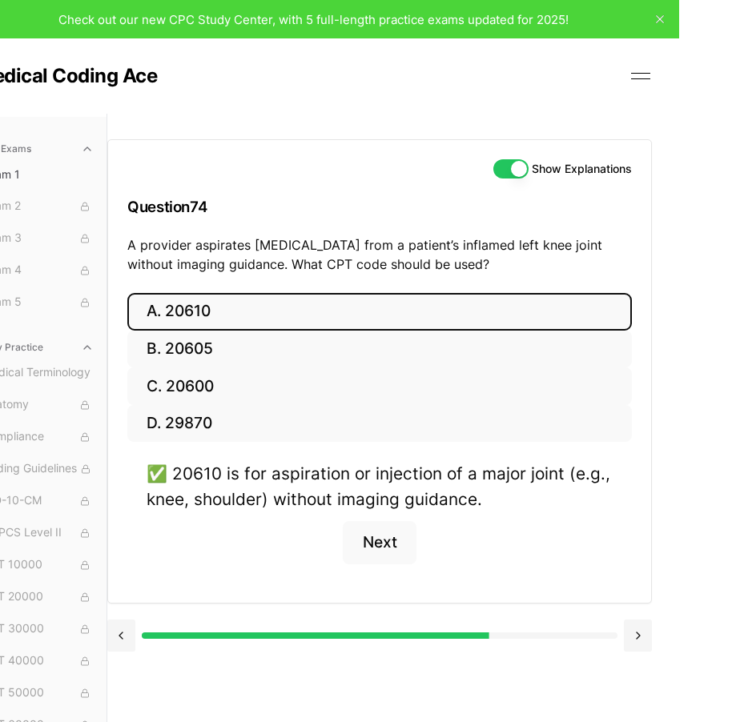
click at [382, 568] on div "✅ 20610 is for aspiration or injection of a major joint (e.g., knee, shoulder) …" at bounding box center [379, 522] width 505 height 122
click at [383, 552] on button "Next" at bounding box center [379, 542] width 73 height 43
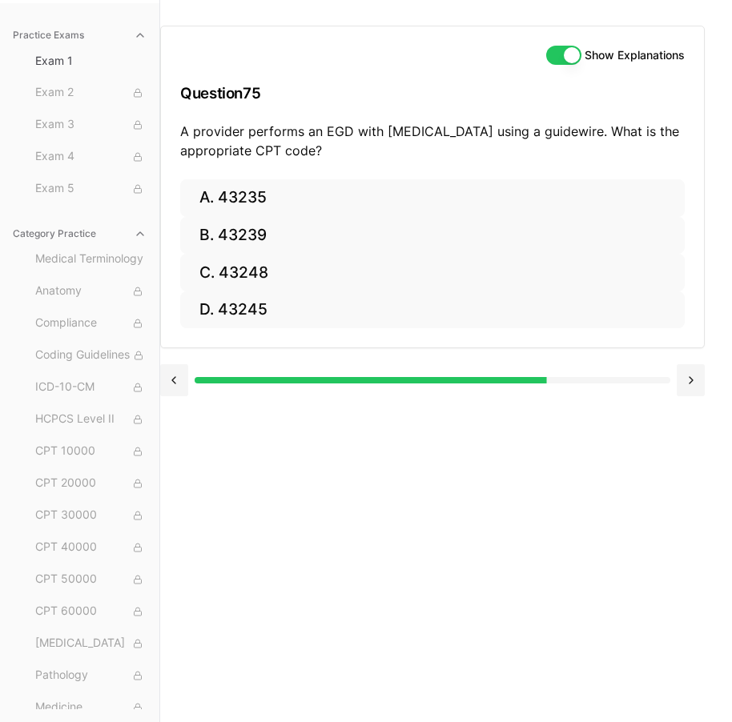
scroll to position [126, 53]
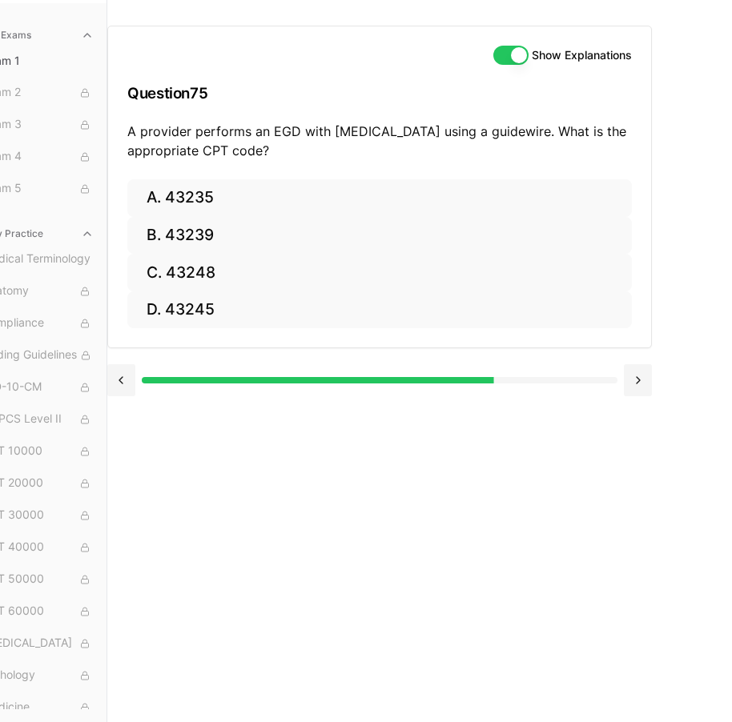
click at [127, 123] on p "A provider performs an EGD with [MEDICAL_DATA] using a guidewire. What is the a…" at bounding box center [379, 141] width 505 height 38
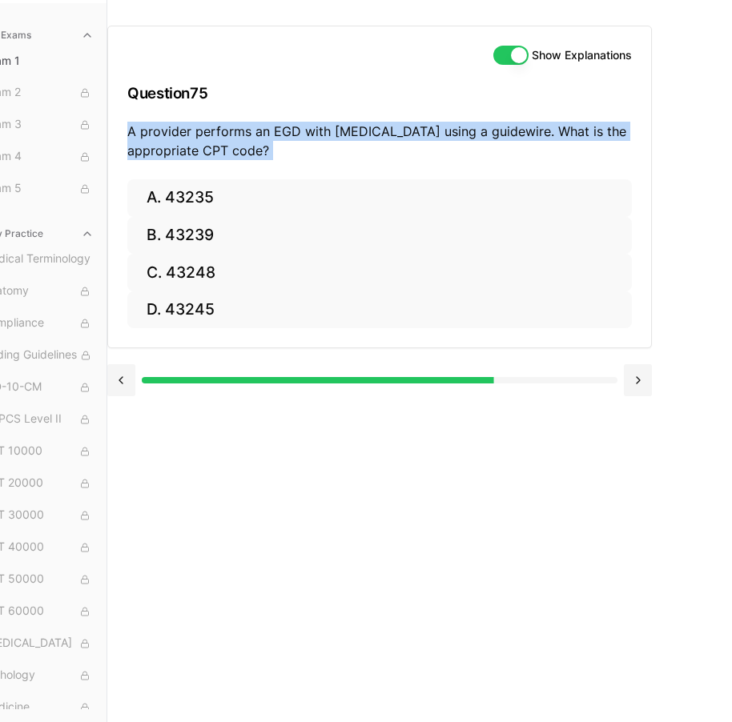
click at [127, 123] on p "A provider performs an EGD with [MEDICAL_DATA] using a guidewire. What is the a…" at bounding box center [379, 141] width 505 height 38
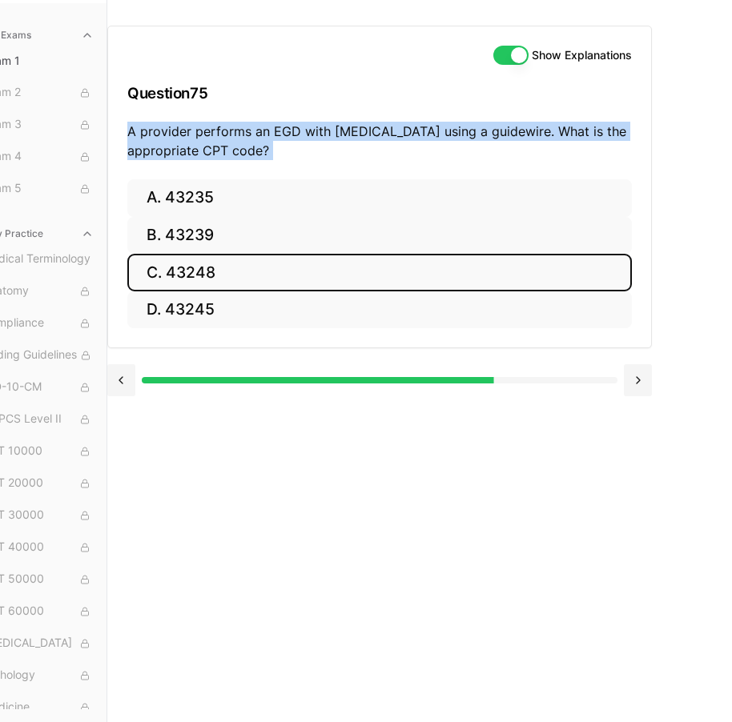
click at [324, 254] on button "C. 43248" at bounding box center [379, 273] width 505 height 38
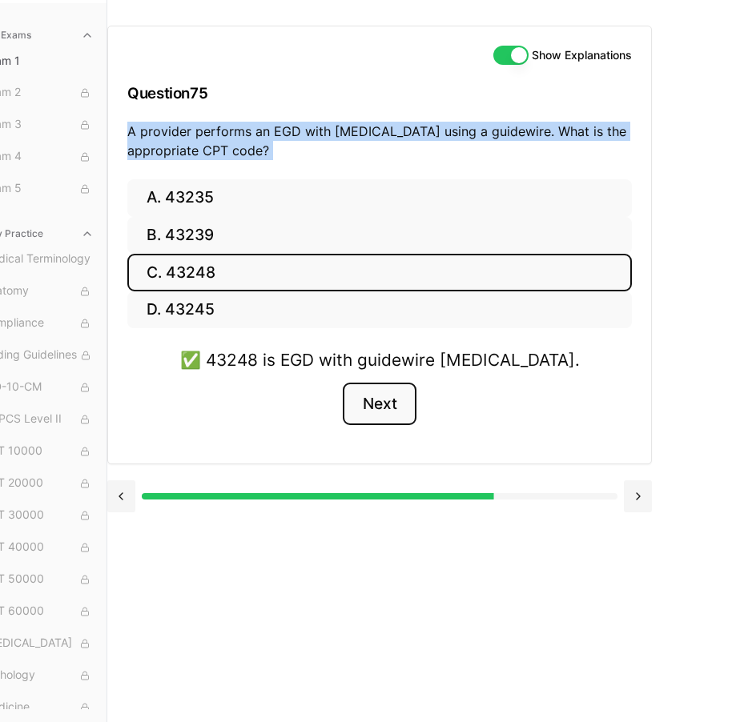
click at [398, 383] on button "Next" at bounding box center [379, 404] width 73 height 43
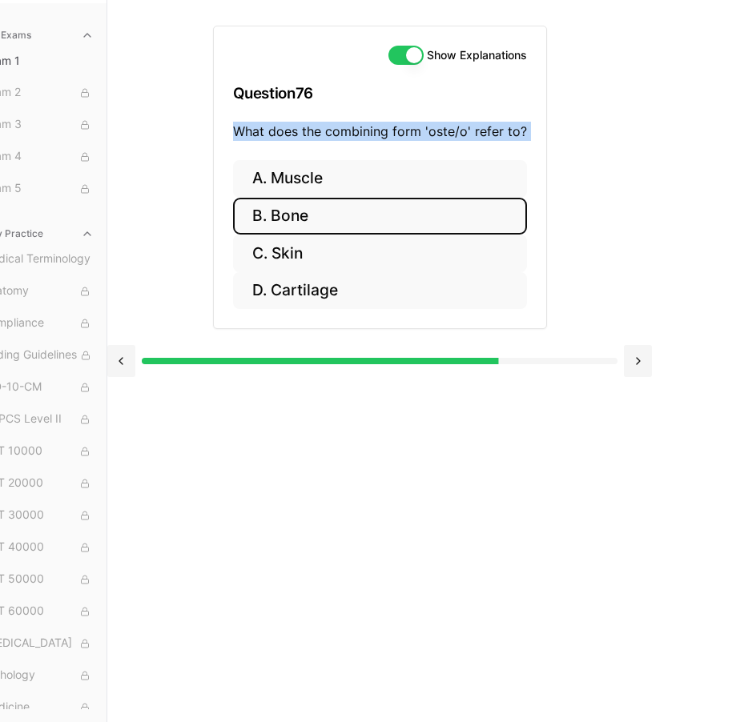
click at [394, 204] on button "B. Bone" at bounding box center [380, 217] width 294 height 38
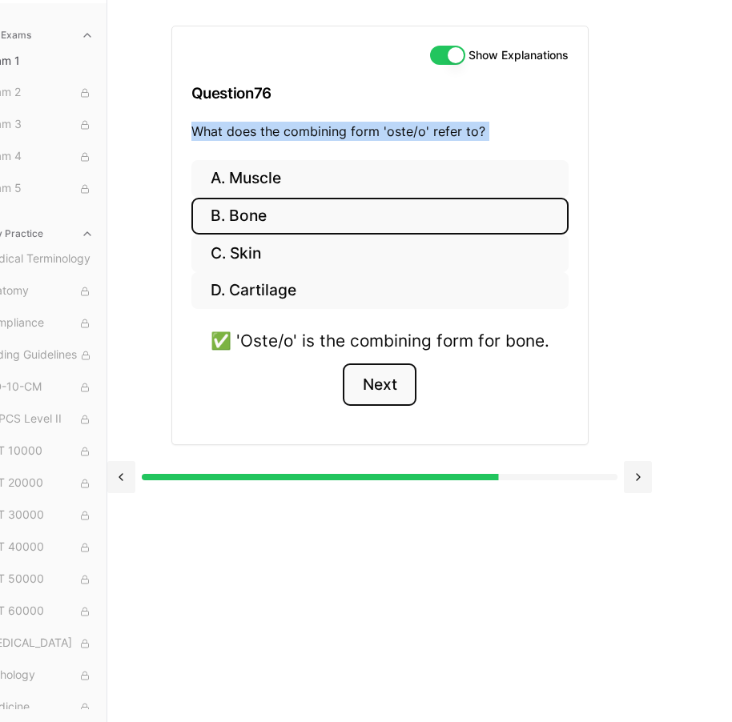
click at [405, 373] on button "Next" at bounding box center [379, 385] width 73 height 43
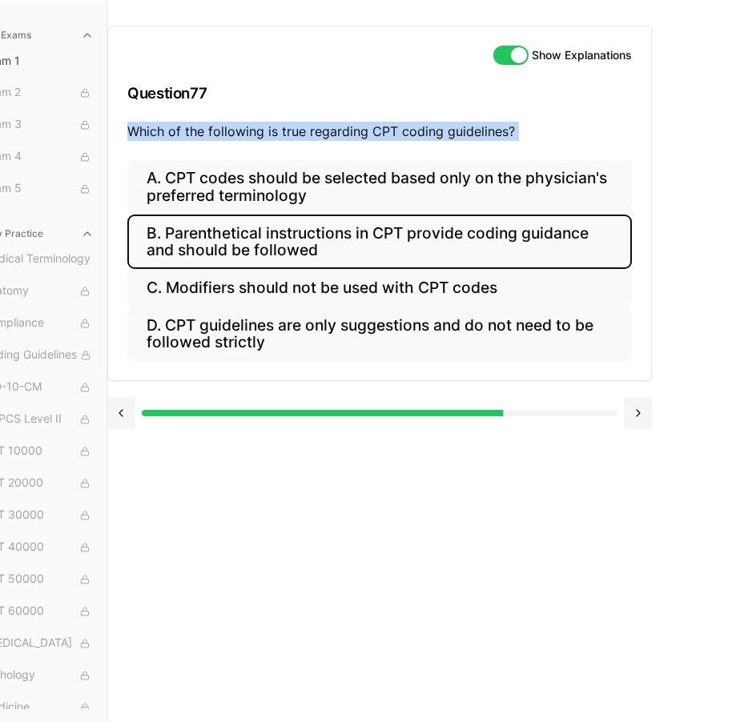
click at [296, 218] on button "B. Parenthetical instructions in CPT provide coding guidance and should be foll…" at bounding box center [379, 242] width 505 height 54
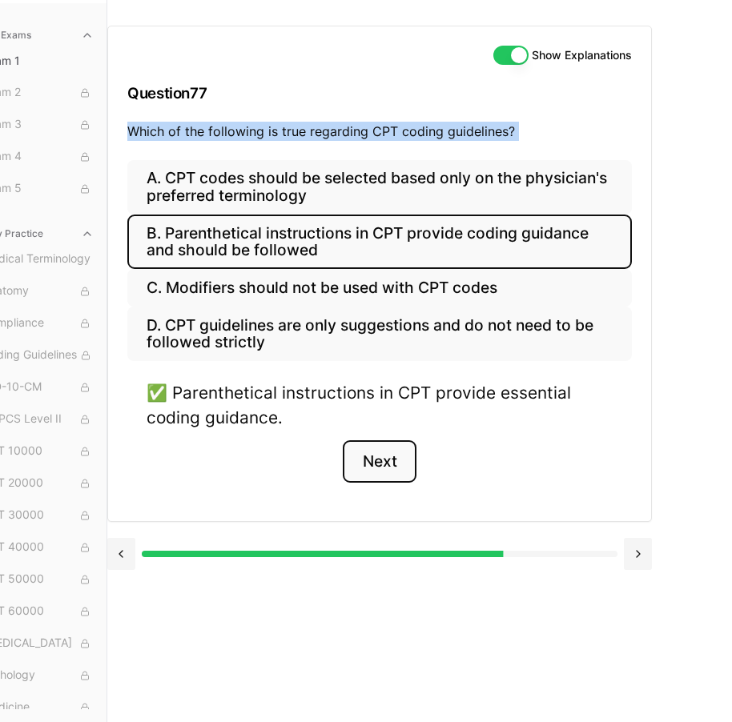
click at [380, 440] on button "Next" at bounding box center [379, 461] width 73 height 43
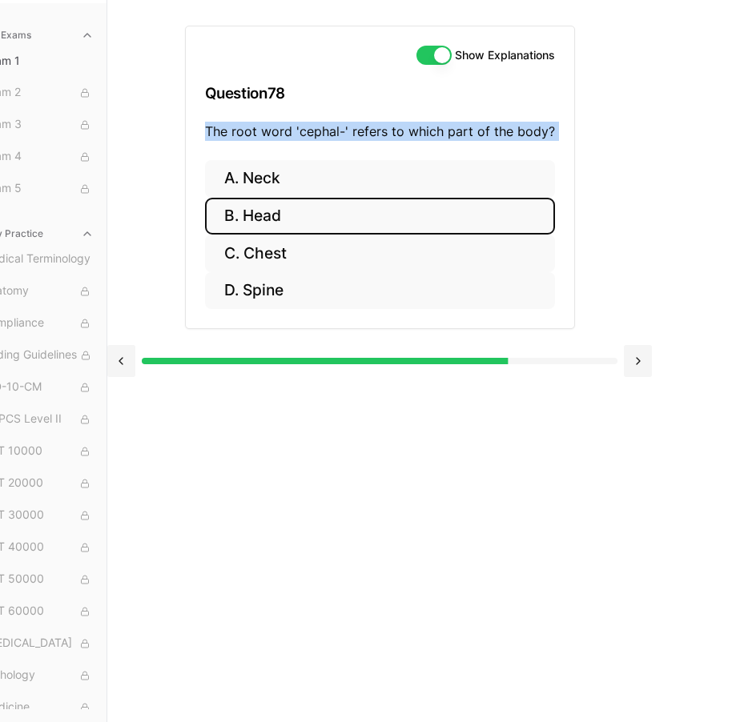
click at [280, 213] on button "B. Head" at bounding box center [380, 217] width 350 height 38
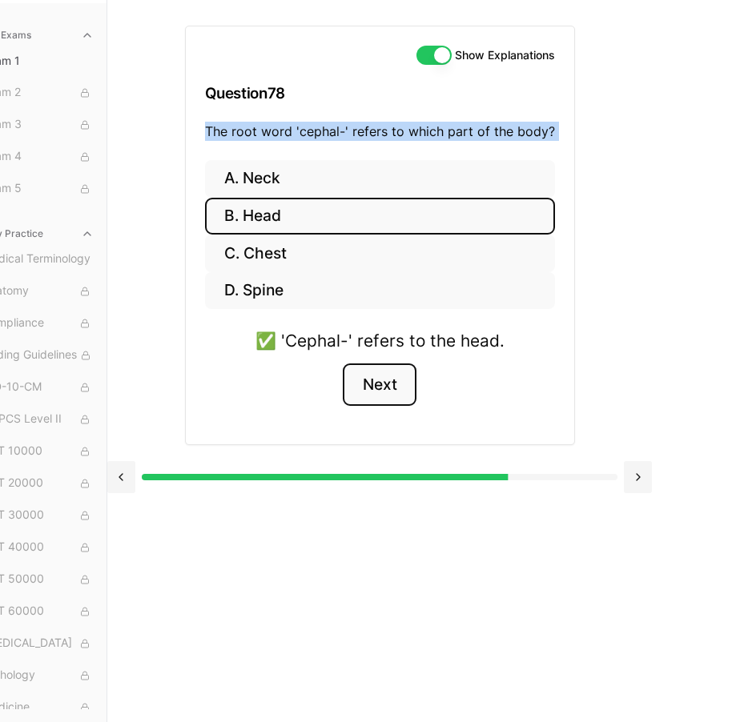
click at [402, 375] on button "Next" at bounding box center [379, 385] width 73 height 43
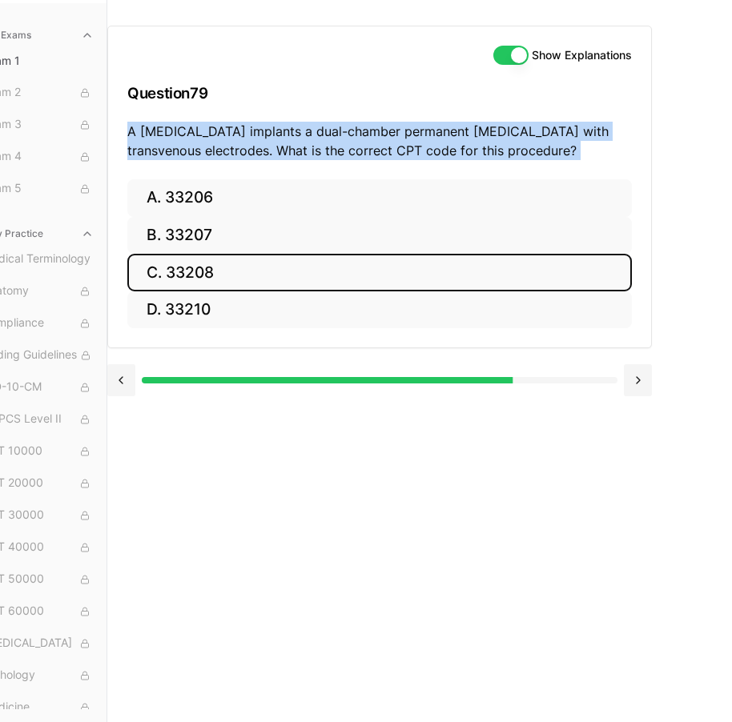
click at [273, 269] on button "C. 33208" at bounding box center [379, 273] width 505 height 38
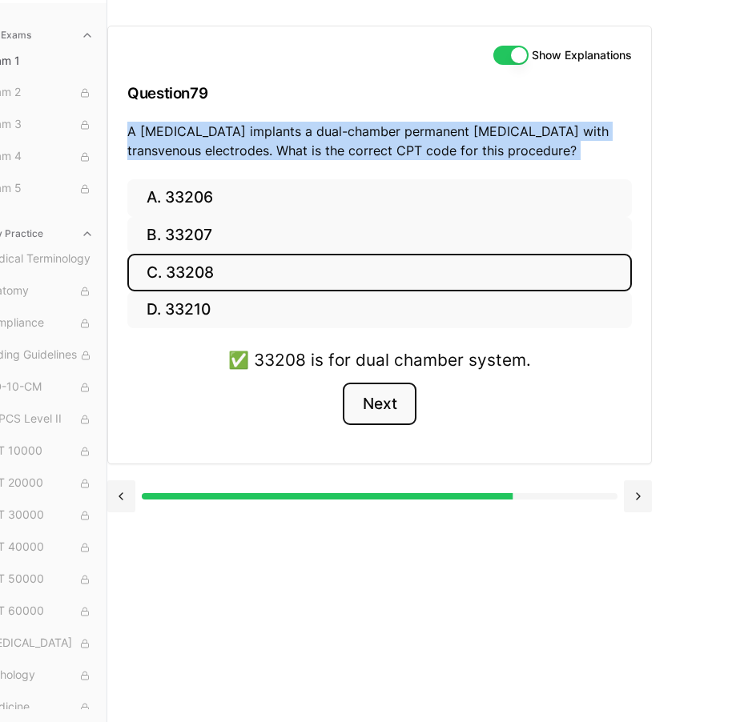
click at [411, 396] on button "Next" at bounding box center [379, 404] width 73 height 43
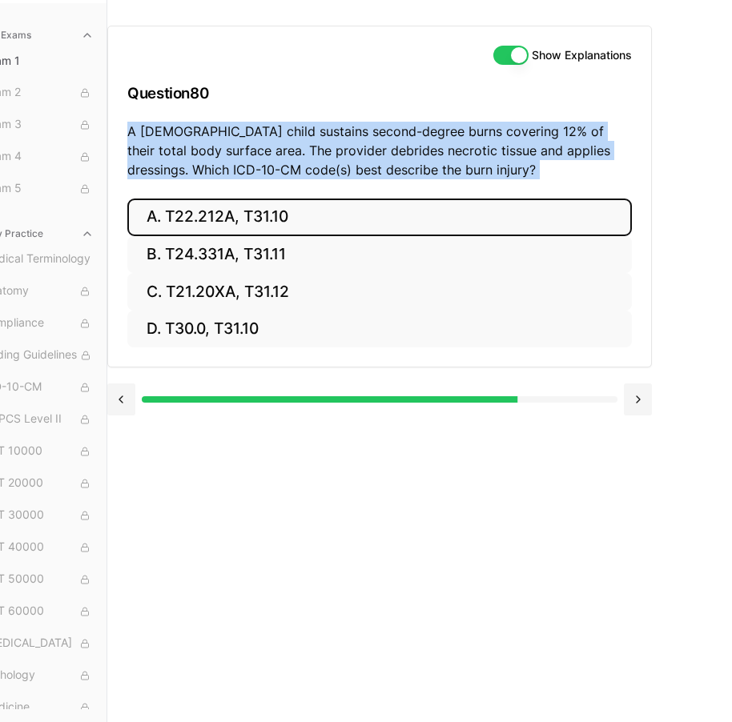
click at [272, 214] on button "A. T22.212A, T31.10" at bounding box center [379, 218] width 505 height 38
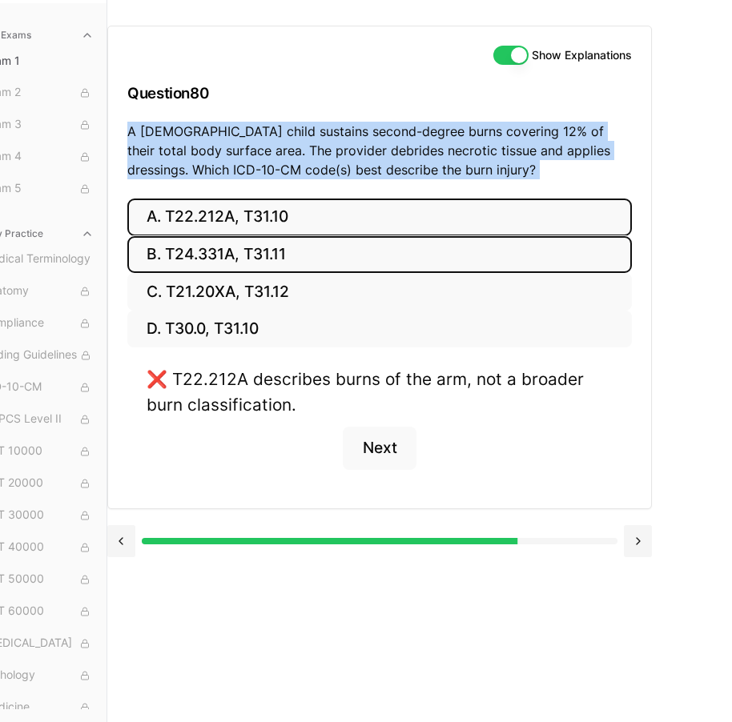
click at [284, 245] on button "B. T24.331A, T31.11" at bounding box center [379, 255] width 505 height 38
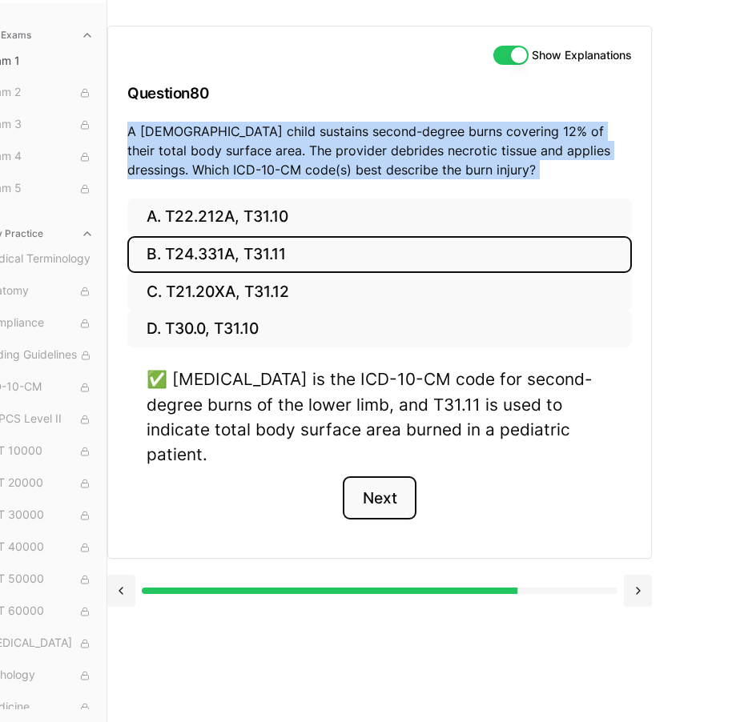
click at [365, 477] on button "Next" at bounding box center [379, 498] width 73 height 43
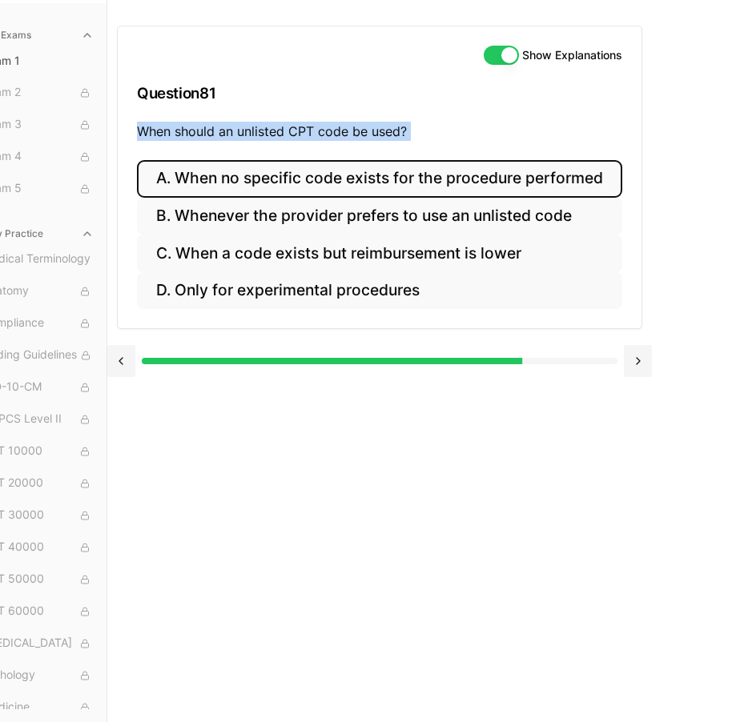
click at [484, 175] on button "A. When no specific code exists for the procedure performed" at bounding box center [379, 179] width 485 height 38
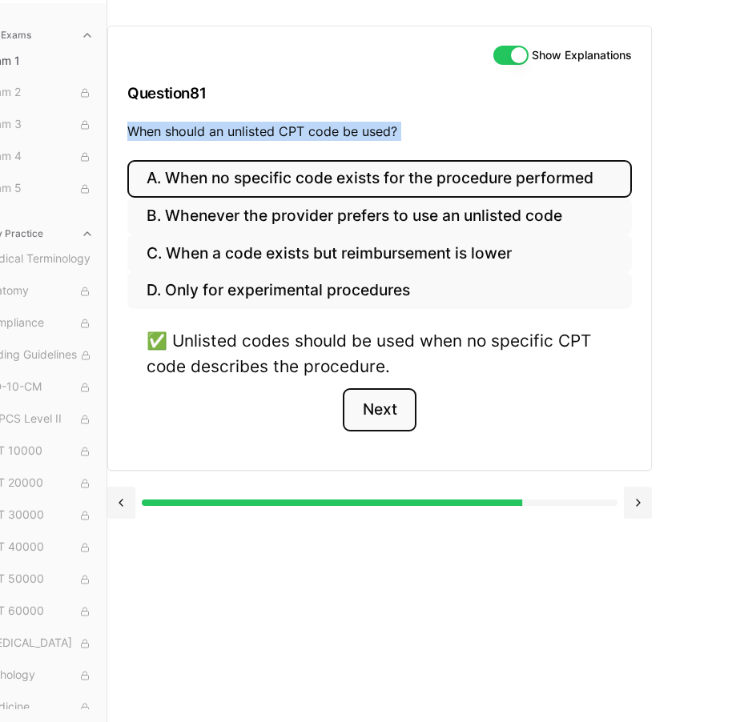
click at [397, 399] on button "Next" at bounding box center [379, 409] width 73 height 43
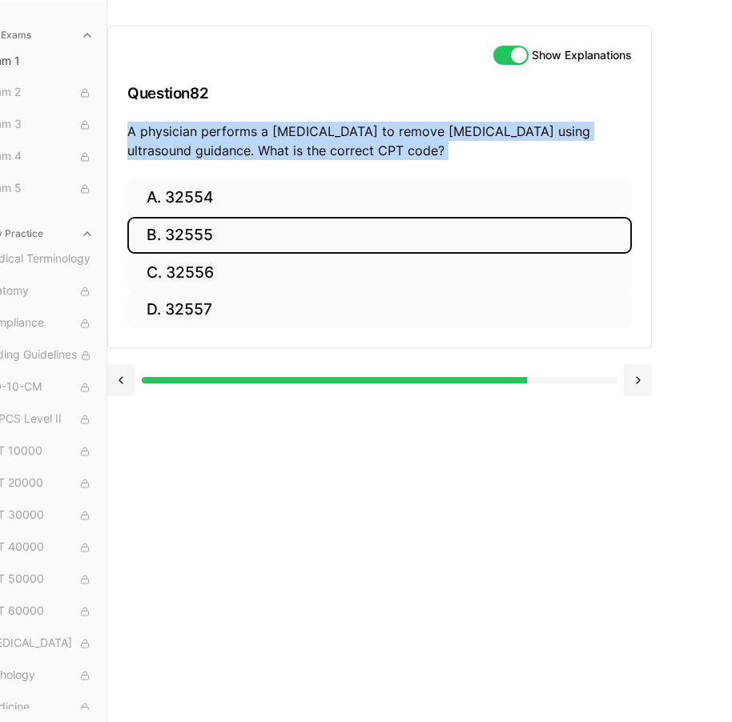
click at [282, 217] on button "B. 32555" at bounding box center [379, 236] width 505 height 38
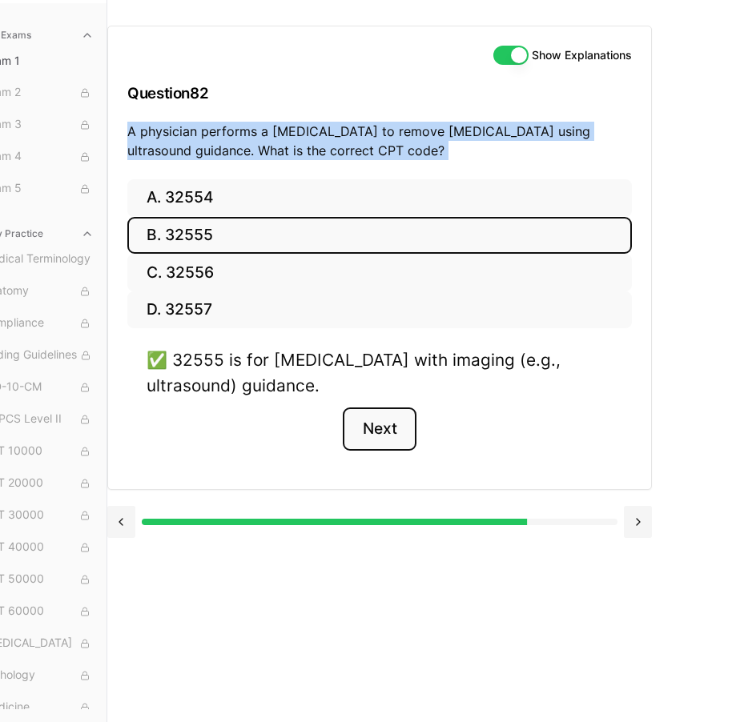
click at [396, 408] on button "Next" at bounding box center [379, 429] width 73 height 43
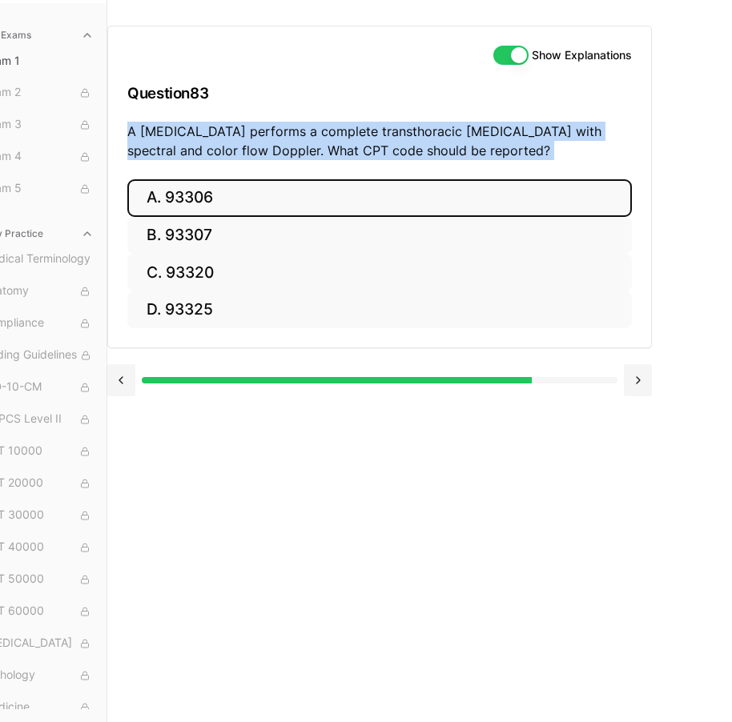
click at [320, 179] on button "A. 93306" at bounding box center [379, 198] width 505 height 38
